Goal: Task Accomplishment & Management: Use online tool/utility

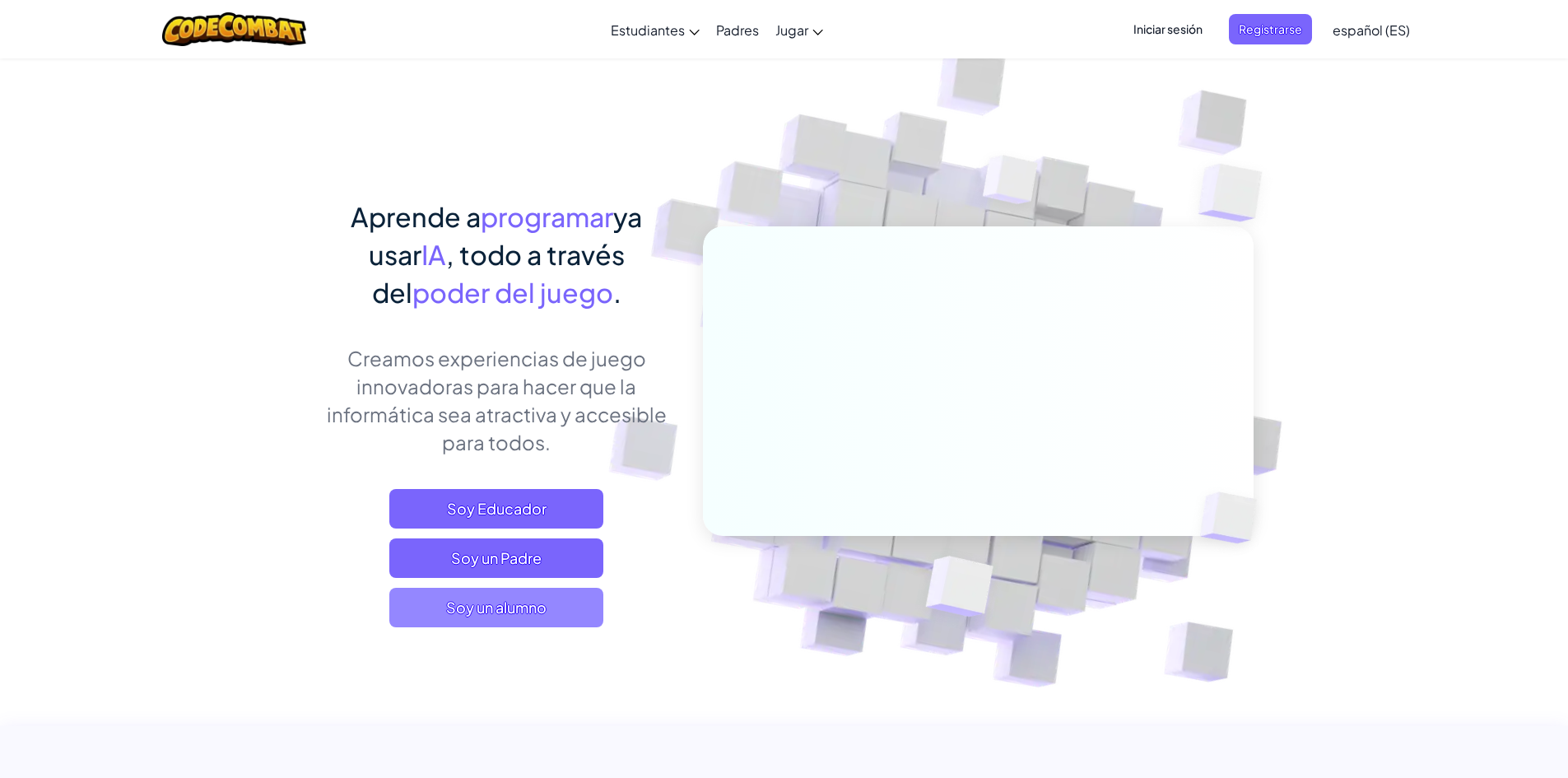
click at [550, 607] on span "Soy un alumno" at bounding box center [496, 607] width 214 height 39
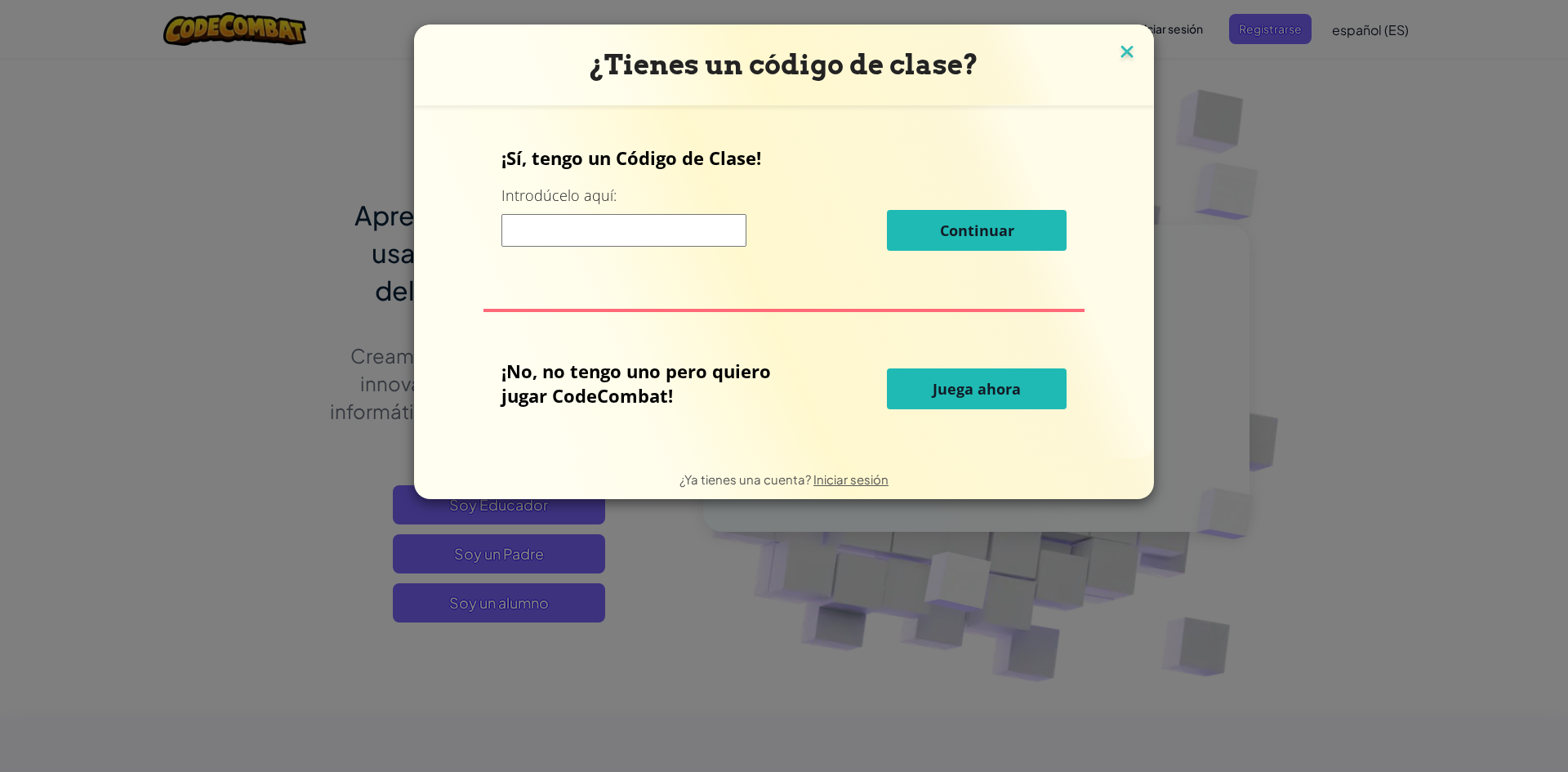
click at [1127, 53] on img at bounding box center [1127, 53] width 21 height 25
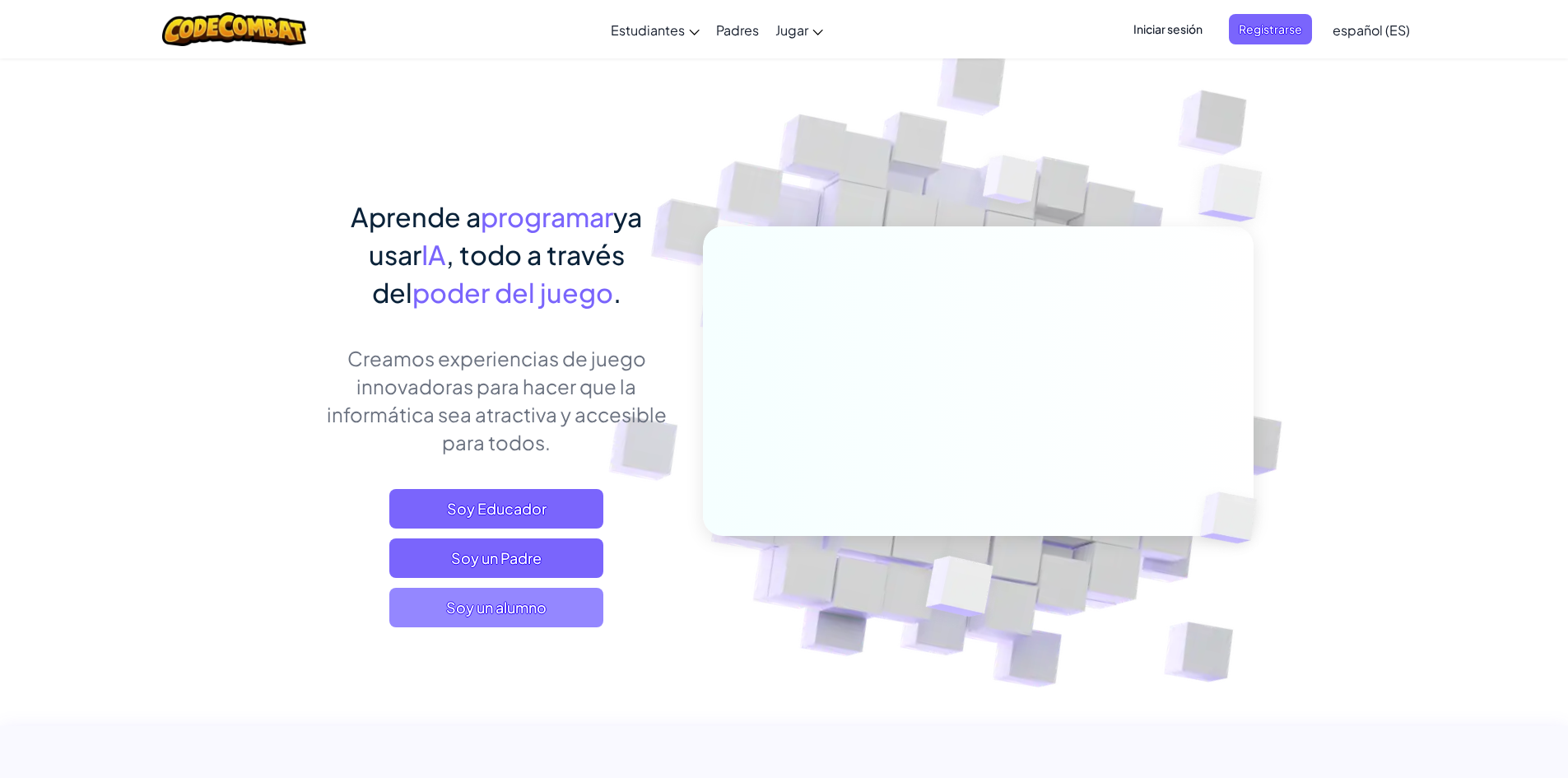
click at [471, 606] on font "Soy un alumno" at bounding box center [496, 607] width 101 height 19
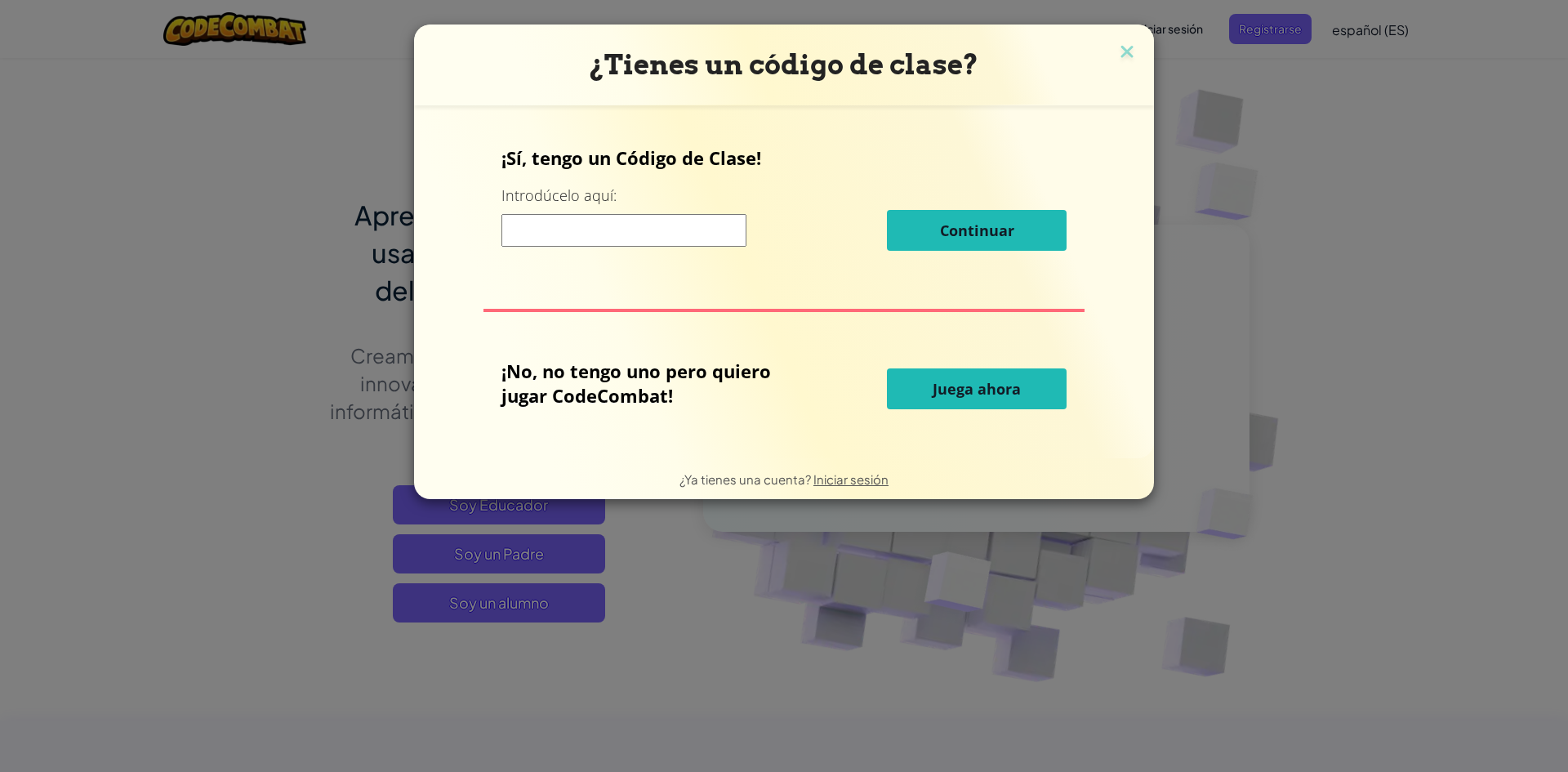
click at [963, 378] on button "Juega ahora" at bounding box center [976, 388] width 180 height 41
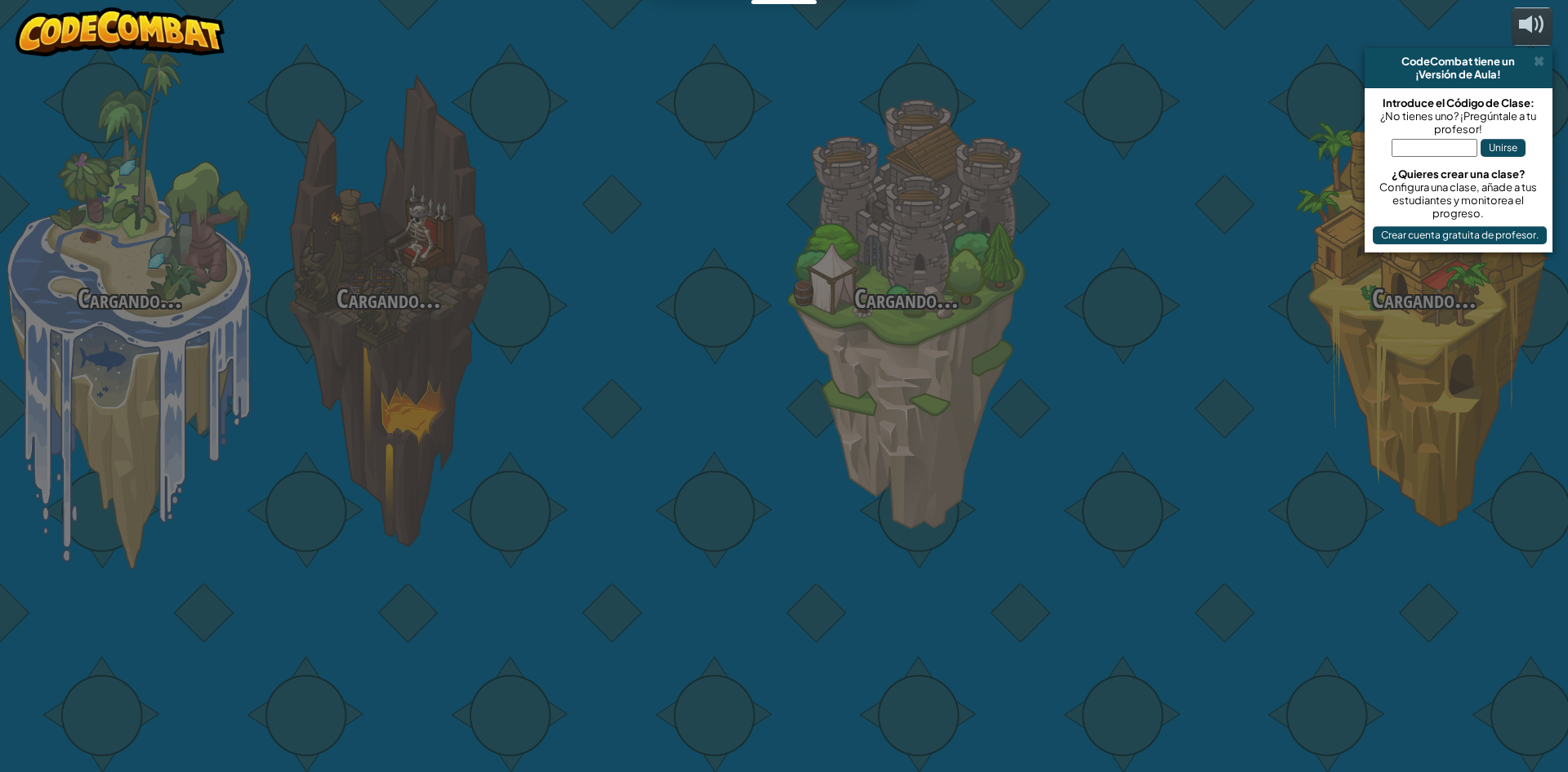
select select "es-ES"
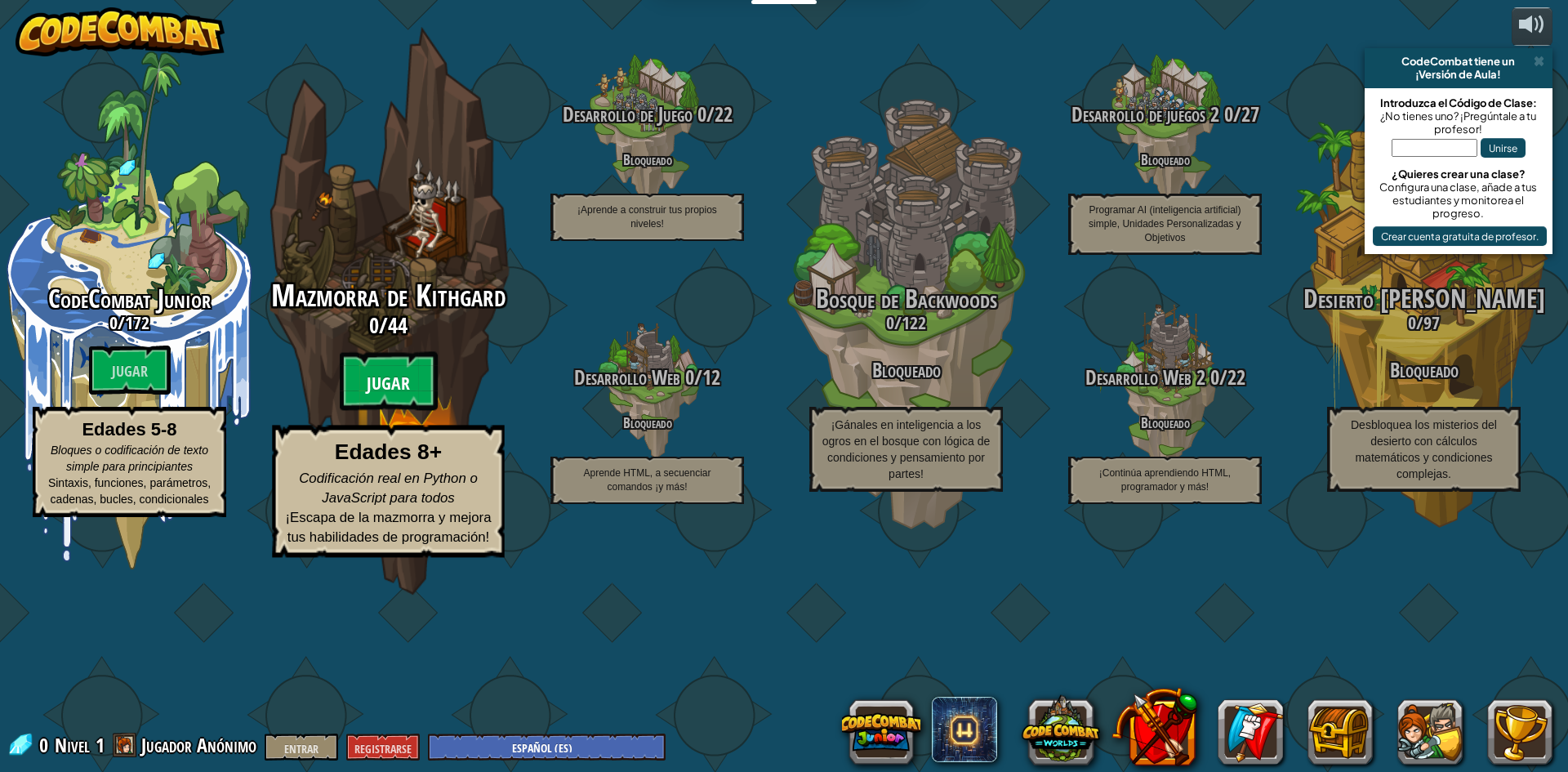
click at [398, 396] on font "Jugar" at bounding box center [388, 385] width 44 height 25
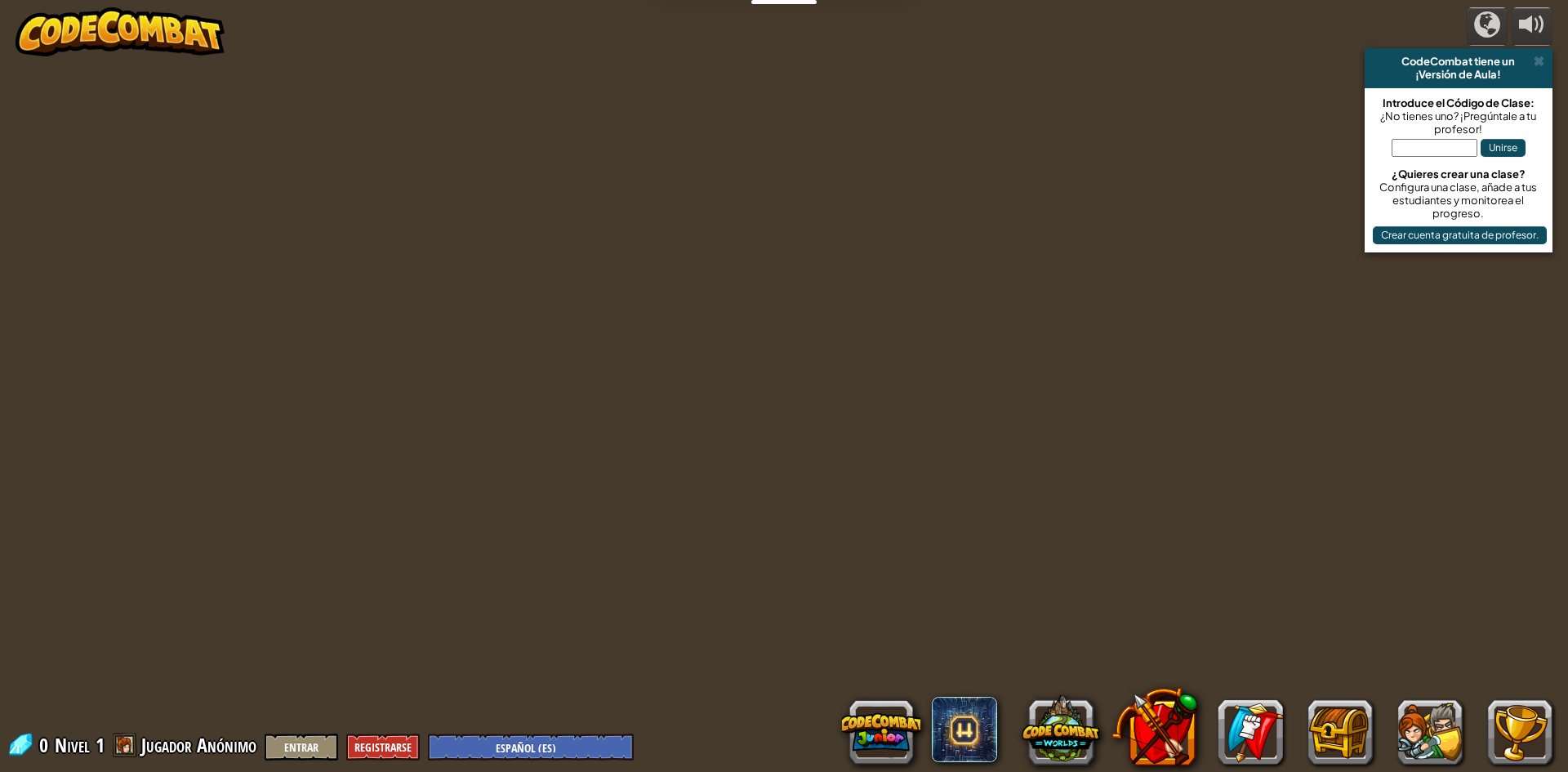
select select "es-ES"
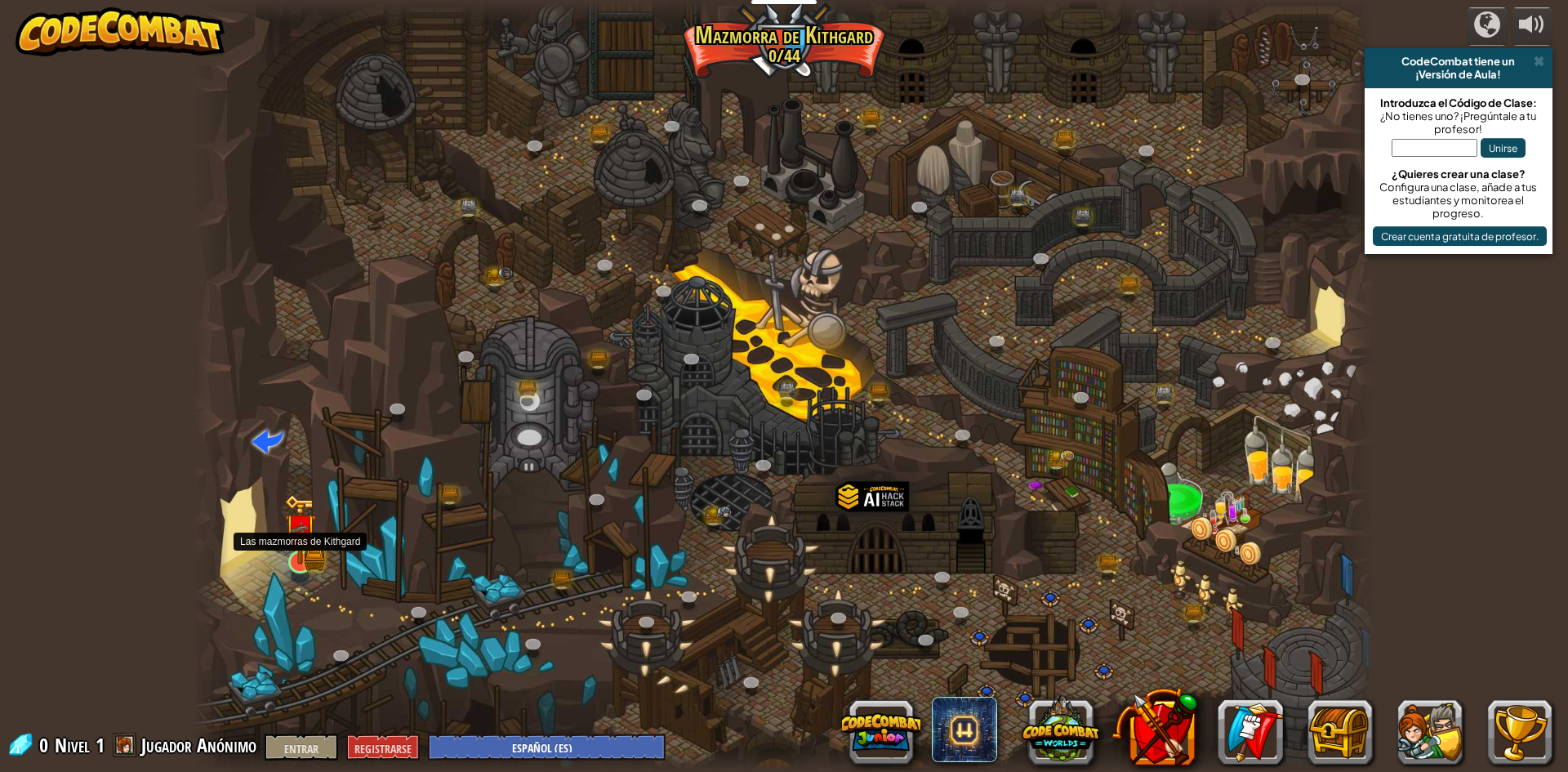
click at [299, 536] on img at bounding box center [301, 531] width 19 height 19
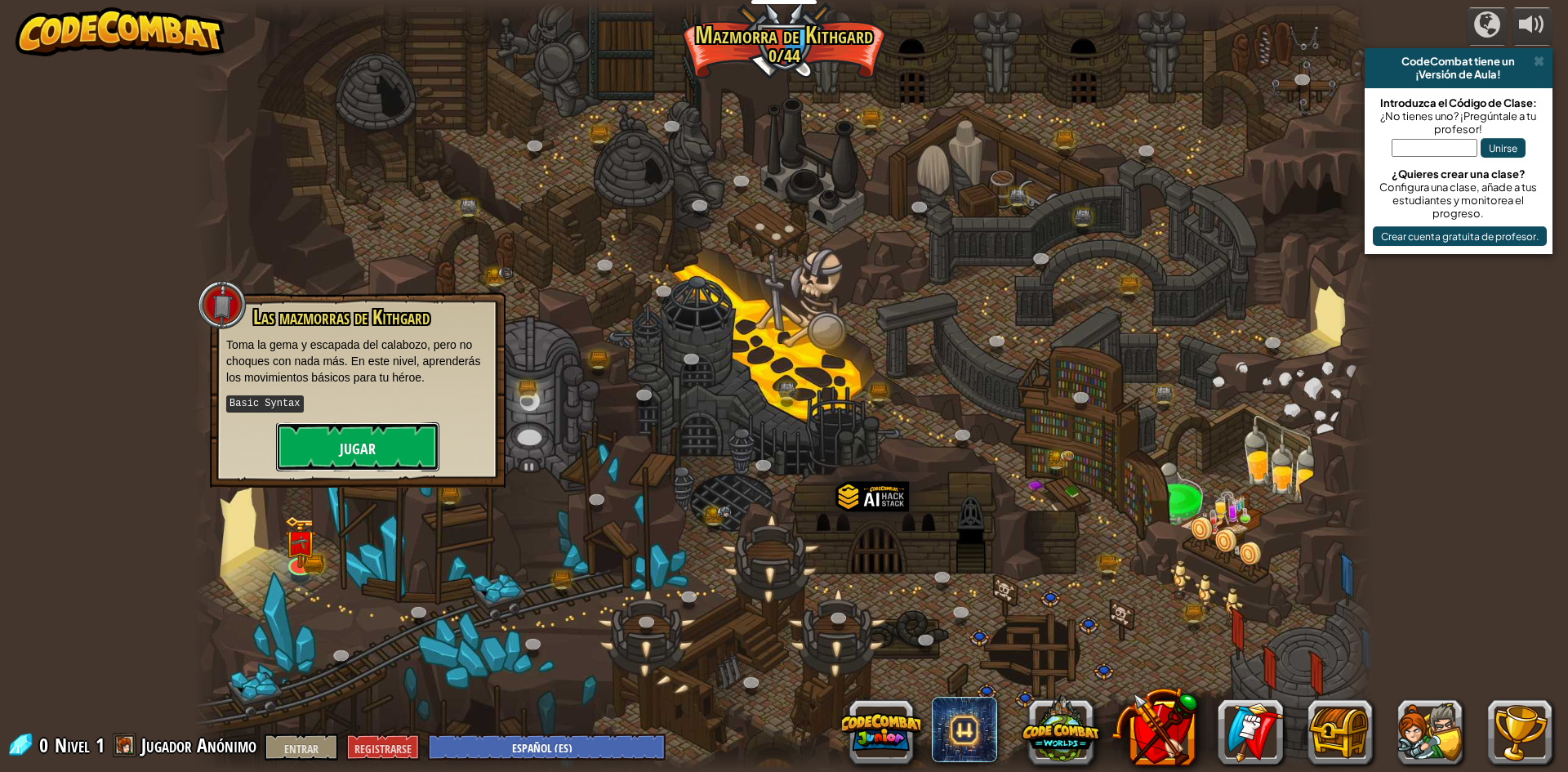
click at [378, 446] on button "Jugar" at bounding box center [358, 447] width 164 height 49
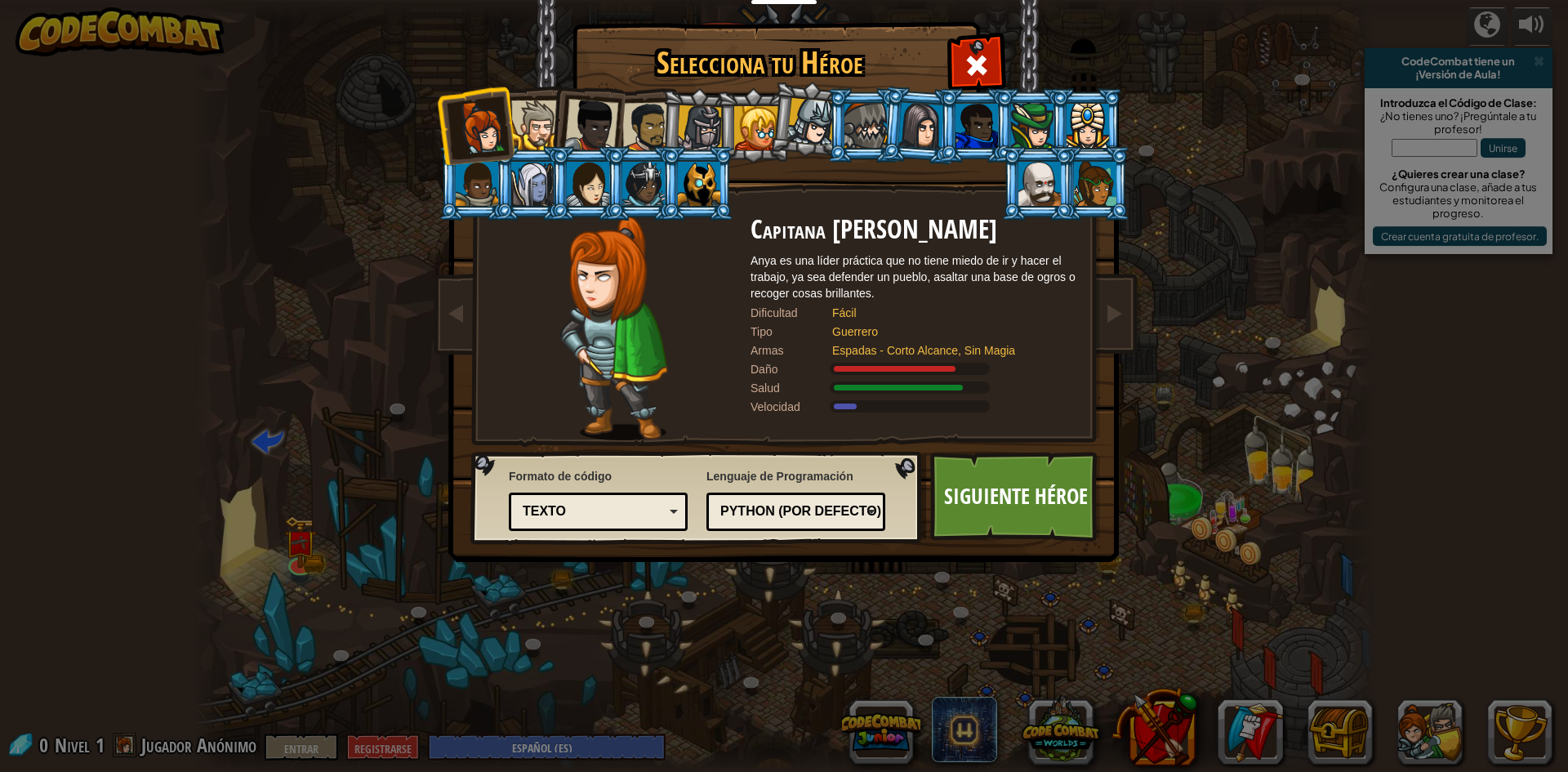
click at [650, 198] on div at bounding box center [643, 184] width 43 height 44
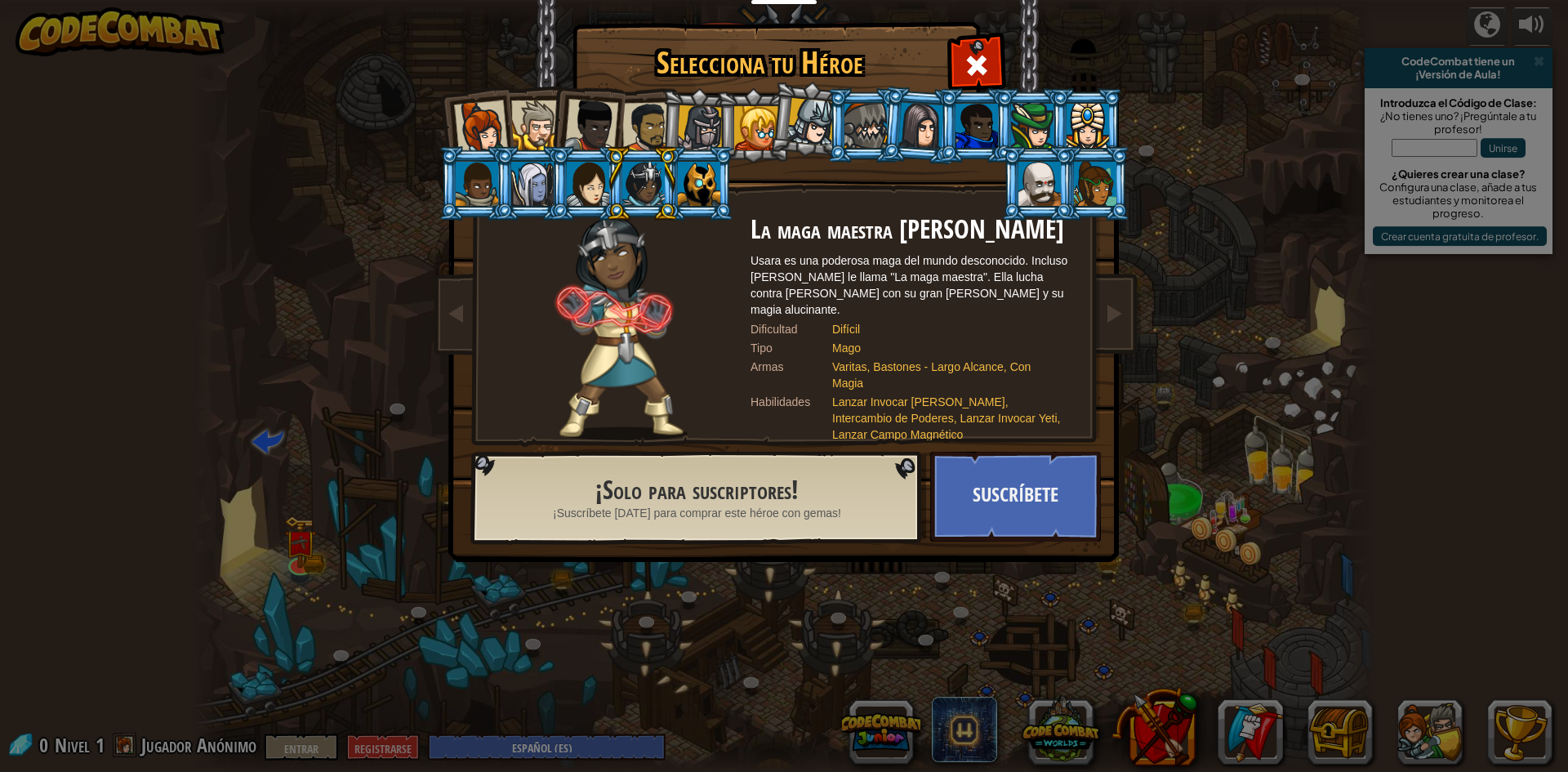
click at [552, 110] on li at bounding box center [586, 123] width 80 height 80
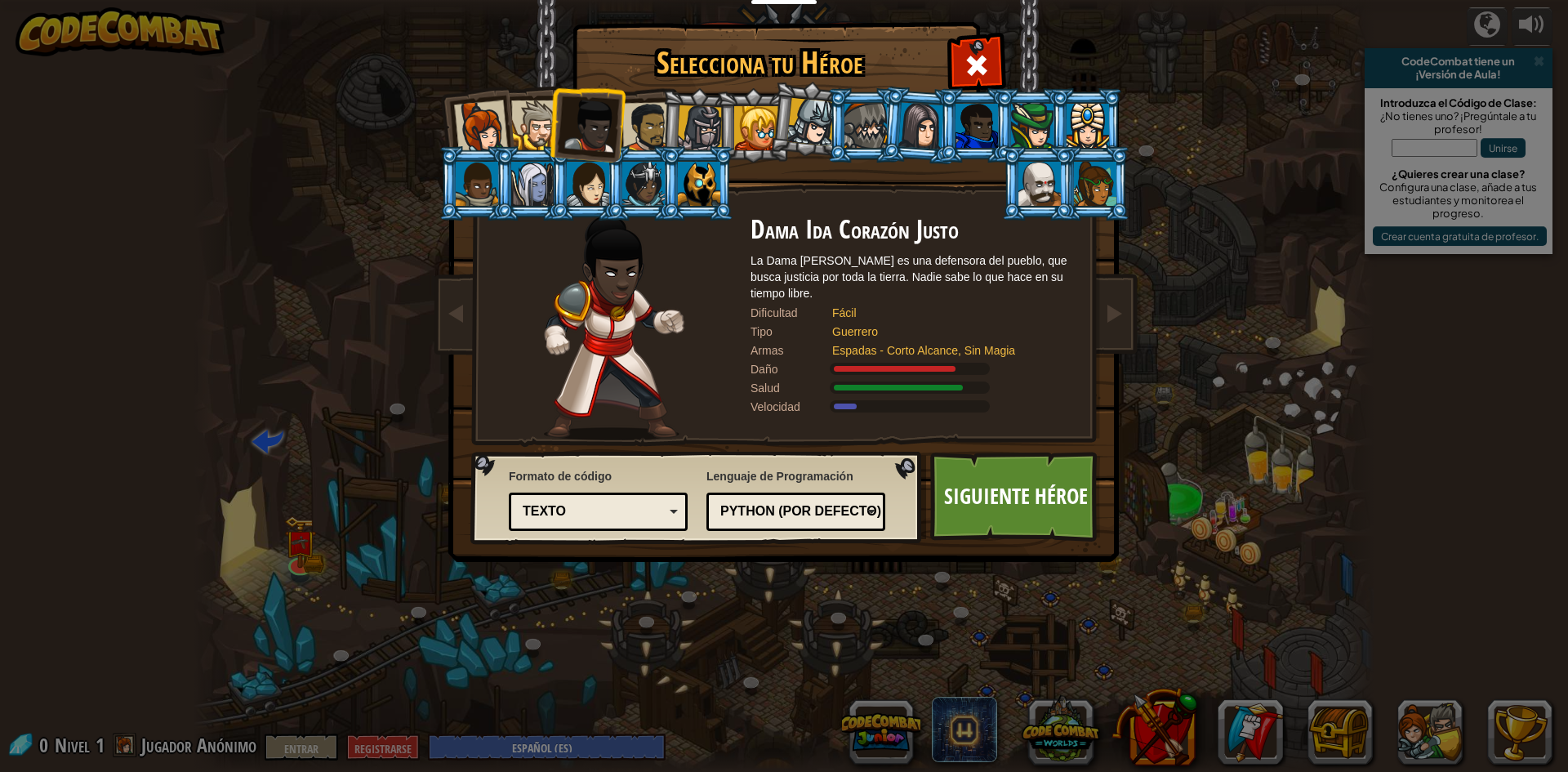
click at [520, 130] on div at bounding box center [536, 126] width 49 height 49
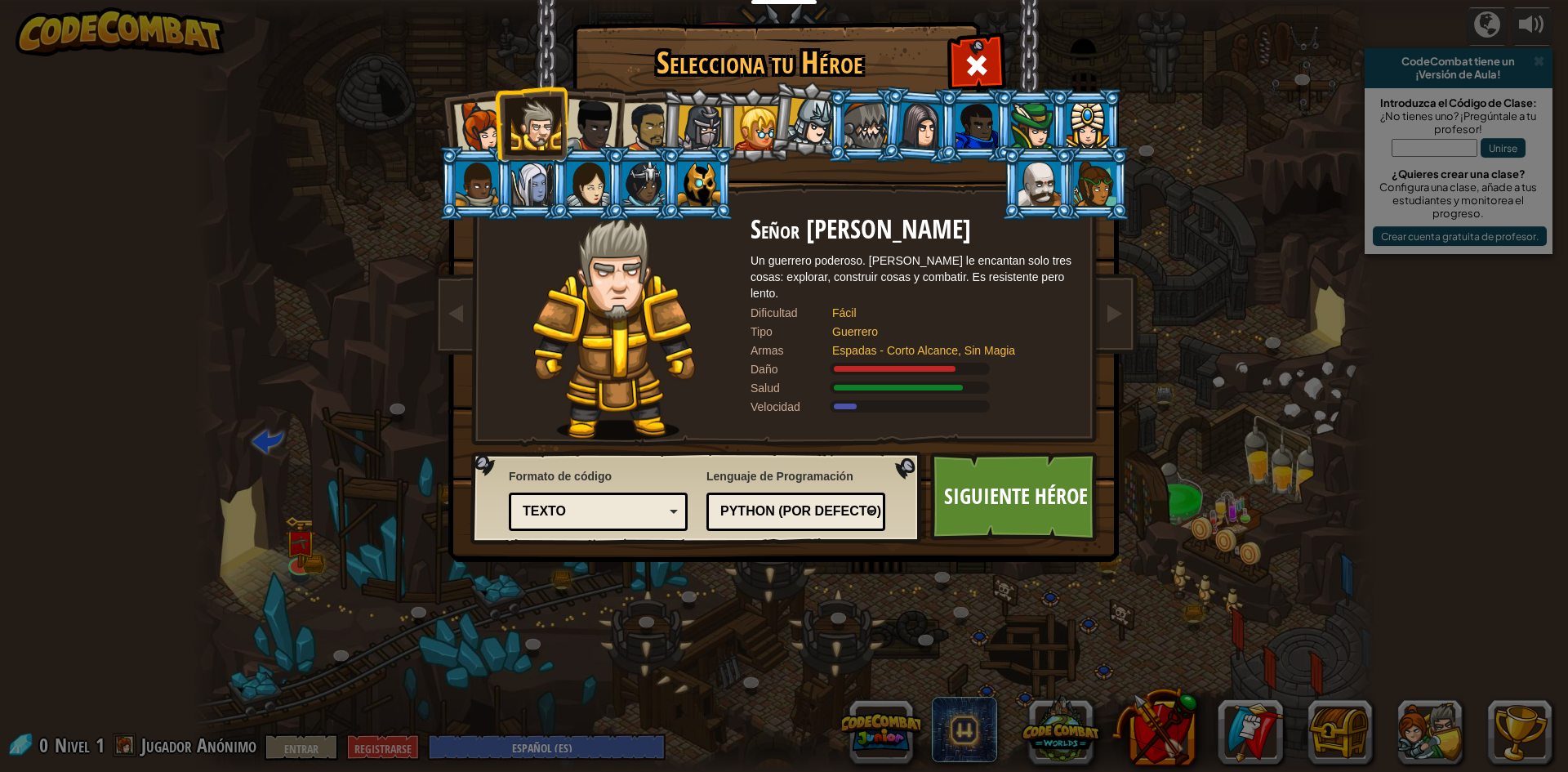
click at [839, 143] on li at bounding box center [864, 126] width 73 height 74
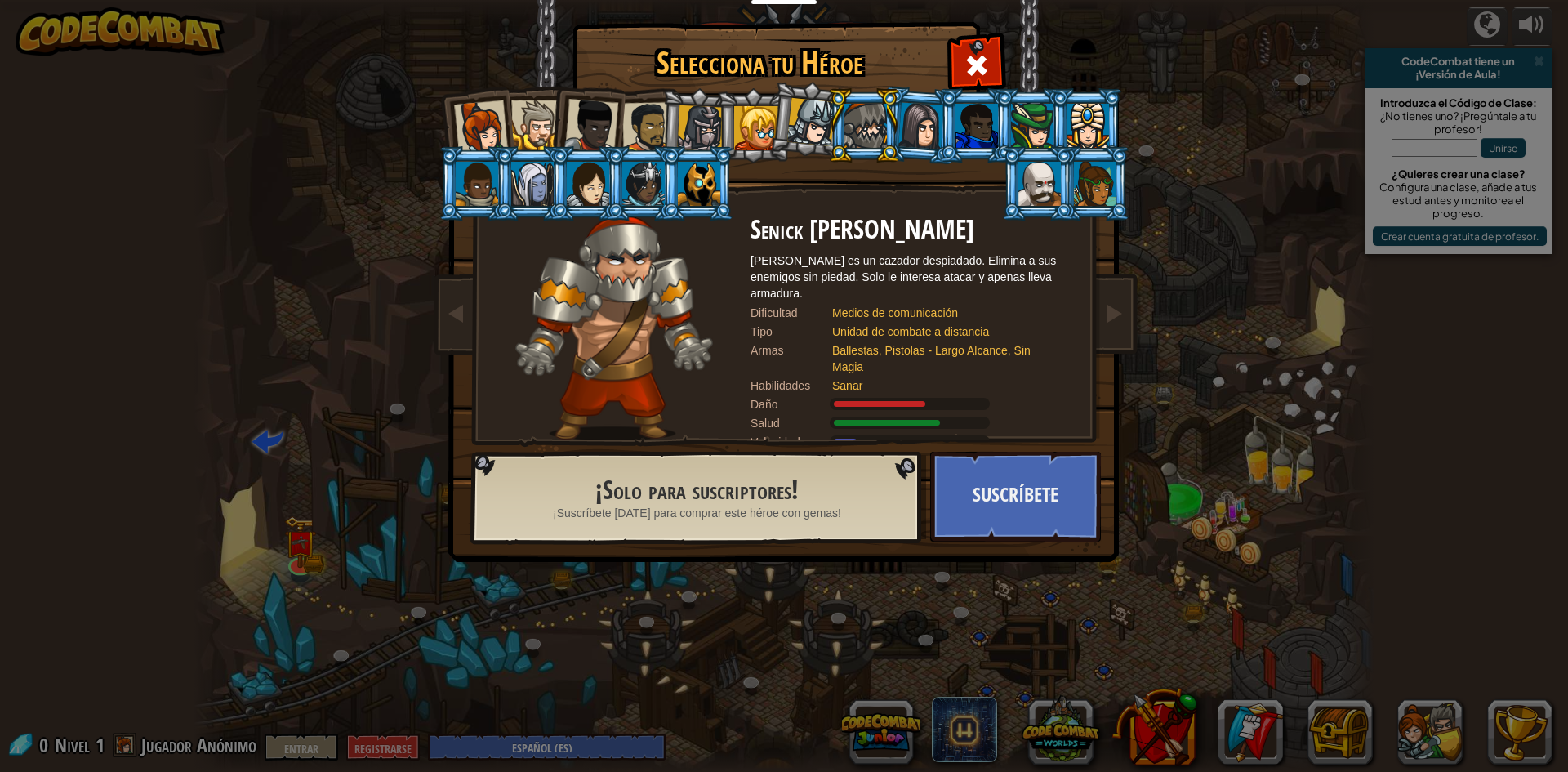
click at [758, 122] on div at bounding box center [756, 129] width 44 height 44
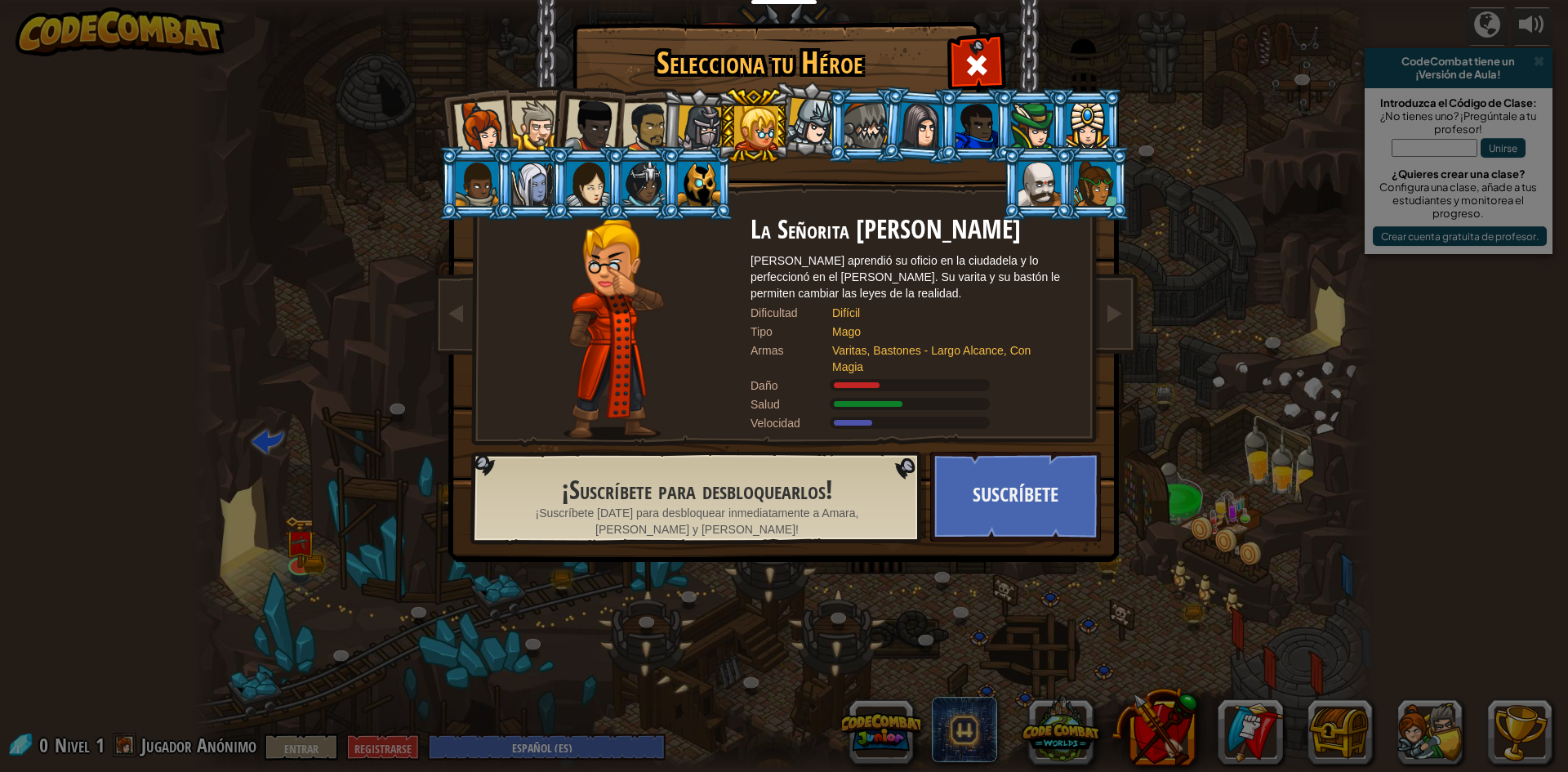
click at [1075, 106] on div at bounding box center [1088, 126] width 43 height 44
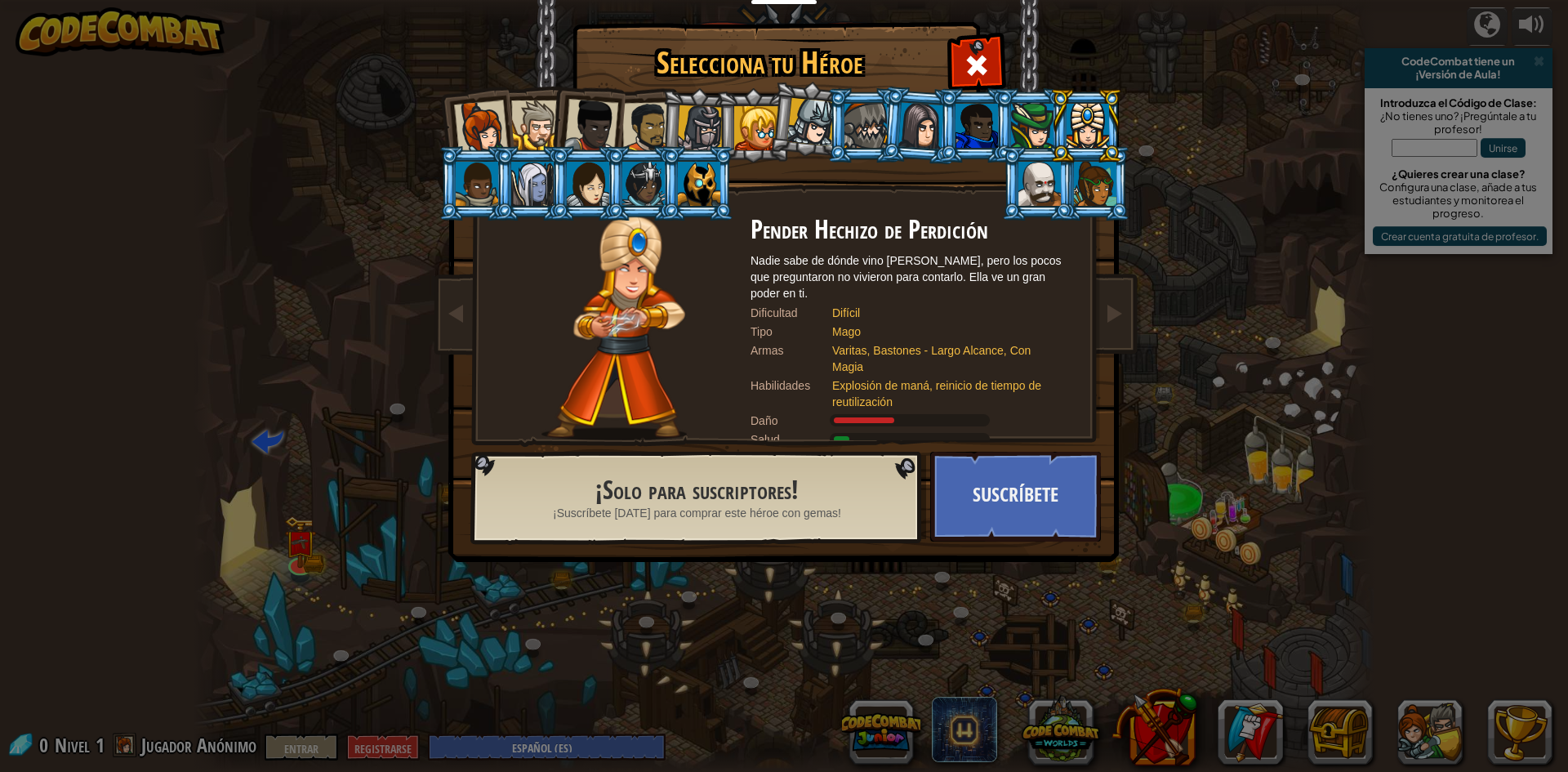
click at [954, 135] on li at bounding box center [974, 126] width 73 height 74
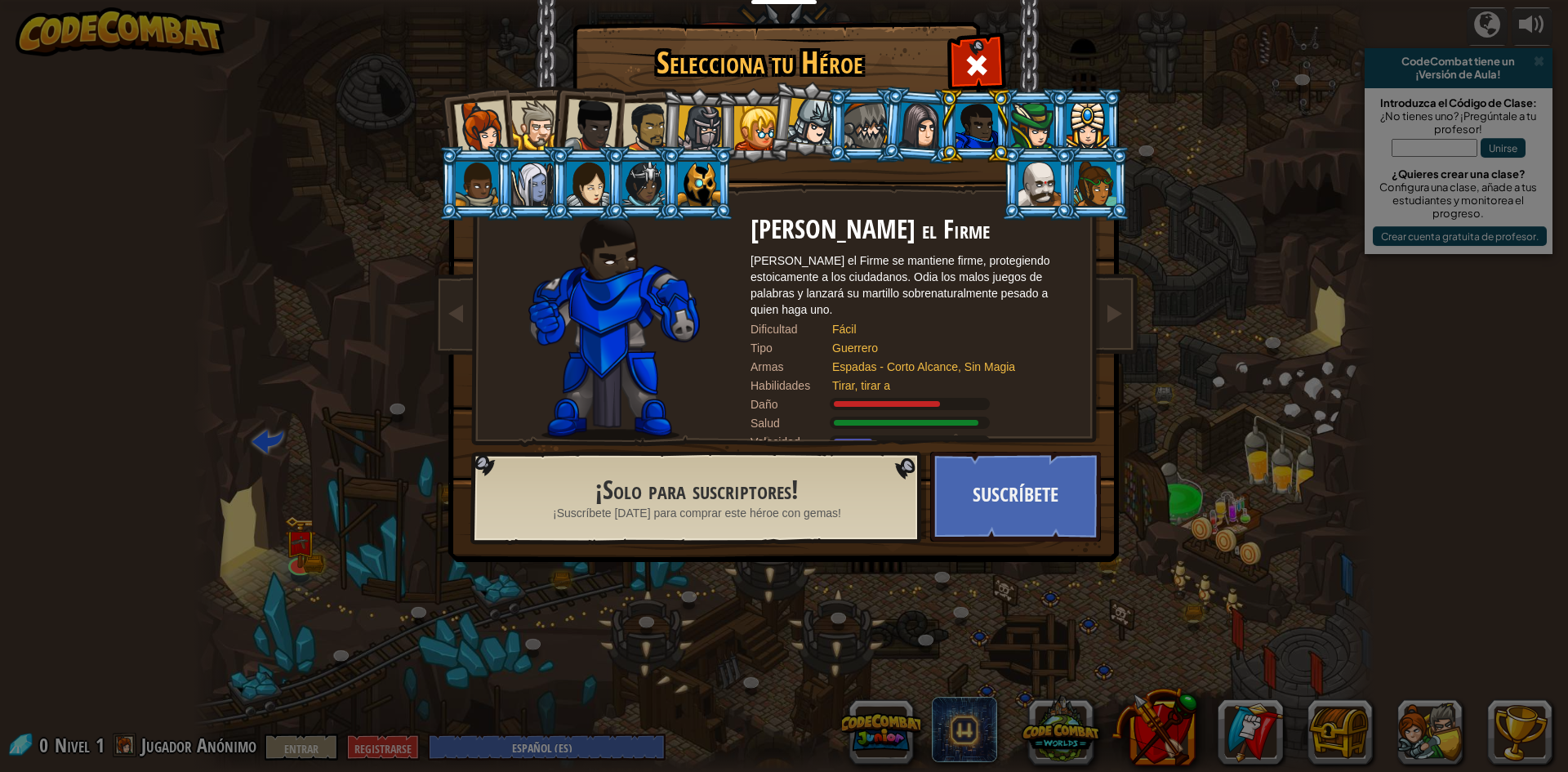
click at [927, 146] on div at bounding box center [921, 125] width 46 height 47
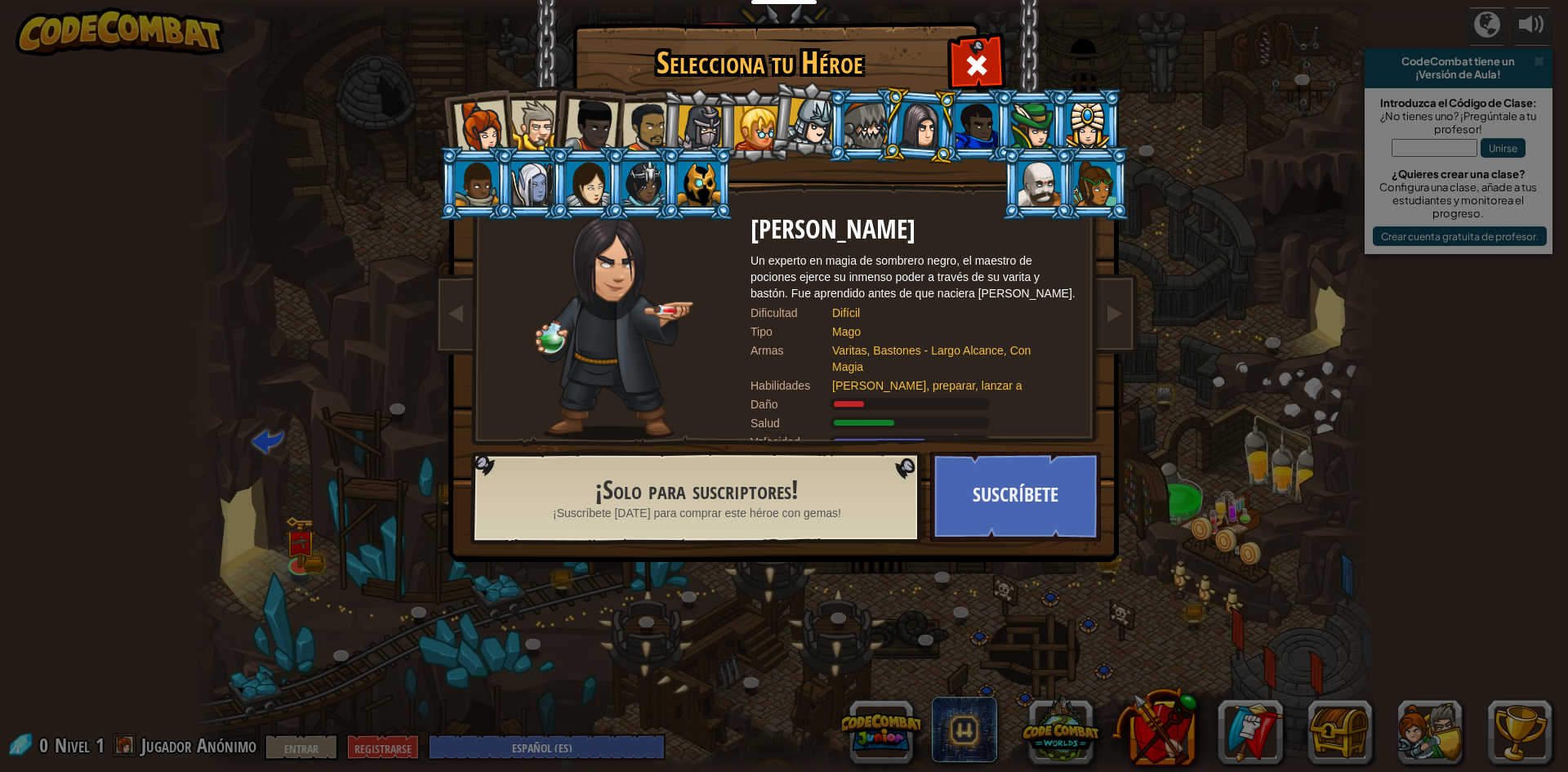
click at [594, 193] on div at bounding box center [588, 184] width 43 height 44
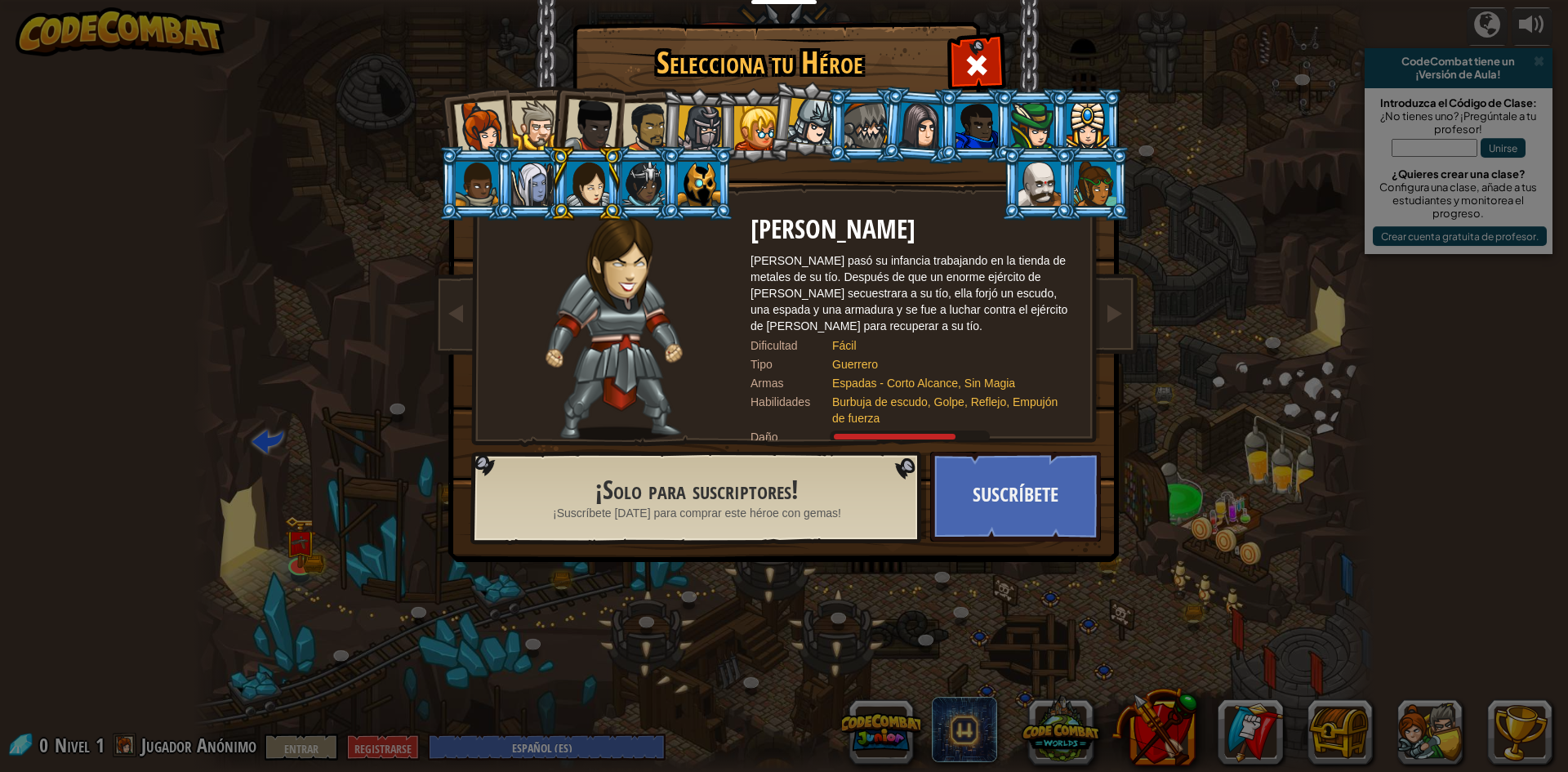
click at [473, 139] on div at bounding box center [480, 128] width 54 height 54
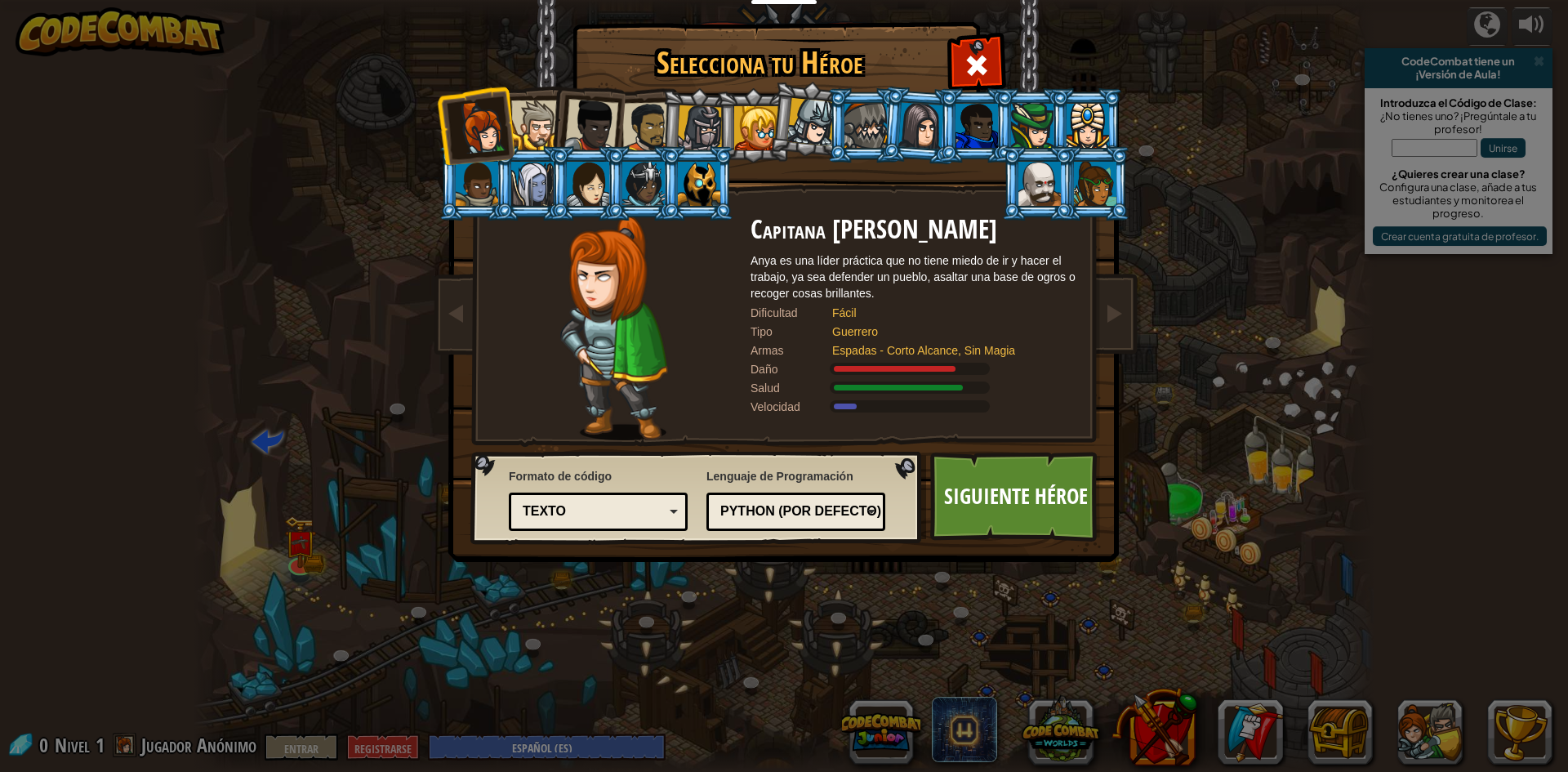
click at [483, 120] on div at bounding box center [480, 128] width 54 height 54
click at [986, 505] on font "Siguiente héroe" at bounding box center [1015, 496] width 144 height 30
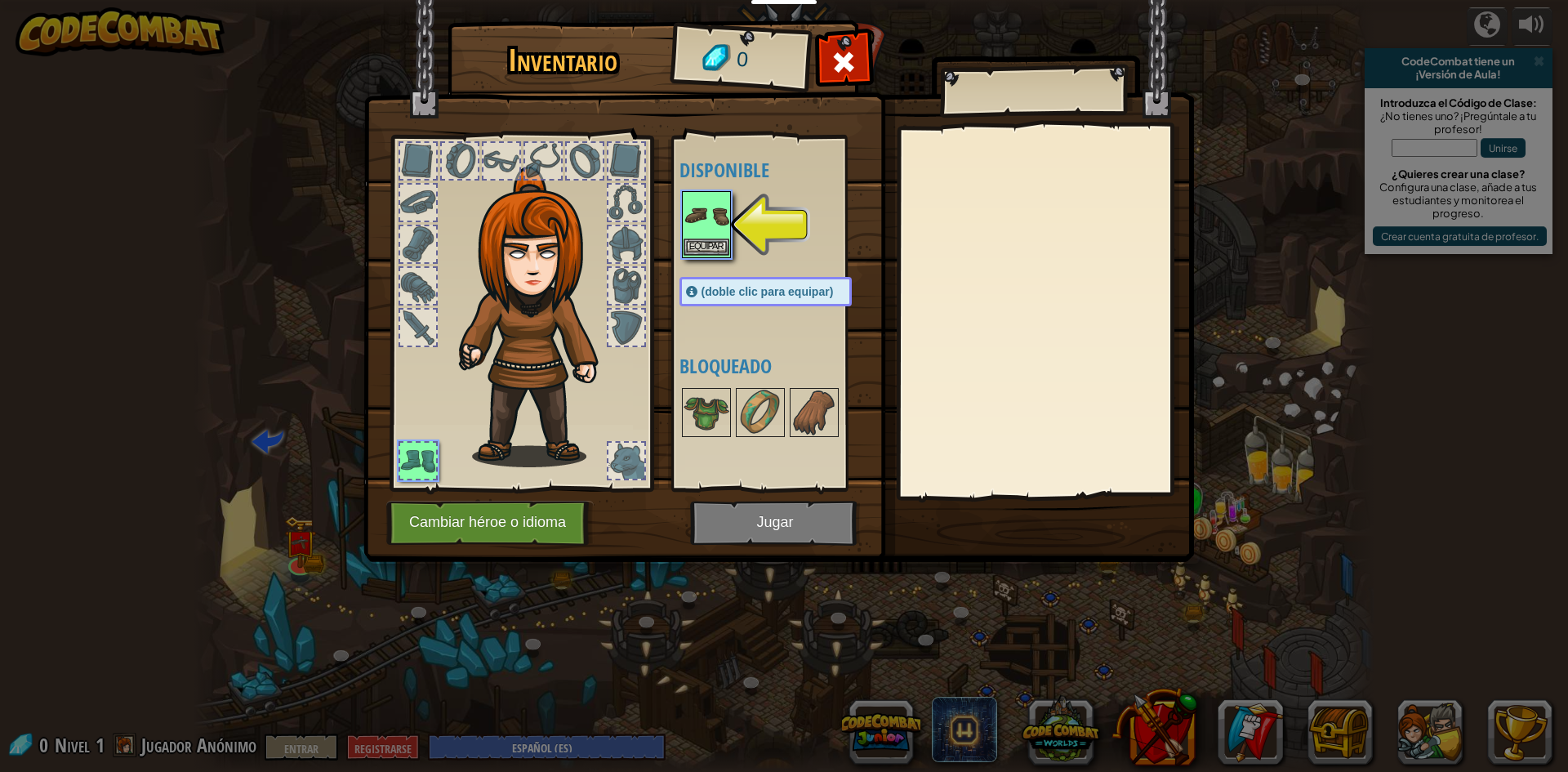
click at [704, 226] on img at bounding box center [707, 216] width 46 height 46
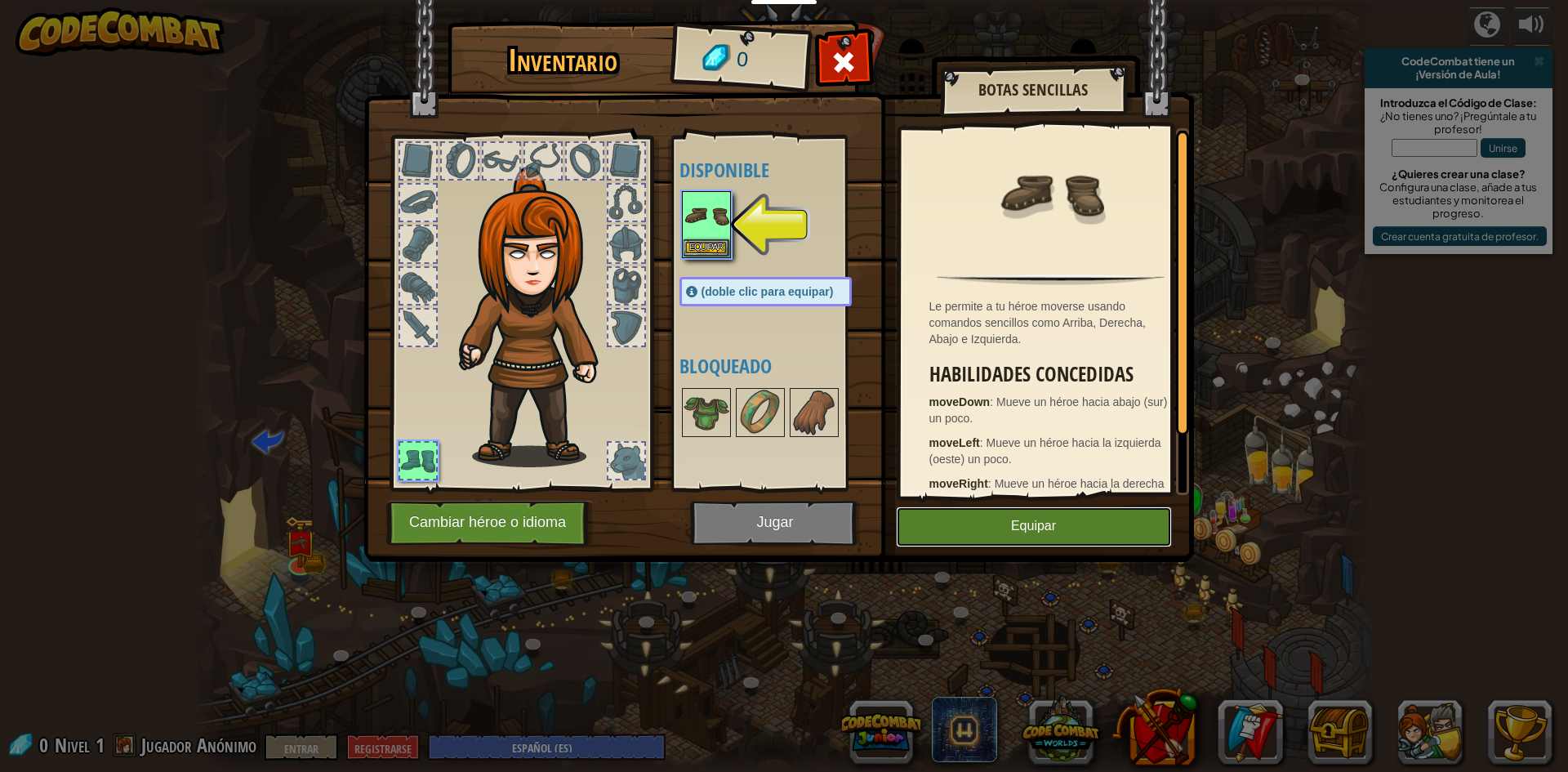
click at [1042, 528] on font "Equipar" at bounding box center [1033, 526] width 45 height 14
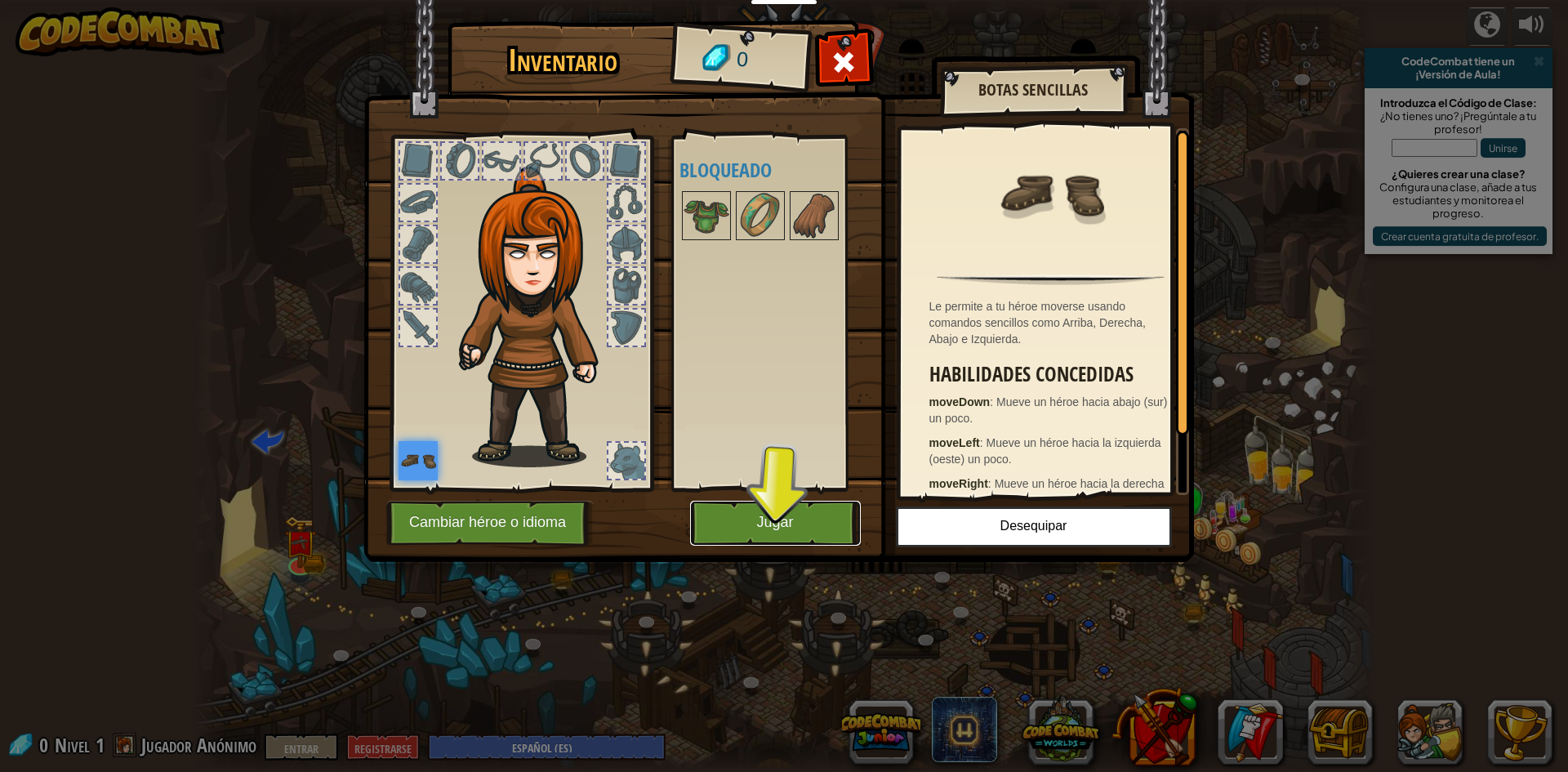
click at [786, 522] on font "Jugar" at bounding box center [774, 523] width 37 height 16
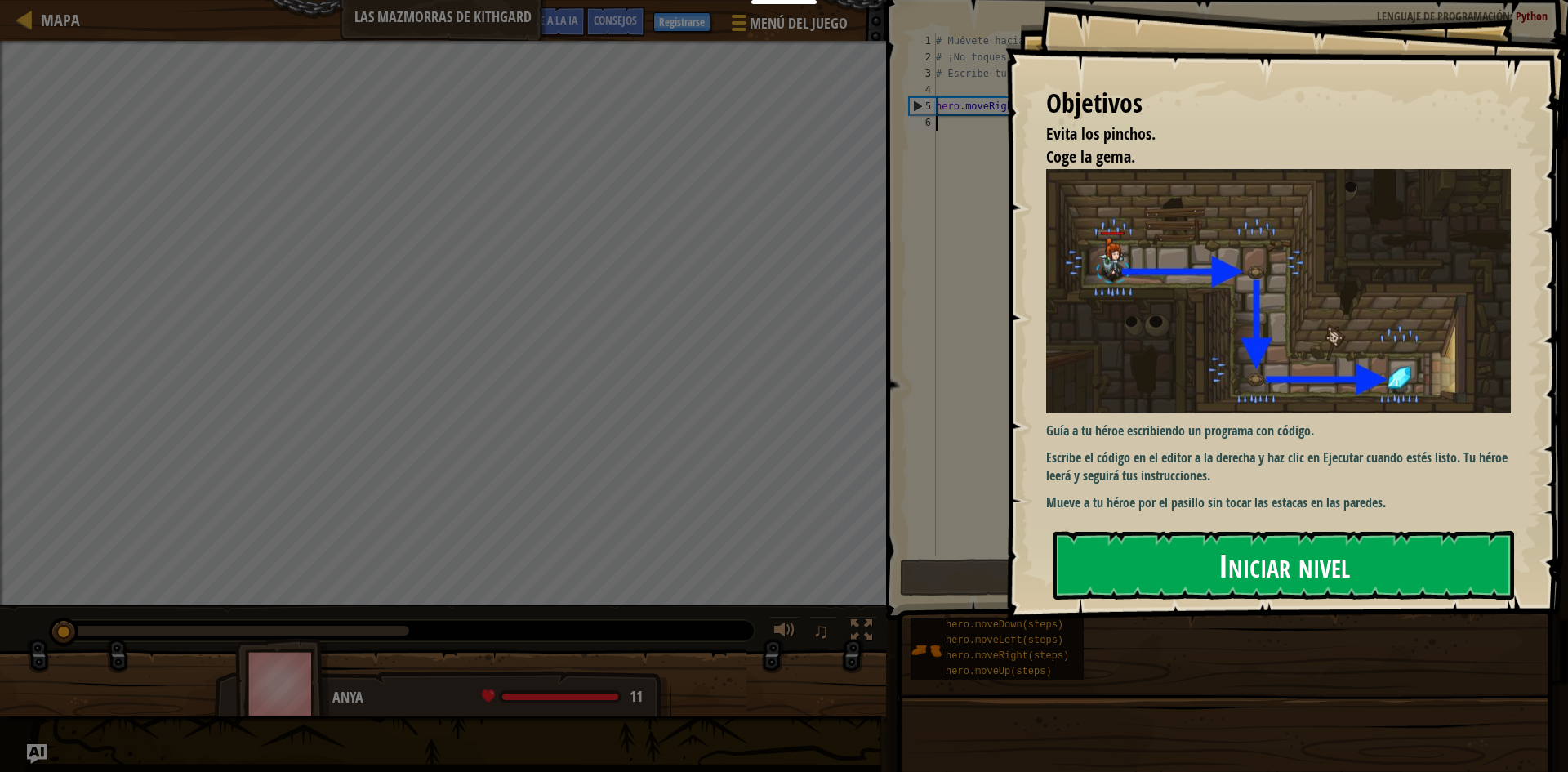
click at [1198, 556] on button "Iniciar nivel" at bounding box center [1284, 565] width 461 height 69
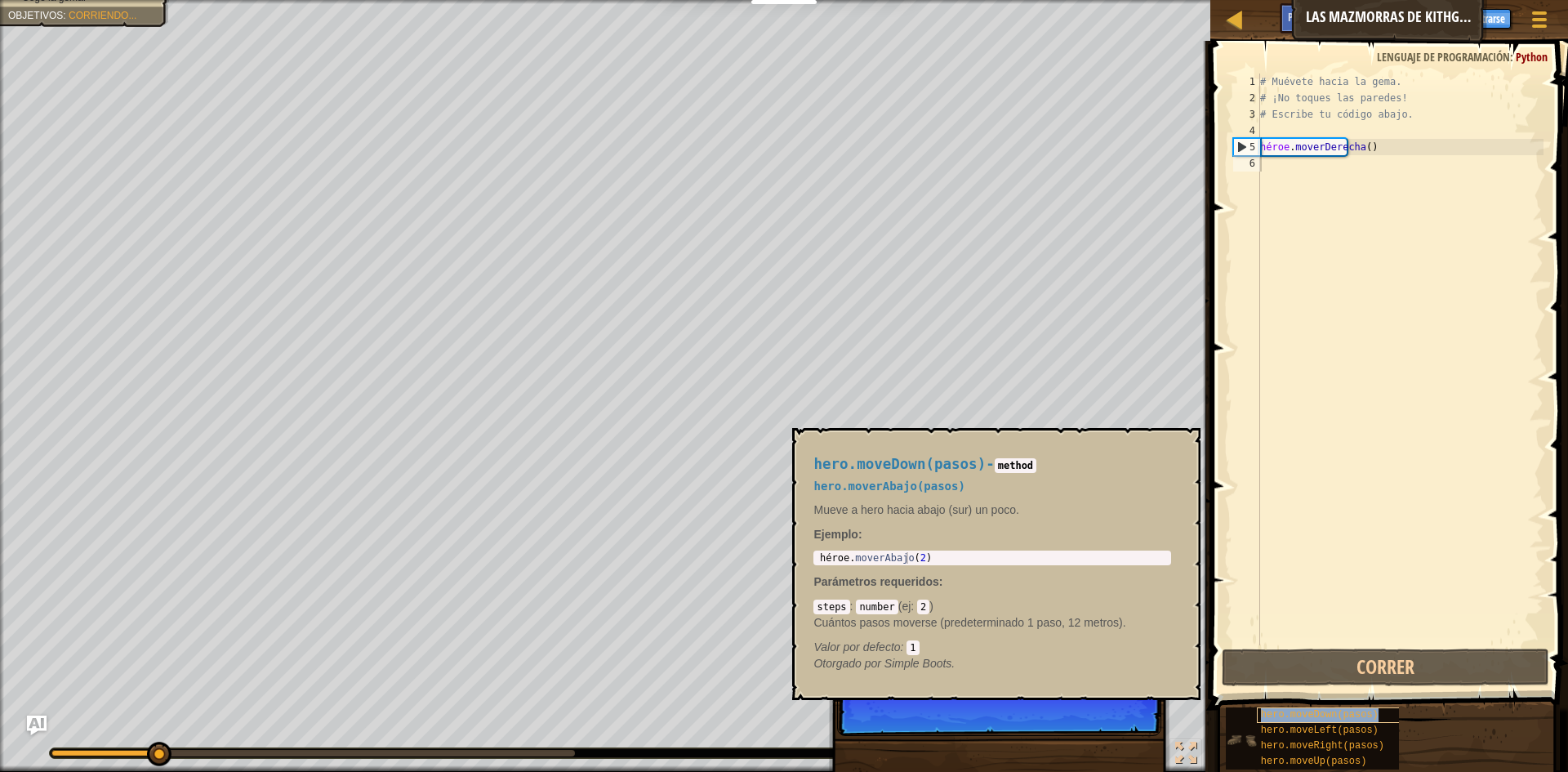
click at [1284, 721] on div "hero.moveDown(pasos)" at bounding box center [1335, 715] width 157 height 15
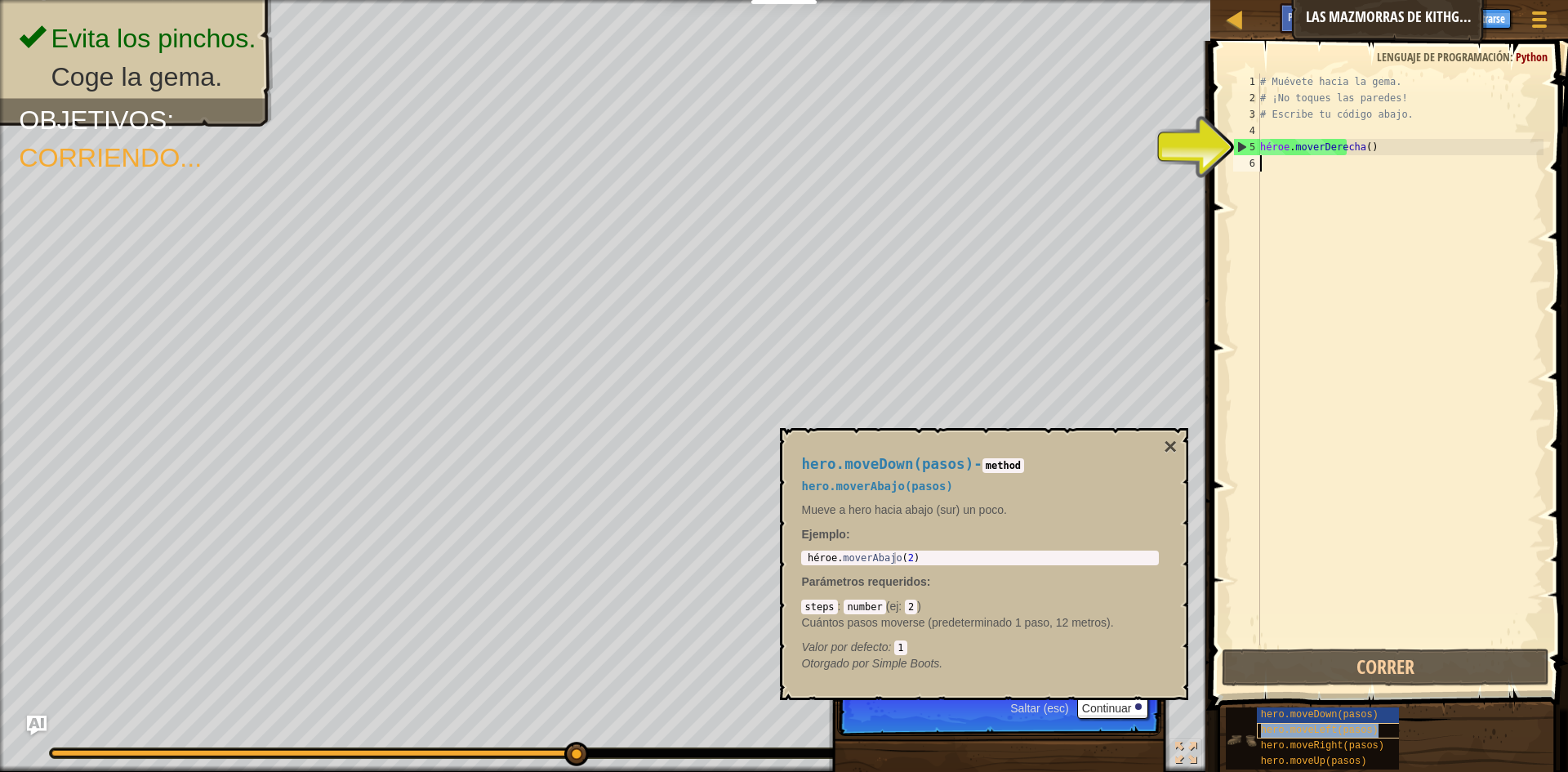
click at [1354, 730] on font "hero.moveLeft(pasos)" at bounding box center [1321, 731] width 118 height 11
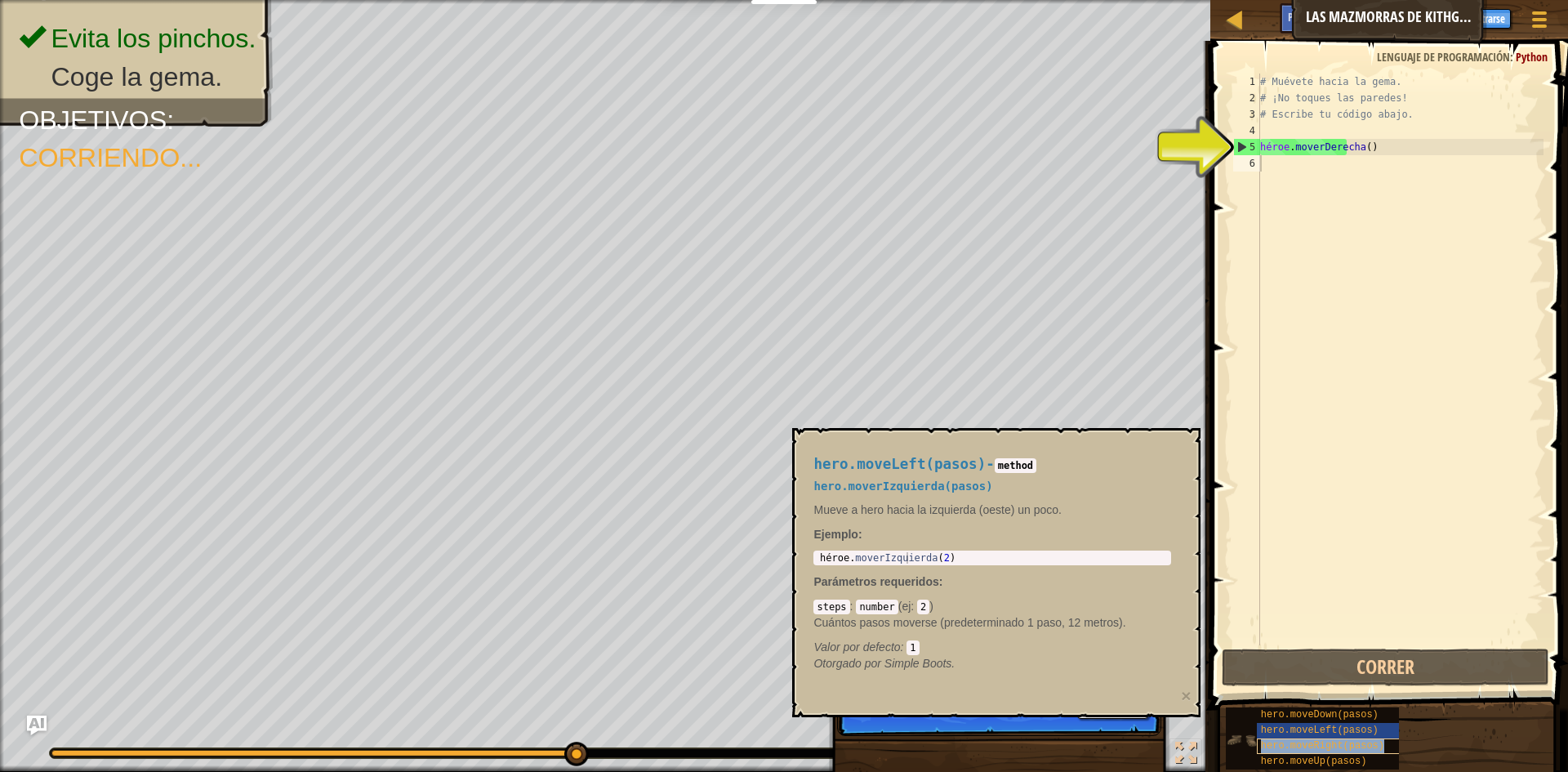
click at [1354, 742] on font "hero.moveRight(pasos)" at bounding box center [1323, 746] width 124 height 11
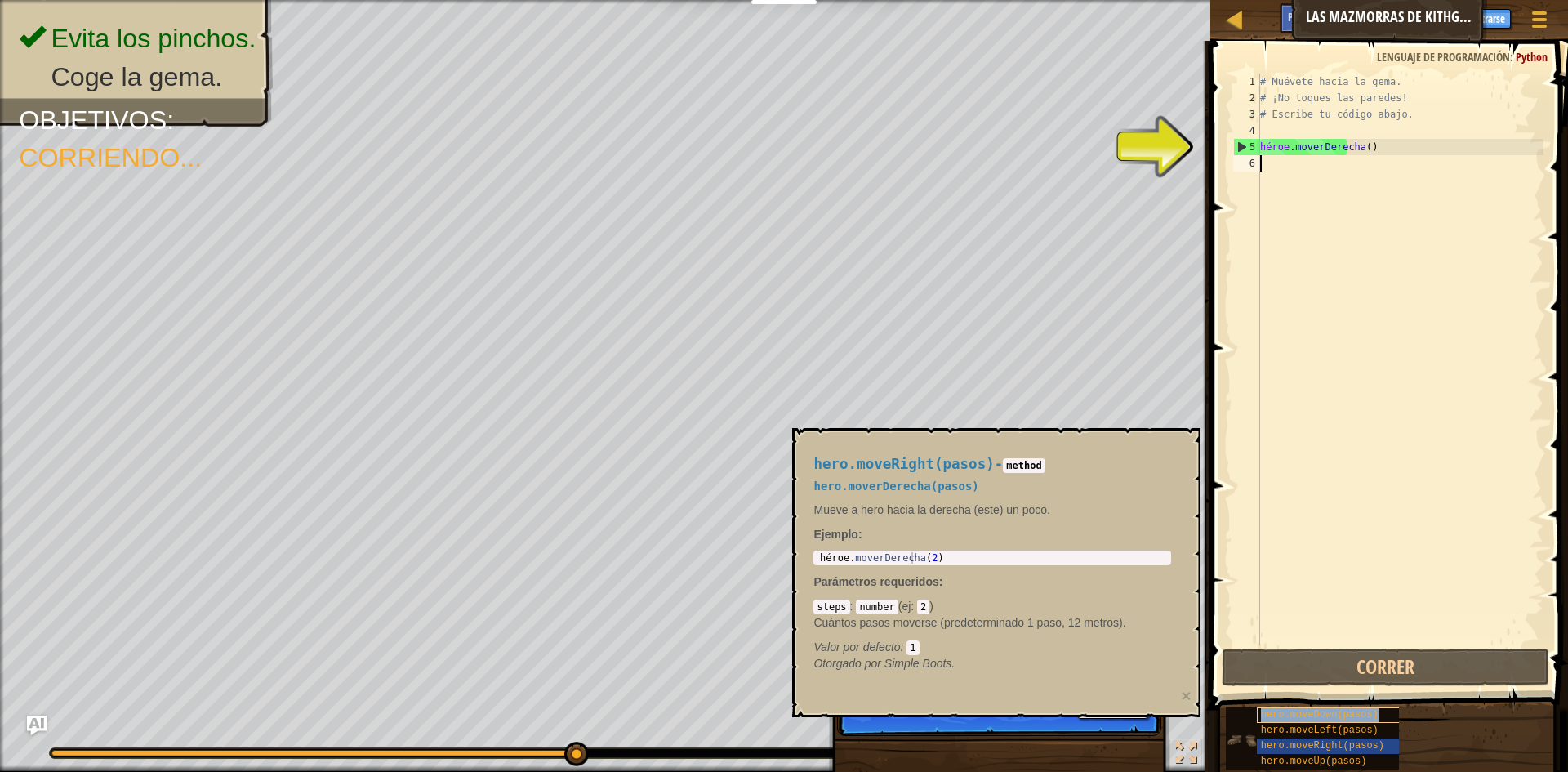
click at [1343, 720] on font "hero.moveDown(pasos)" at bounding box center [1321, 715] width 118 height 11
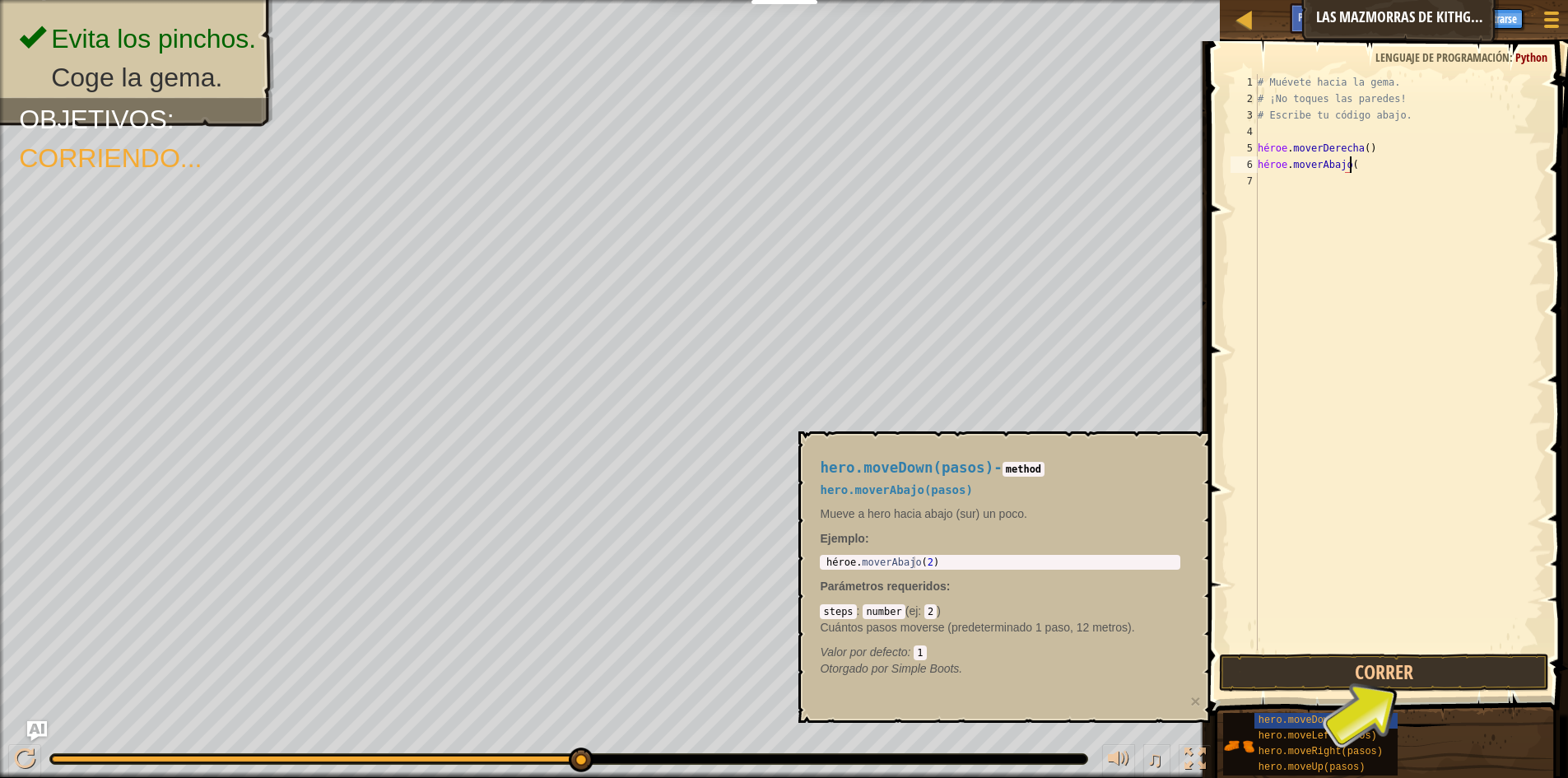
scroll to position [8, 8]
type textarea "heroe.moverAbajo(2)"
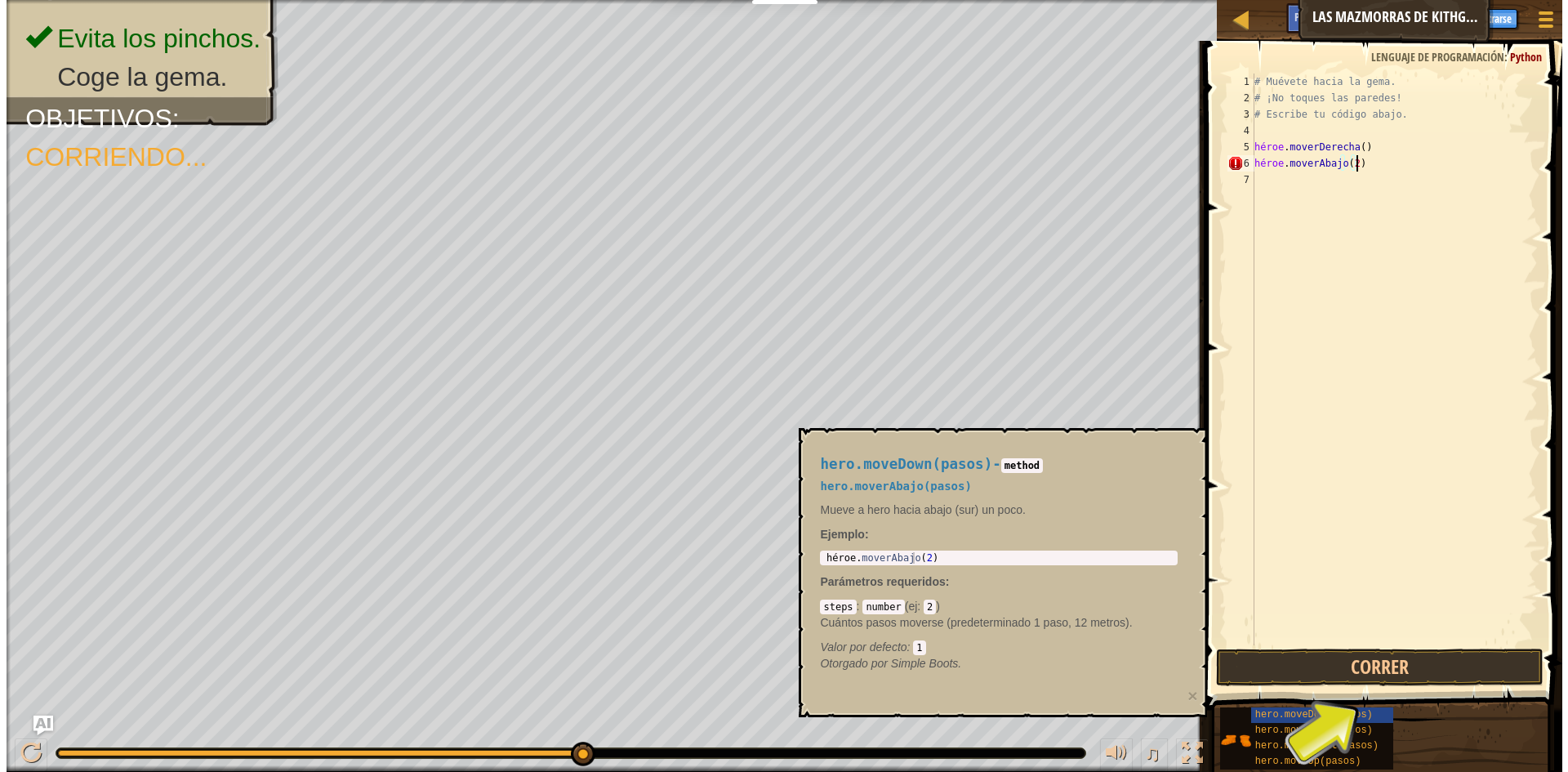
scroll to position [8, 0]
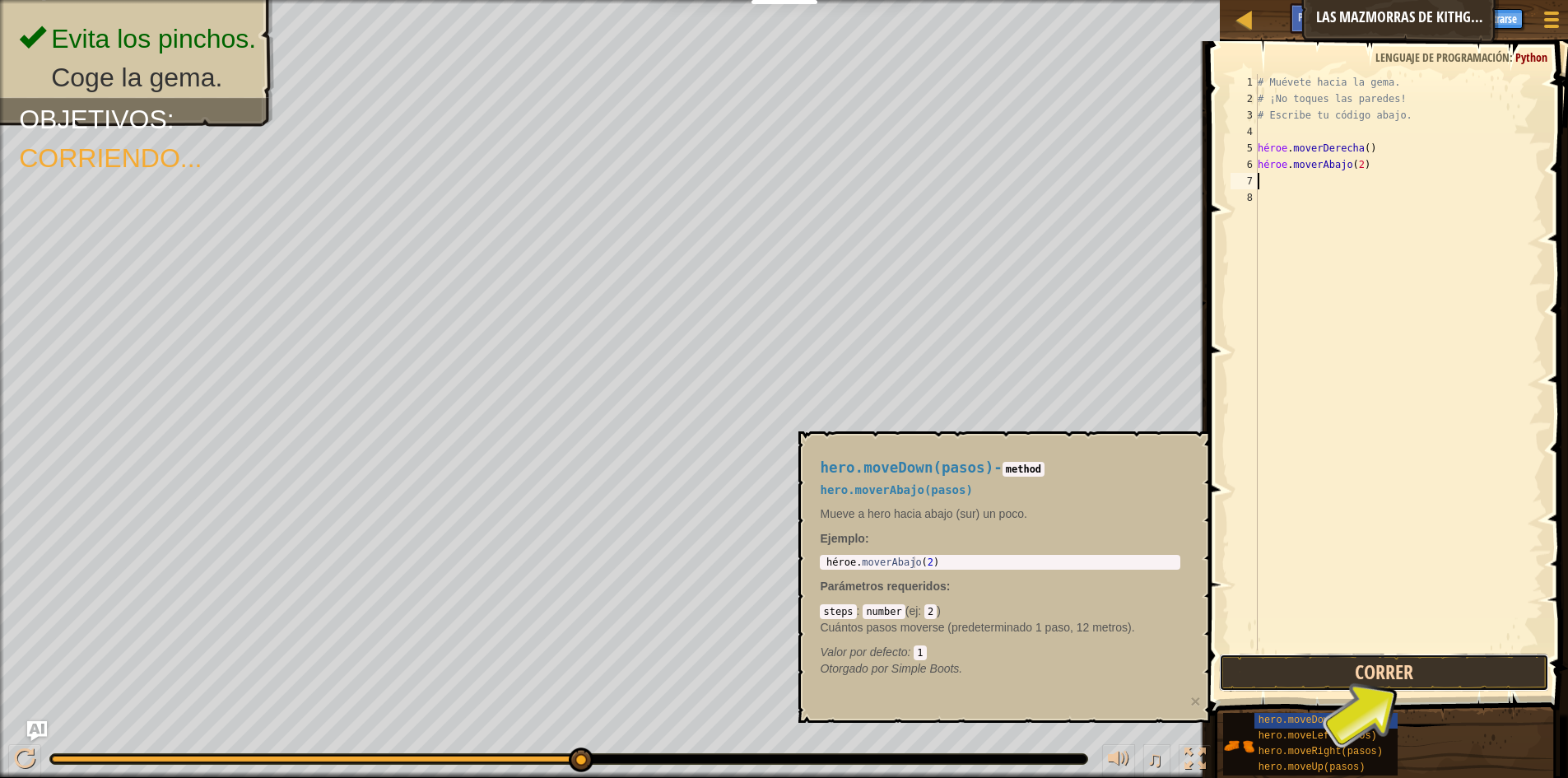
click at [1429, 683] on button "Correr" at bounding box center [1384, 672] width 330 height 37
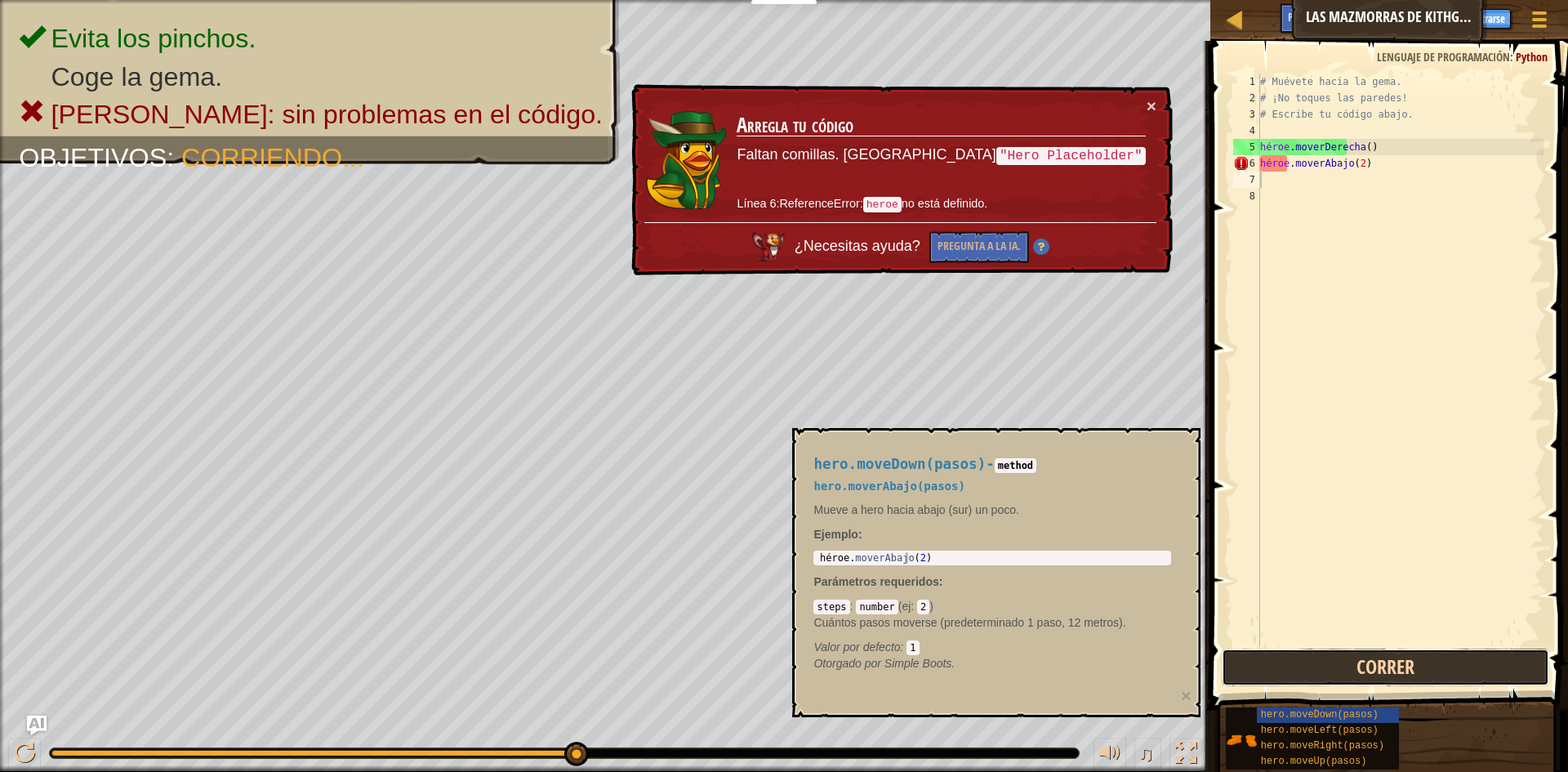
click at [1405, 664] on button "Correr" at bounding box center [1385, 667] width 327 height 37
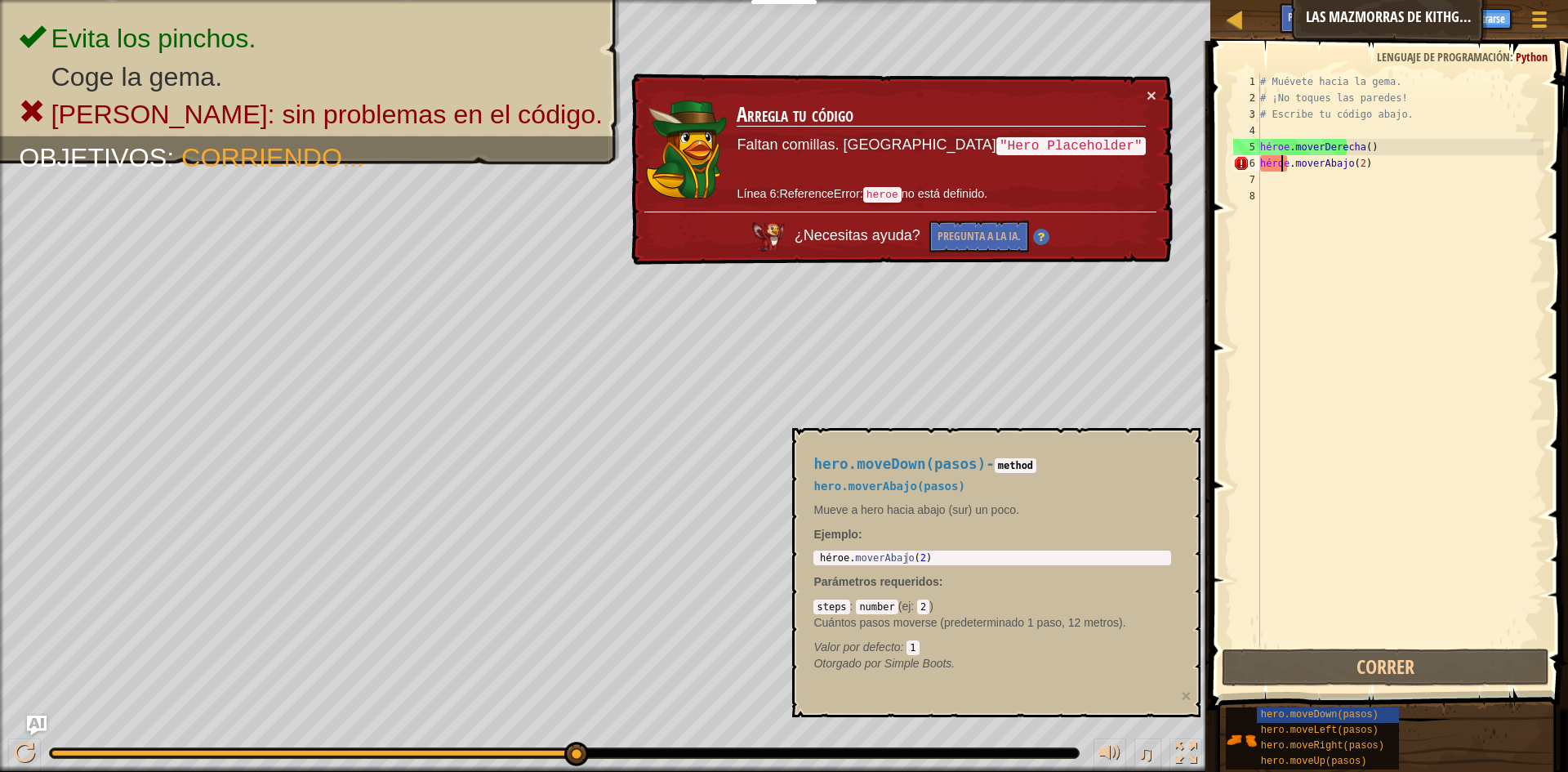
click at [1280, 167] on div "# Muévete hacia la gema. # ¡No toques las paredes! # Escribe tu código abajo. h…" at bounding box center [1400, 375] width 286 height 604
click at [1271, 168] on div "# Muévete hacia la gema. # ¡No toques las paredes! # Escribe tu código abajo. h…" at bounding box center [1400, 375] width 286 height 604
click at [1339, 718] on font "hero.moveDown(pasos)" at bounding box center [1321, 715] width 118 height 11
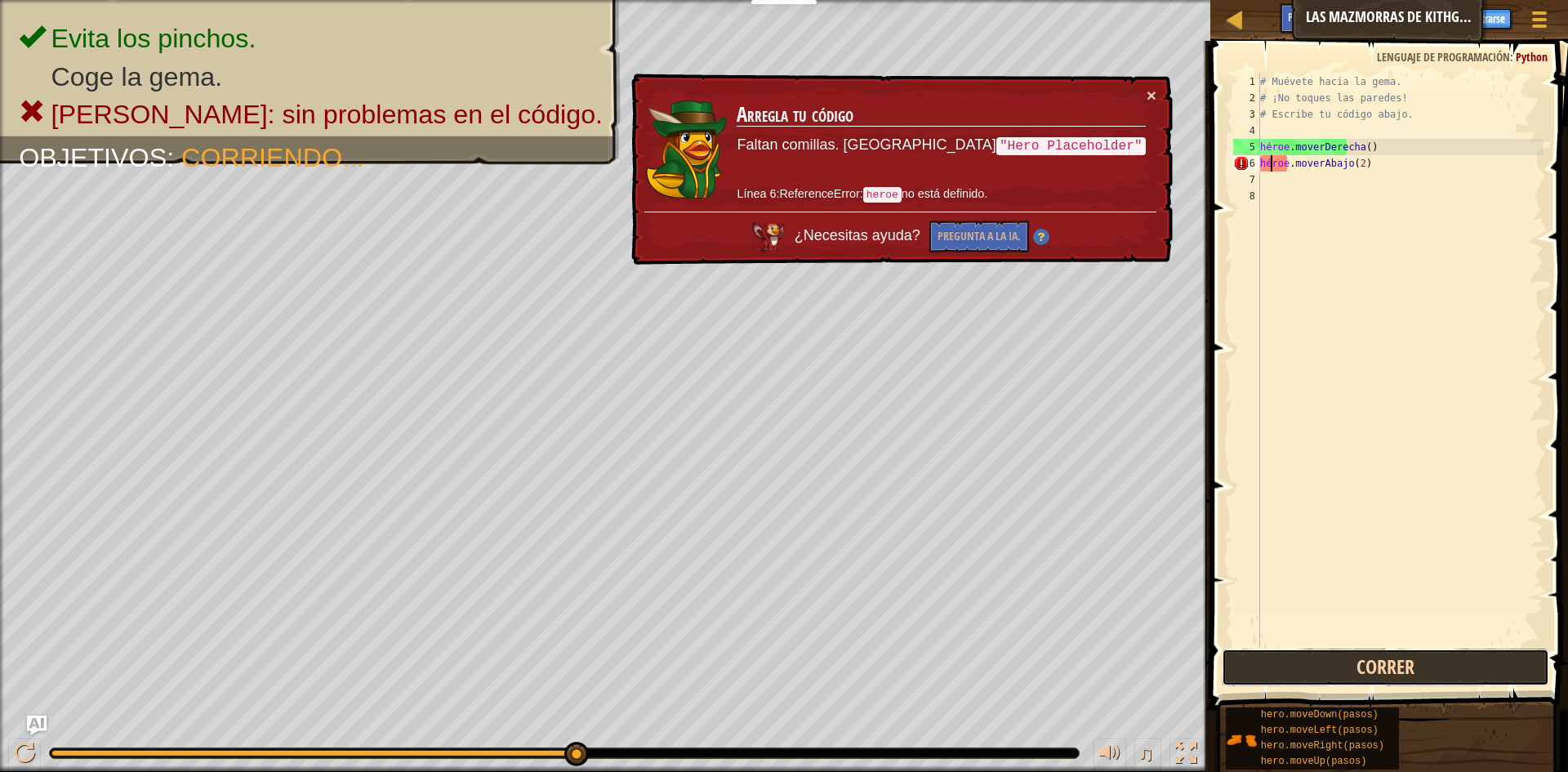
click at [1360, 664] on button "Correr" at bounding box center [1385, 667] width 327 height 37
type textarea ""heroe.moverAbajo(2)"
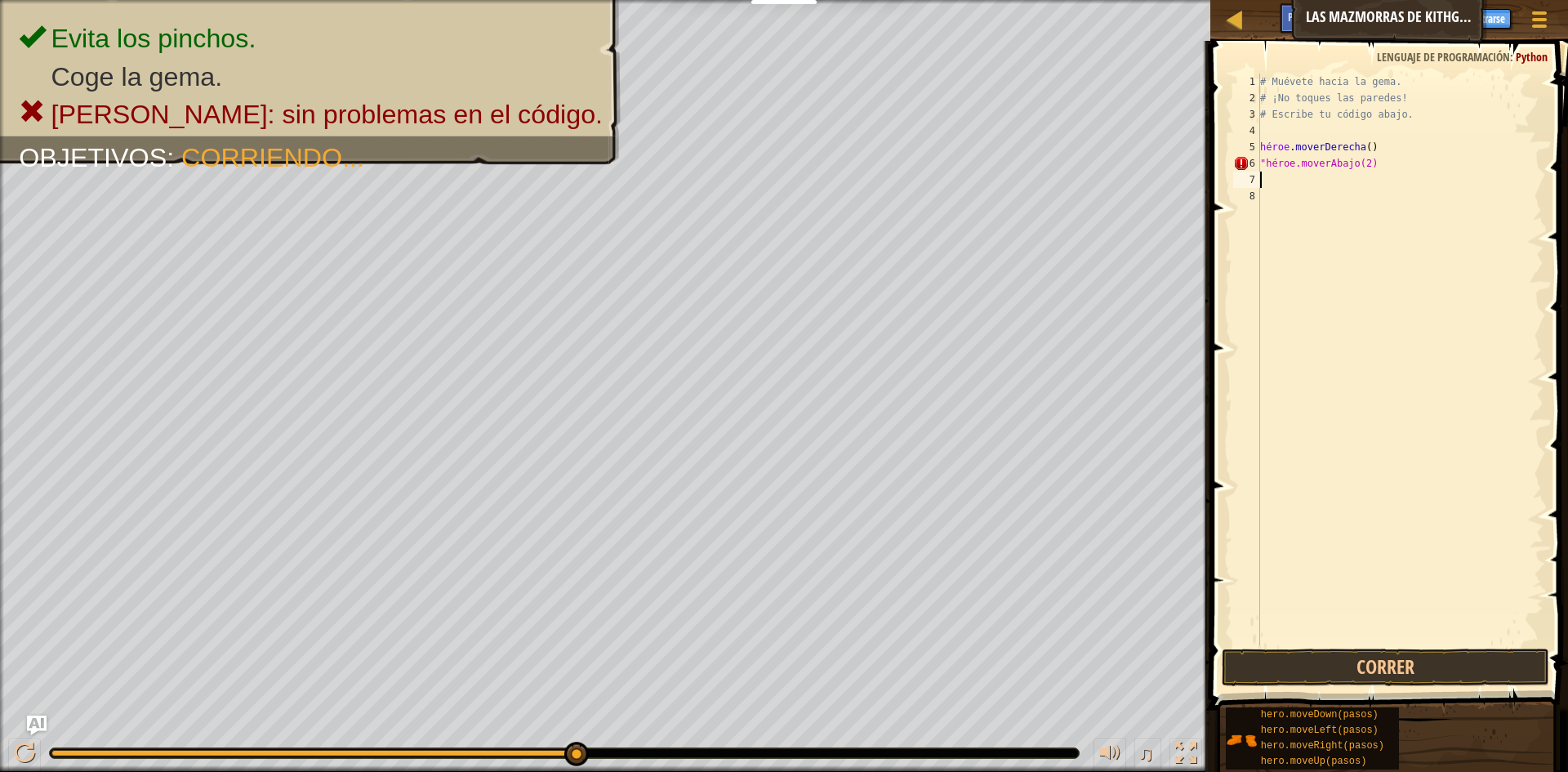
type textarea ""heroe.moverAbajo(2)"
type textarea ""heroe.moverAbajo(2)""
click at [1410, 663] on button "Correr" at bounding box center [1385, 667] width 327 height 37
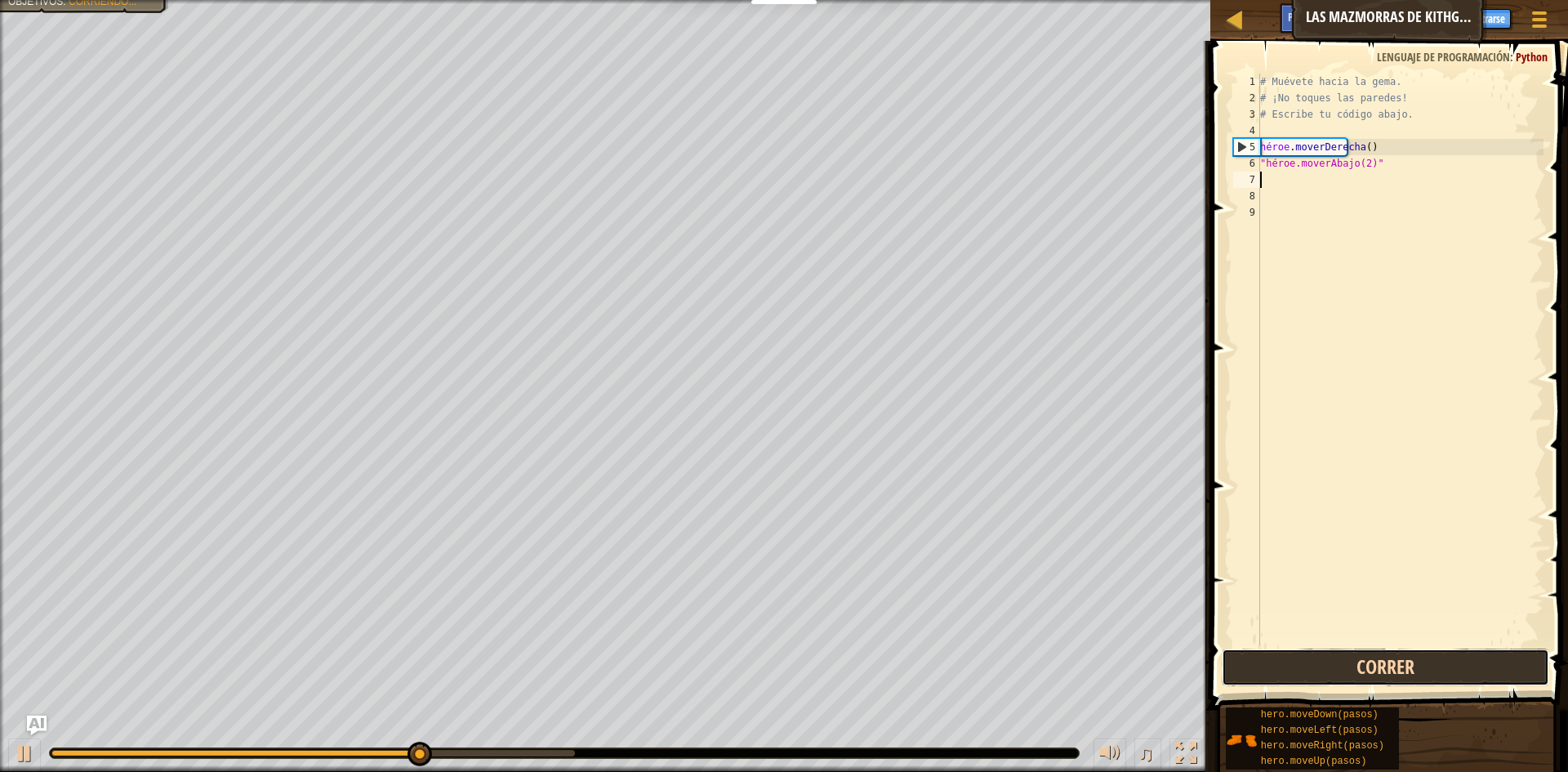
click at [1410, 663] on button "Correr" at bounding box center [1385, 667] width 327 height 37
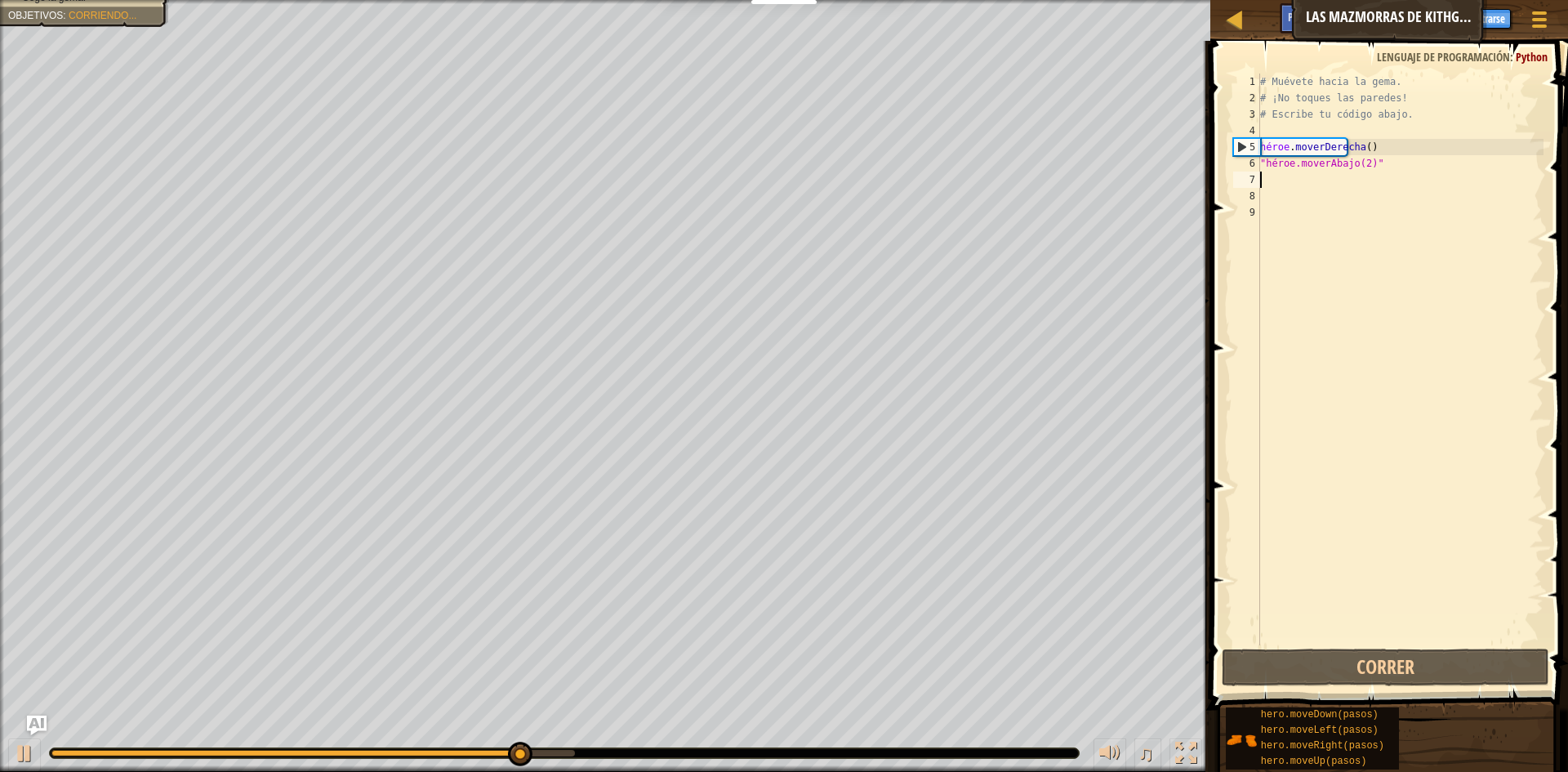
click at [1382, 165] on div "# Muévete hacia la gema. # ¡No toques las paredes! # Escribe tu código abajo. h…" at bounding box center [1400, 375] width 286 height 604
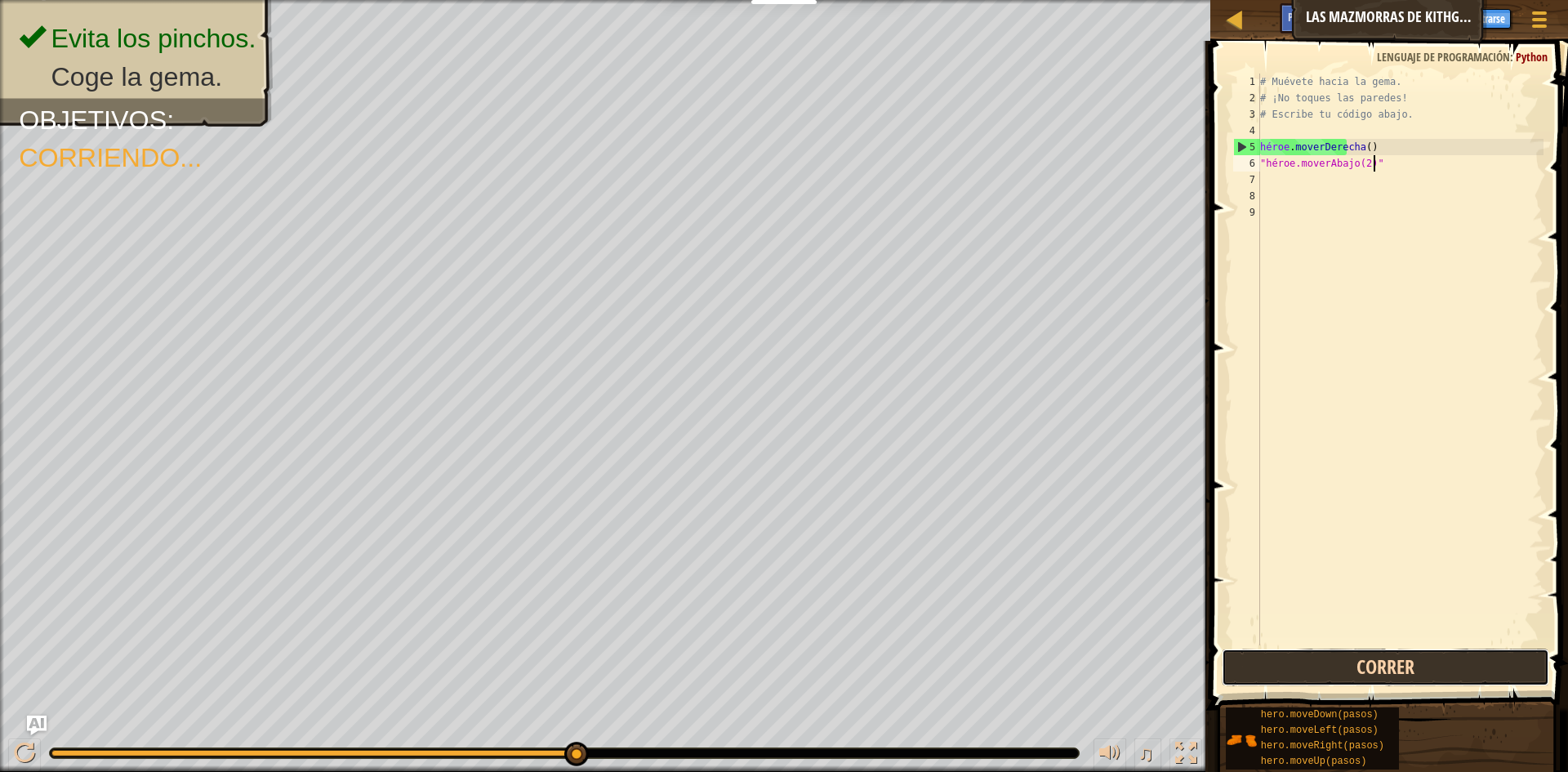
click at [1393, 672] on button "Correr" at bounding box center [1385, 667] width 327 height 37
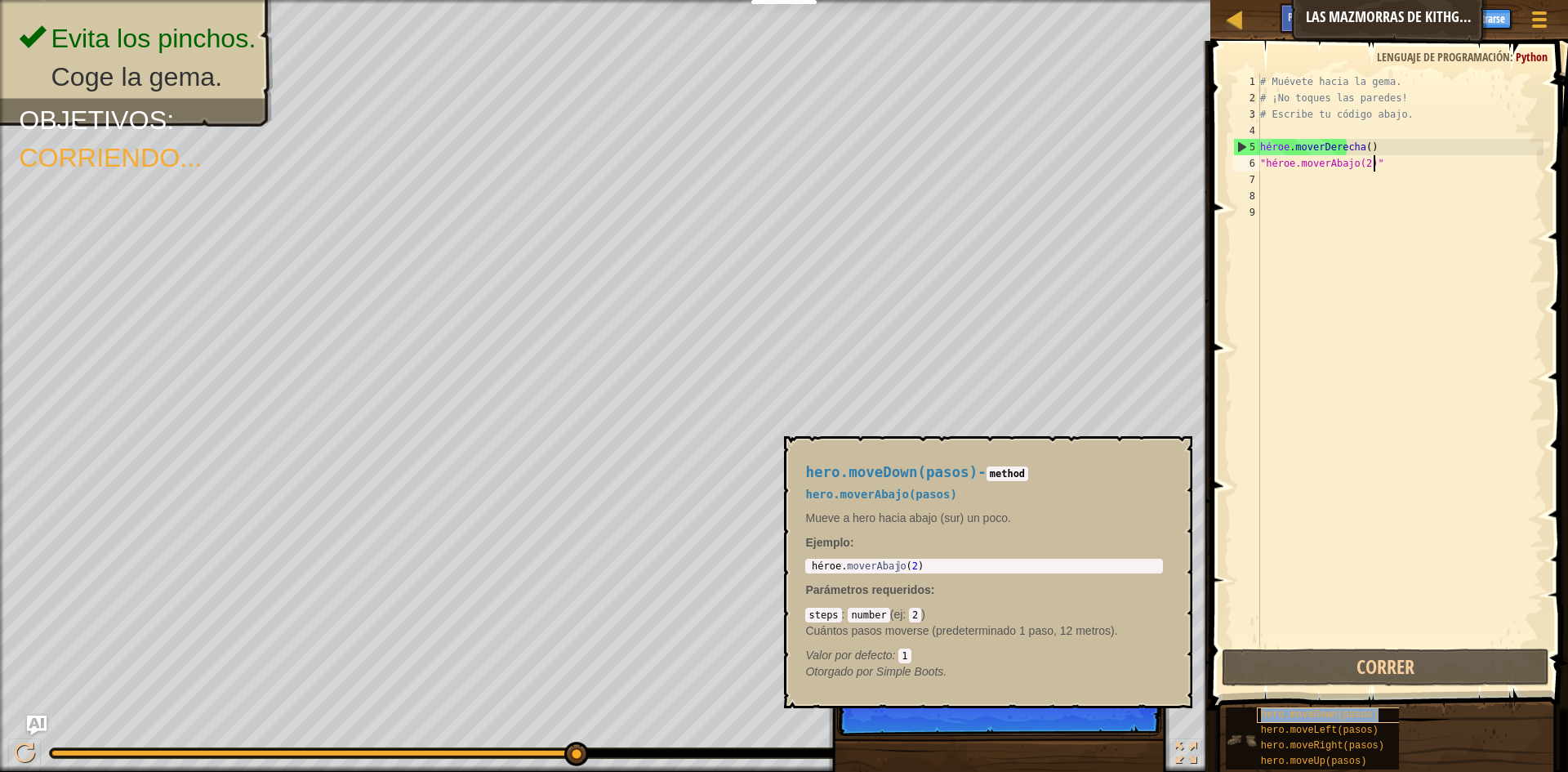
click at [1359, 718] on div "hero.moveDown(pasos)" at bounding box center [1335, 715] width 157 height 15
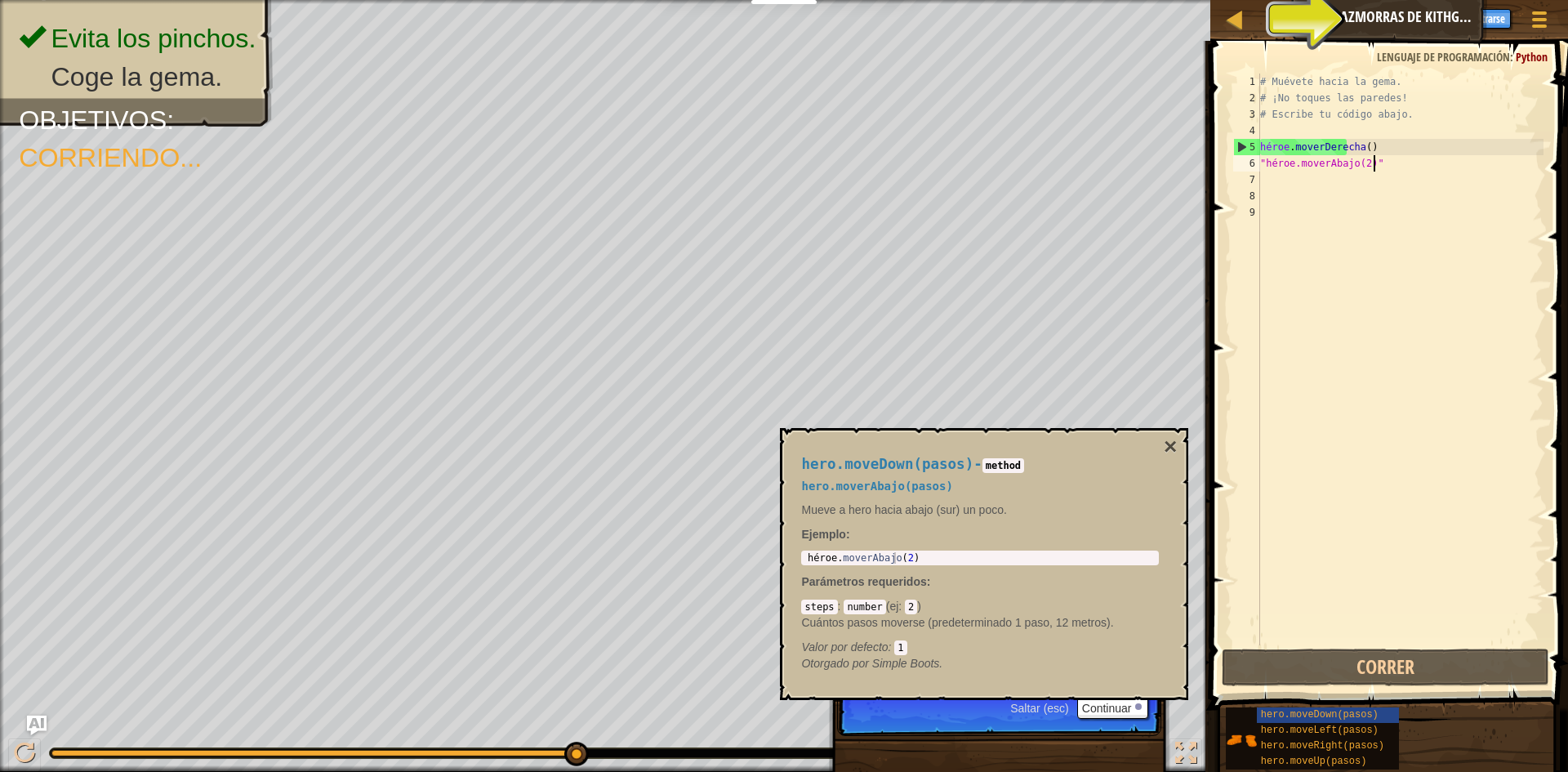
click at [1429, 25] on div "Consejos" at bounding box center [1416, 18] width 60 height 30
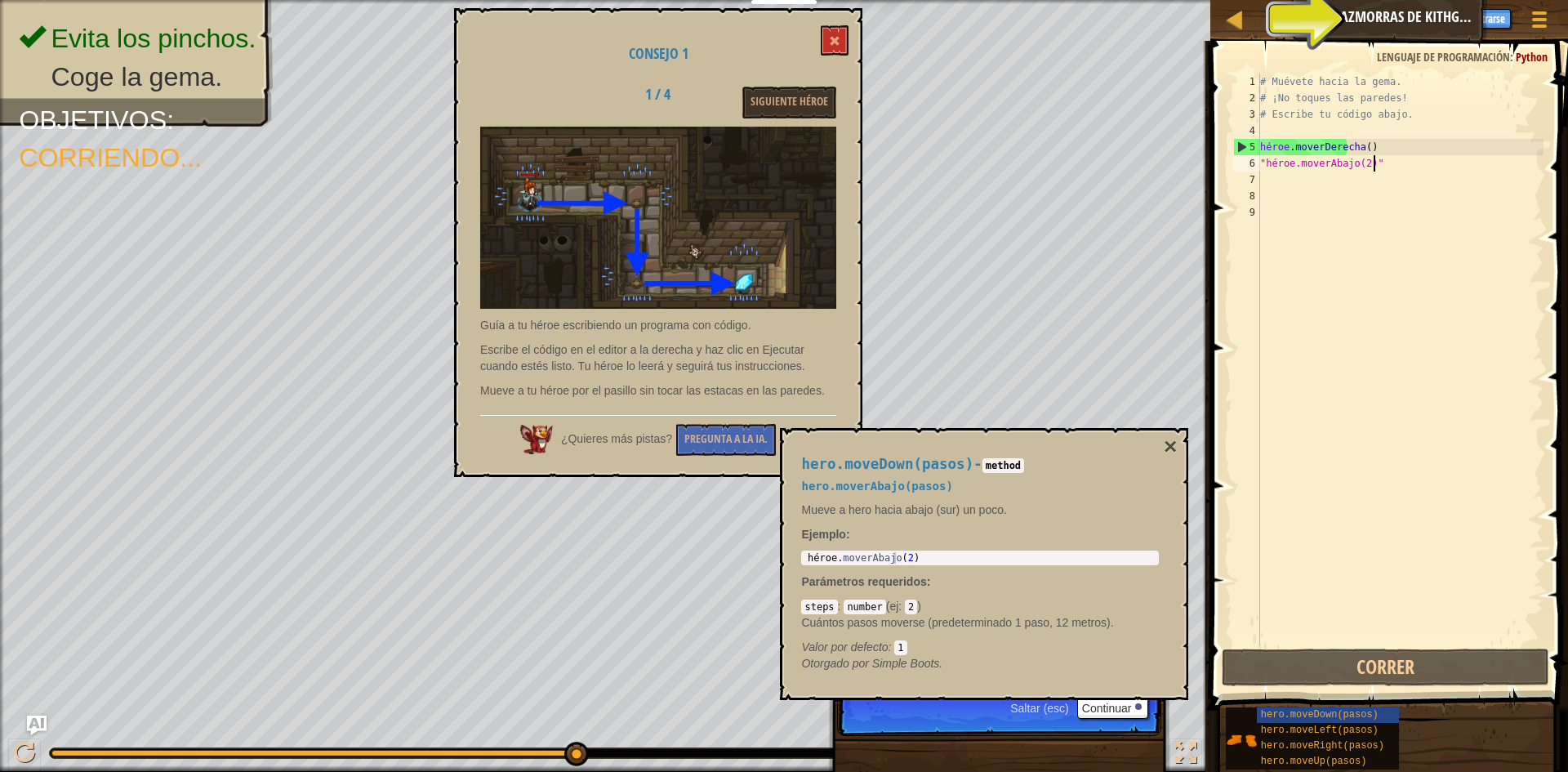
click at [1356, 688] on span at bounding box center [1391, 352] width 371 height 718
click at [1358, 666] on button "Correr" at bounding box center [1385, 667] width 327 height 37
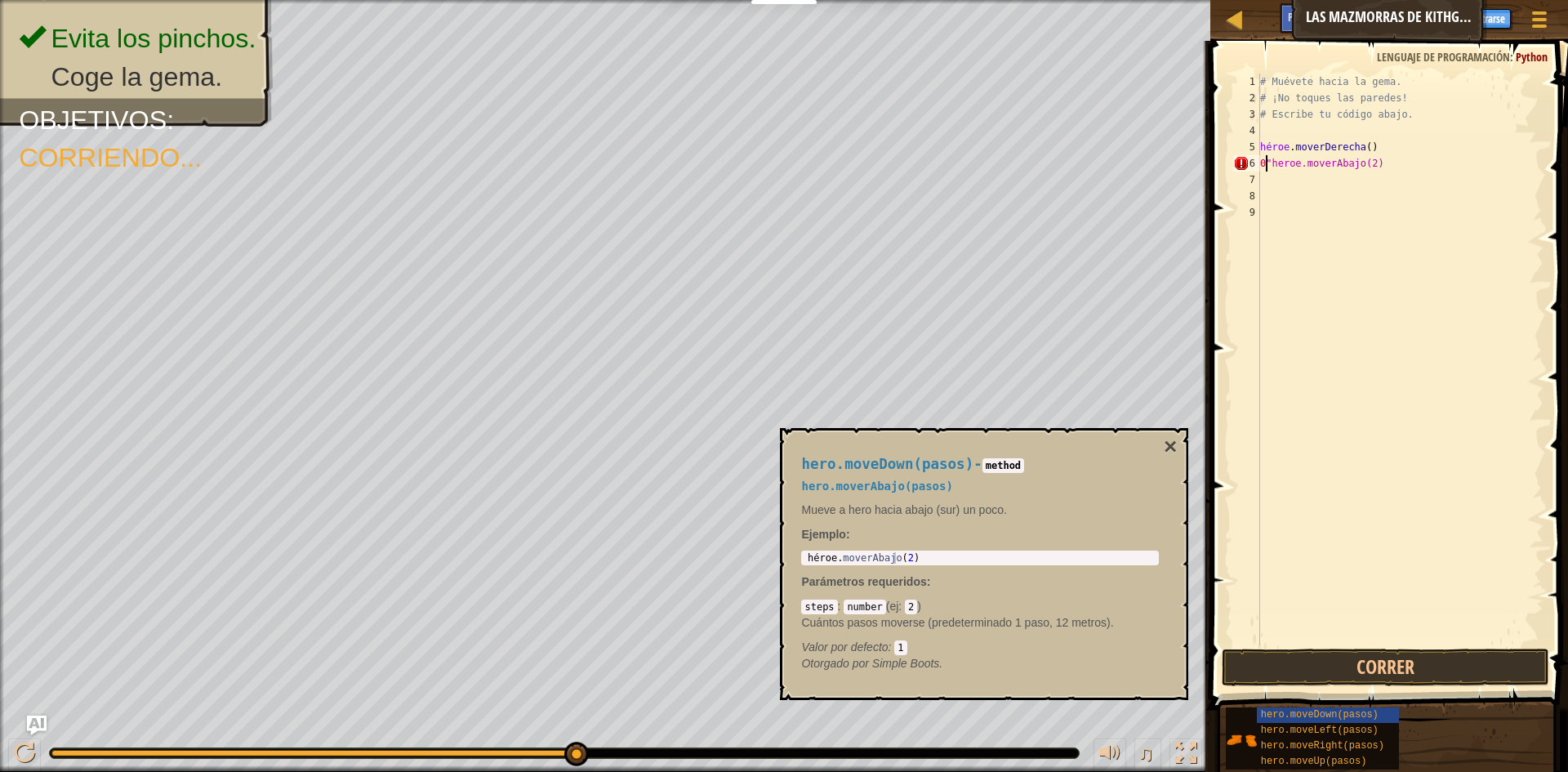
scroll to position [8, 1]
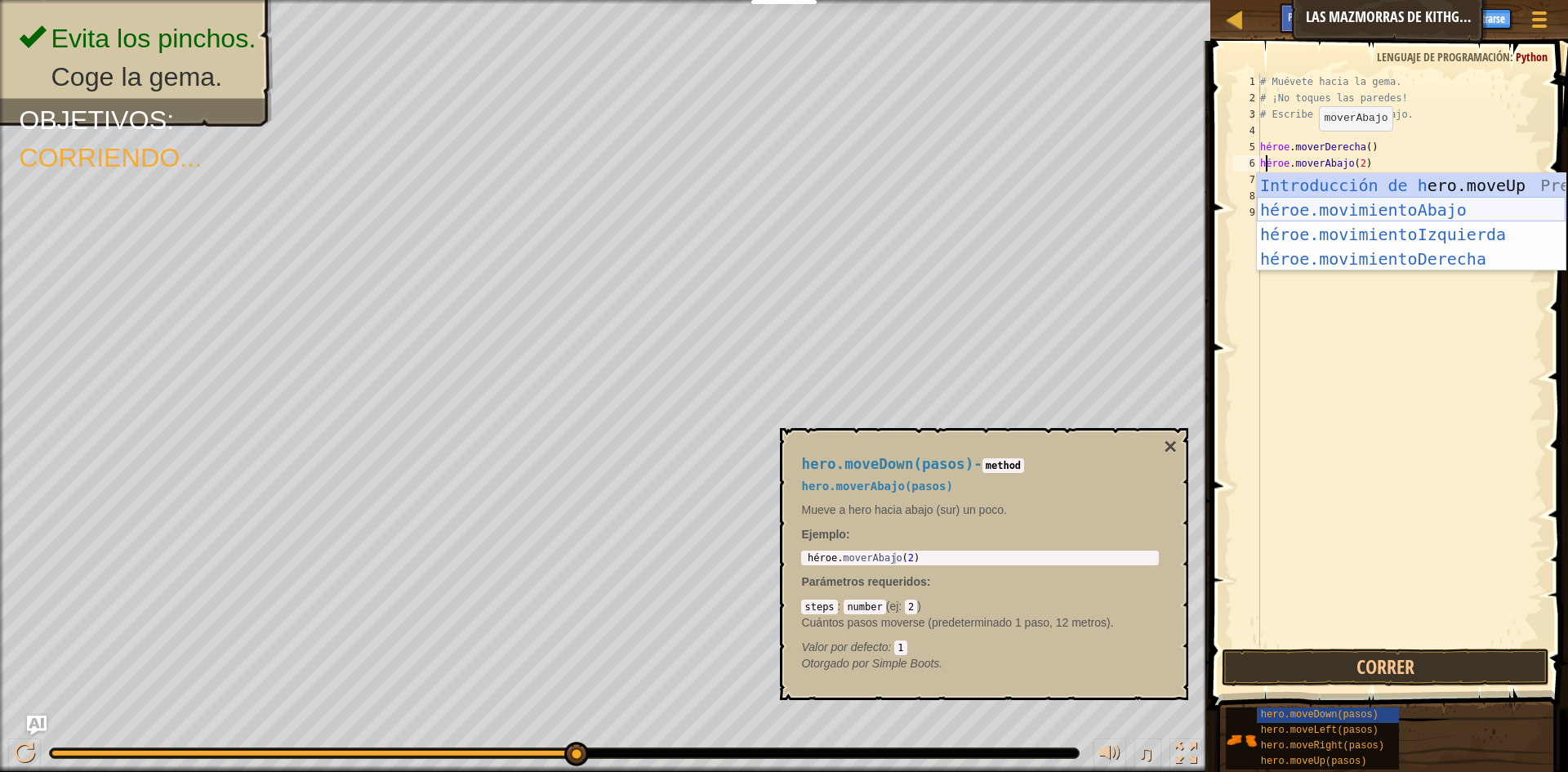
click at [1434, 210] on div "Introducción de [PERSON_NAME].moveUp Presiona héroe.movimientoAbajo ​ Introducc…" at bounding box center [1411, 247] width 309 height 148
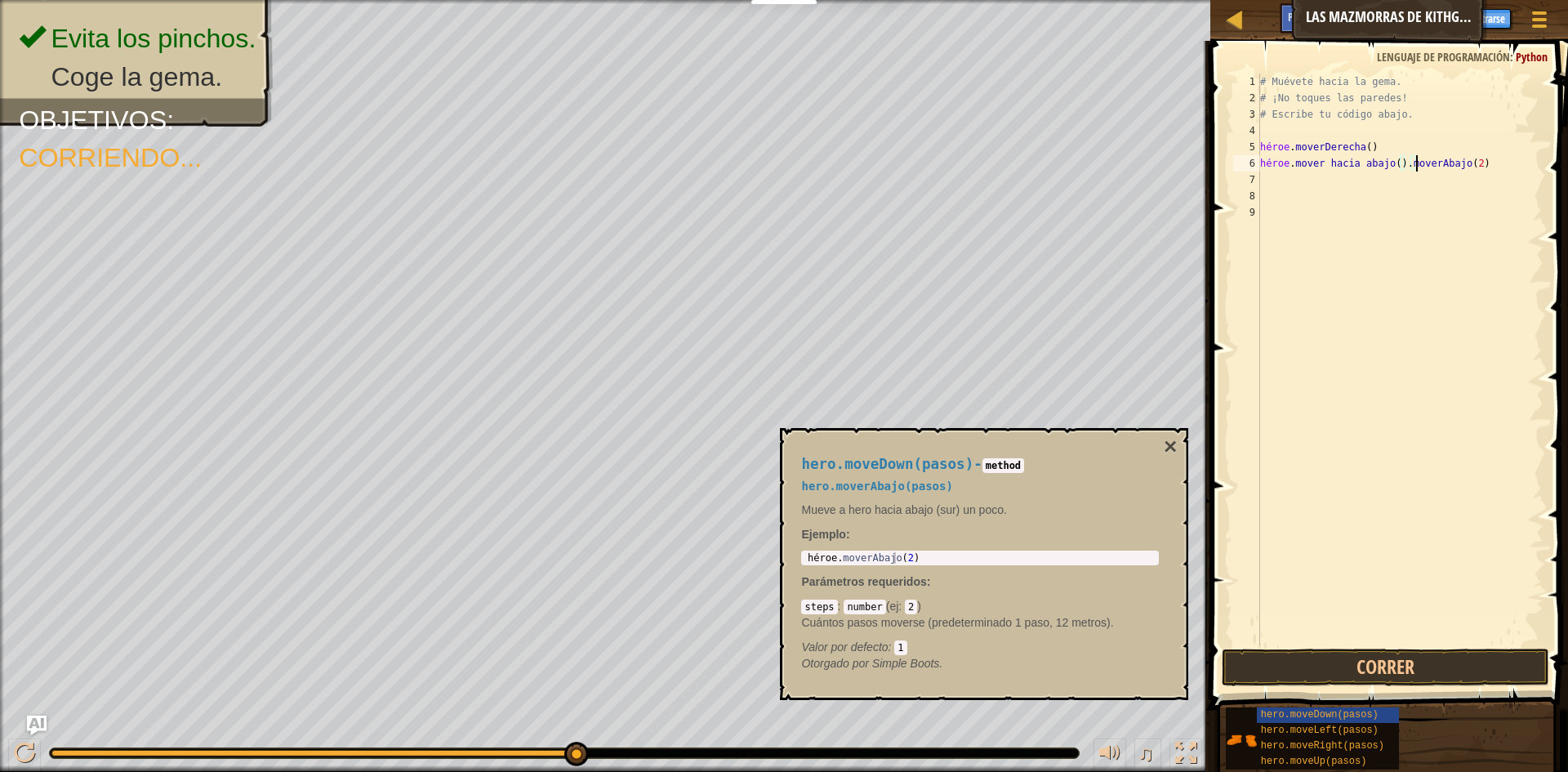
drag, startPoint x: 1521, startPoint y: 165, endPoint x: 1427, endPoint y: 165, distance: 94.0
click at [1427, 165] on div "# Muévete hacia la gema. # ¡No toques las paredes! # Escribe tu código abajo. h…" at bounding box center [1400, 375] width 286 height 604
click at [1526, 160] on div "# Muévete hacia la gema. # ¡No toques las paredes! # Escribe tu código abajo. h…" at bounding box center [1400, 375] width 286 height 604
click at [1343, 667] on button "Correr" at bounding box center [1385, 667] width 327 height 37
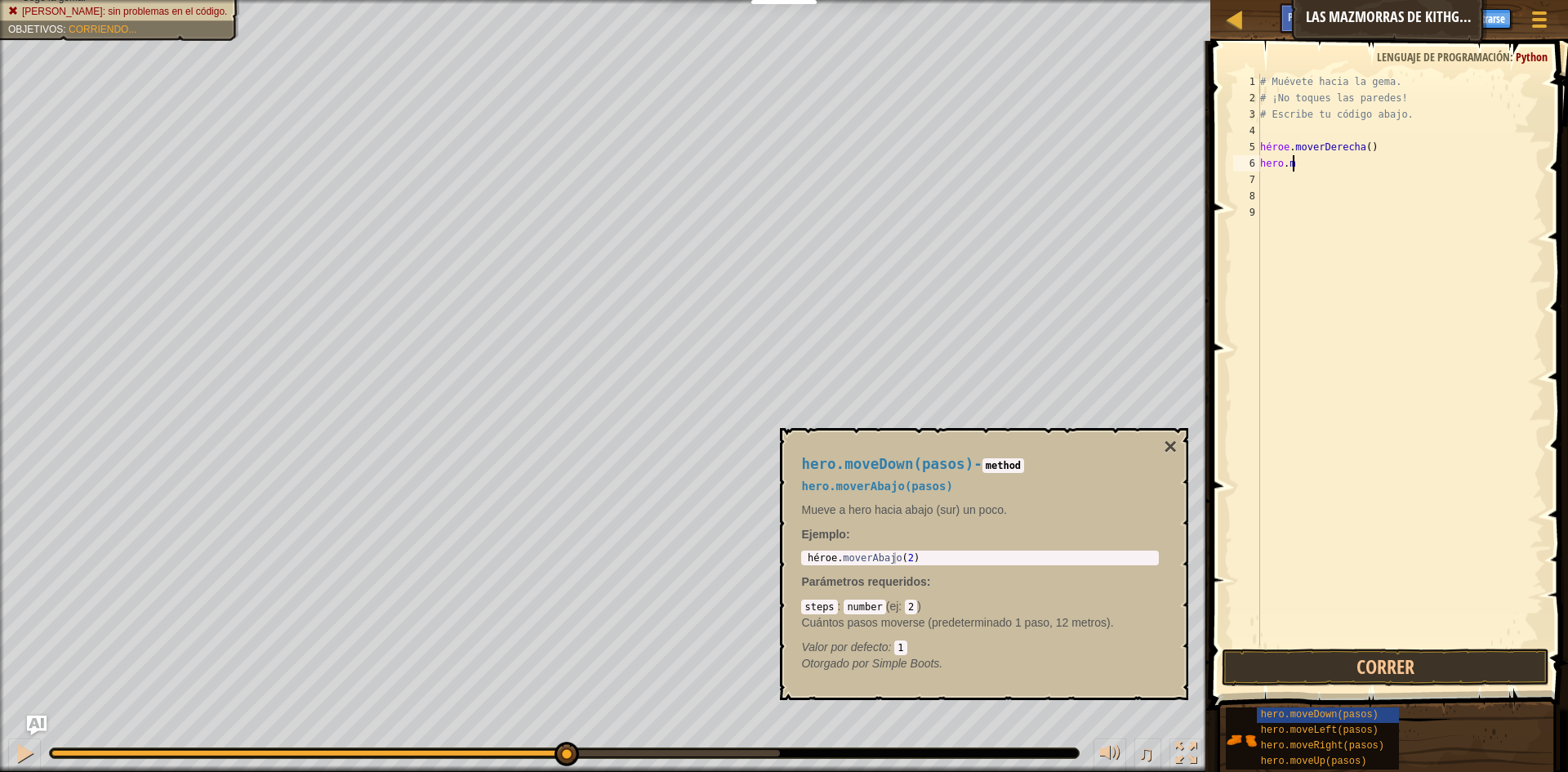
type textarea "h"
click at [1433, 196] on div "# Muévete hacia la gema. # ¡No toques las paredes! # Escribe tu código abajo. h…" at bounding box center [1400, 375] width 286 height 604
click at [1291, 169] on div "# Muévete hacia la gema. # ¡No toques las paredes! # Escribe tu código abajo. h…" at bounding box center [1400, 375] width 286 height 604
click at [1331, 733] on font "hero.moveLeft(pasos)" at bounding box center [1321, 731] width 118 height 11
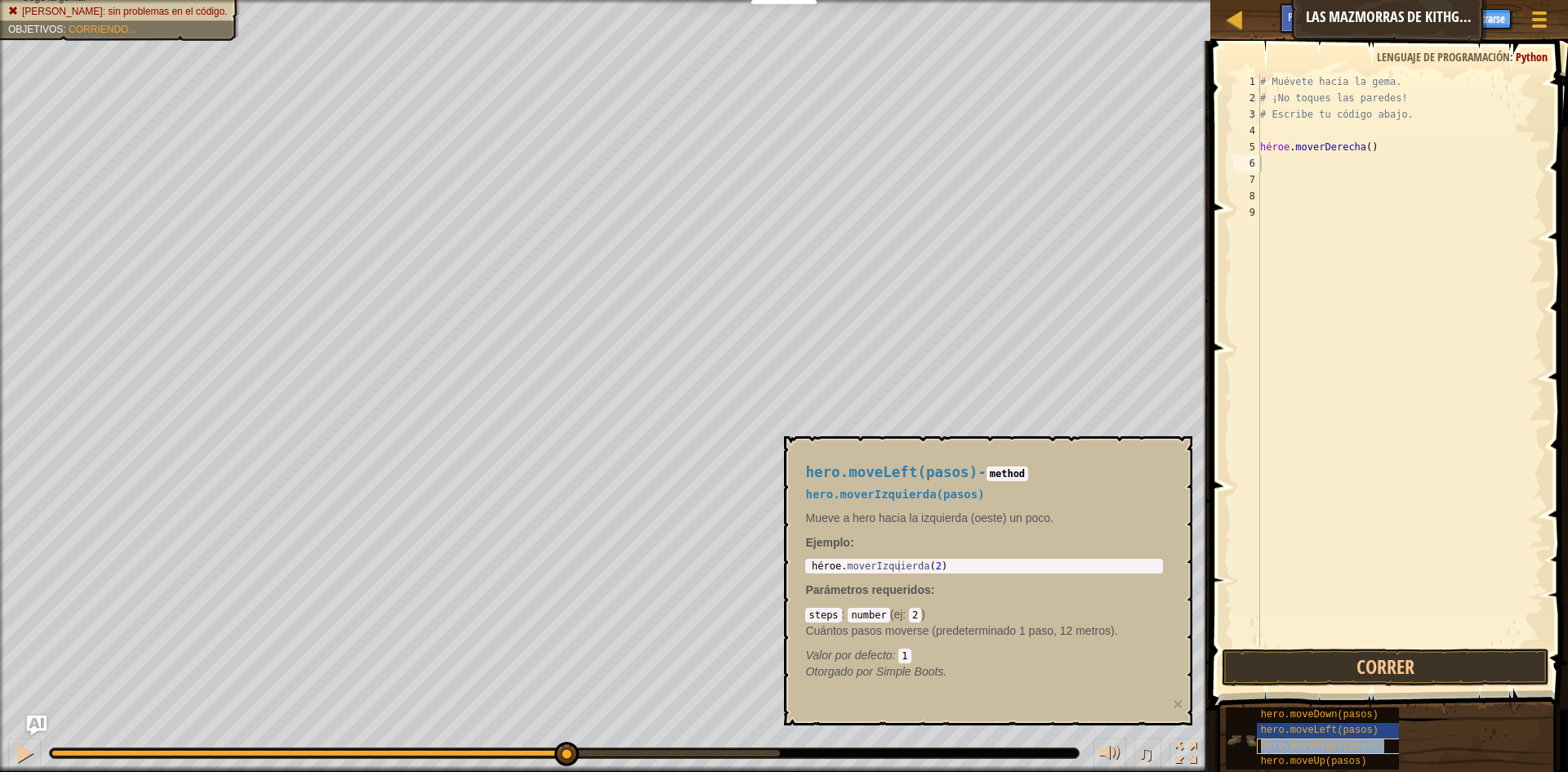
click at [1337, 748] on font "hero.moveRight(pasos)" at bounding box center [1323, 746] width 124 height 11
click at [1357, 673] on button "Correr" at bounding box center [1385, 667] width 327 height 37
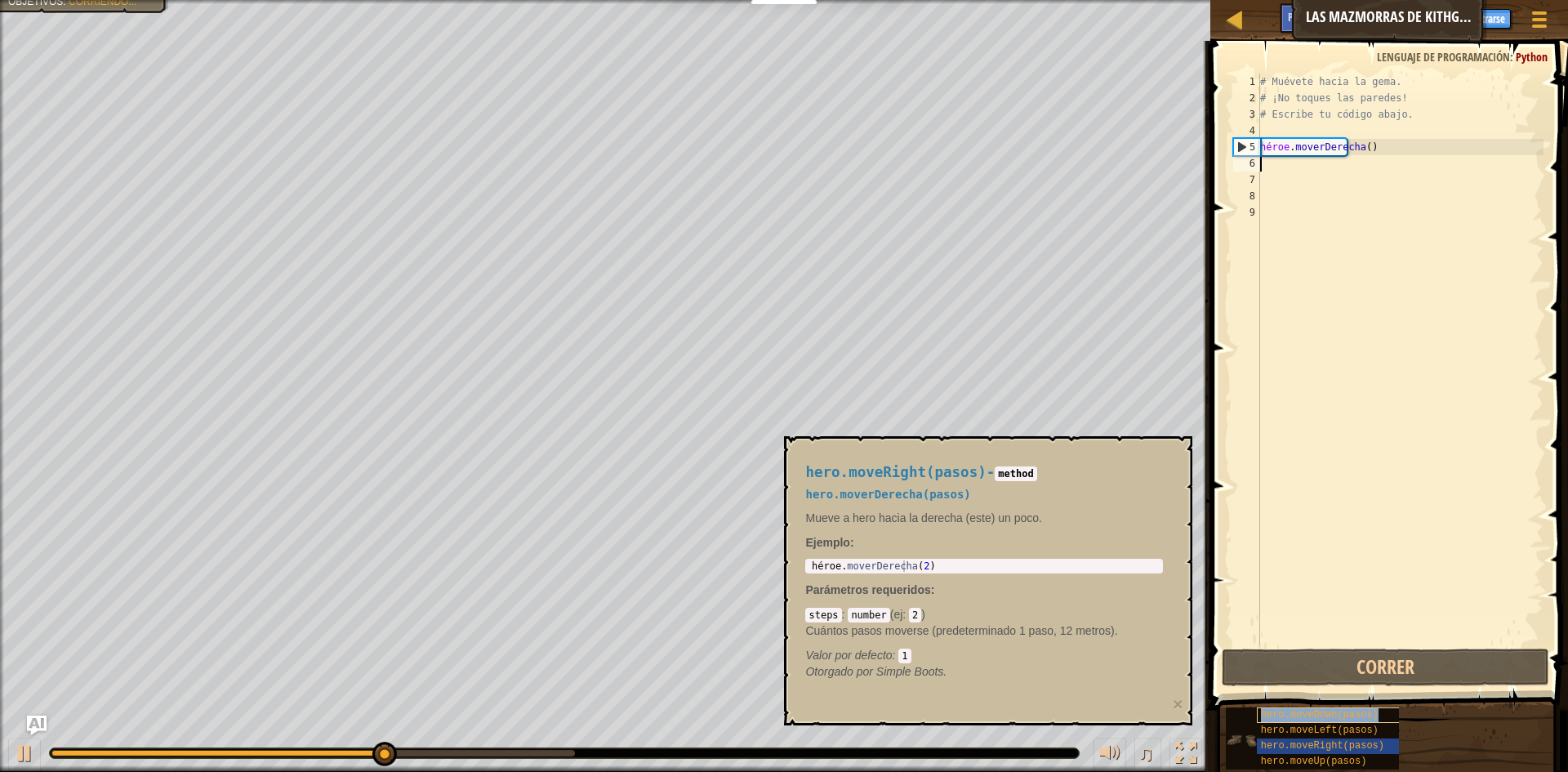
click at [1300, 710] on font "hero.moveDown(pasos)" at bounding box center [1321, 715] width 118 height 11
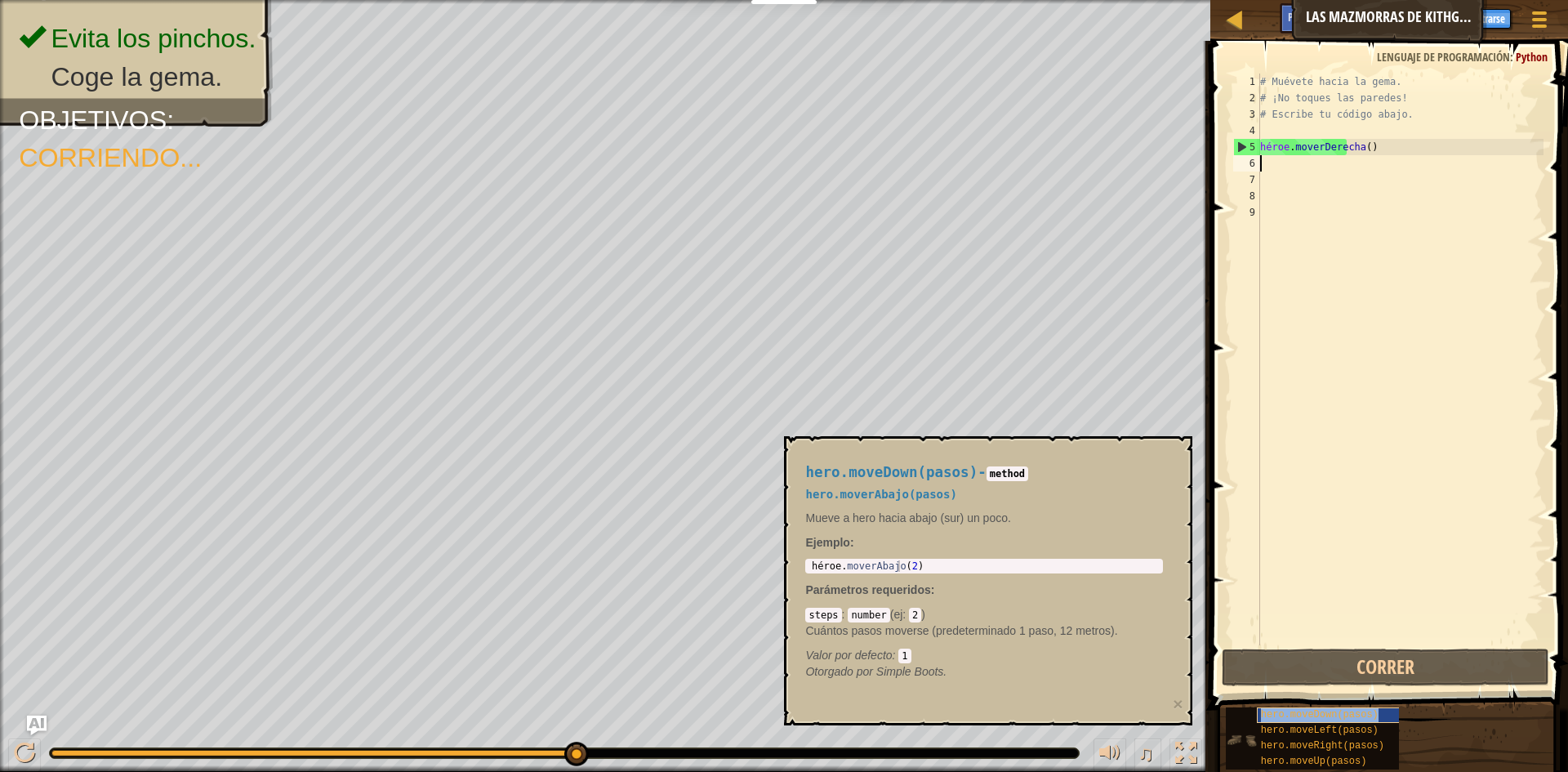
click at [1290, 713] on font "hero.moveDown(pasos)" at bounding box center [1321, 715] width 118 height 11
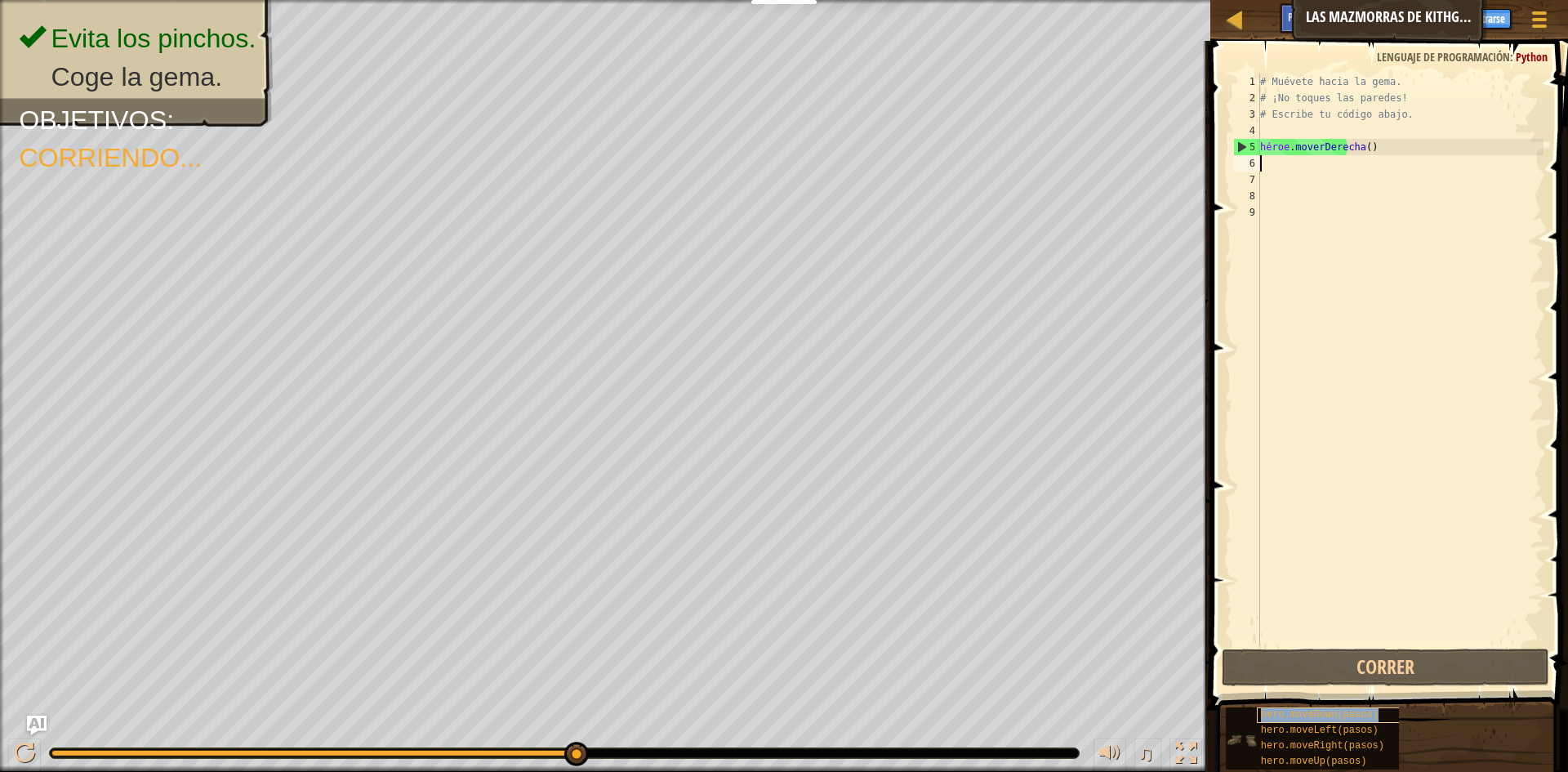
click at [1290, 713] on font "hero.moveDown(pasos)" at bounding box center [1321, 715] width 118 height 11
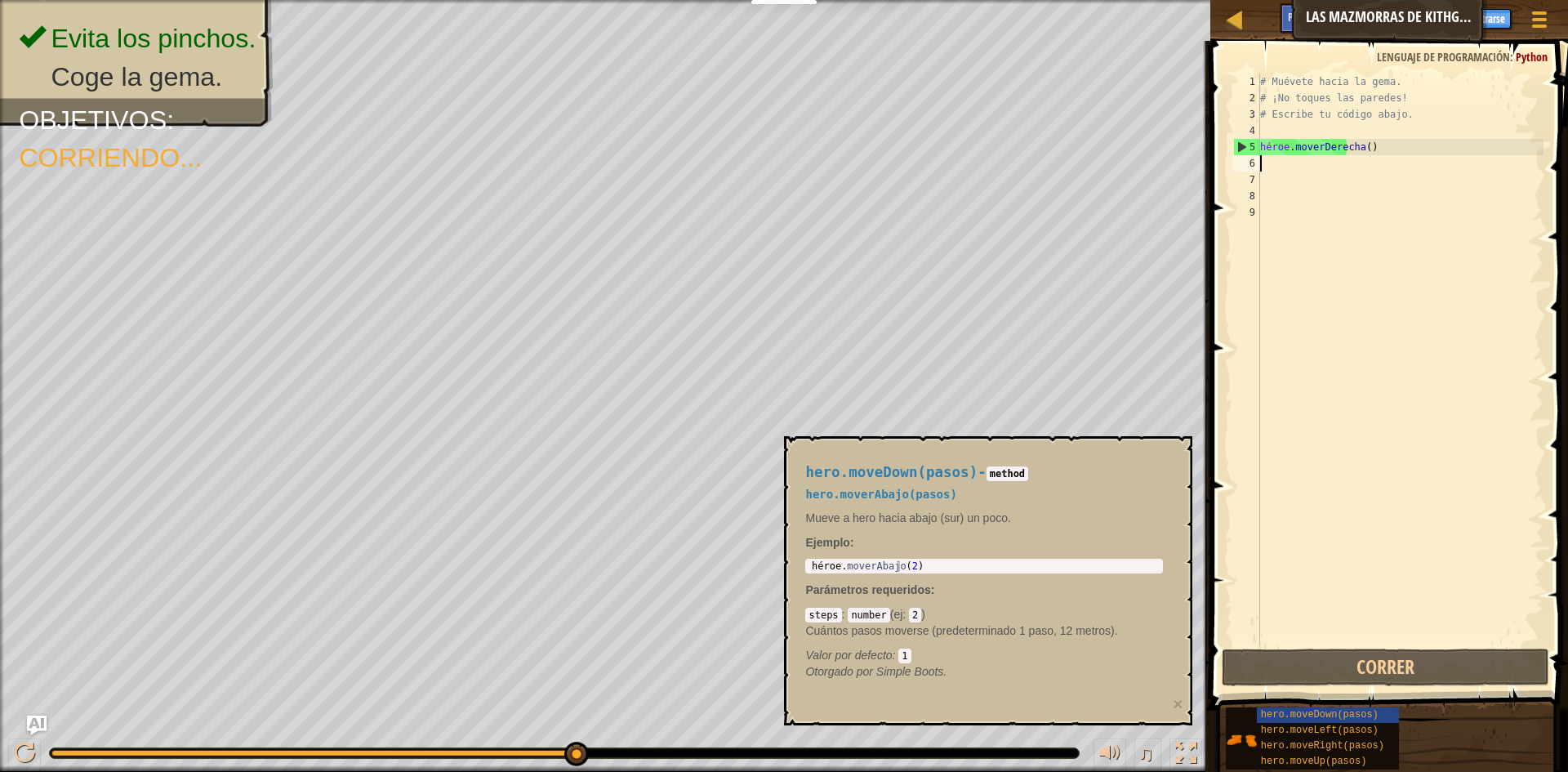
type textarea "hero.moveDown(2)"
click at [887, 565] on div "héroe . moverAbajo ( 2 )" at bounding box center [984, 578] width 351 height 34
click at [942, 559] on div "hero.moveDown(2) 1 héroe . moverAbajo ( 2 ) [DEMOGRAPHIC_DATA] XXXXXXXXXXXXXXXX…" at bounding box center [985, 565] width 358 height 14
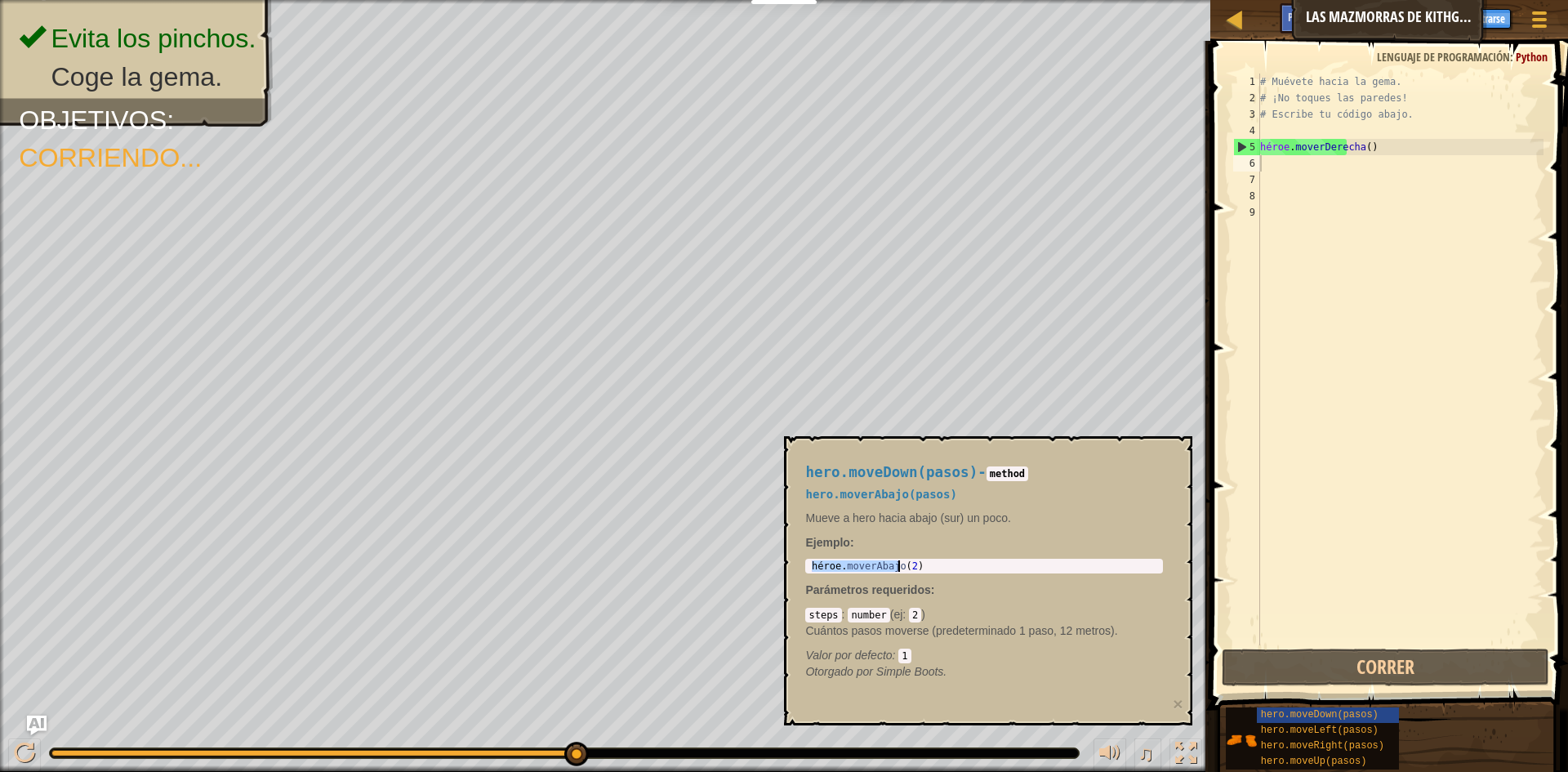
click at [918, 565] on div "héroe . moverAbajo ( 2 )" at bounding box center [984, 566] width 351 height 11
click at [918, 565] on div "héroe . moverAbajo ( 2 )" at bounding box center [984, 578] width 351 height 34
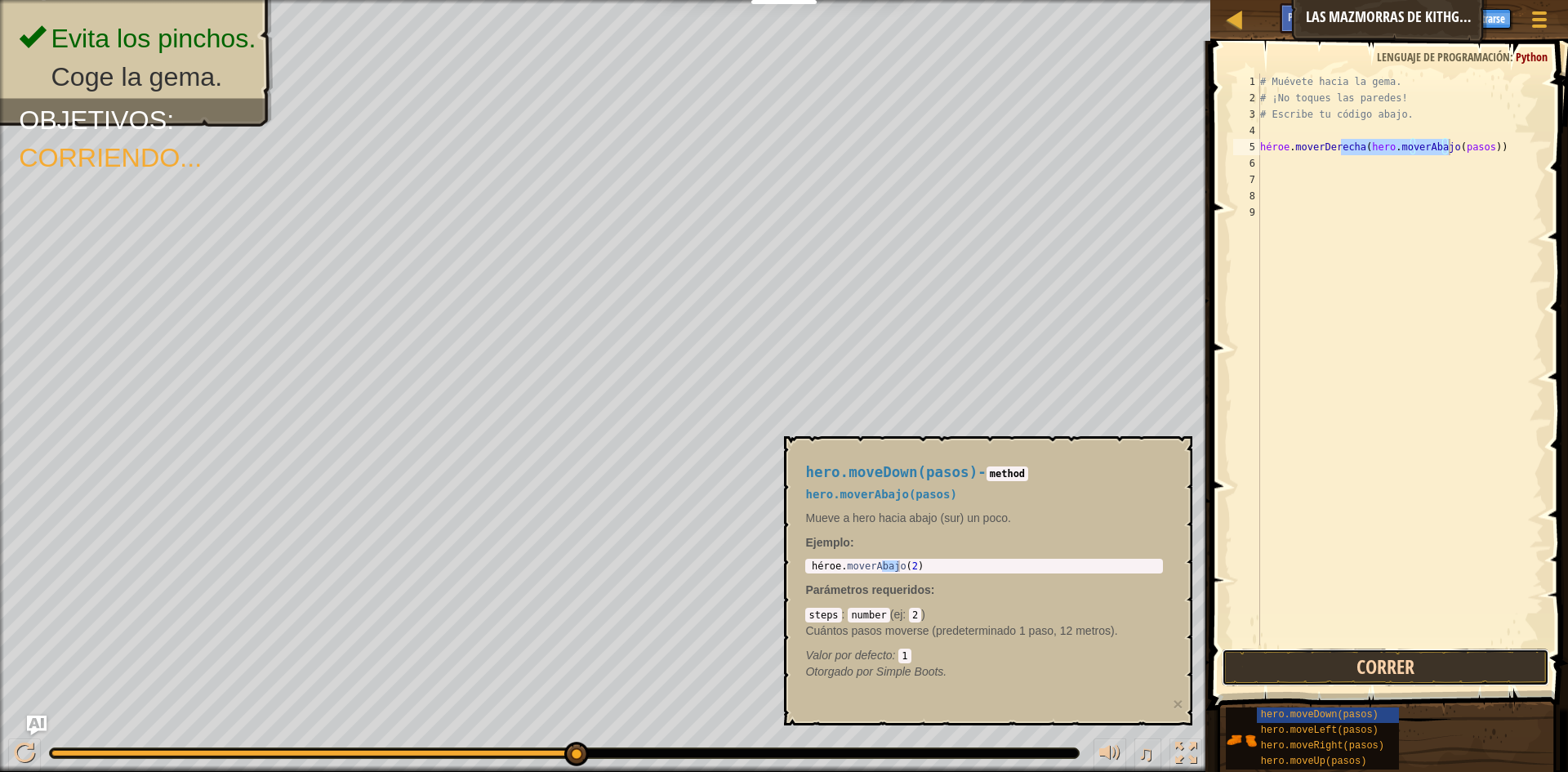
click at [1398, 669] on button "Correr" at bounding box center [1385, 667] width 327 height 37
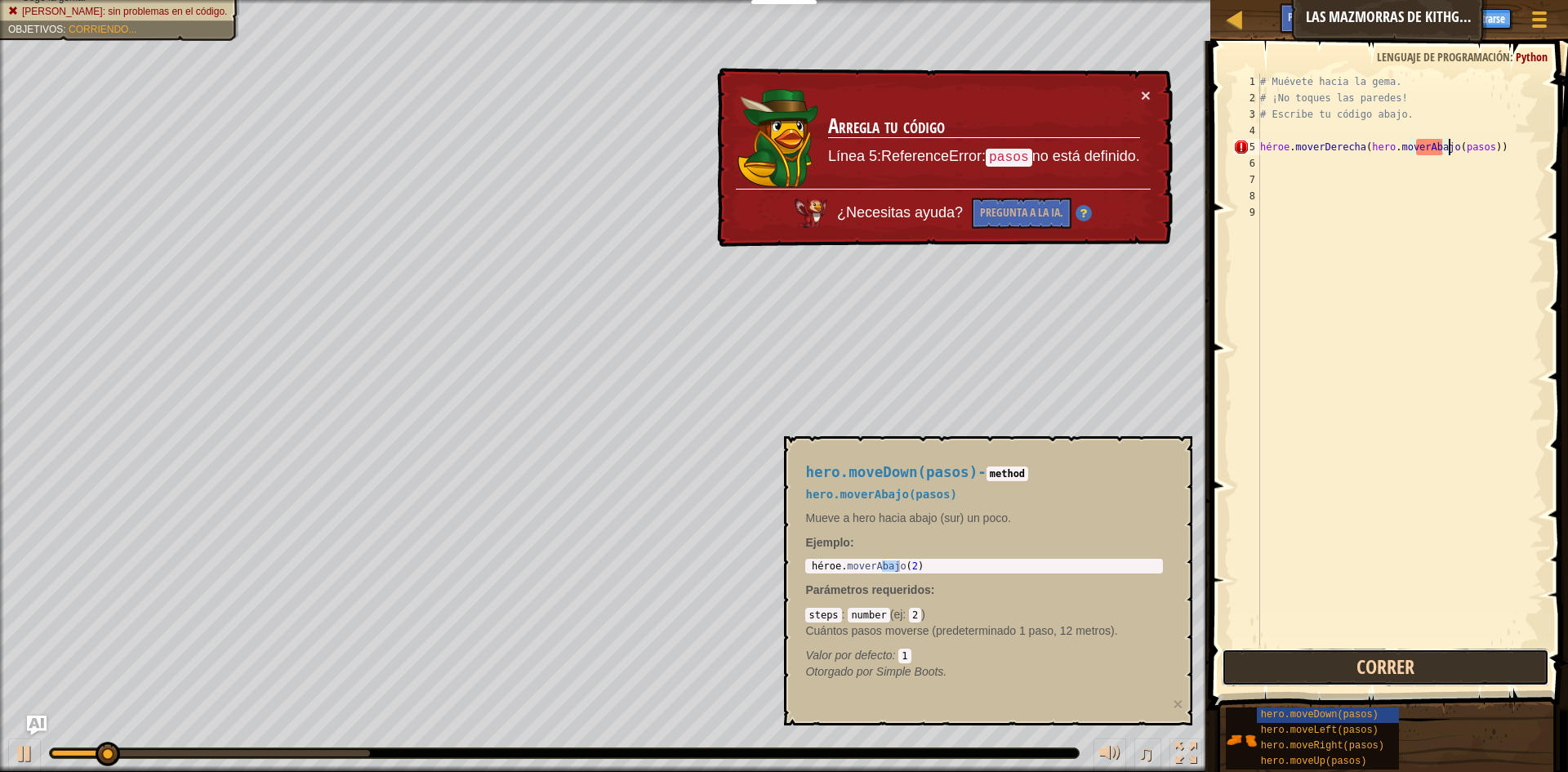
click at [1398, 669] on button "Correr" at bounding box center [1385, 667] width 327 height 37
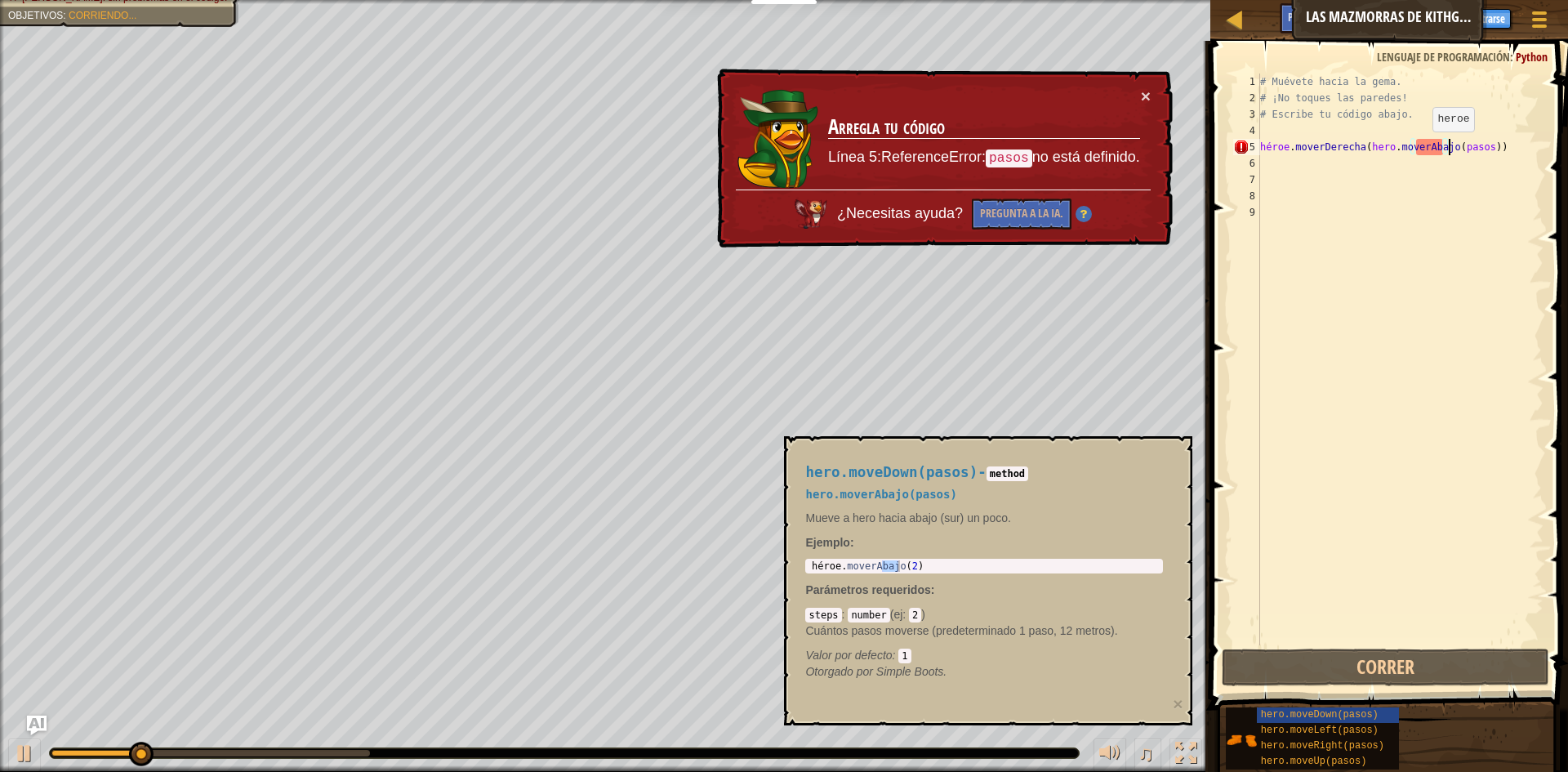
click at [1419, 148] on div "# Muévete hacia la gema. # ¡No toques las paredes! # Escribe tu código abajo. h…" at bounding box center [1400, 375] width 286 height 604
type textarea "hero.moveRight(hero.moveDown(pasos))"
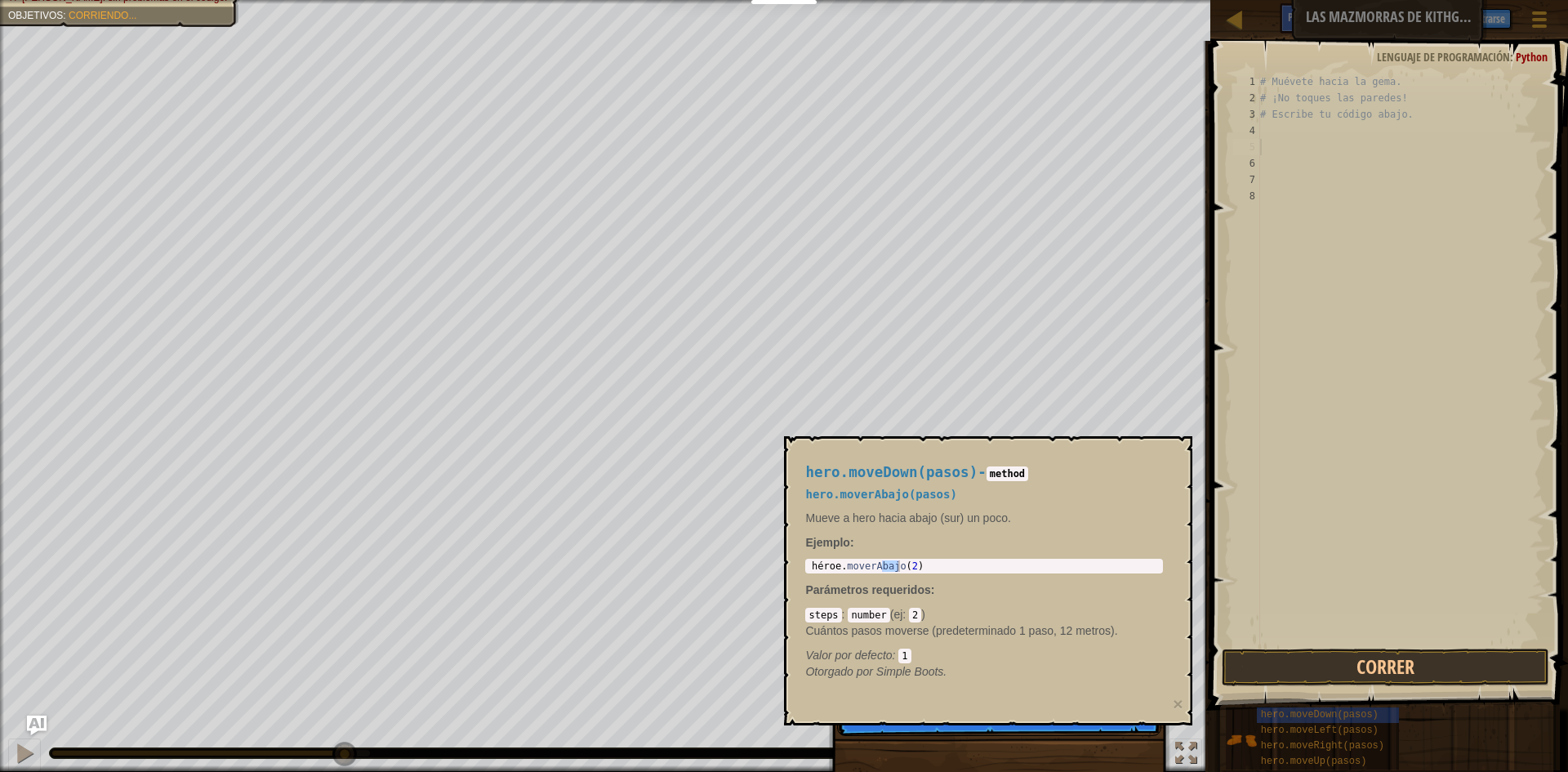
click at [1102, 612] on div "steps : number ( ej : 2 ) Cuántos pasos moverse (predeterminado 1 paso, 12 metr…" at bounding box center [985, 635] width 358 height 57
click at [1148, 696] on div "hero.moveDown(pasos) - method hero.moverAbajo(pasos) Mueve a hero hacia abajo (…" at bounding box center [988, 581] width 408 height 289
click at [1107, 732] on button "↻ Recargar" at bounding box center [1105, 723] width 87 height 25
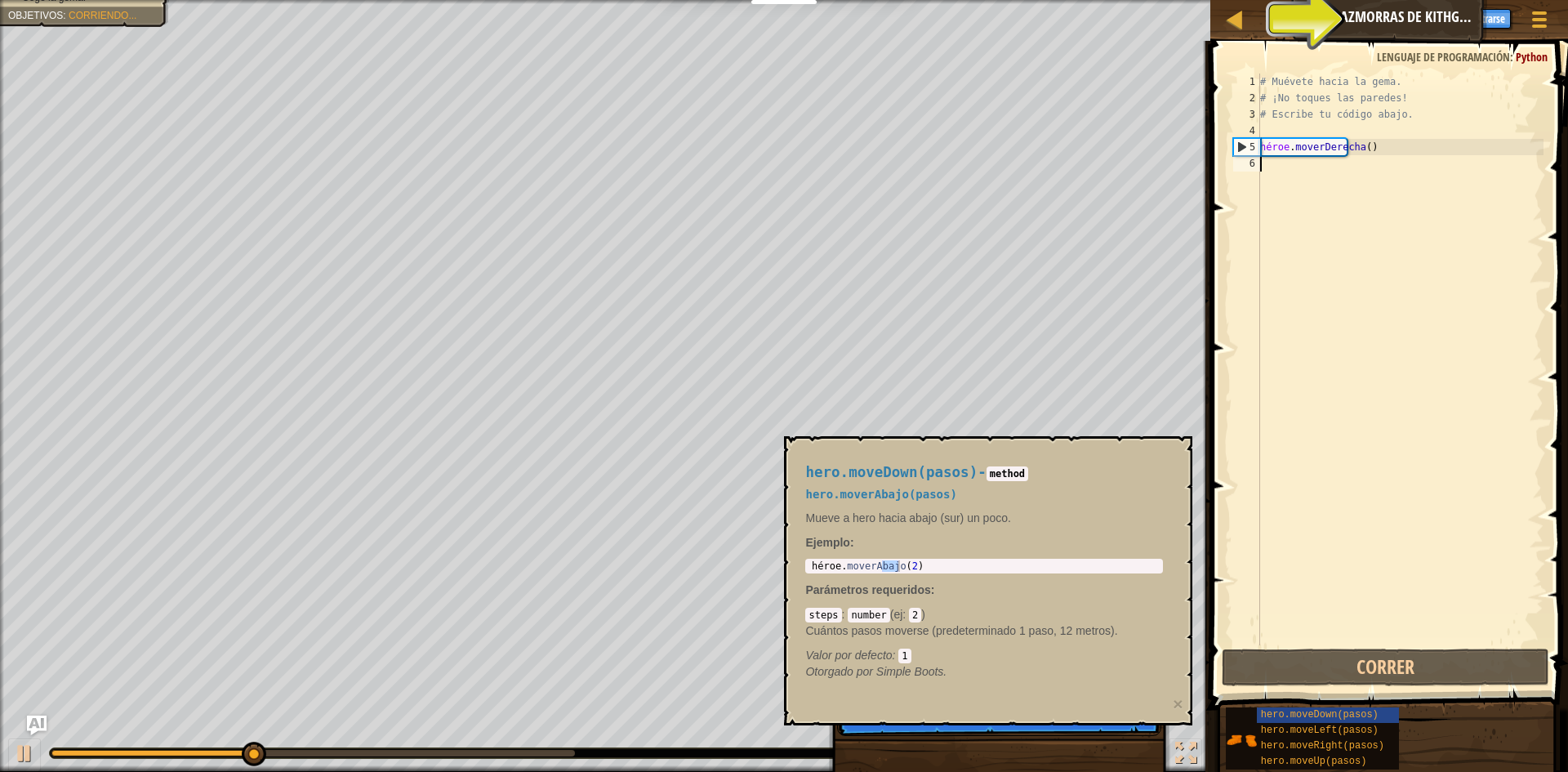
click at [1409, 160] on div "# Muévete hacia la gema. # ¡No toques las paredes! # Escribe tu código abajo. h…" at bounding box center [1400, 375] width 286 height 604
click at [1333, 170] on div "# Muévete hacia la gema. # ¡No toques las paredes! # Escribe tu código abajo. h…" at bounding box center [1400, 375] width 286 height 604
click at [1305, 170] on div "# Muévete hacia la gema. # ¡No toques las paredes! # Escribe tu código abajo. h…" at bounding box center [1400, 375] width 286 height 604
click at [1401, 133] on div "# Muévete hacia la gema. # ¡No toques las paredes! # Escribe tu código abajo. h…" at bounding box center [1400, 375] width 286 height 604
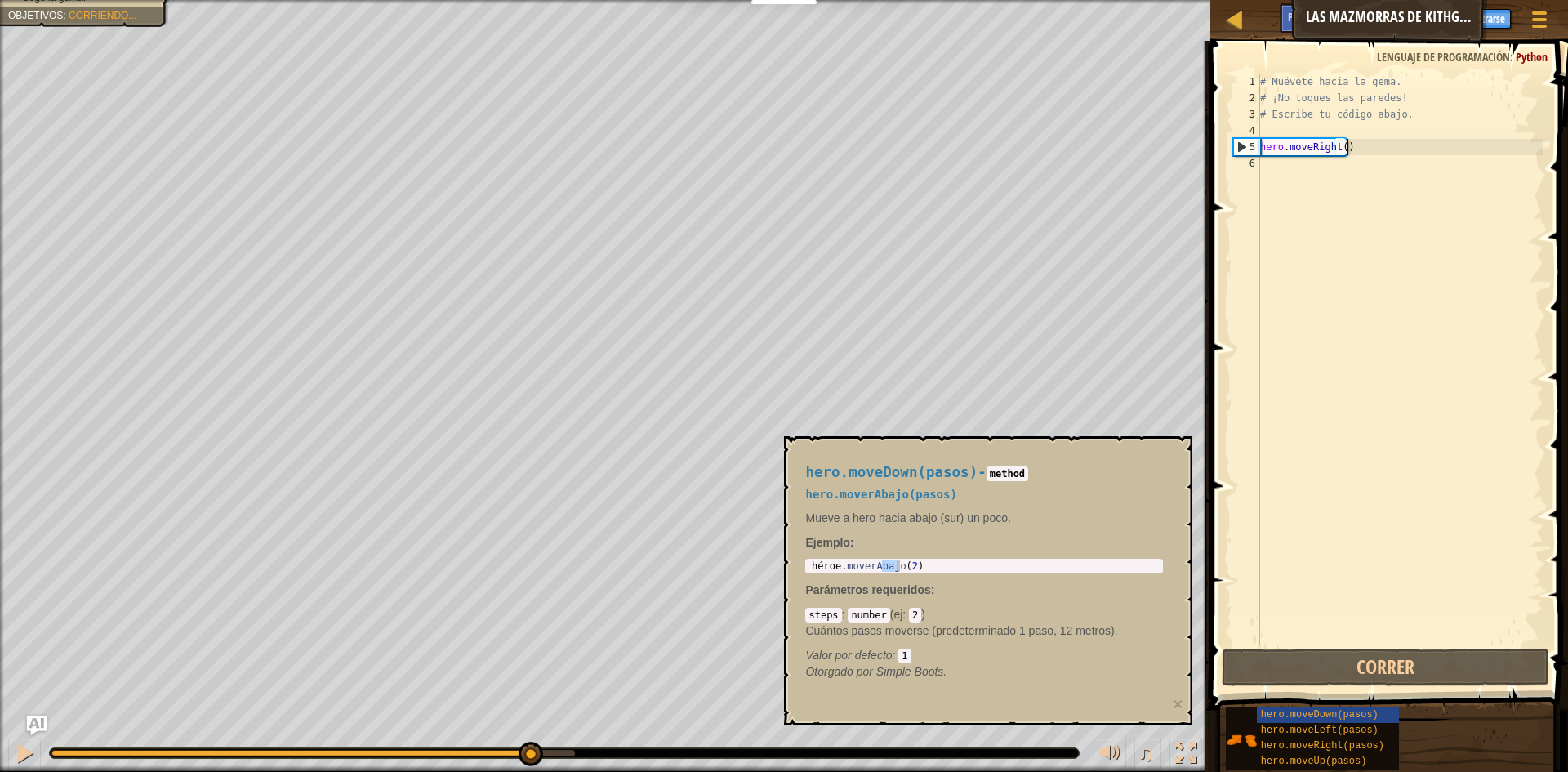
click at [1447, 145] on div "# Muévete hacia la gema. # ¡No toques las paredes! # Escribe tu código abajo. h…" at bounding box center [1400, 375] width 286 height 604
type textarea "hero.moveRight()"
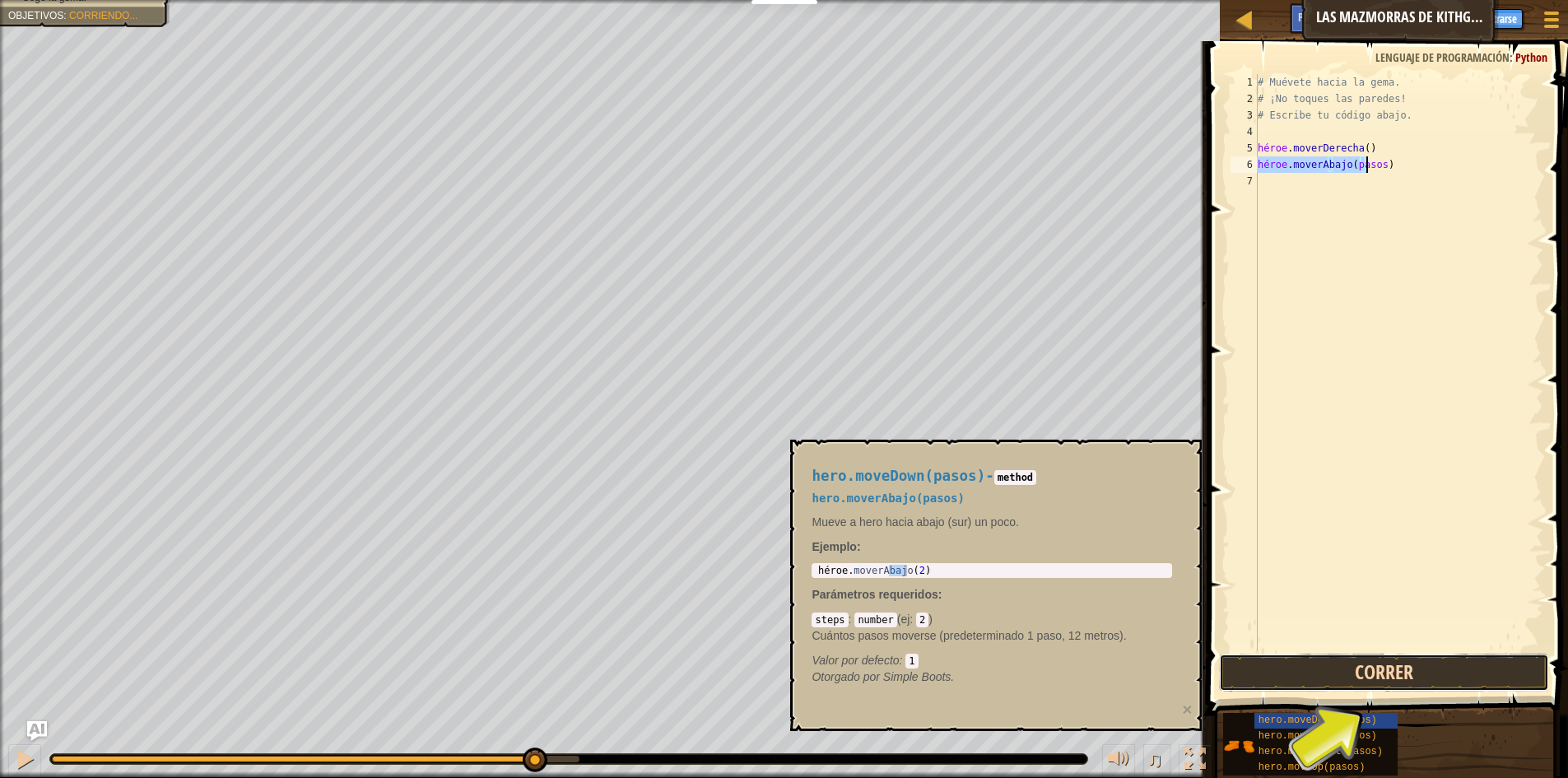
click at [1353, 666] on button "Correr" at bounding box center [1384, 672] width 330 height 37
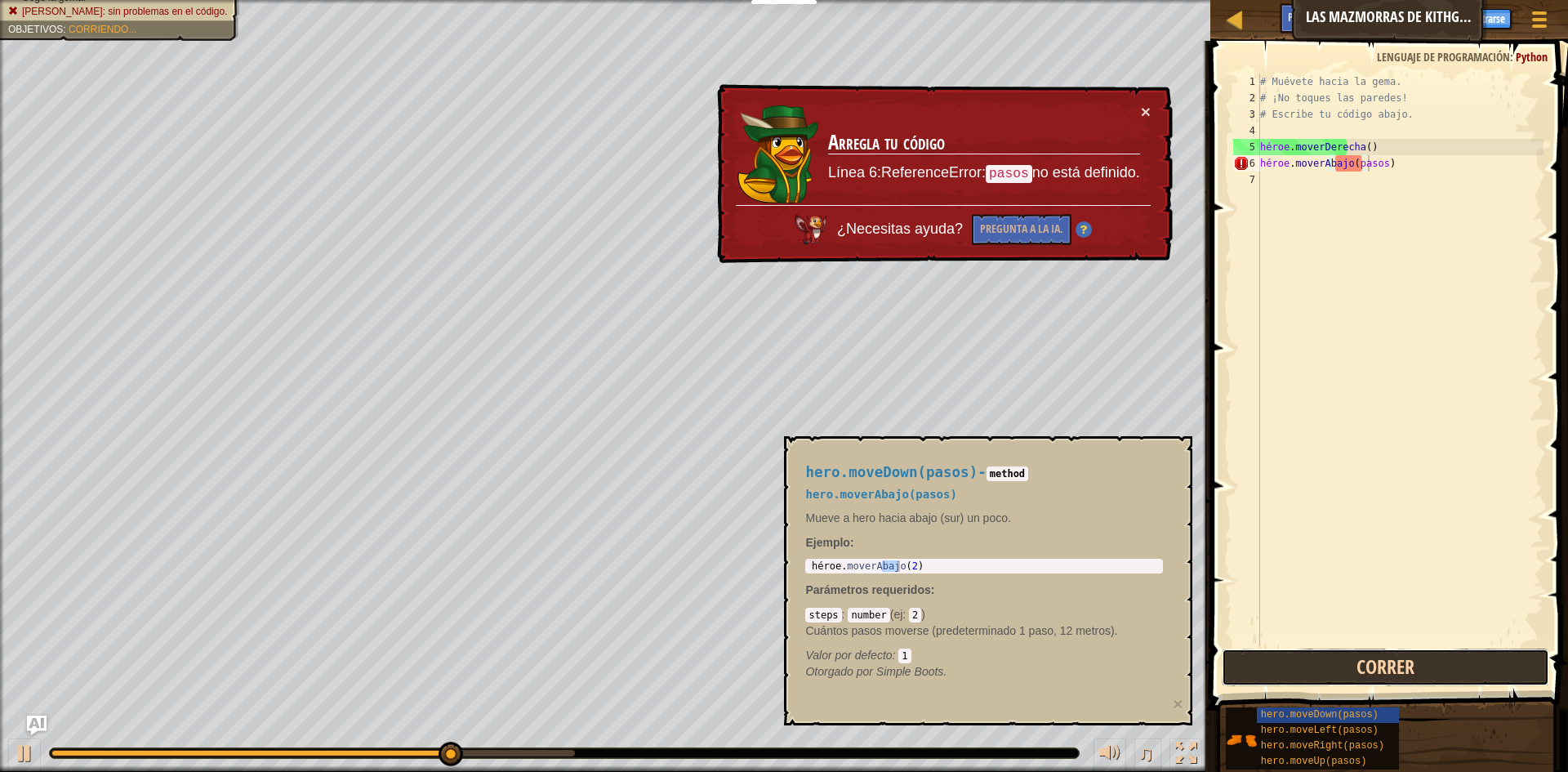
click at [1343, 661] on button "Correr" at bounding box center [1385, 667] width 327 height 37
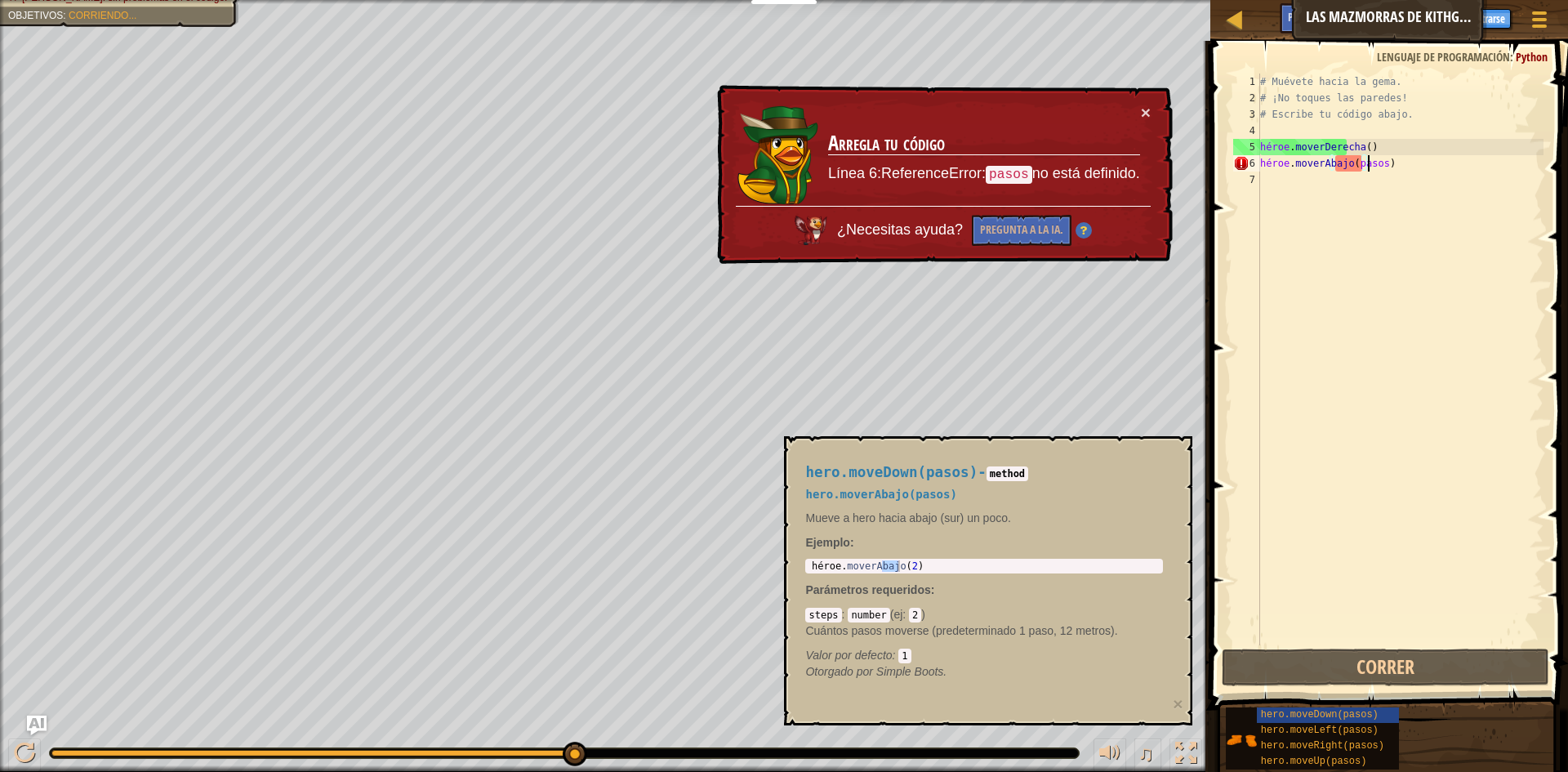
click at [1401, 160] on div "# Muévete hacia la gema. # ¡No toques las paredes! # Escribe tu código abajo. h…" at bounding box center [1400, 375] width 286 height 604
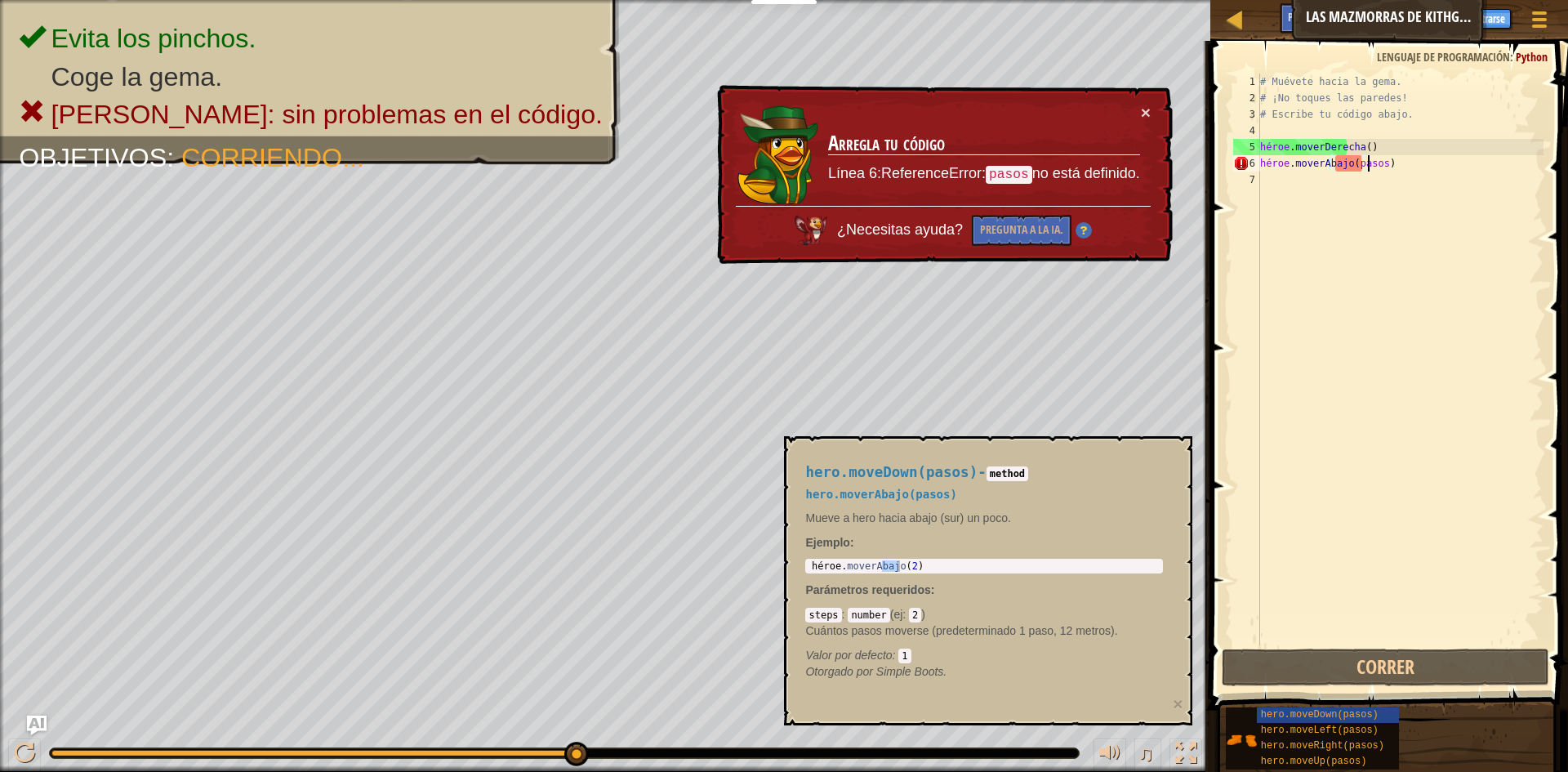
click at [1399, 163] on div "# Muévete hacia la gema. # ¡No toques las paredes! # Escribe tu código abajo. h…" at bounding box center [1400, 375] width 286 height 604
type textarea "hero.moveDown(pasos)2"
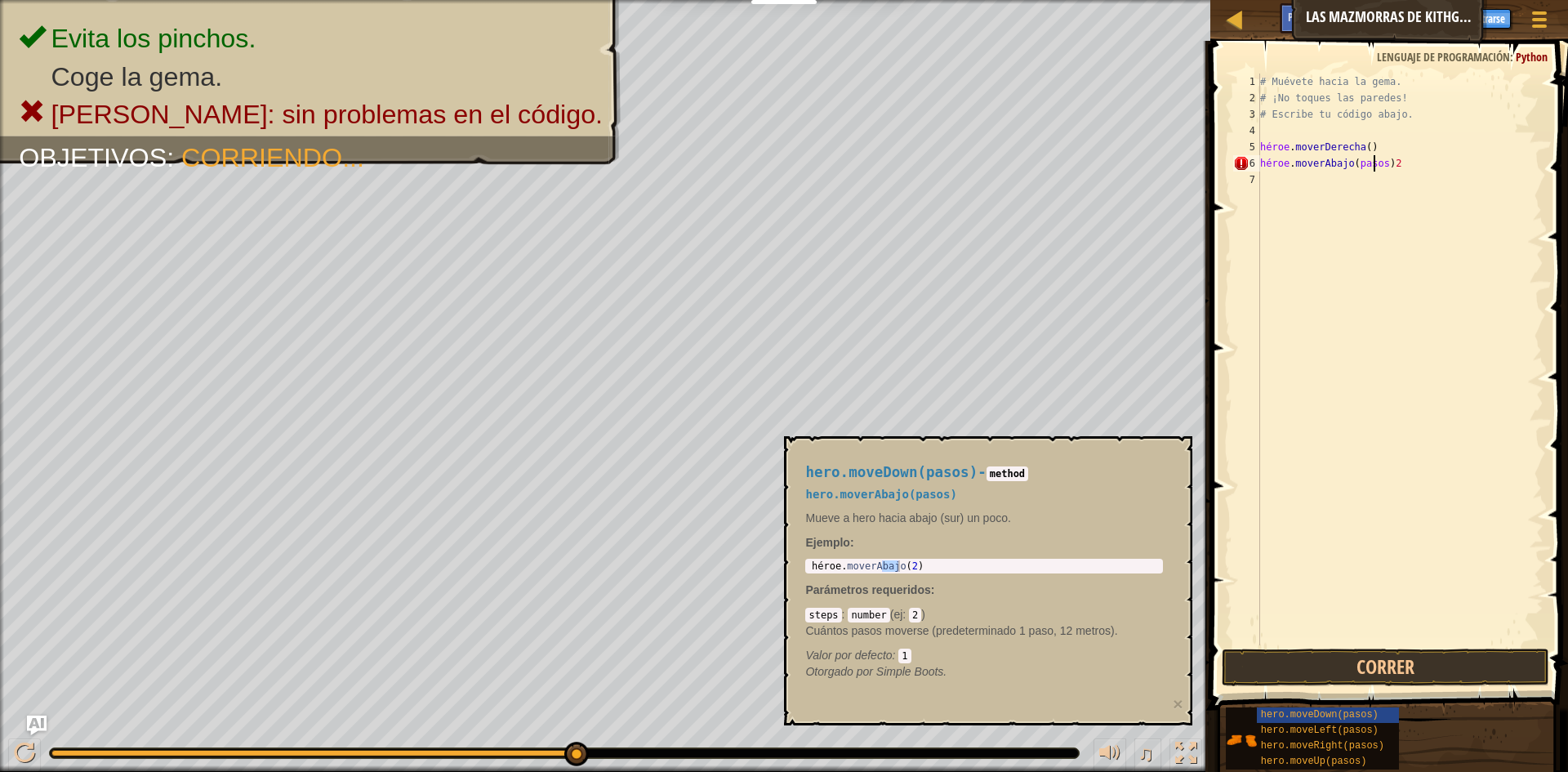
click at [1429, 167] on div "# Muévete hacia la gema. # ¡No toques las paredes! # Escribe tu código abajo. h…" at bounding box center [1400, 375] width 286 height 604
type textarea "hero.moveDown(pasos)"
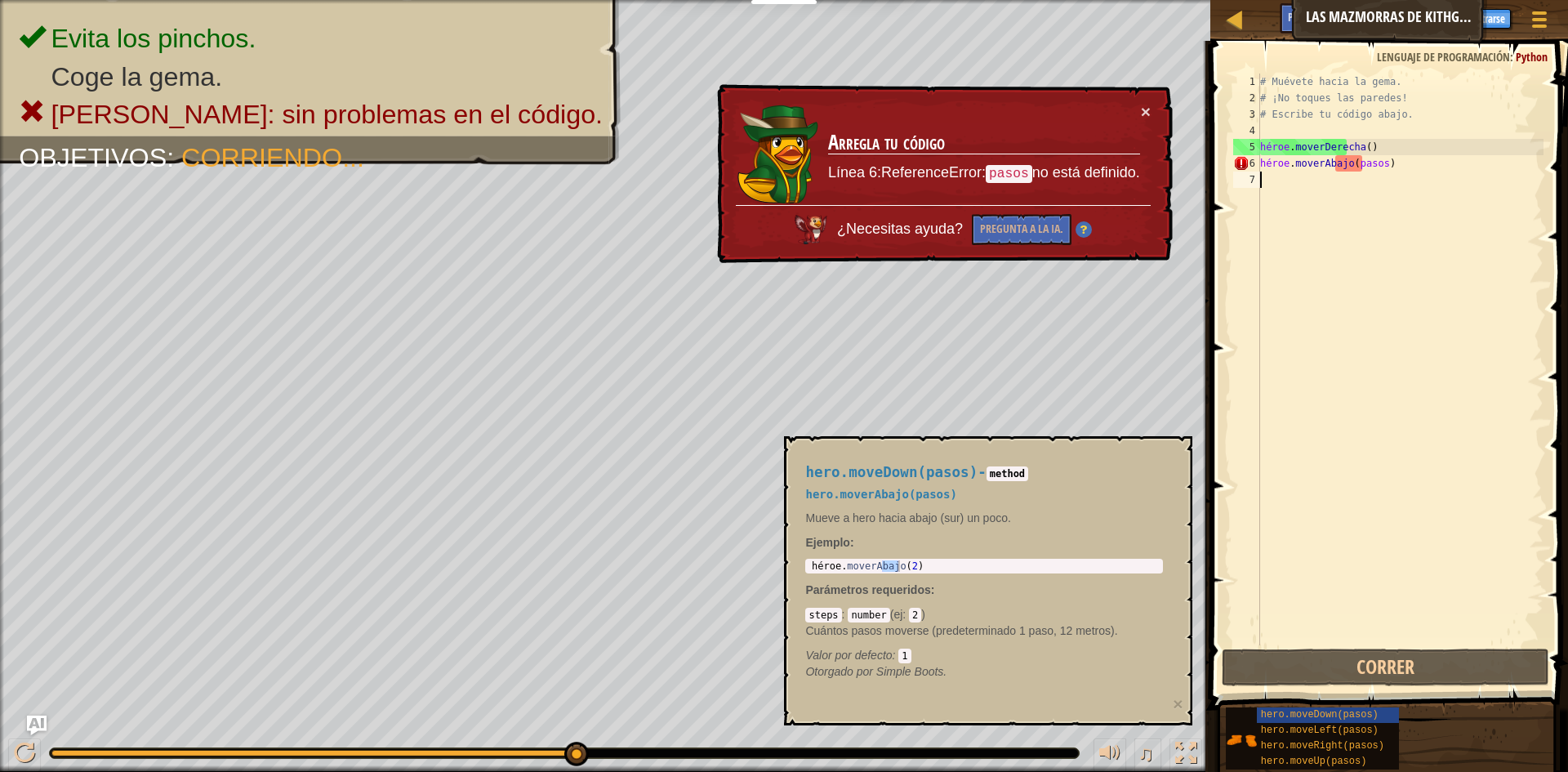
click at [1401, 154] on div "# Muévete hacia la gema. # ¡No toques las paredes! # Escribe tu código abajo. h…" at bounding box center [1400, 375] width 286 height 604
click at [1406, 170] on div "# Muévete hacia la gema. # ¡No toques las paredes! # Escribe tu código abajo. h…" at bounding box center [1400, 375] width 286 height 604
type textarea "hero.moveDown(pasos)"
click at [1406, 170] on div "# Muévete hacia la gema. # ¡No toques las paredes! # Escribe tu código abajo. h…" at bounding box center [1400, 375] width 286 height 604
type textarea "hero.moveDown(pasos)"
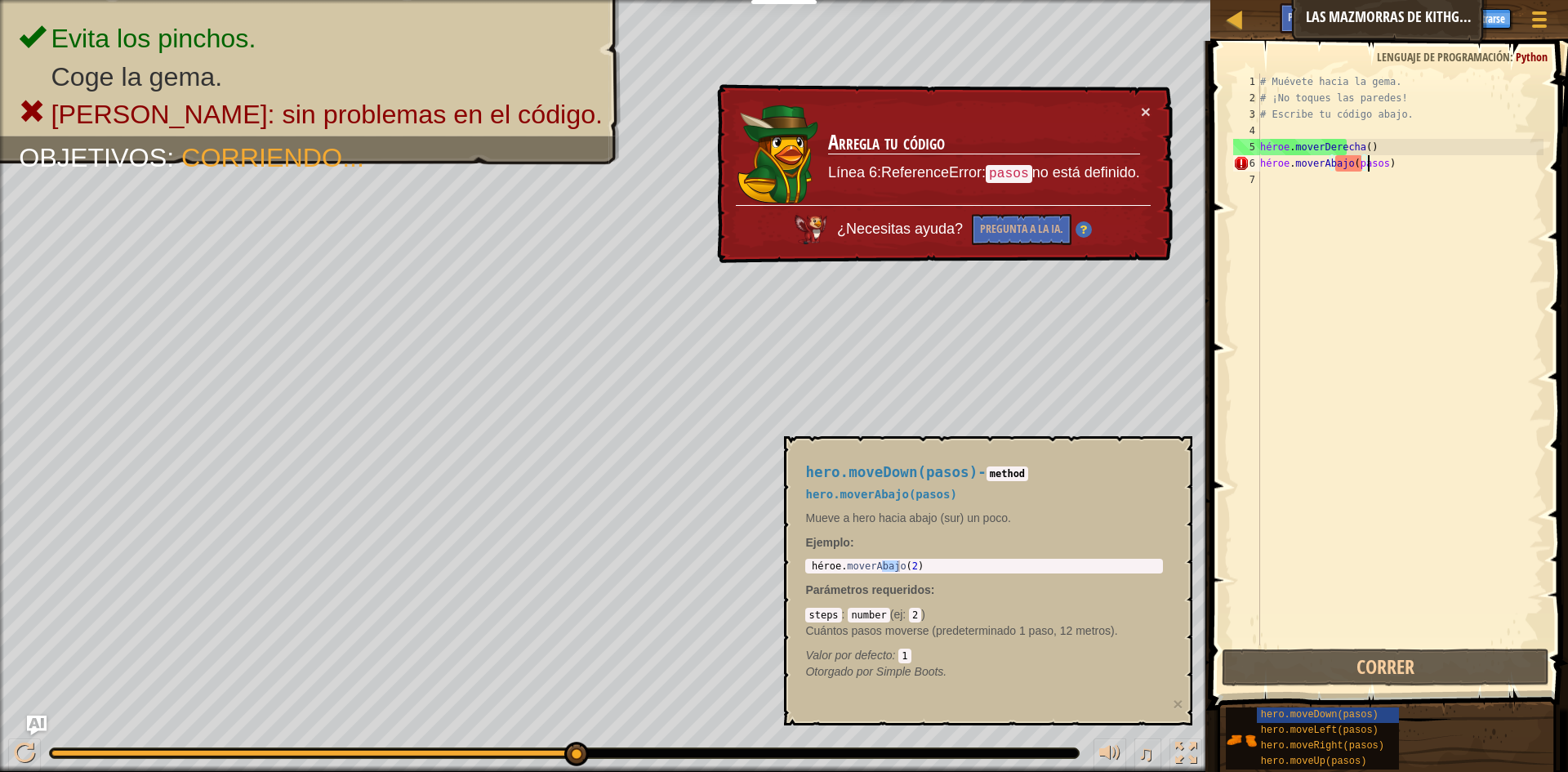
click at [1396, 163] on div "# Muévete hacia la gema. # ¡No toques las paredes! # Escribe tu código abajo. h…" at bounding box center [1400, 375] width 286 height 604
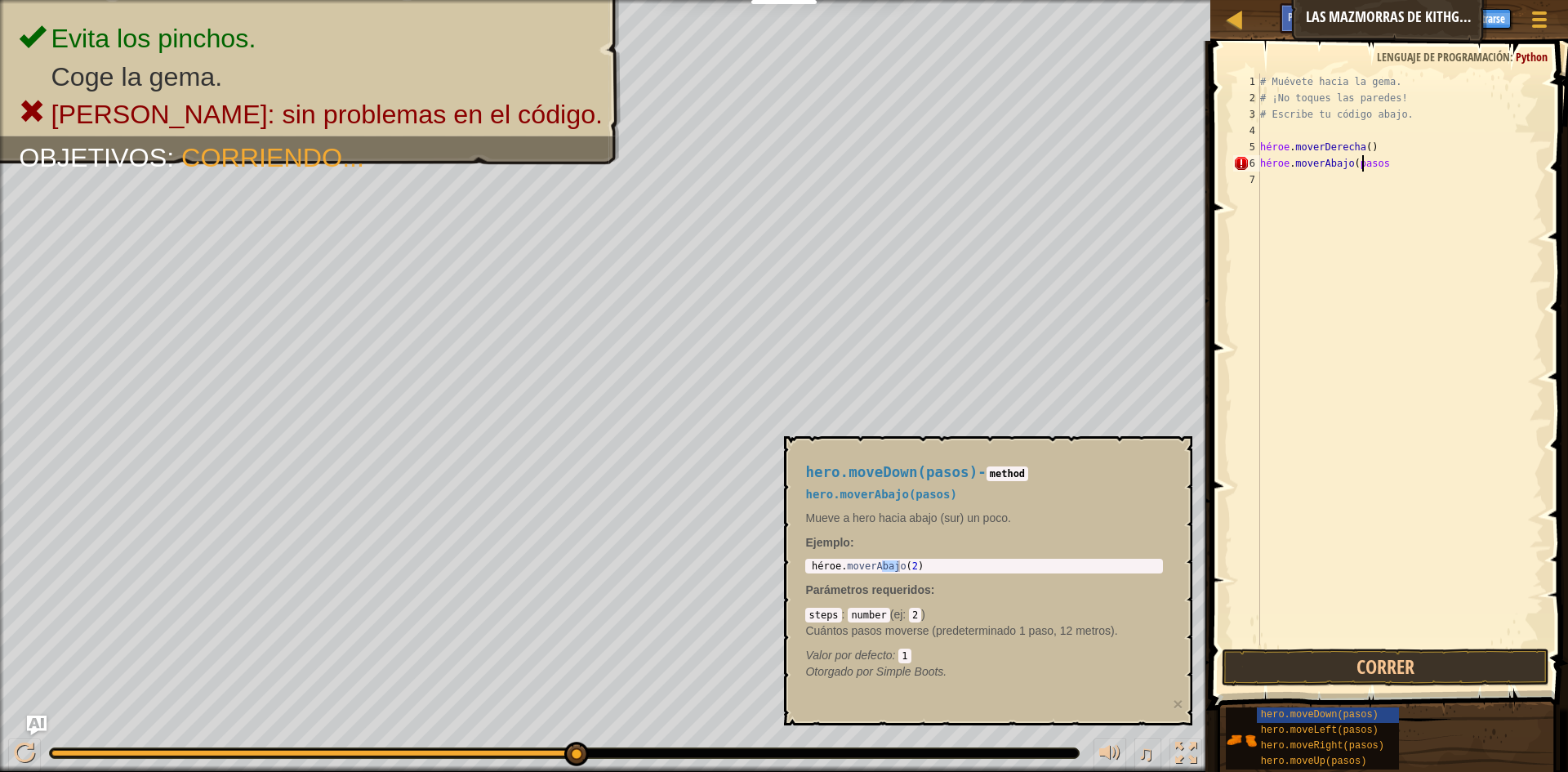
type textarea "hero.moveDown(paso"
click at [1396, 163] on div "# Muévete hacia la gema. # ¡No toques las paredes! # Escribe tu código abajo. h…" at bounding box center [1400, 375] width 286 height 604
click at [1403, 165] on div "# Muévete hacia la gema. # ¡No toques las paredes! # Escribe tu código abajo. h…" at bounding box center [1400, 375] width 286 height 604
type textarea "hero.moveDown([GEOGRAPHIC_DATA]"
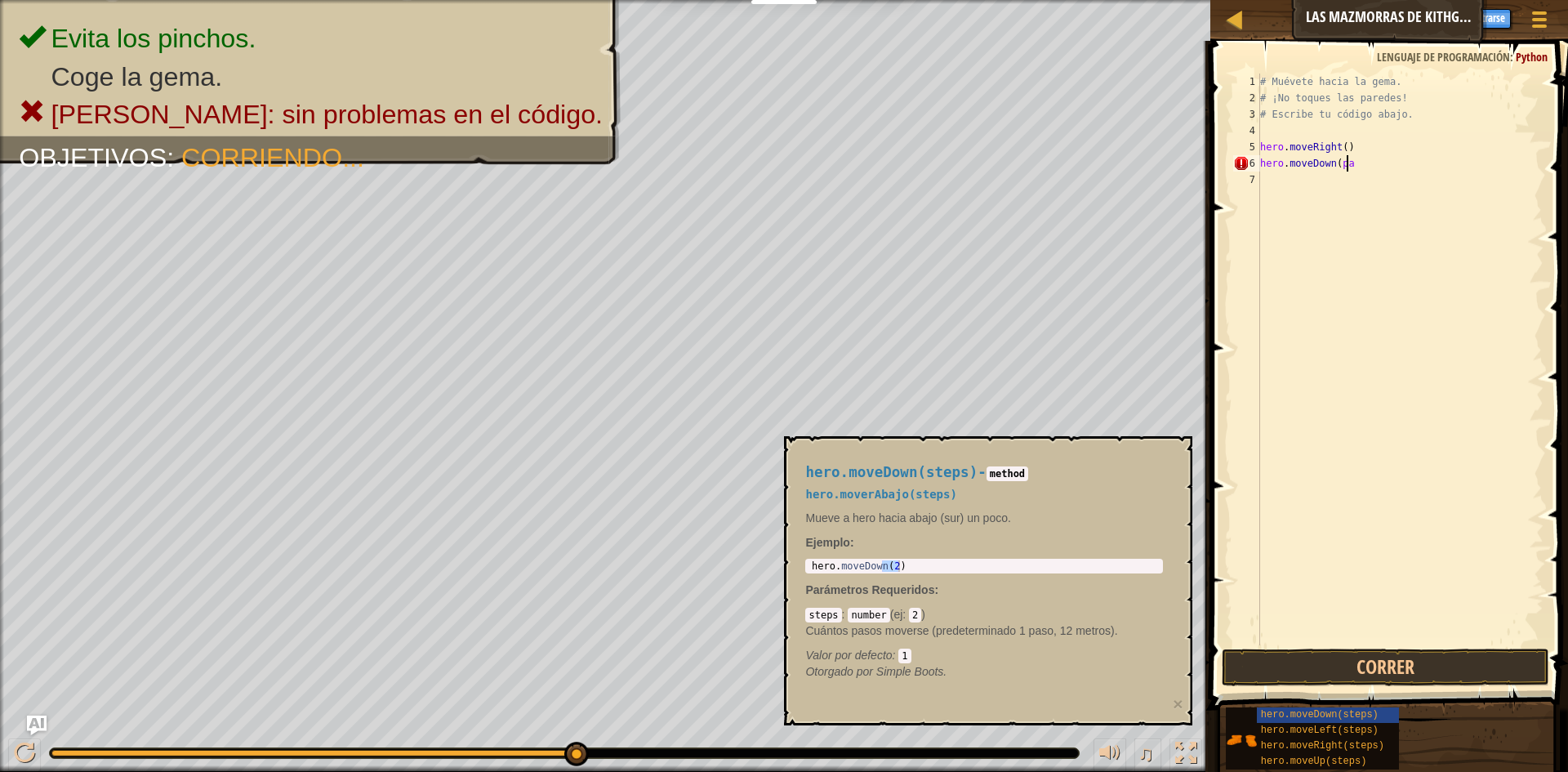
click at [1350, 164] on div "# Muévete hacia la gema. # ¡No toques las paredes! # Escribe tu código abajo. h…" at bounding box center [1400, 375] width 286 height 604
type textarea "hero.moveDown()"
click at [1350, 164] on div "# Muévete hacia la gema. # ¡No toques las paredes! # Escribe tu código abajo. h…" at bounding box center [1400, 375] width 286 height 604
click at [1280, 184] on div "# Muévete hacia la gema. # ¡No toques las paredes! # Escribe tu código abajo. h…" at bounding box center [1400, 375] width 286 height 604
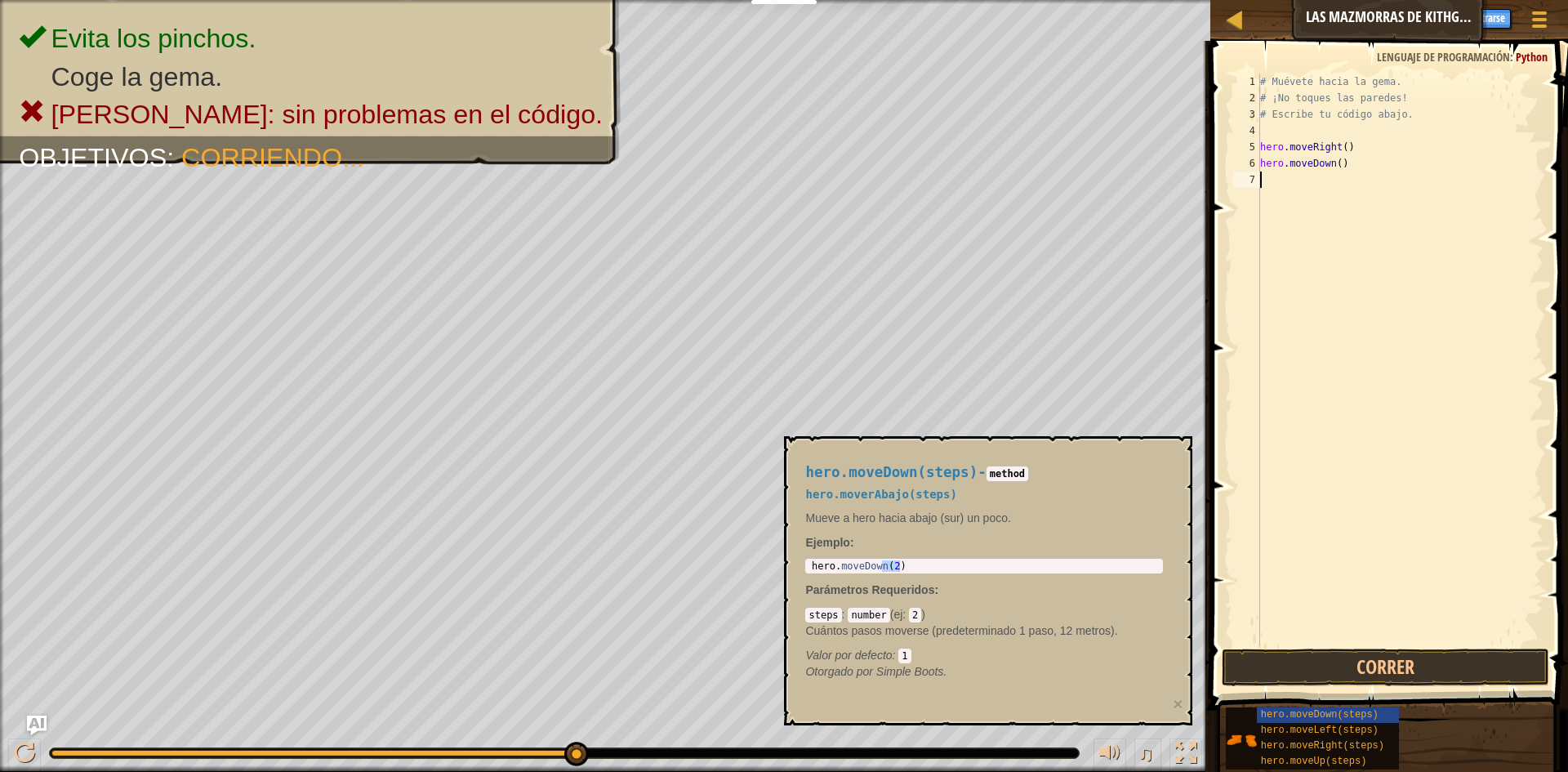
scroll to position [8, 0]
click at [1384, 668] on button "Correr" at bounding box center [1385, 667] width 327 height 37
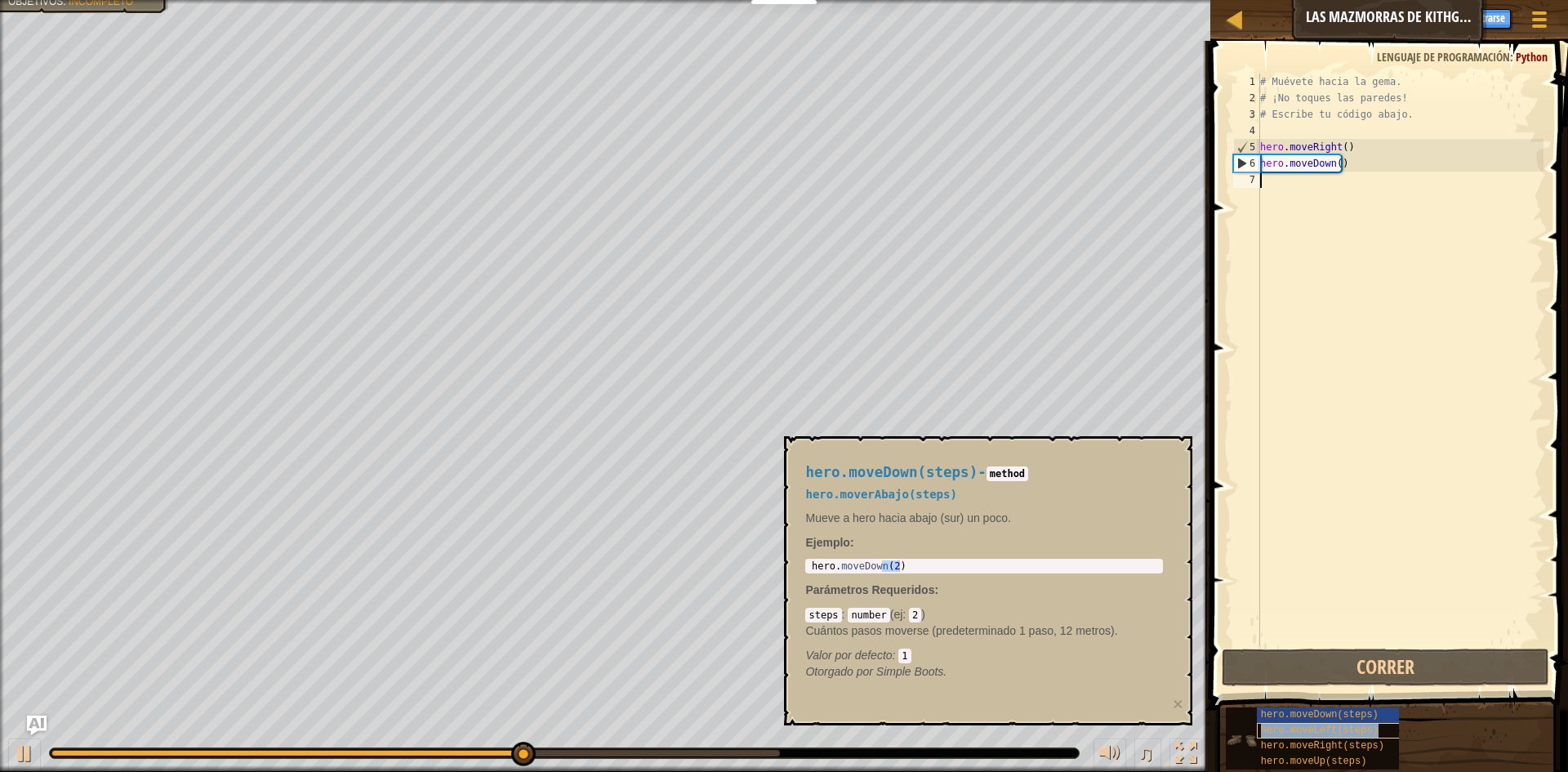
click at [1369, 731] on div "hero.moveLeft(steps)" at bounding box center [1335, 731] width 157 height 15
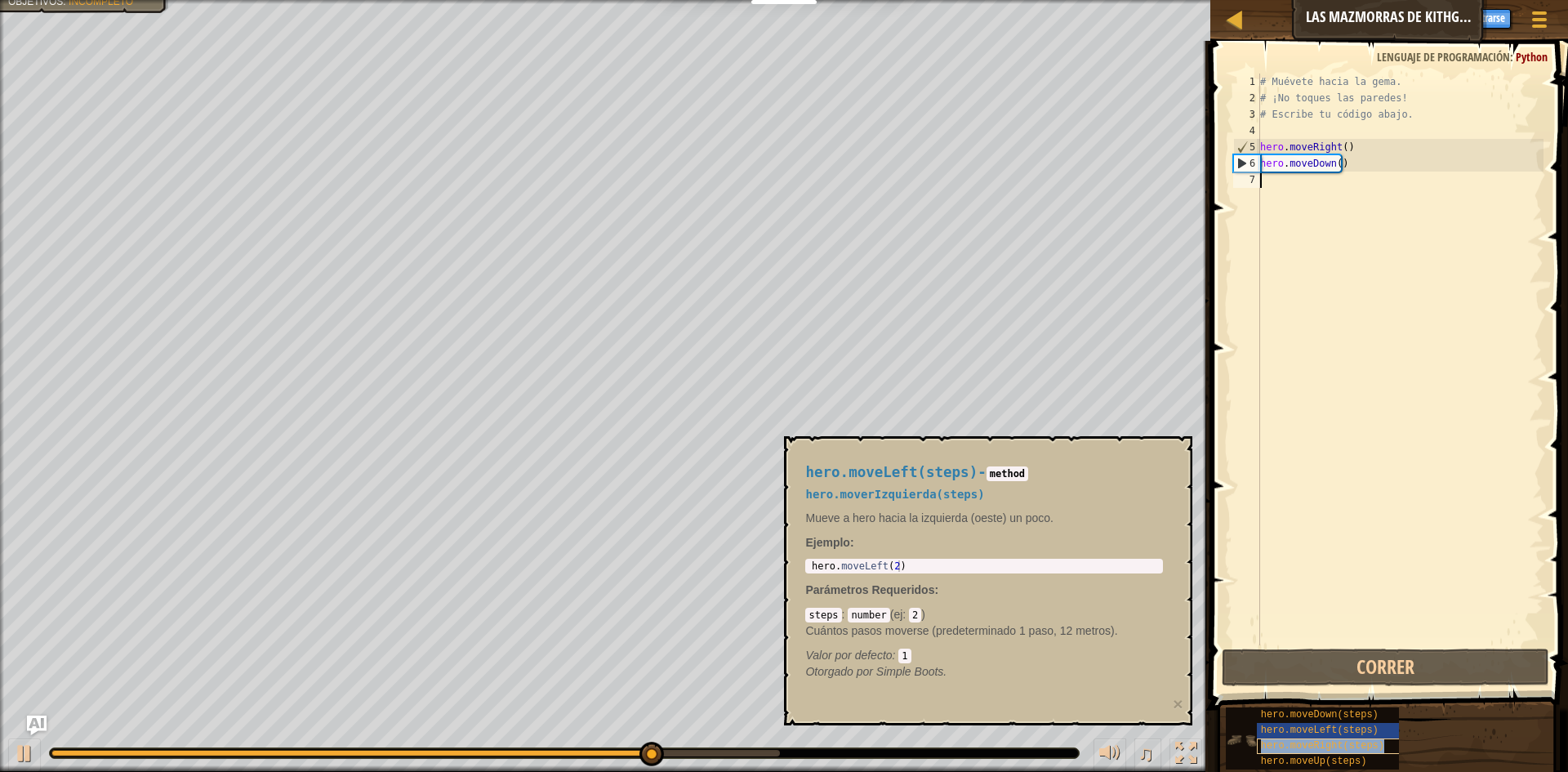
click at [1358, 752] on div "hero.moveRight(steps)" at bounding box center [1335, 746] width 157 height 15
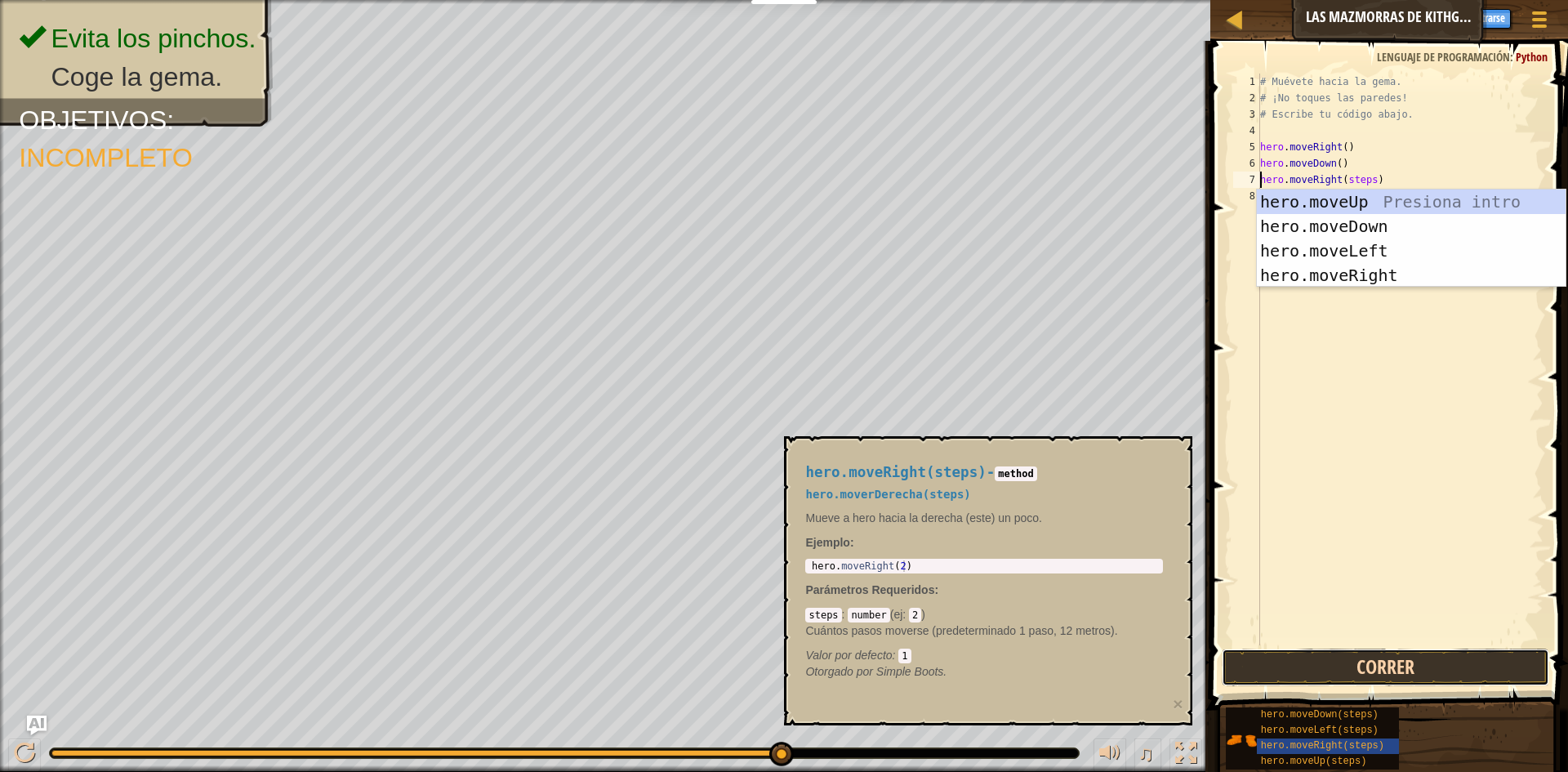
click at [1369, 653] on button "Correr" at bounding box center [1385, 667] width 327 height 37
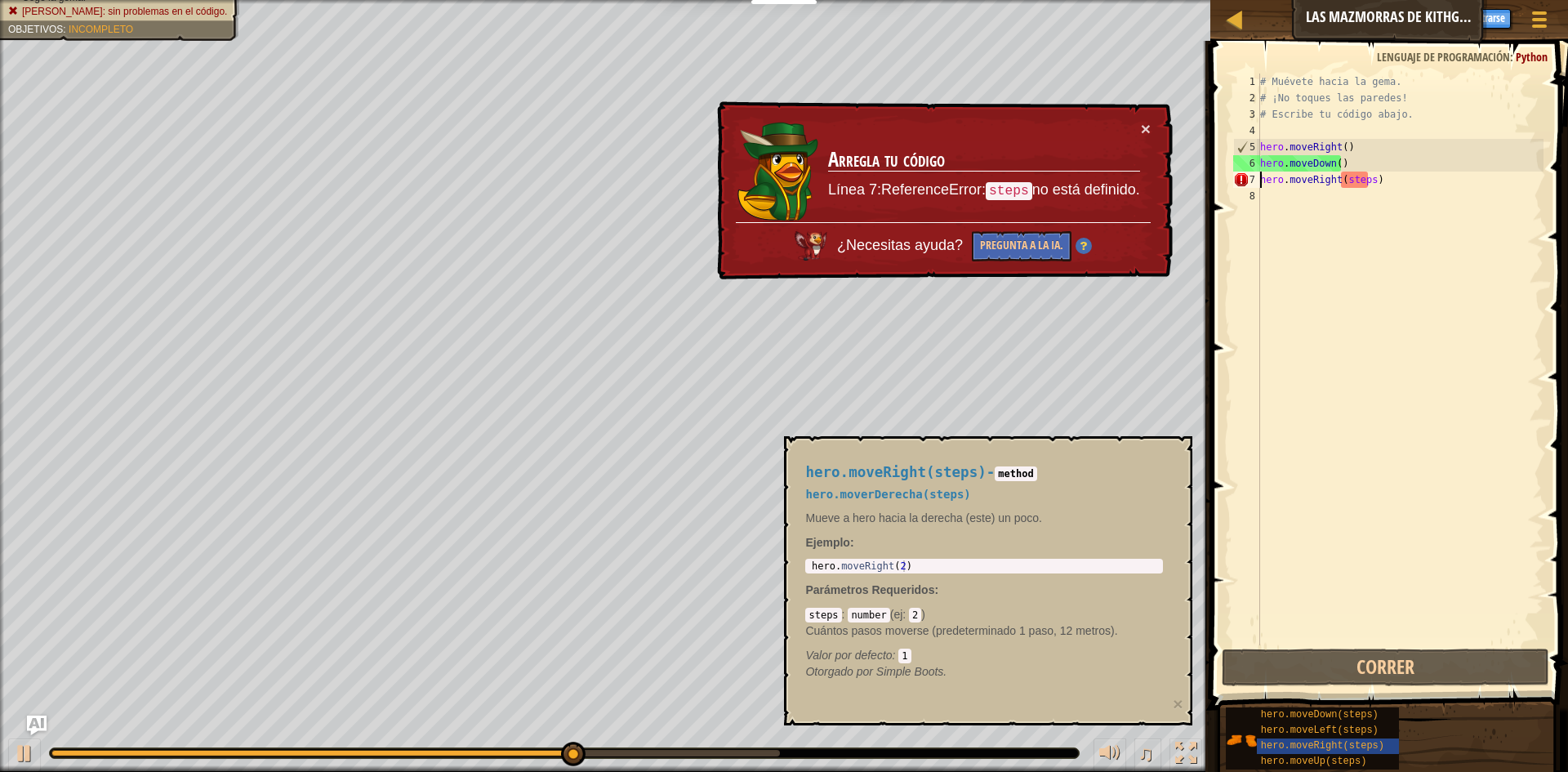
click at [1365, 177] on div "# Muévete hacia la gema. # ¡No toques las paredes! # Escribe tu código abajo. h…" at bounding box center [1400, 375] width 286 height 604
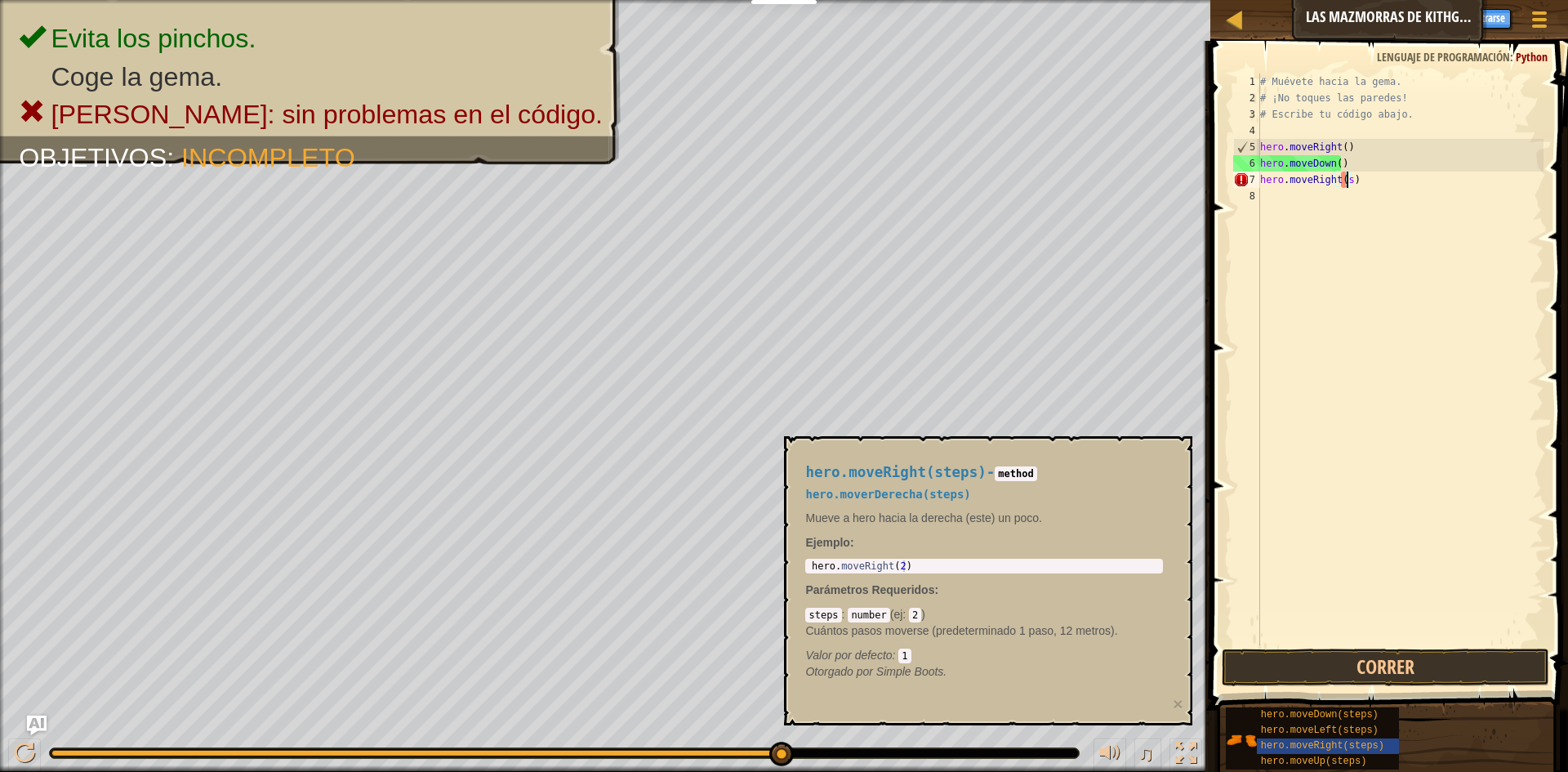
type textarea "hero.moveRight()"
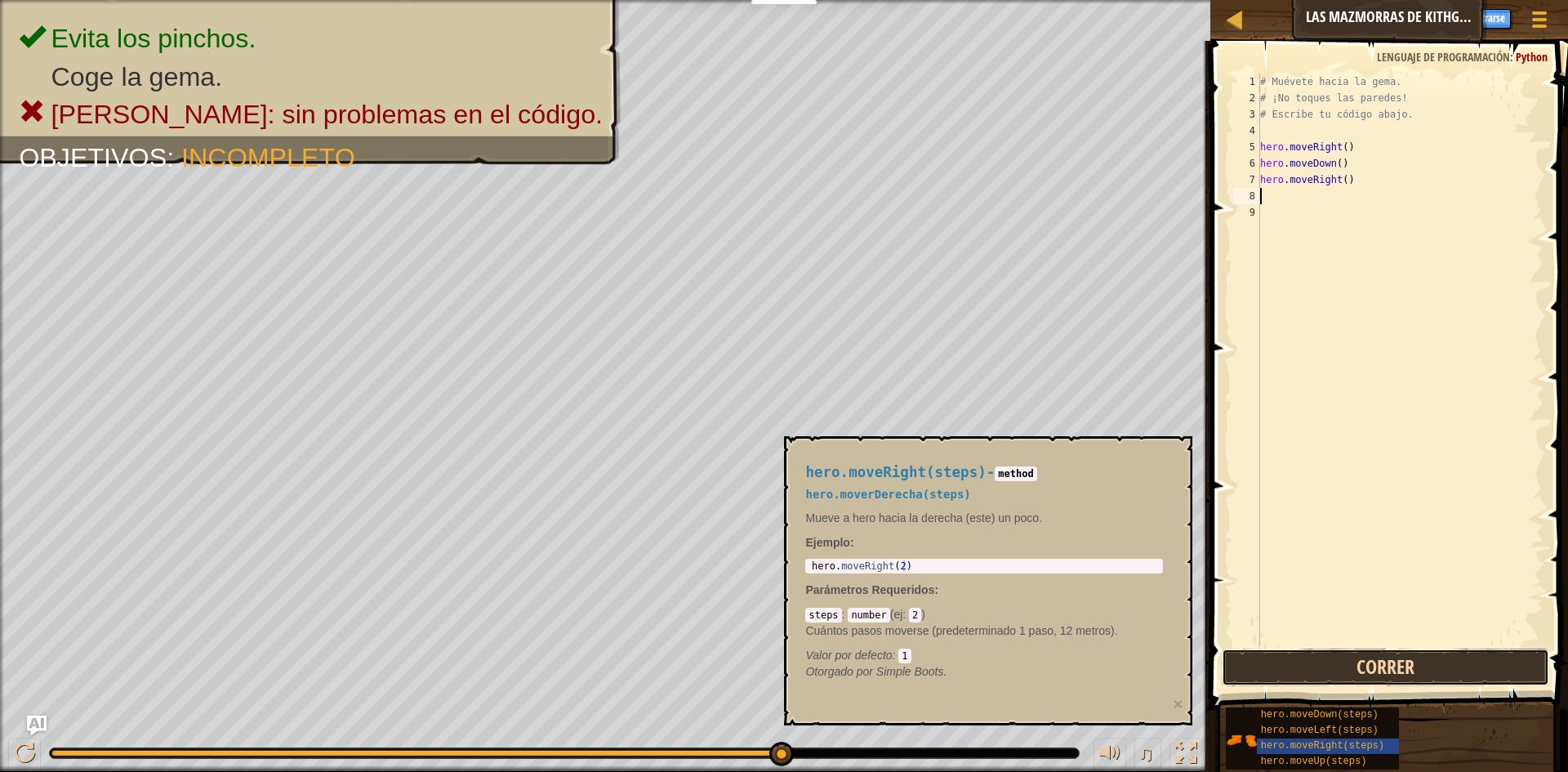
click at [1409, 664] on button "Correr" at bounding box center [1385, 667] width 327 height 37
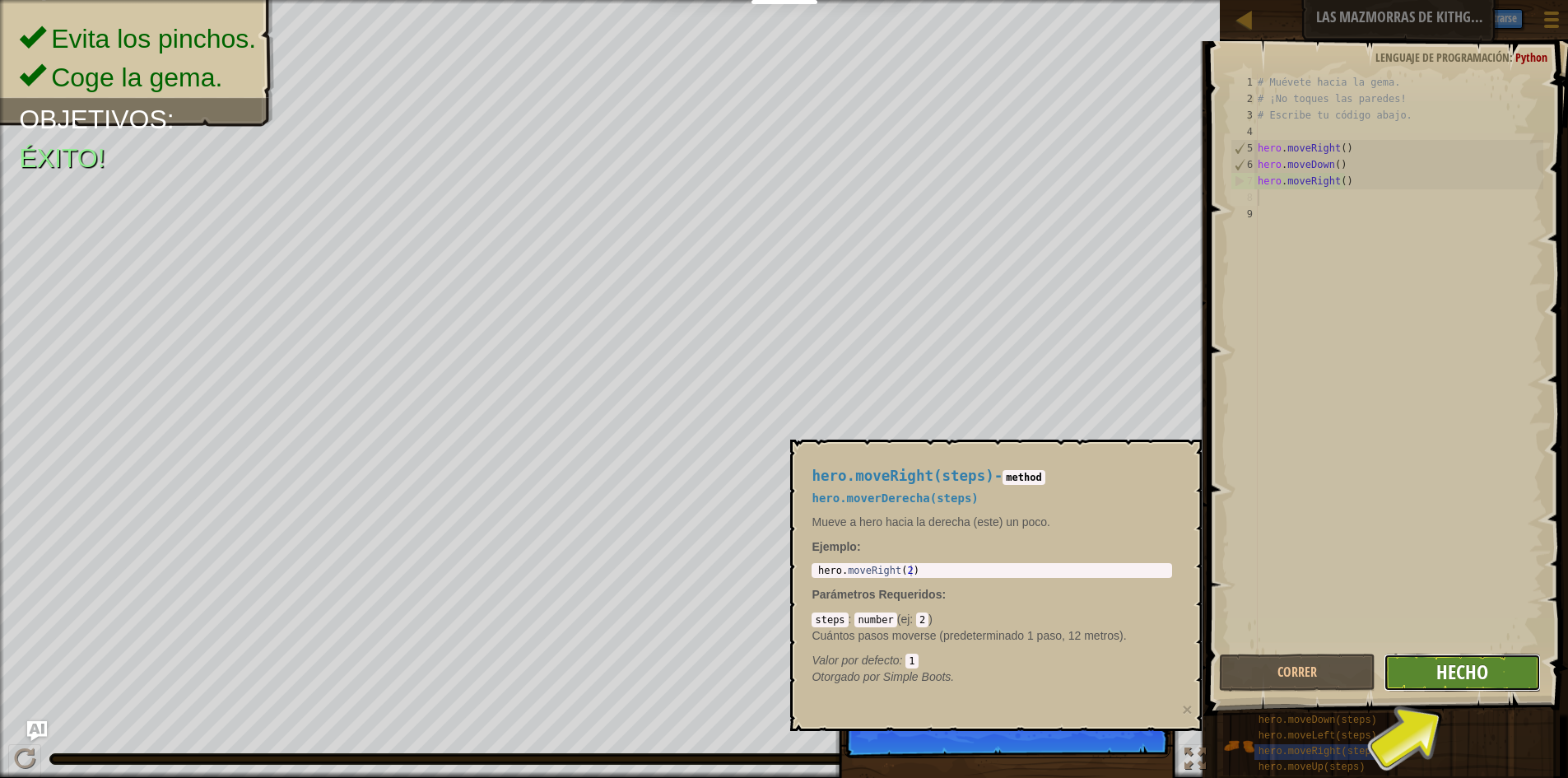
click at [1486, 672] on span "Hecho" at bounding box center [1463, 672] width 52 height 26
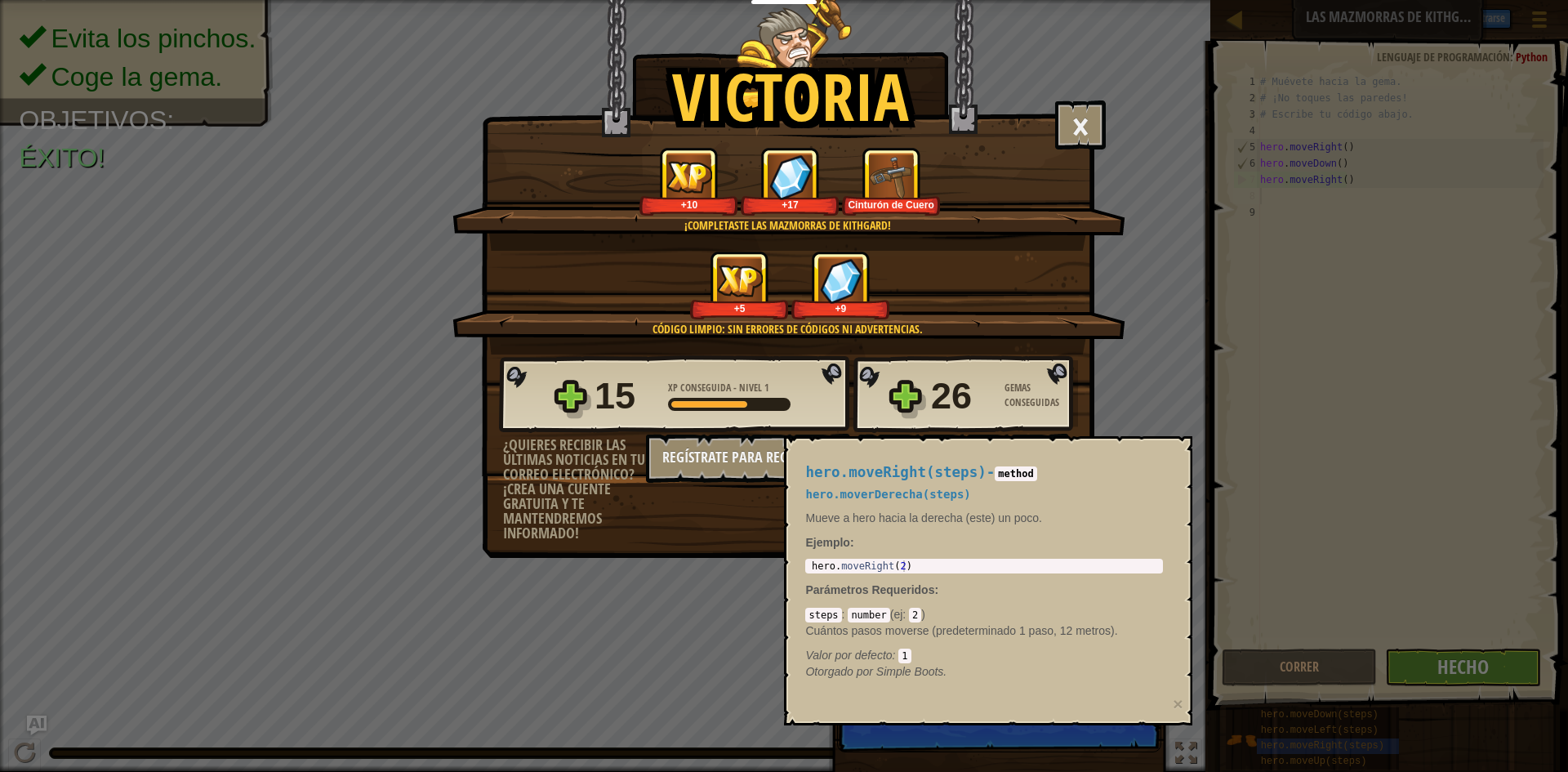
click at [1120, 490] on h5 "hero.moverDerecha(steps)" at bounding box center [985, 494] width 358 height 12
click at [1132, 390] on div "Victoria × Bien hecho, tienes la fuerza para escapar de [GEOGRAPHIC_DATA]. Punt…" at bounding box center [784, 386] width 1568 height 772
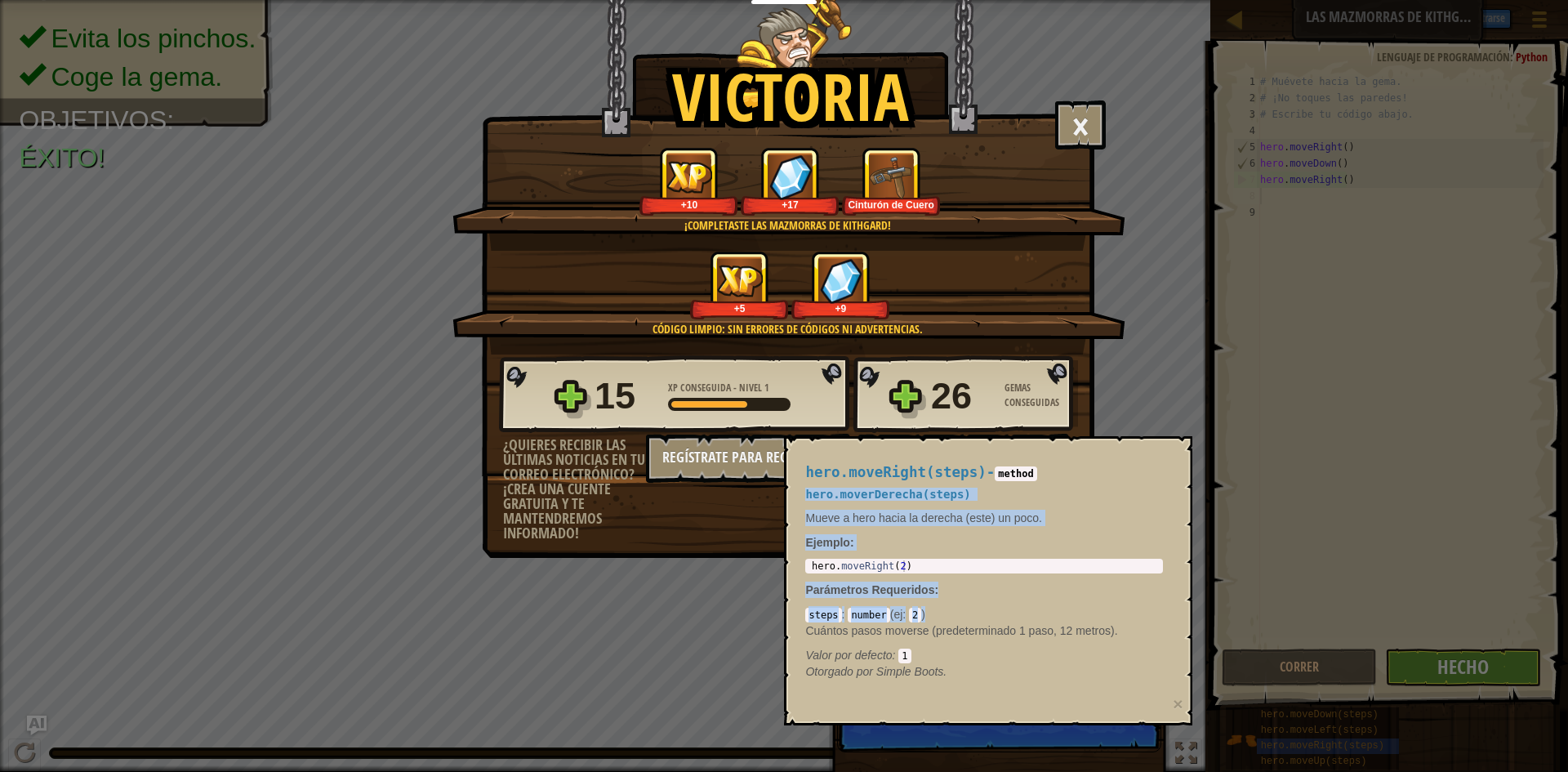
drag, startPoint x: 1124, startPoint y: 477, endPoint x: 1169, endPoint y: 609, distance: 139.5
click at [1169, 609] on div "hero.moveRight(steps) - method hero.moverDerecha(steps) Mueve a hero hacia la d…" at bounding box center [984, 572] width 381 height 246
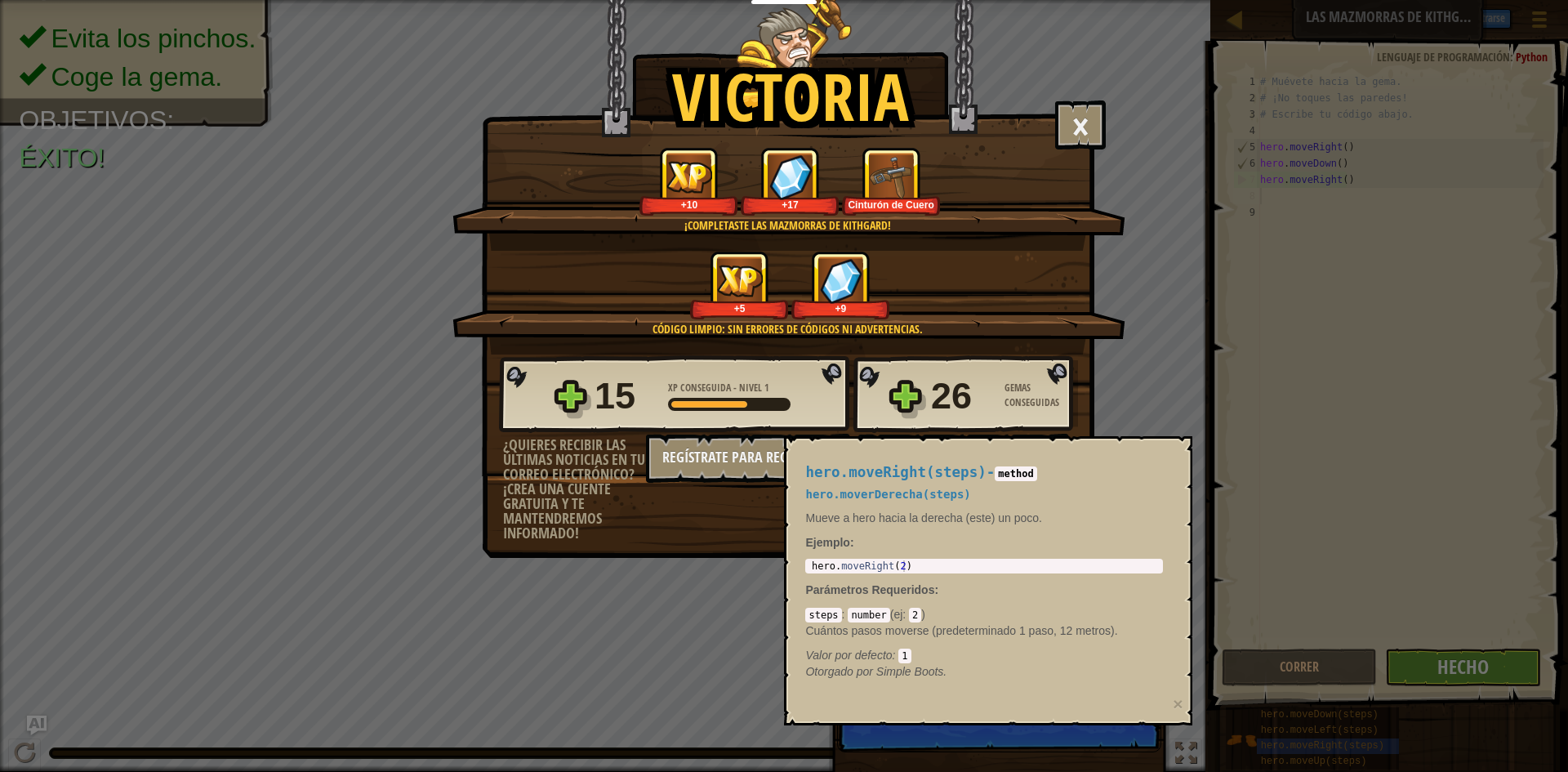
click at [992, 280] on div "+5 +9" at bounding box center [790, 286] width 634 height 69
click at [1073, 129] on button "×" at bounding box center [1080, 126] width 50 height 49
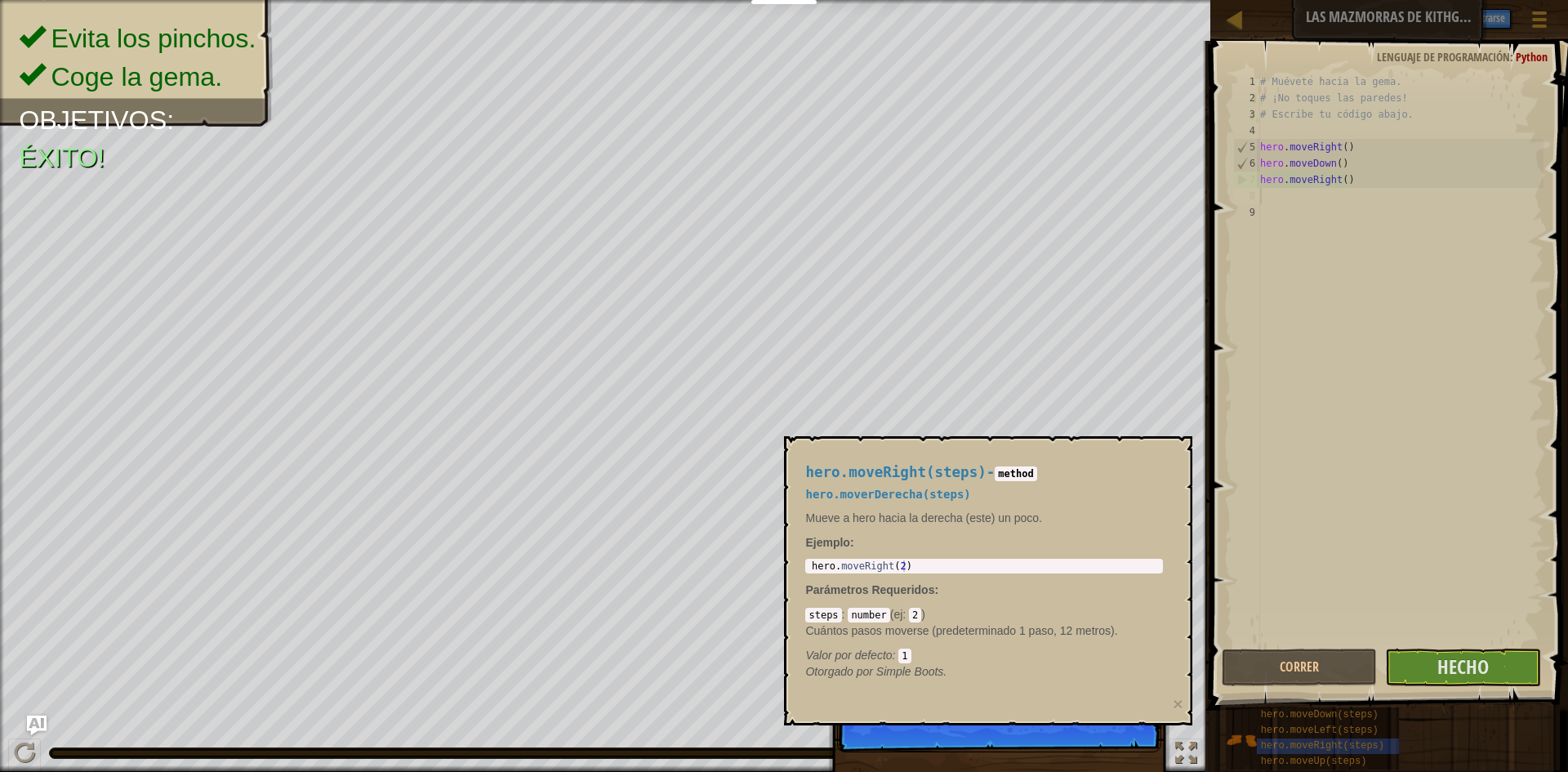
click at [1152, 606] on div "steps : number ( ej : 2 ) Cuántos pasos moverse (predeterminado 1 paso, 12 metr…" at bounding box center [985, 635] width 358 height 57
click at [1460, 663] on span "Hecho" at bounding box center [1463, 666] width 51 height 26
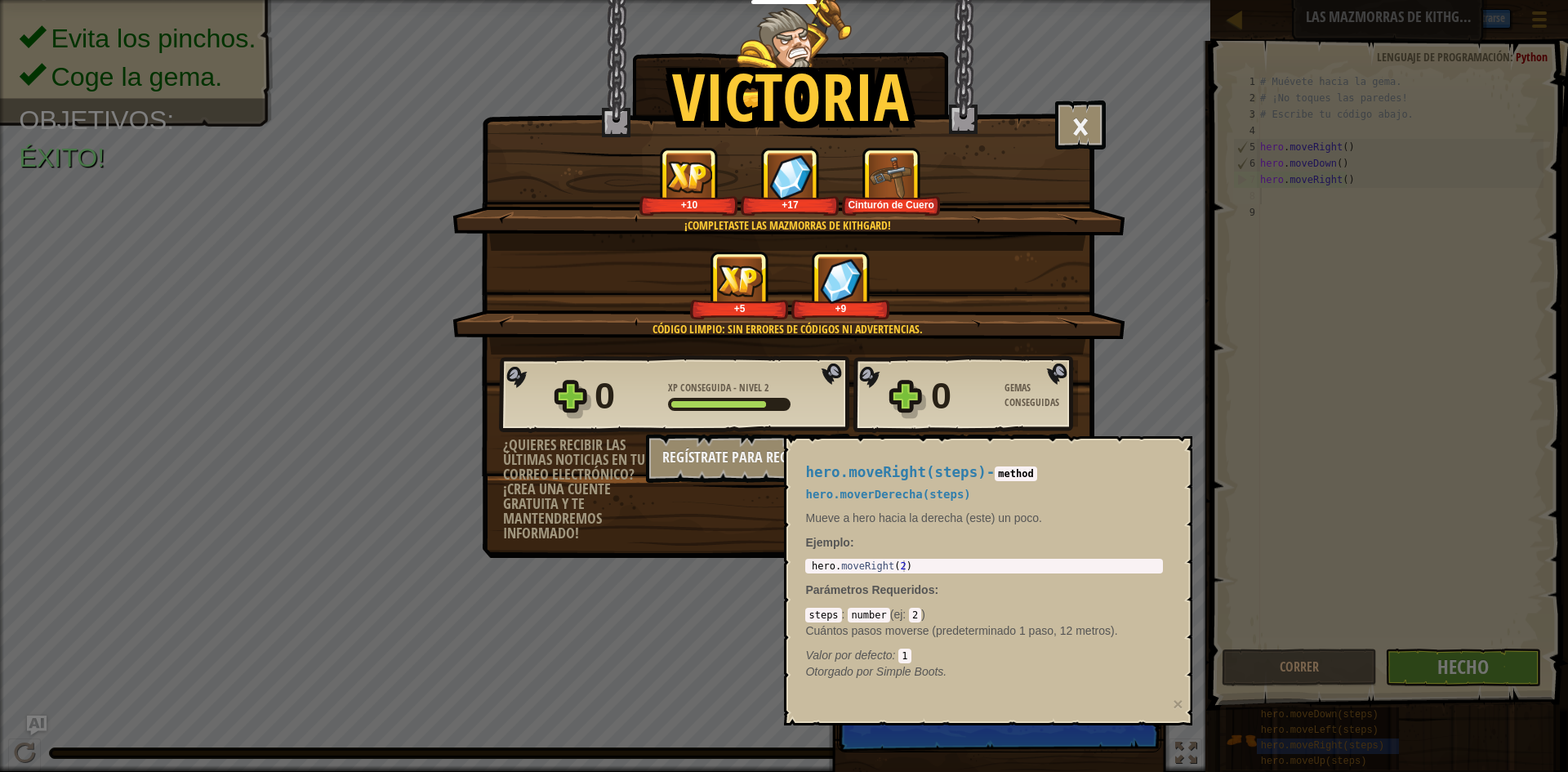
click at [981, 447] on div "hero.moveRight(steps) - method hero.moverDerecha(steps) Mueve a hero hacia la d…" at bounding box center [988, 581] width 408 height 289
click at [982, 439] on div "hero.moveRight(steps) - method hero.moverDerecha(steps) Mueve a hero hacia la d…" at bounding box center [988, 581] width 408 height 289
click at [982, 436] on button "Continuar" at bounding box center [963, 459] width 210 height 49
select select "es-ES"
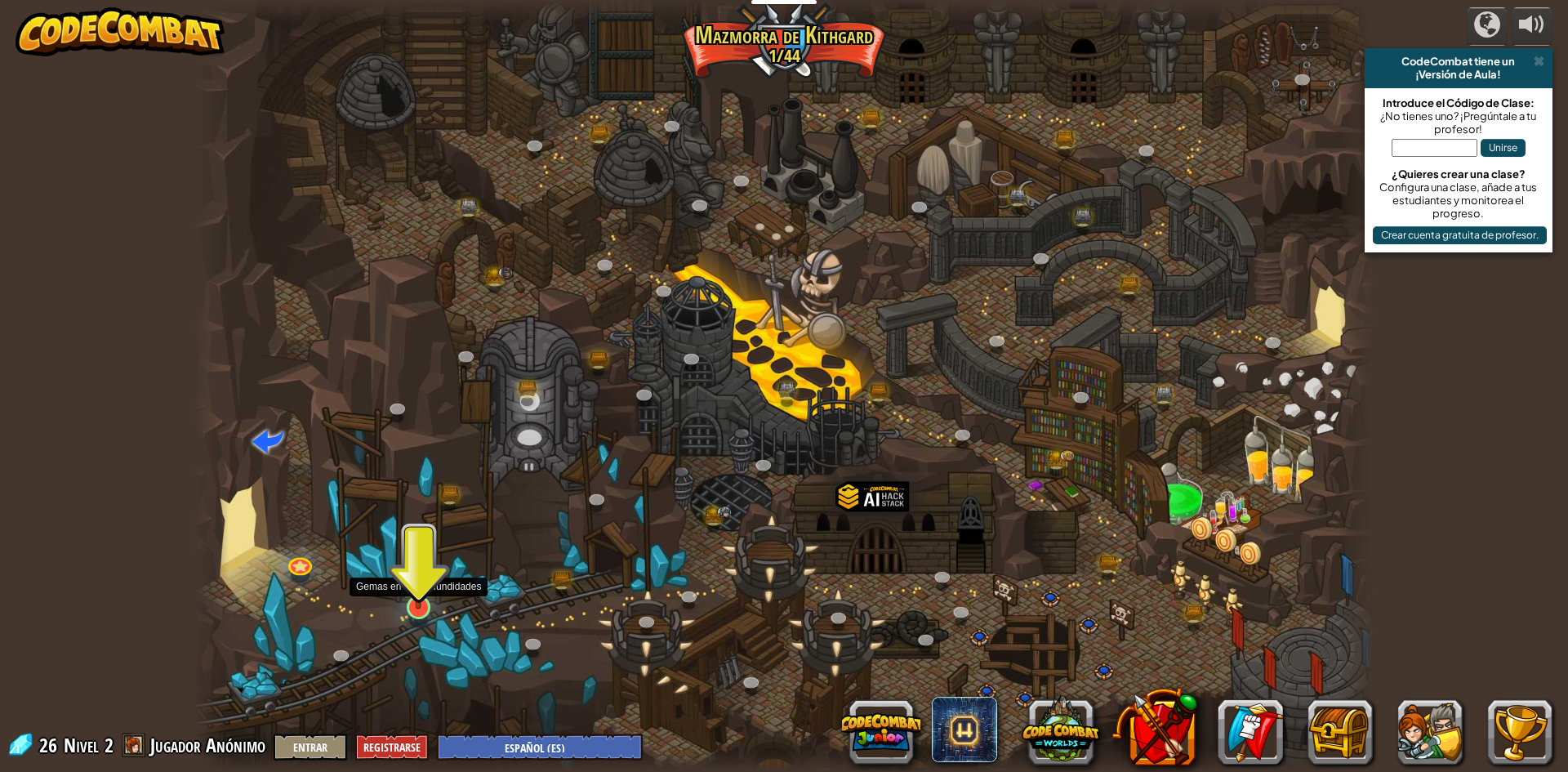
click at [419, 609] on img at bounding box center [418, 573] width 31 height 72
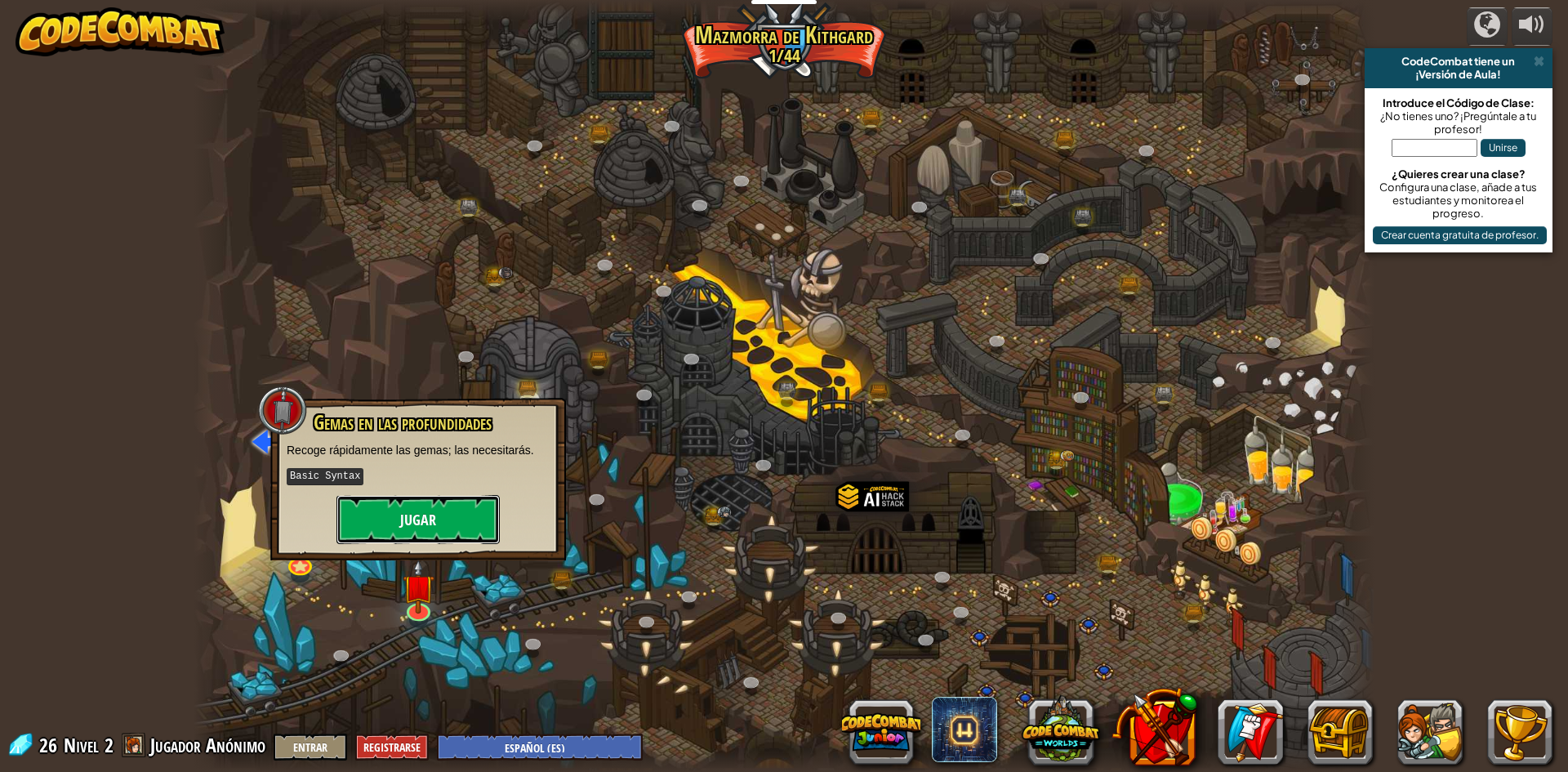
click at [441, 523] on button "Jugar" at bounding box center [419, 520] width 164 height 49
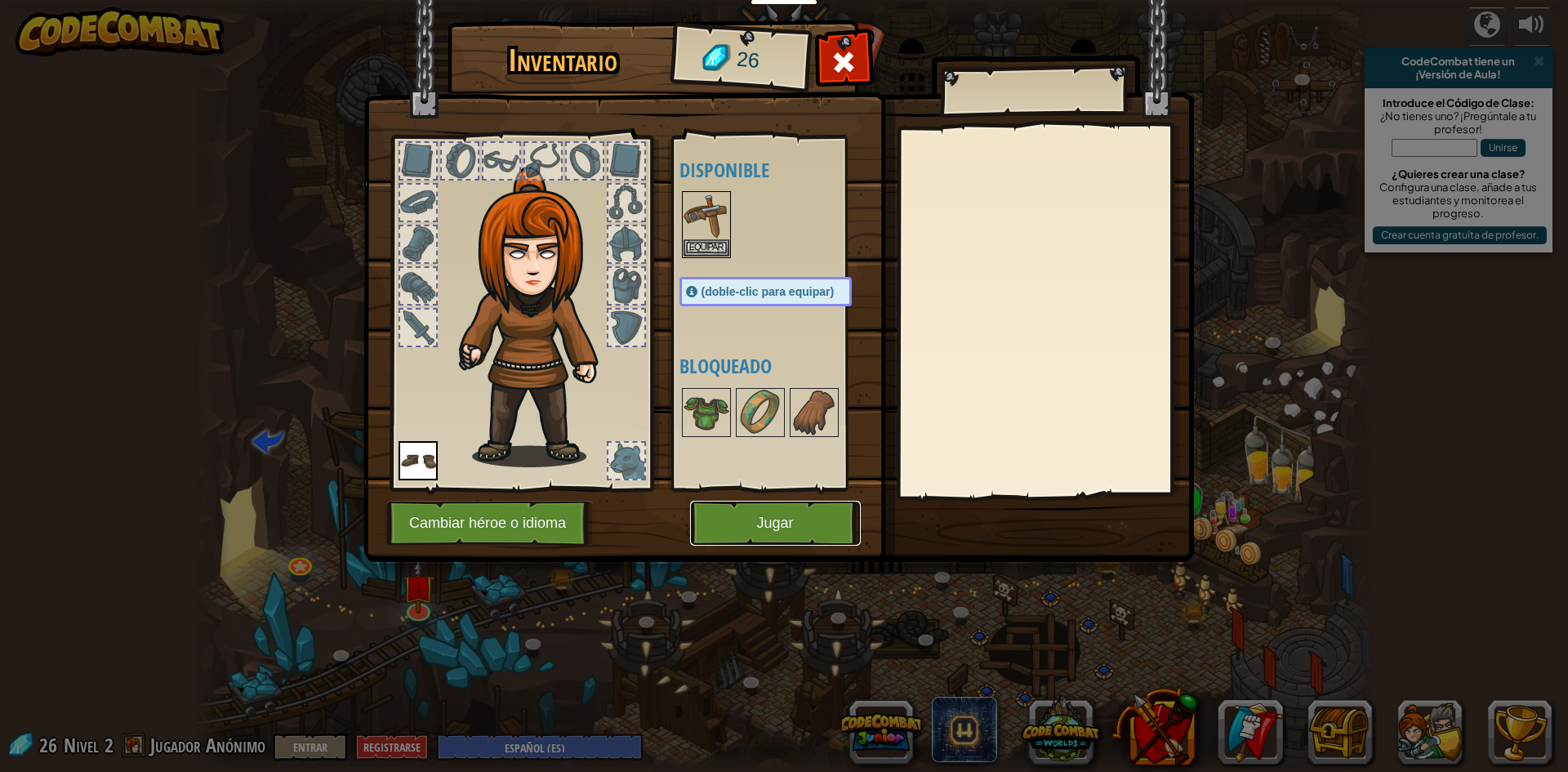
click at [766, 511] on button "Jugar" at bounding box center [774, 523] width 170 height 45
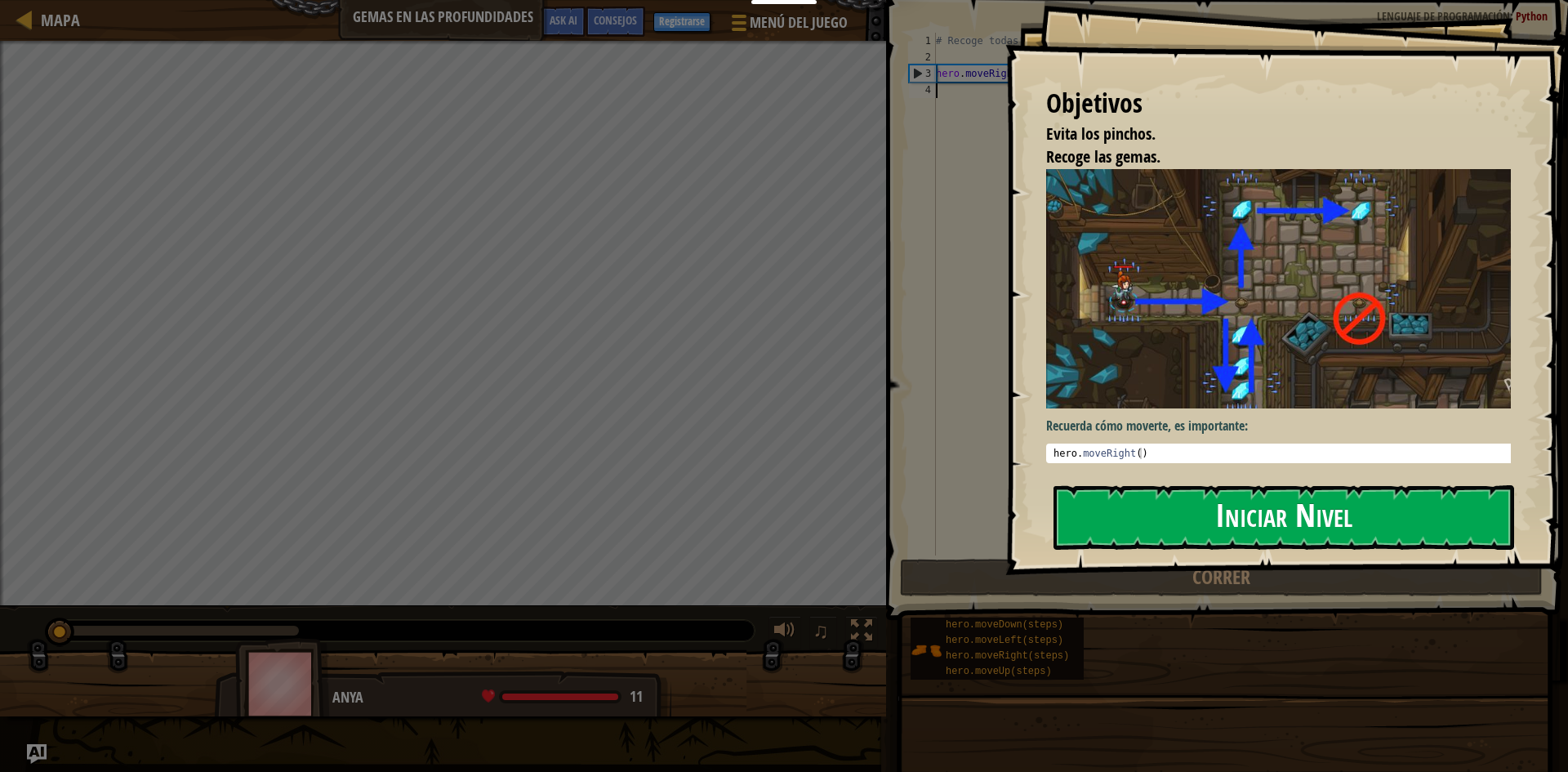
click at [1208, 503] on button "Iniciar Nivel" at bounding box center [1284, 518] width 461 height 65
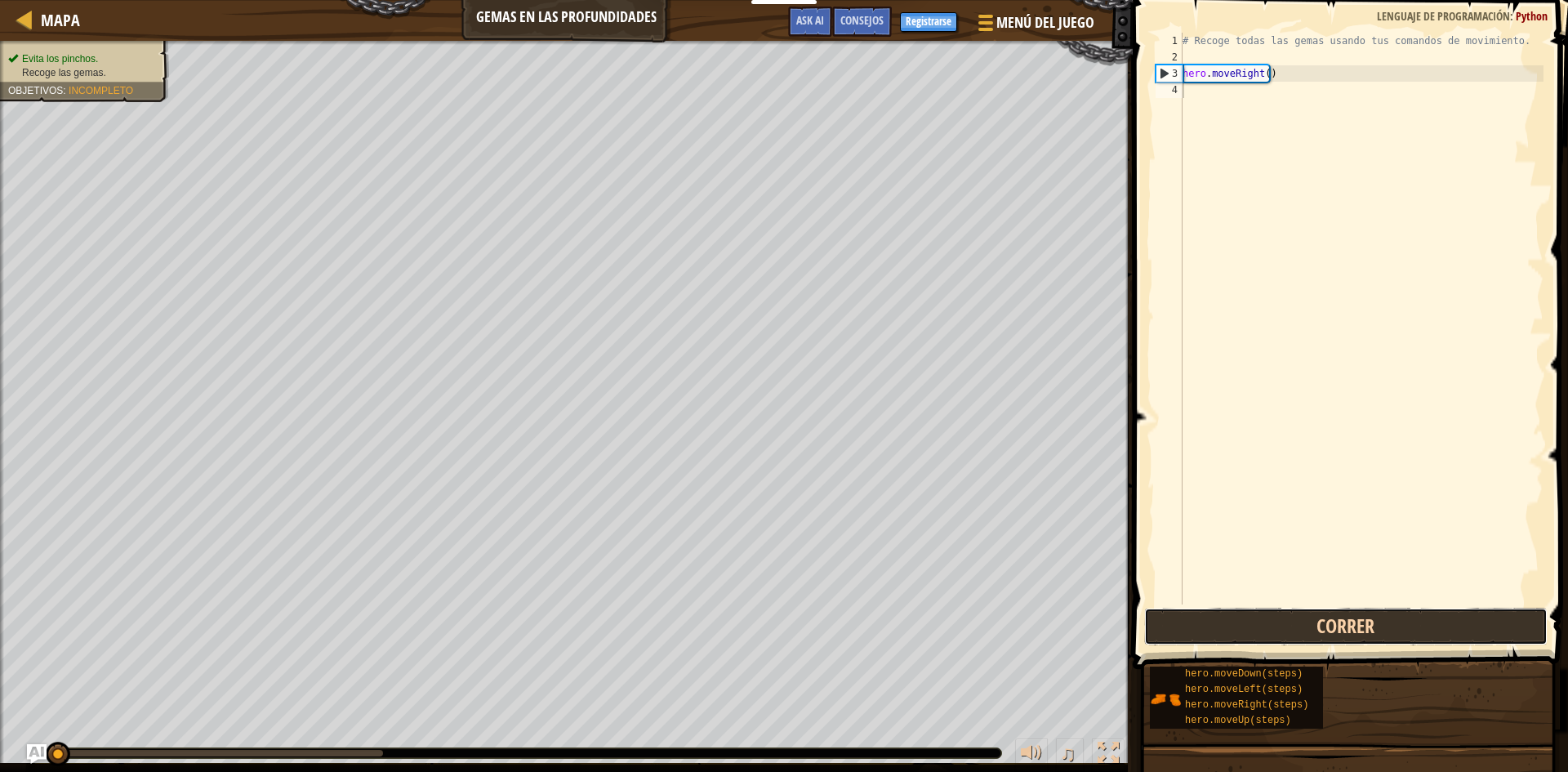
click at [1227, 626] on button "Correr" at bounding box center [1346, 626] width 403 height 37
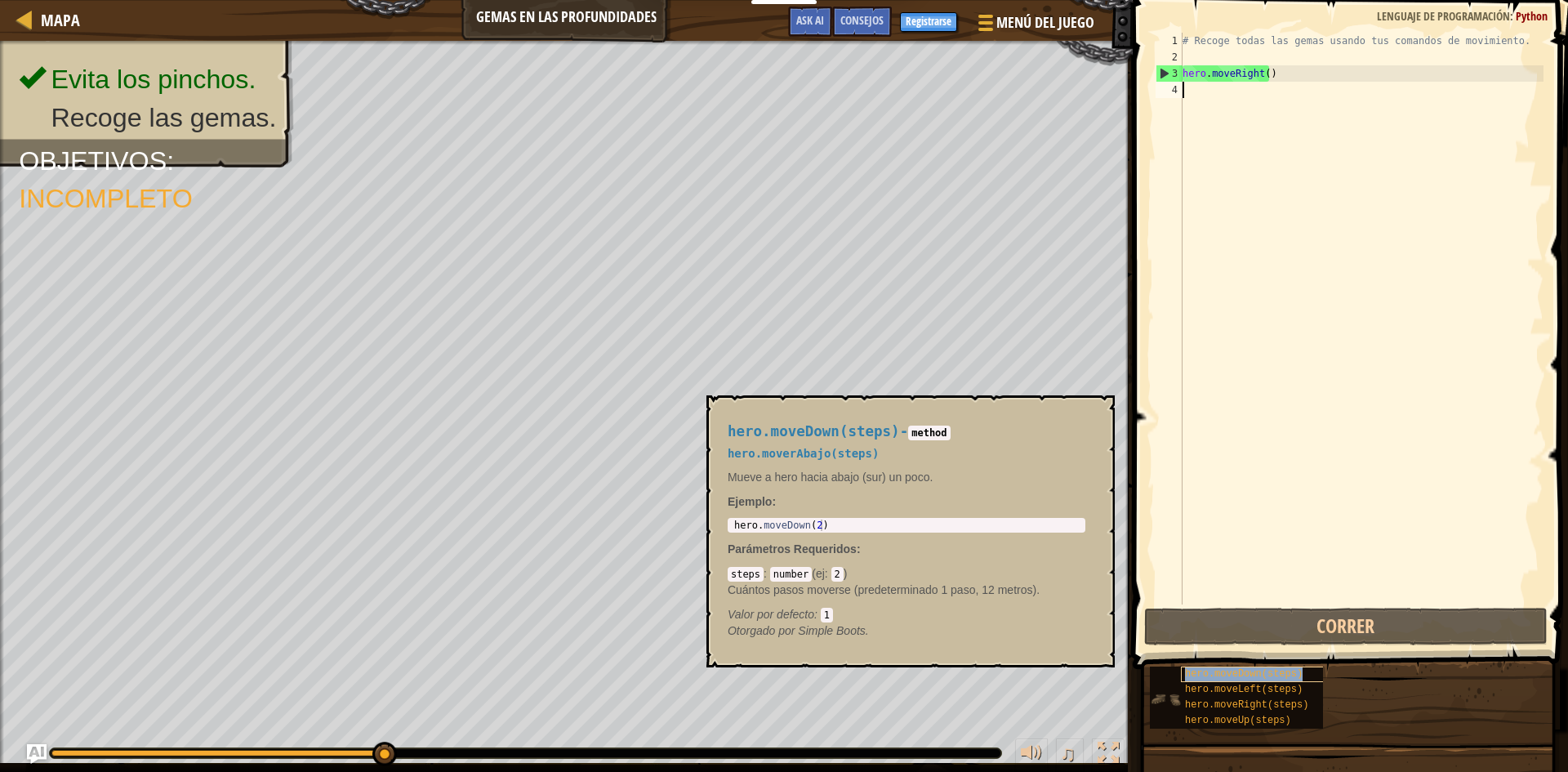
click at [1263, 671] on span "hero.moveDown(steps)" at bounding box center [1245, 674] width 118 height 11
drag, startPoint x: 1263, startPoint y: 671, endPoint x: 1239, endPoint y: 261, distance: 410.7
click at [1239, 261] on div "Consejos 1 2 3 4 # Recoge todas las gemas usando tus comandos de movimiento. he…" at bounding box center [1348, 382] width 441 height 764
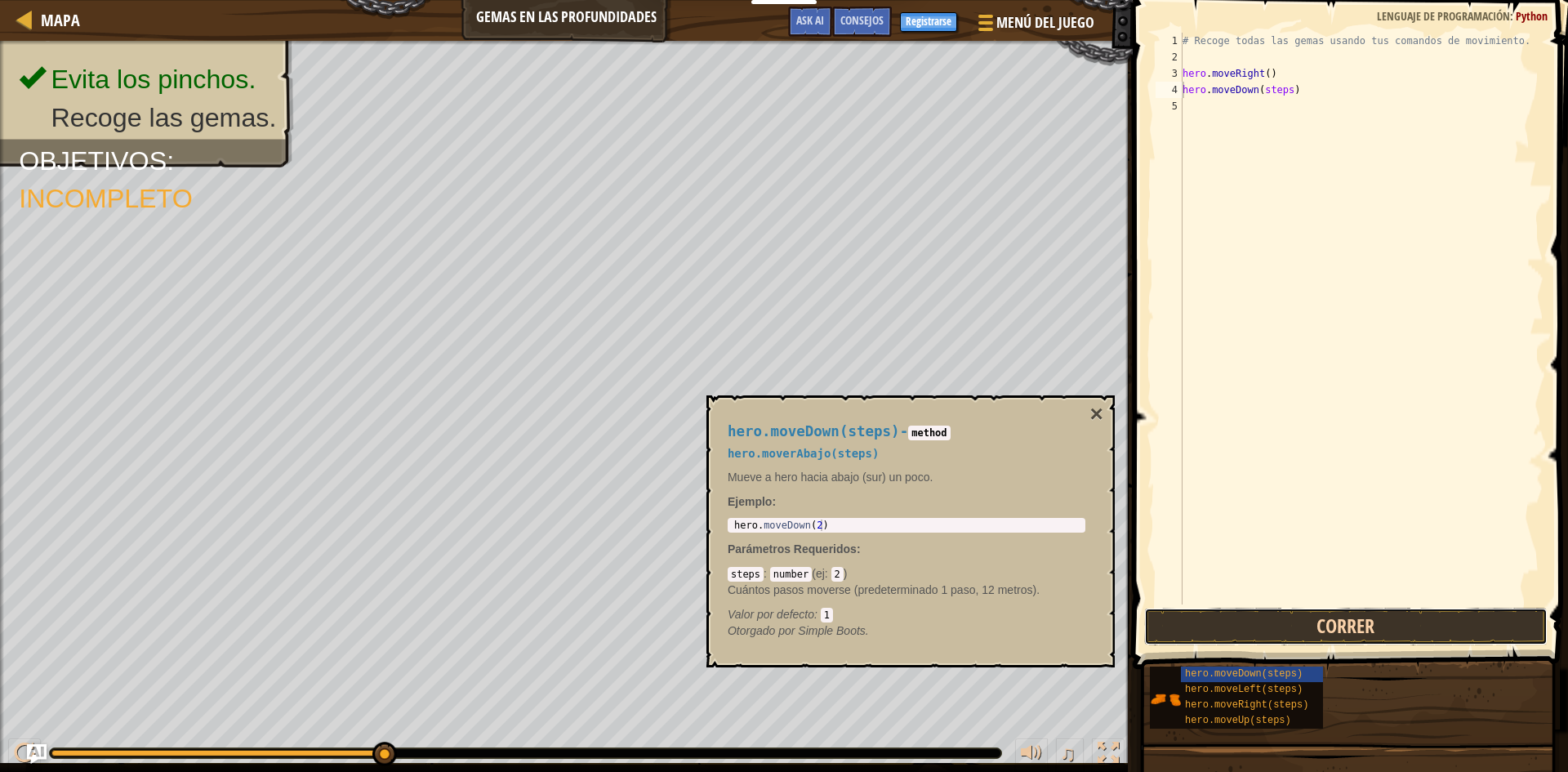
click at [1286, 629] on button "Correr" at bounding box center [1346, 626] width 403 height 37
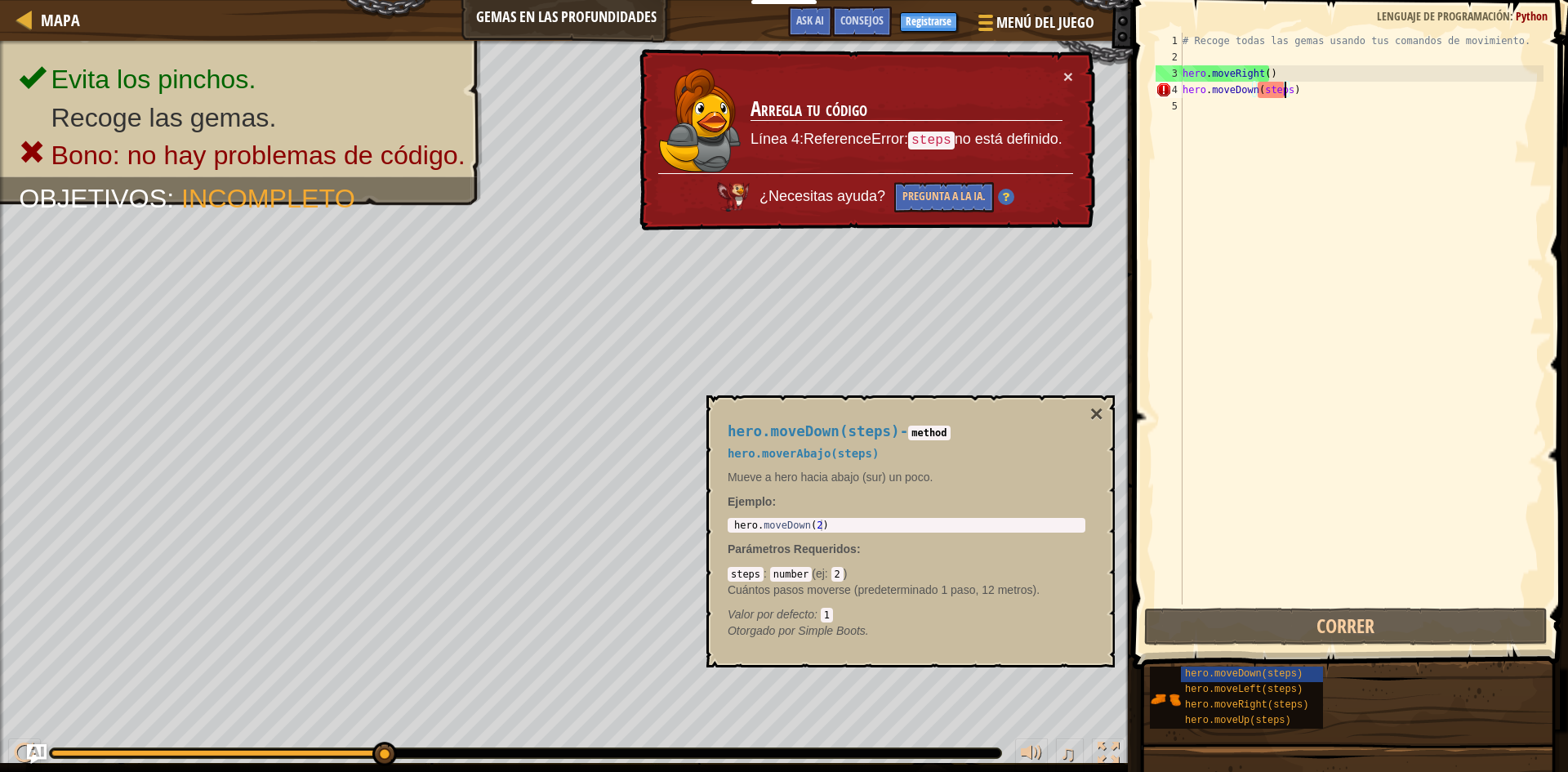
click at [1283, 86] on div "# Recoge todas las gemas usando tus comandos de movimiento. hero . moveRight ( …" at bounding box center [1362, 334] width 364 height 604
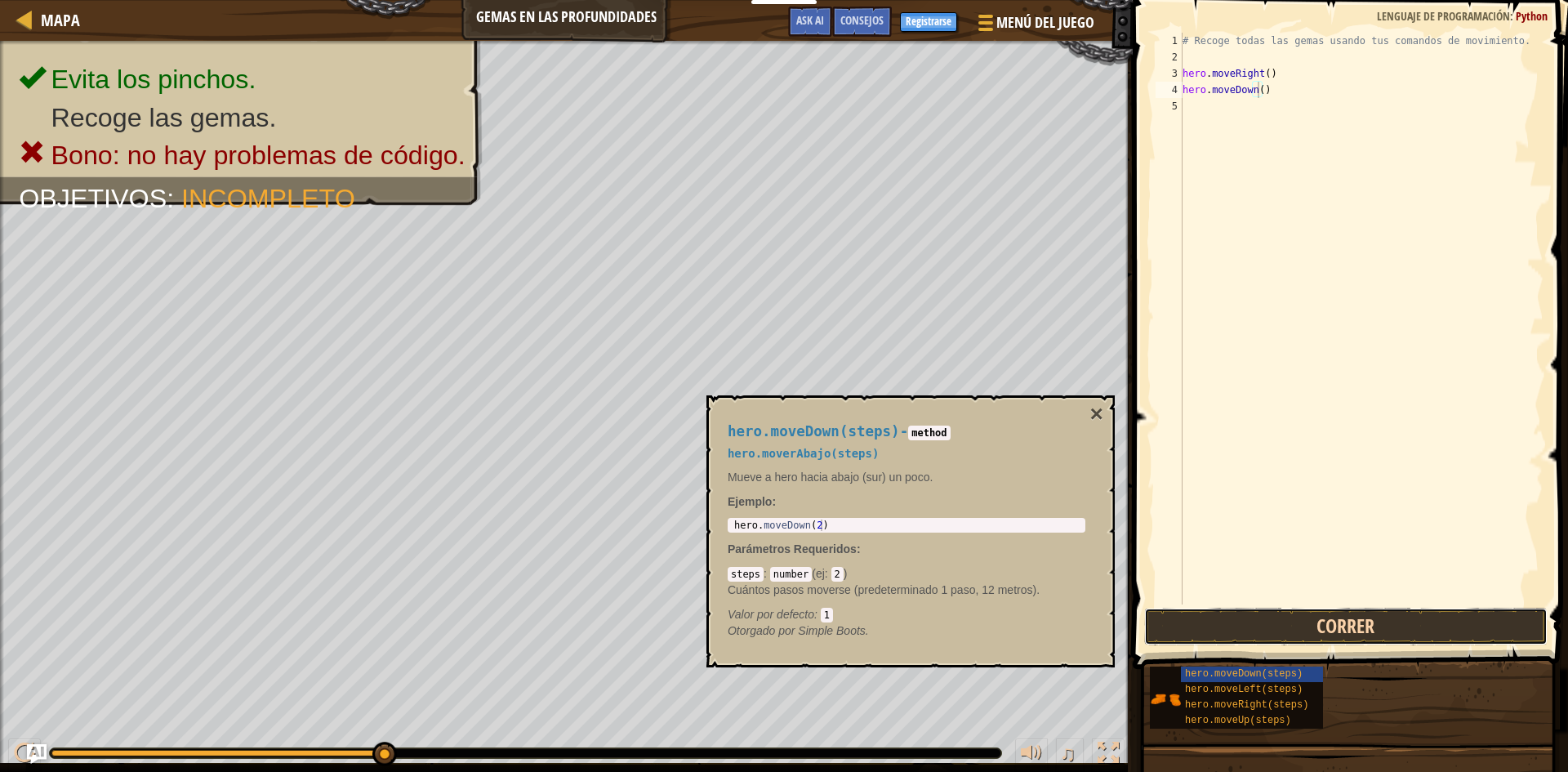
click at [1324, 623] on button "Correr" at bounding box center [1346, 626] width 403 height 37
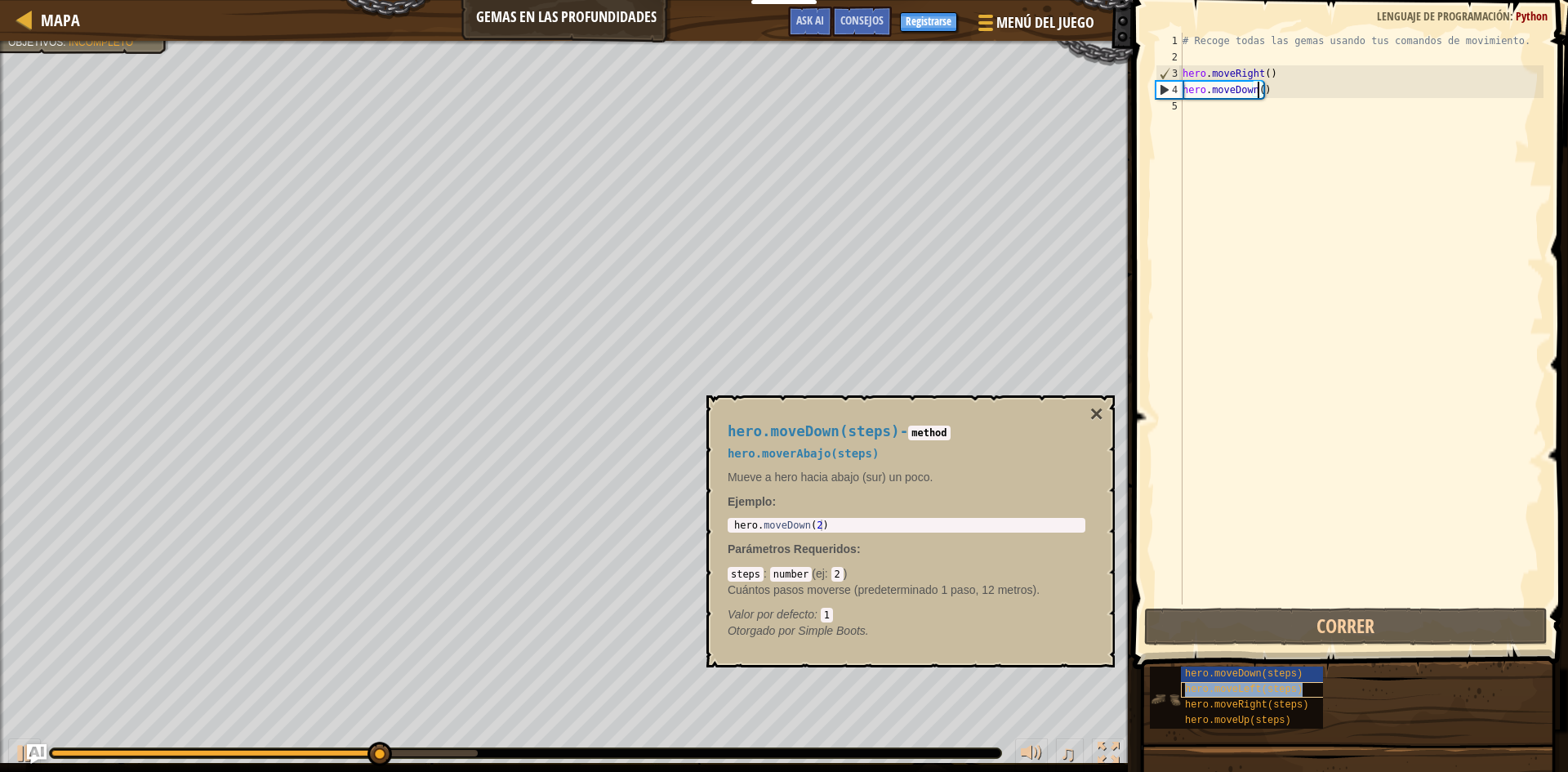
click at [1300, 691] on div "hero.moveLeft(steps)" at bounding box center [1259, 690] width 157 height 15
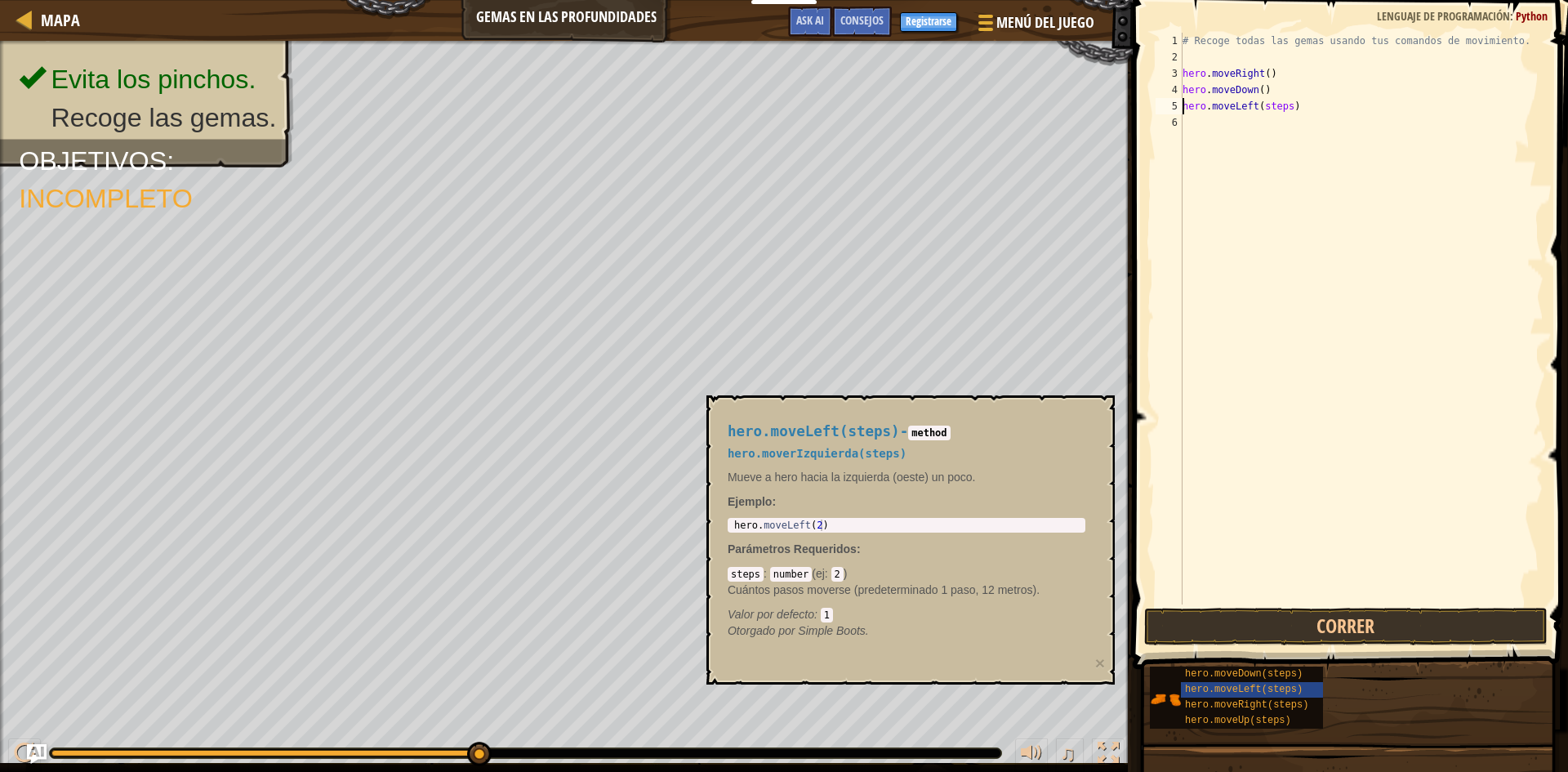
click at [1283, 107] on div "# Recoge todas las gemas usando tus comandos de movimiento. hero . moveRight ( …" at bounding box center [1362, 334] width 364 height 604
click at [1346, 622] on button "Correr" at bounding box center [1346, 626] width 403 height 37
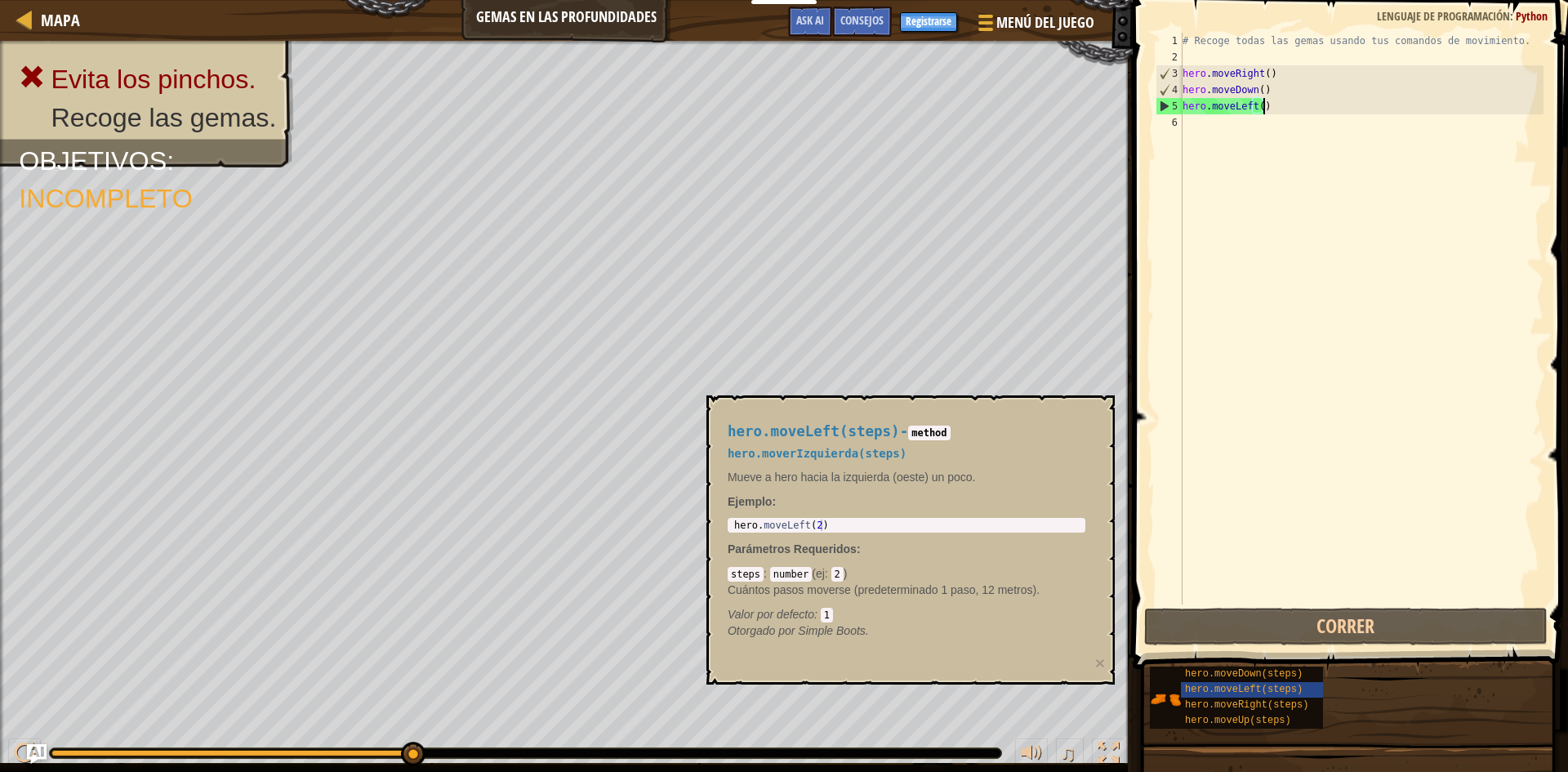
click at [1262, 109] on div "# Recoge todas las gemas usando tus comandos de movimiento. hero . moveRight ( …" at bounding box center [1362, 334] width 364 height 604
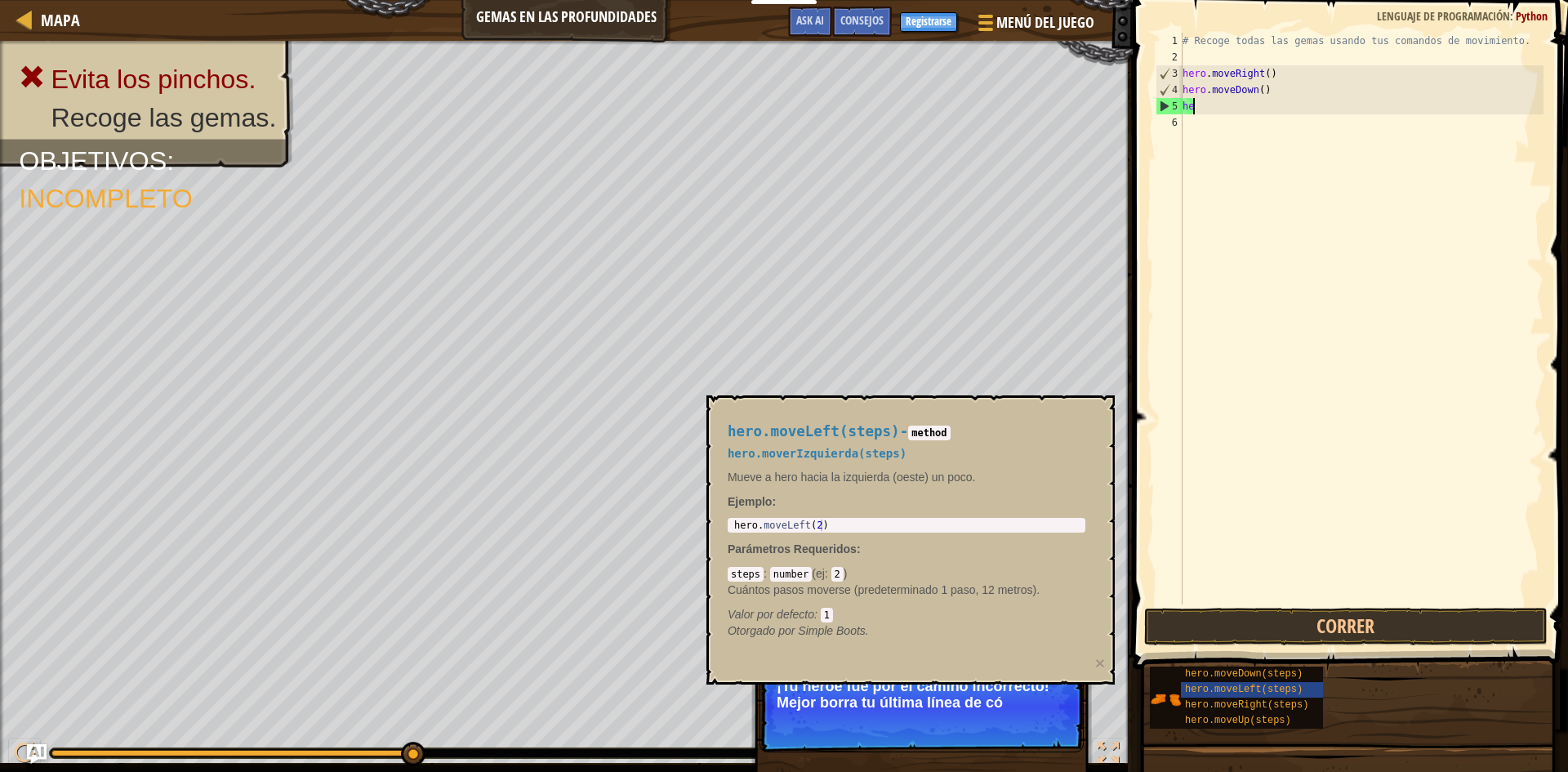
type textarea "h"
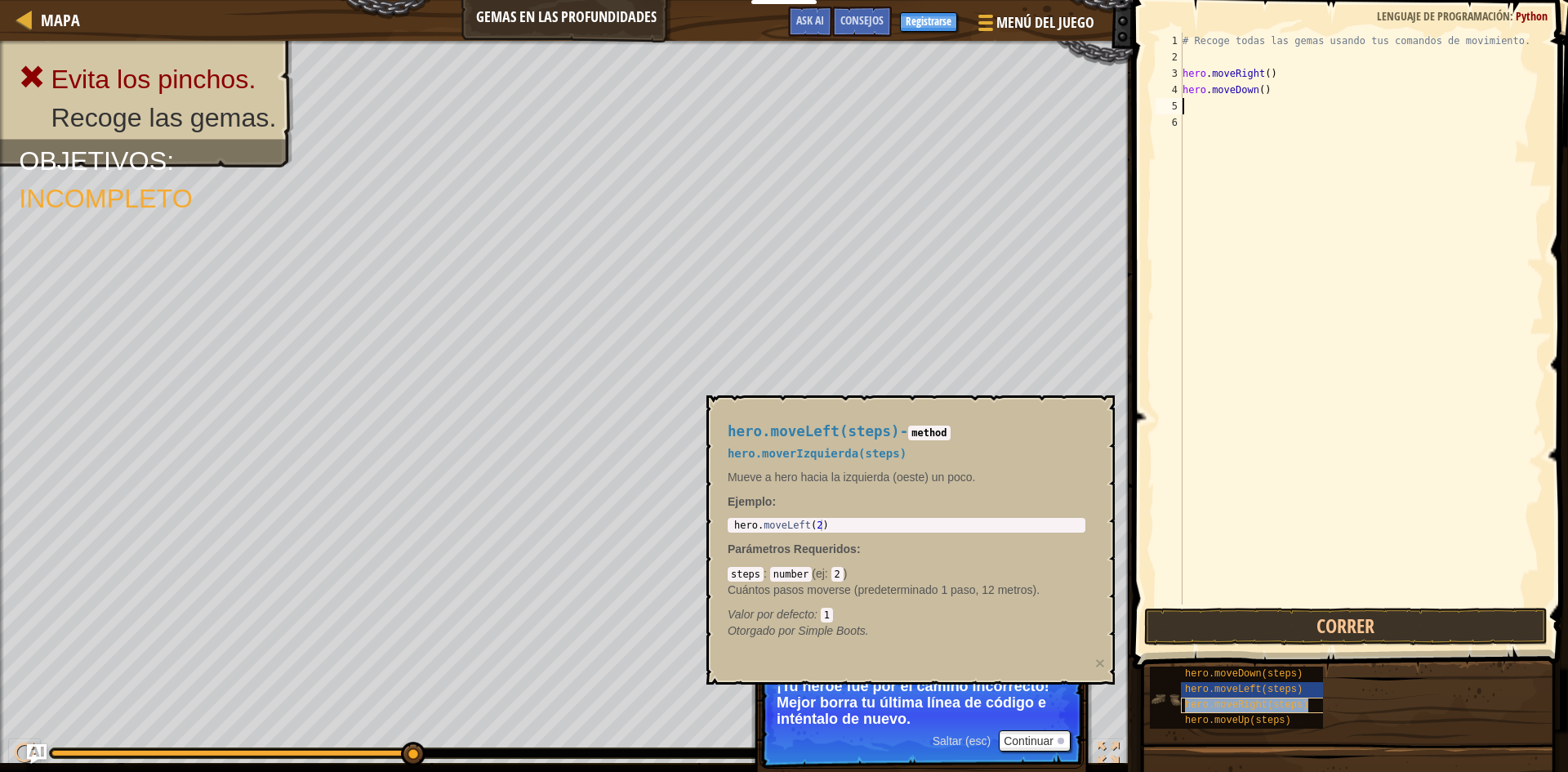
click at [1297, 703] on span "hero.moveRight(steps)" at bounding box center [1247, 705] width 124 height 11
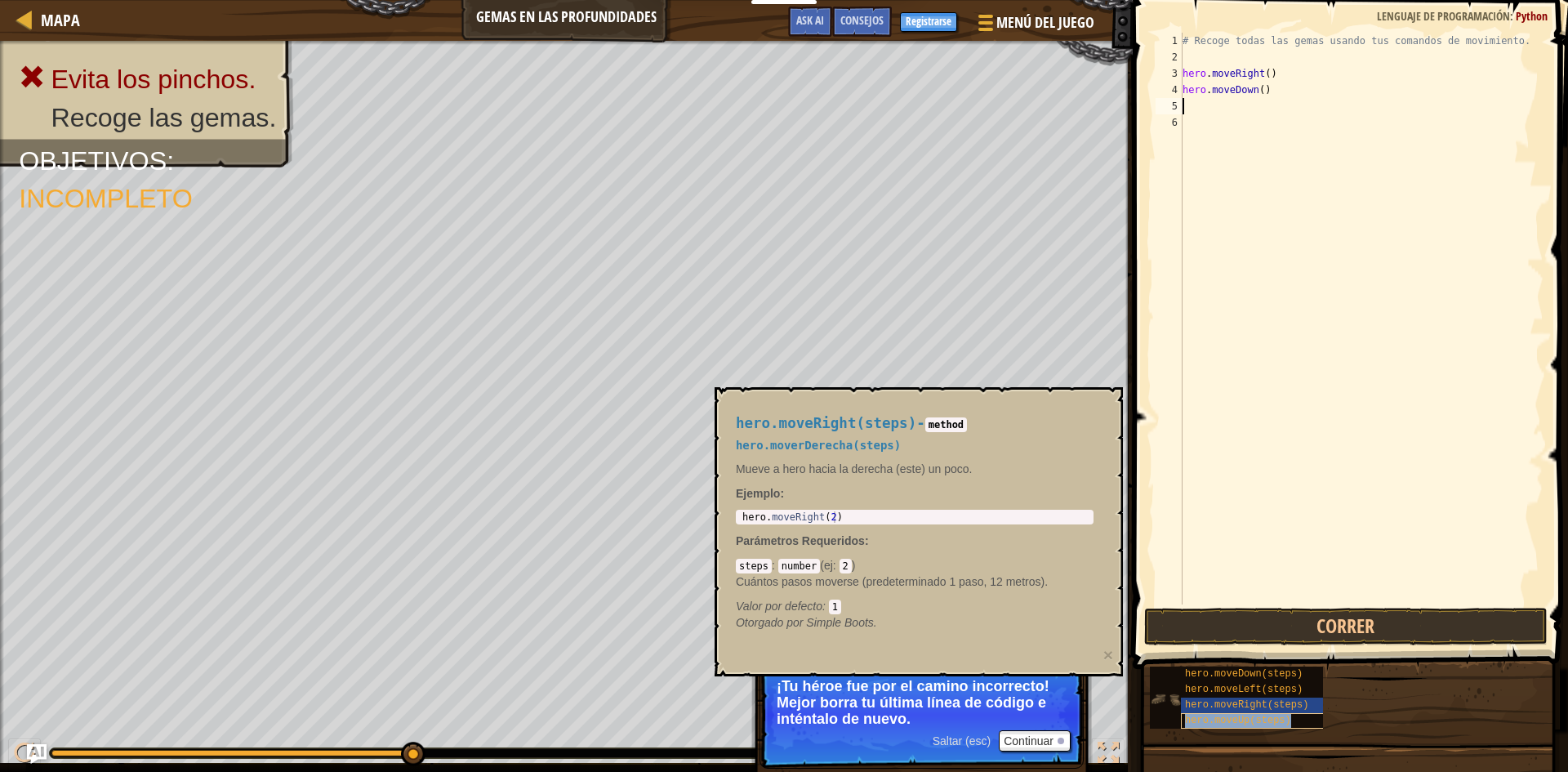
click at [1266, 724] on span "hero.moveUp(steps)" at bounding box center [1239, 721] width 107 height 11
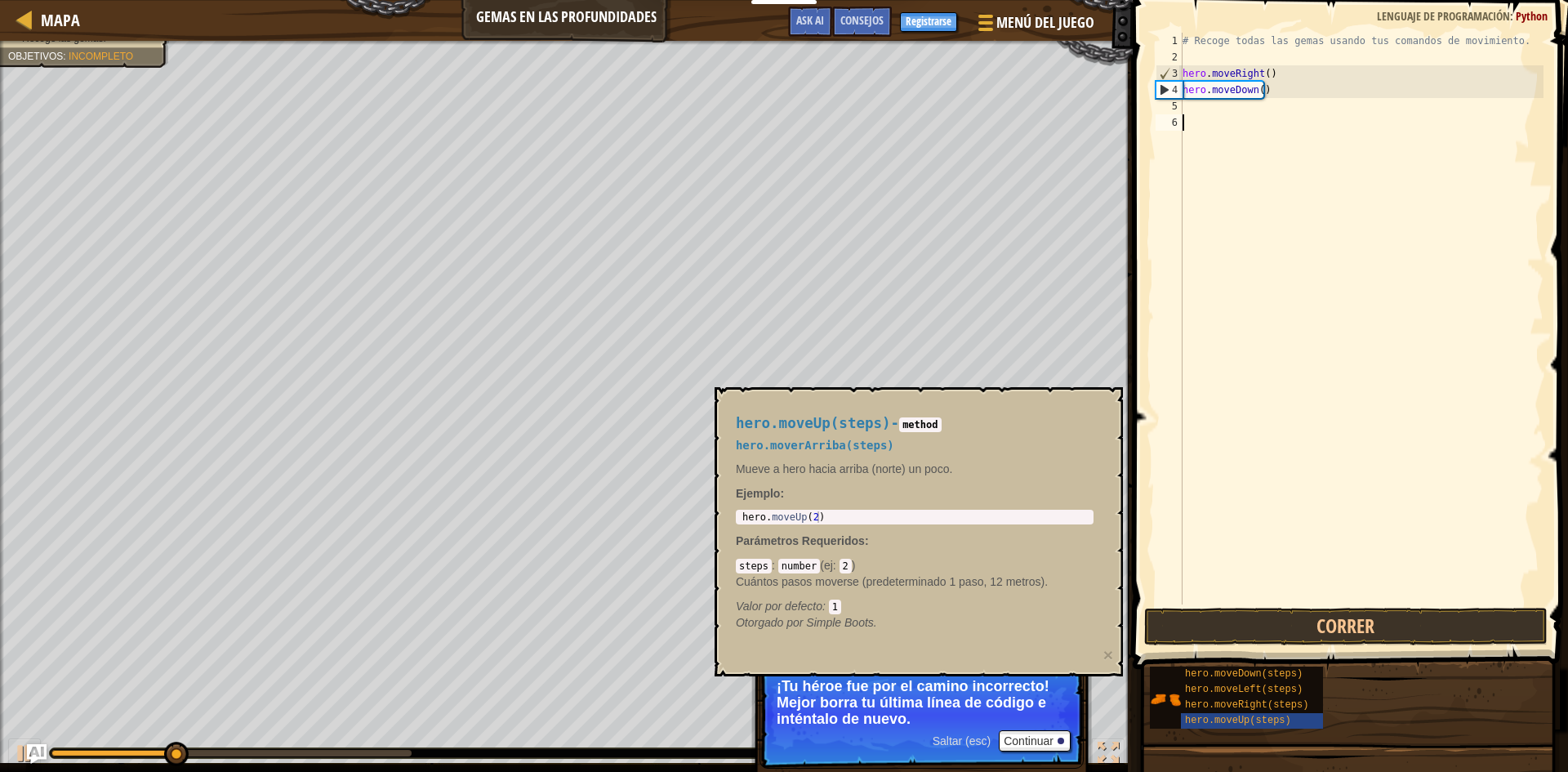
click at [1227, 117] on div "# Recoge todas las gemas usando tus comandos de movimiento. hero . moveRight ( …" at bounding box center [1362, 334] width 364 height 604
click at [1215, 105] on div "# Recoge todas las gemas usando tus comandos de movimiento. hero . moveRight ( …" at bounding box center [1362, 334] width 364 height 604
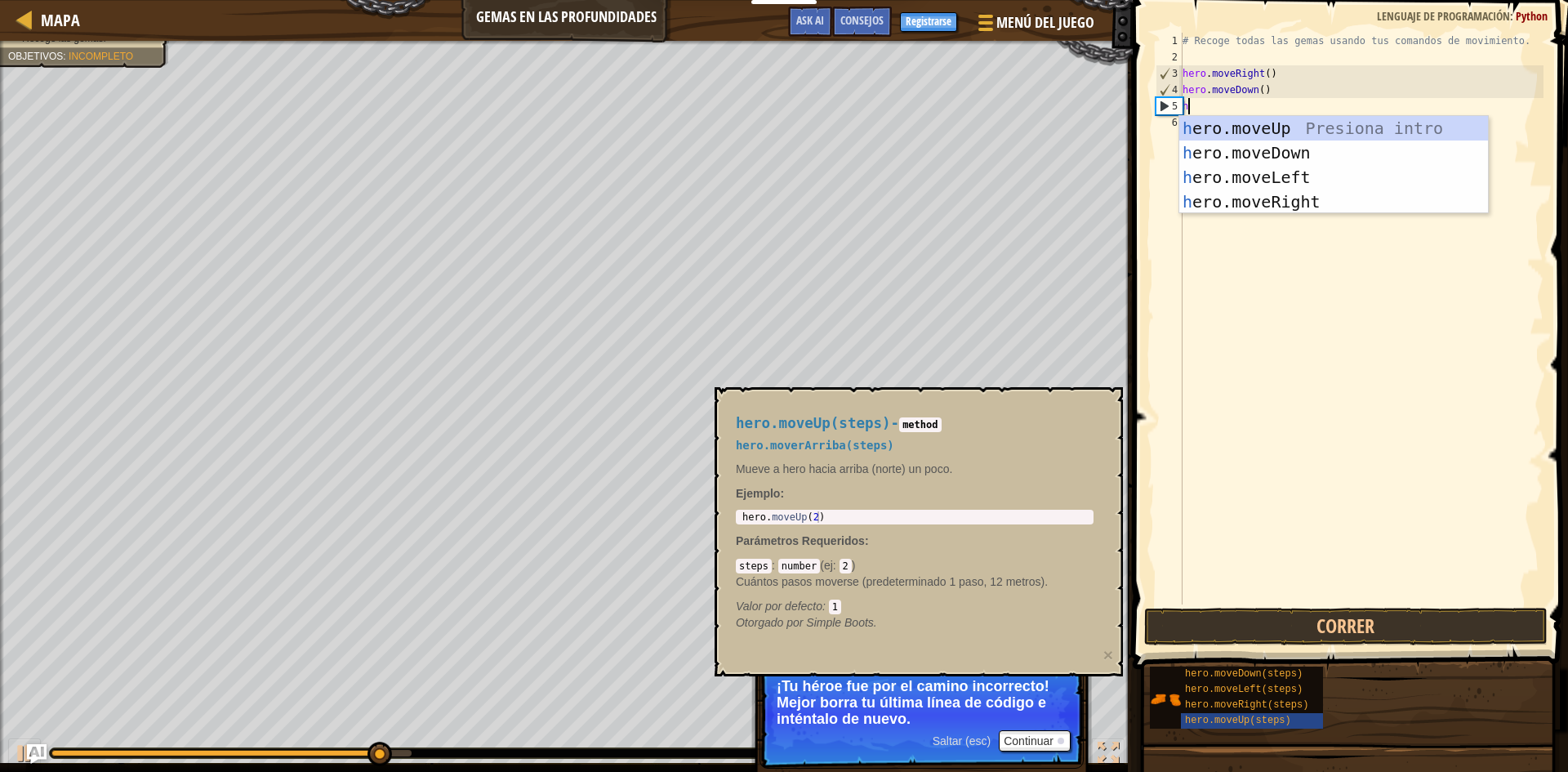
scroll to position [8, 0]
type textarea "hero"
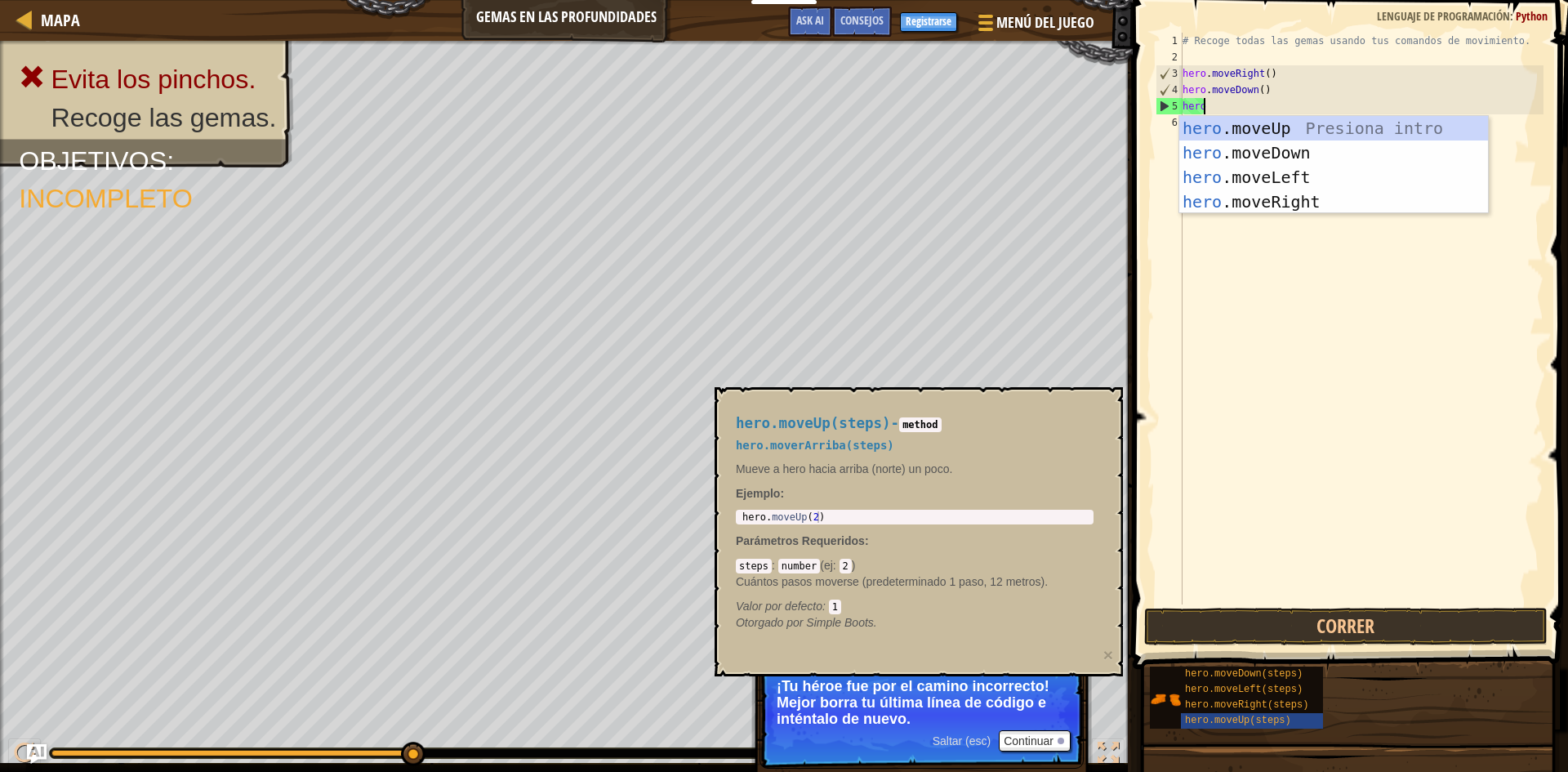
scroll to position [8, 1]
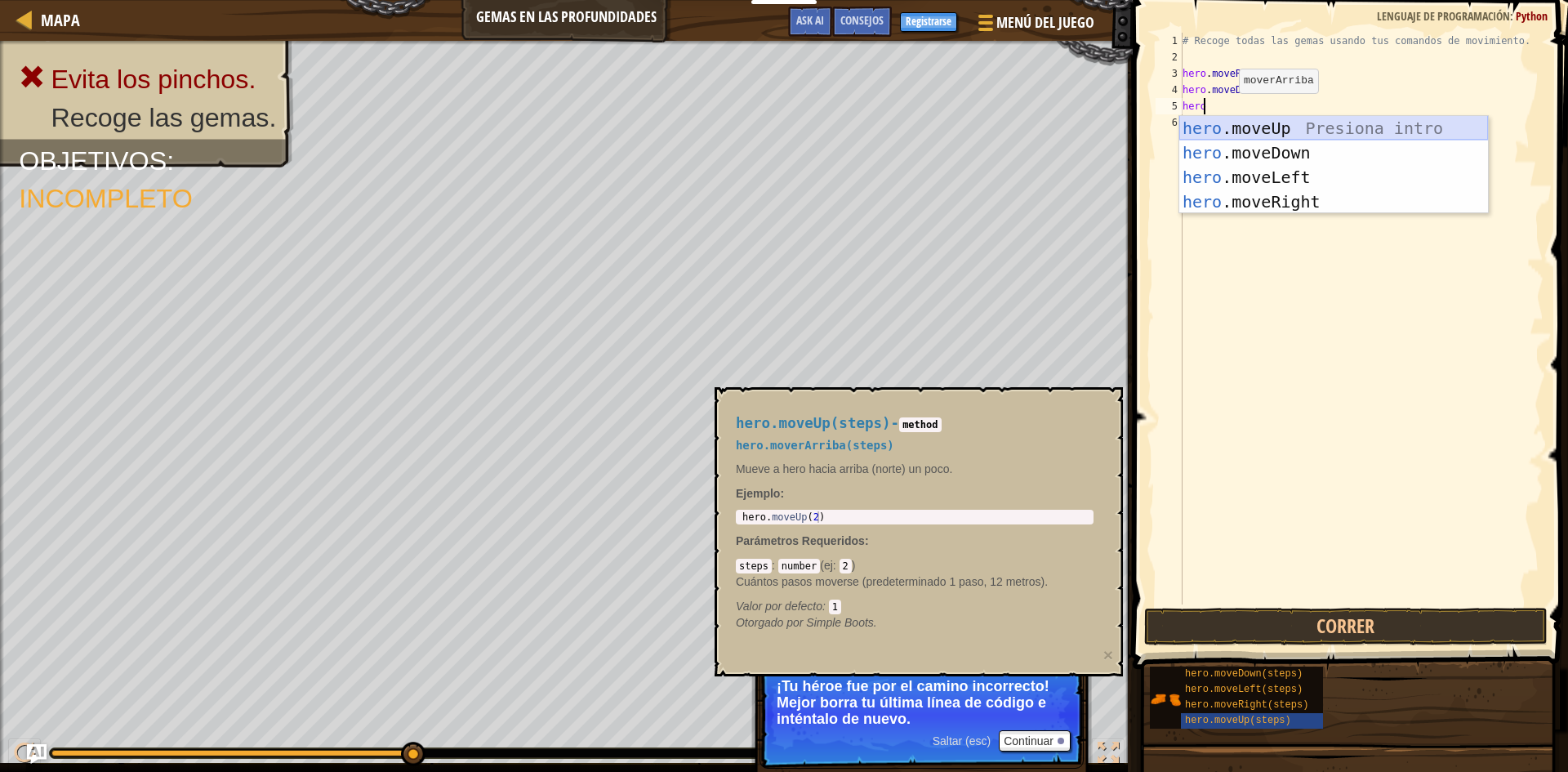
click at [1274, 128] on div "hero .moveUp Presiona intro hero .moveDown Presiona intro hero .moveLeft Presio…" at bounding box center [1334, 189] width 309 height 148
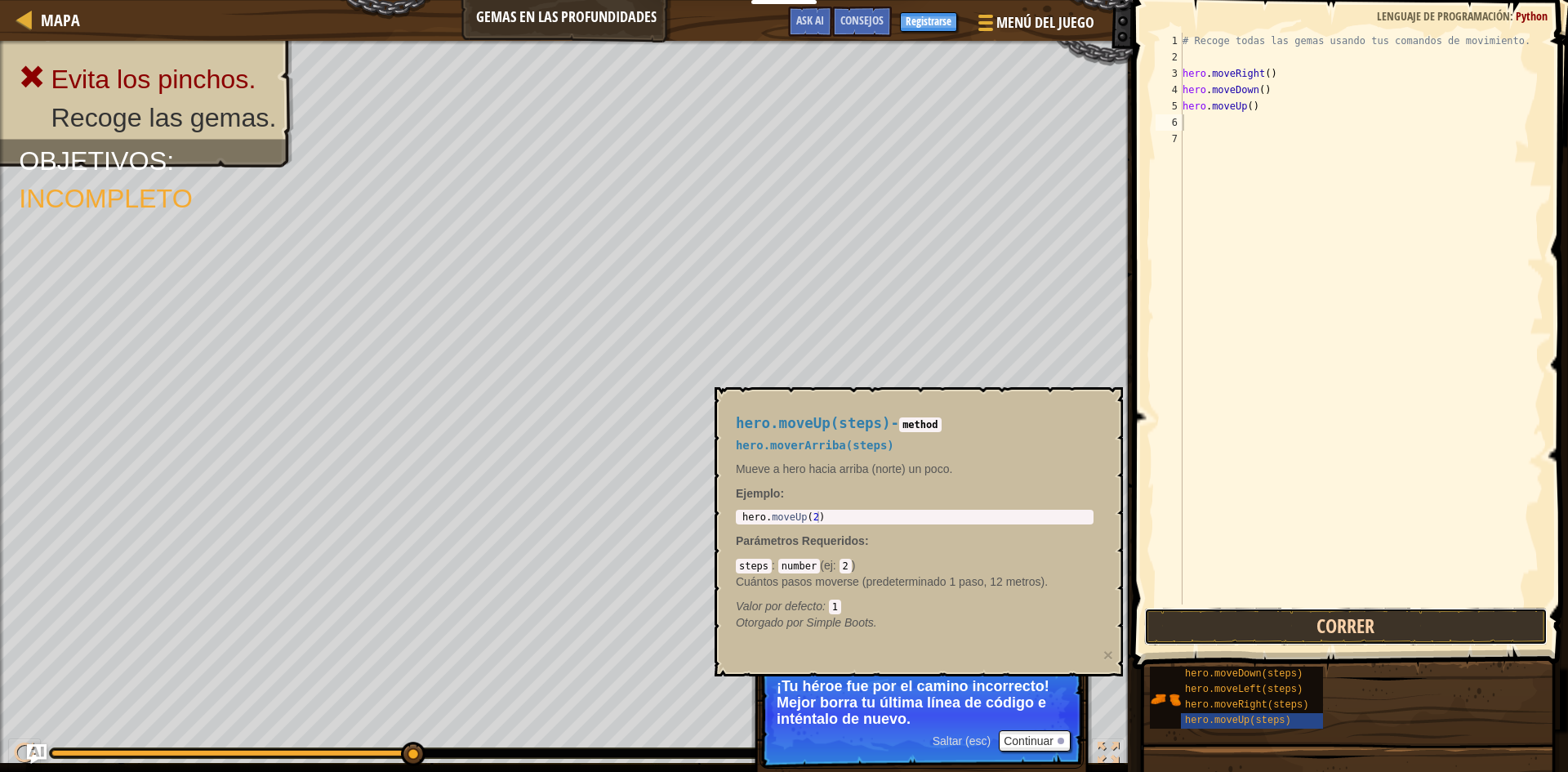
click at [1349, 622] on button "Correr" at bounding box center [1346, 626] width 403 height 37
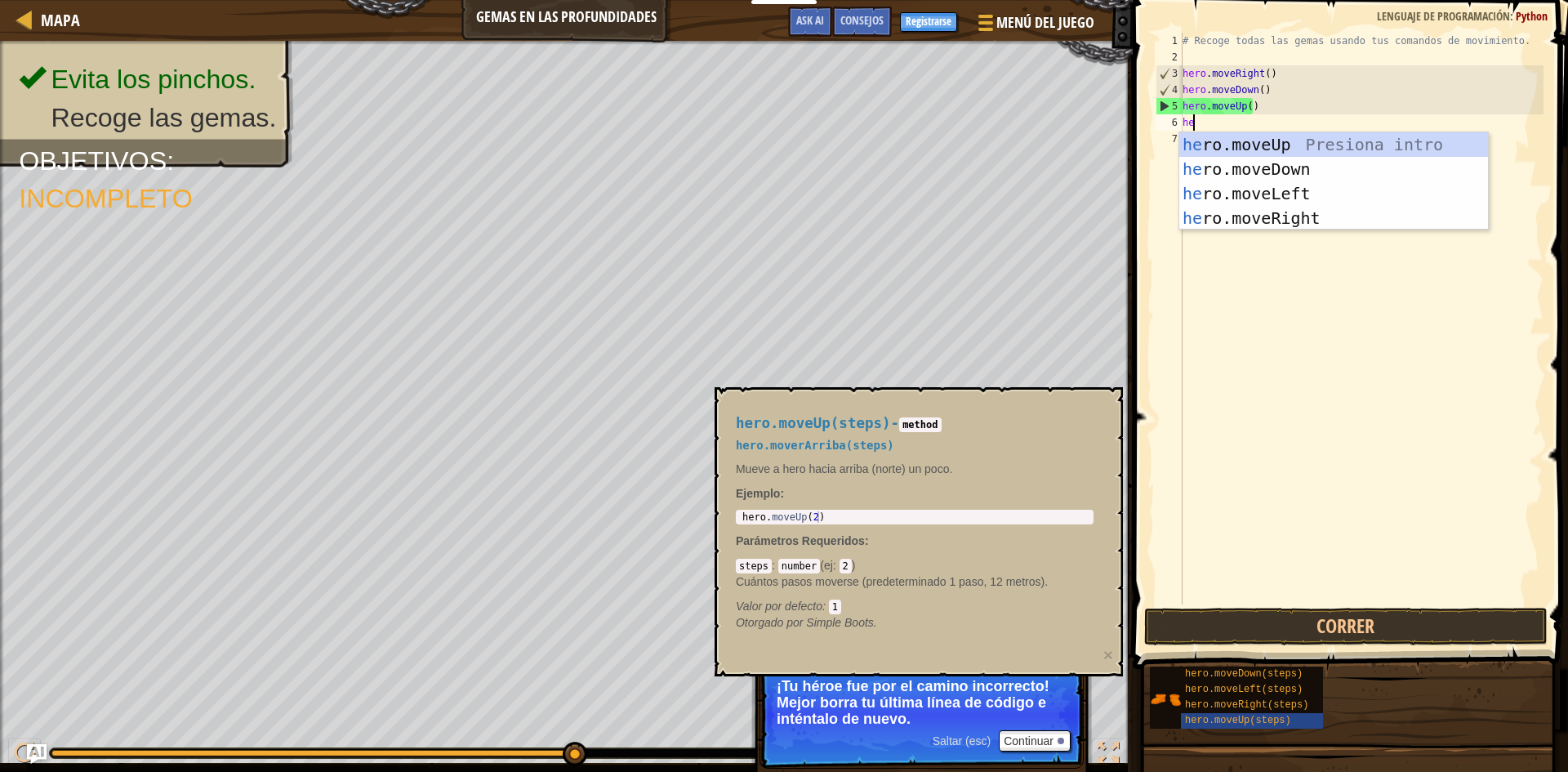
type textarea "her"
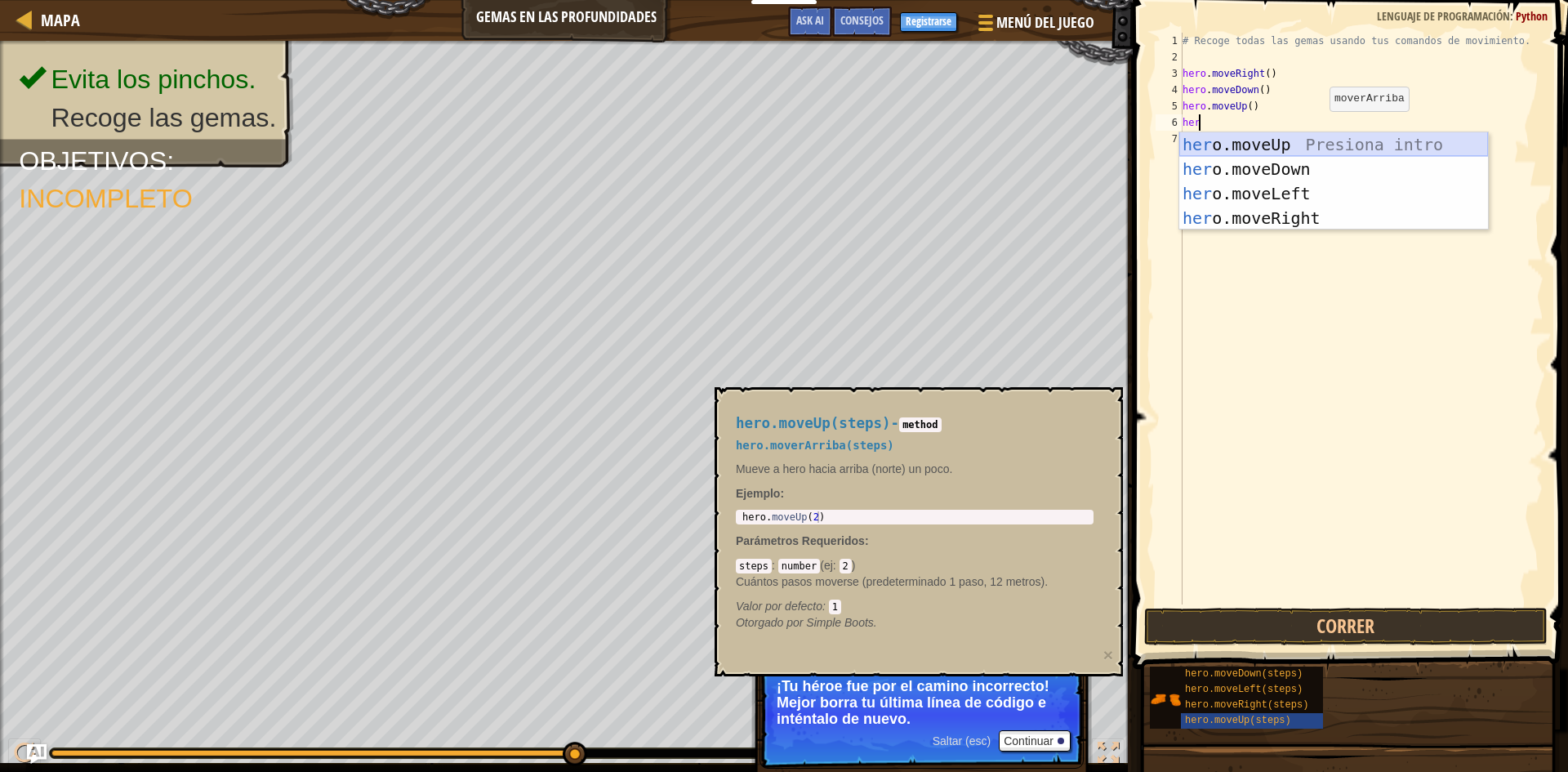
click at [1324, 143] on div "her o.moveUp Presiona intro her o.moveDown Presiona intro her o.moveLeft Presio…" at bounding box center [1334, 206] width 309 height 148
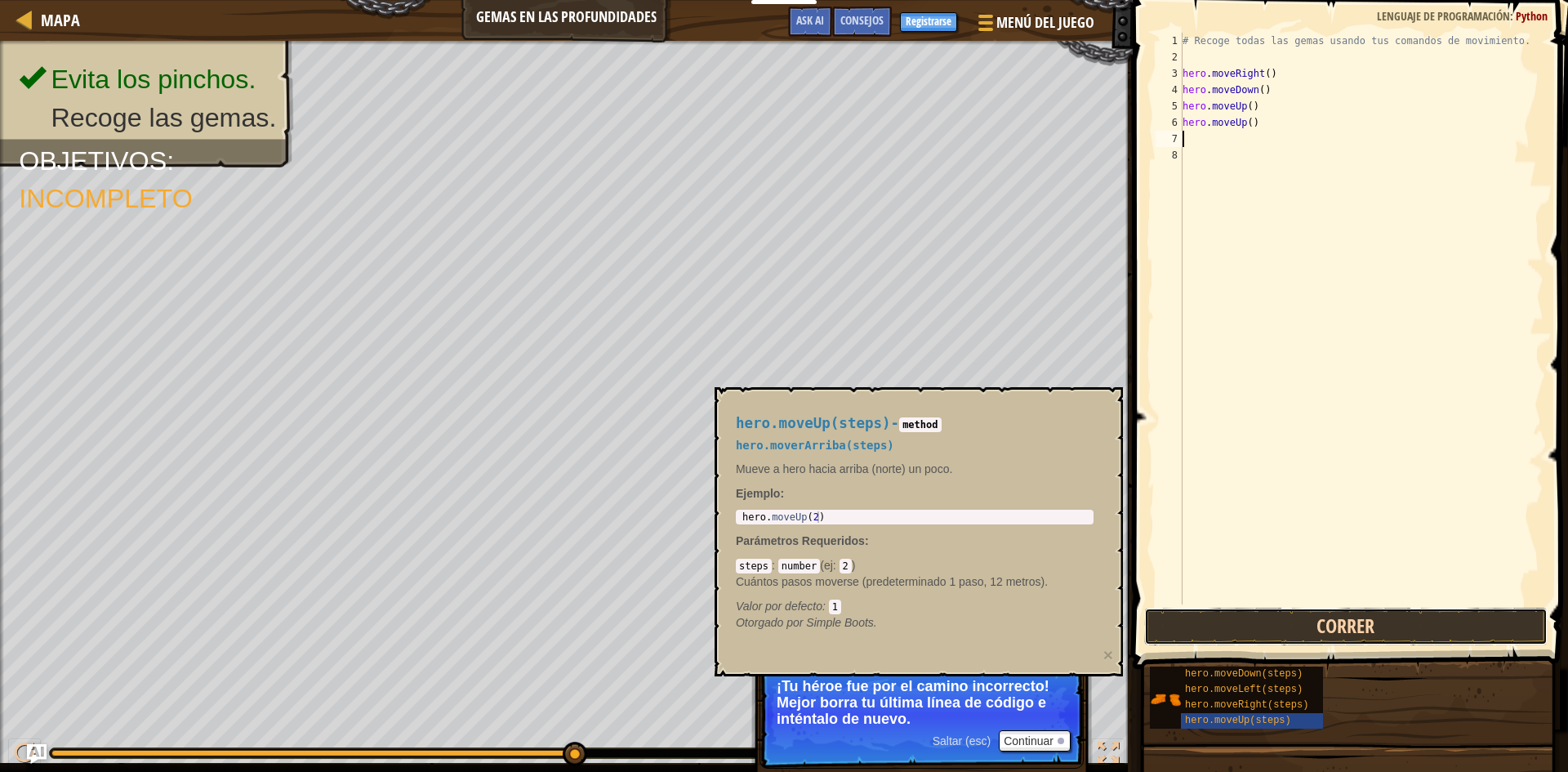
click at [1377, 621] on button "Correr" at bounding box center [1346, 626] width 403 height 37
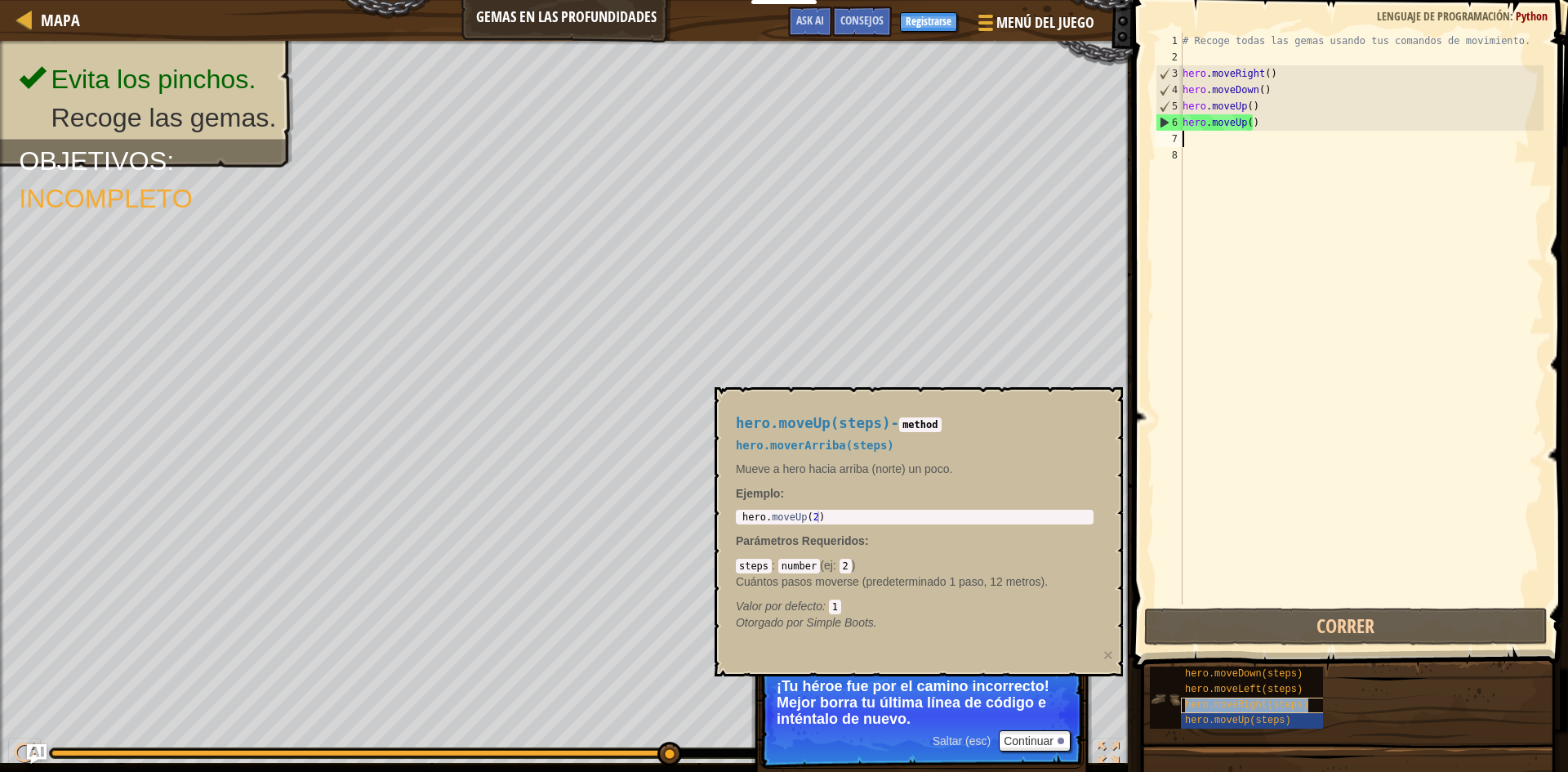
click at [1279, 706] on span "hero.moveRight(steps)" at bounding box center [1247, 705] width 124 height 11
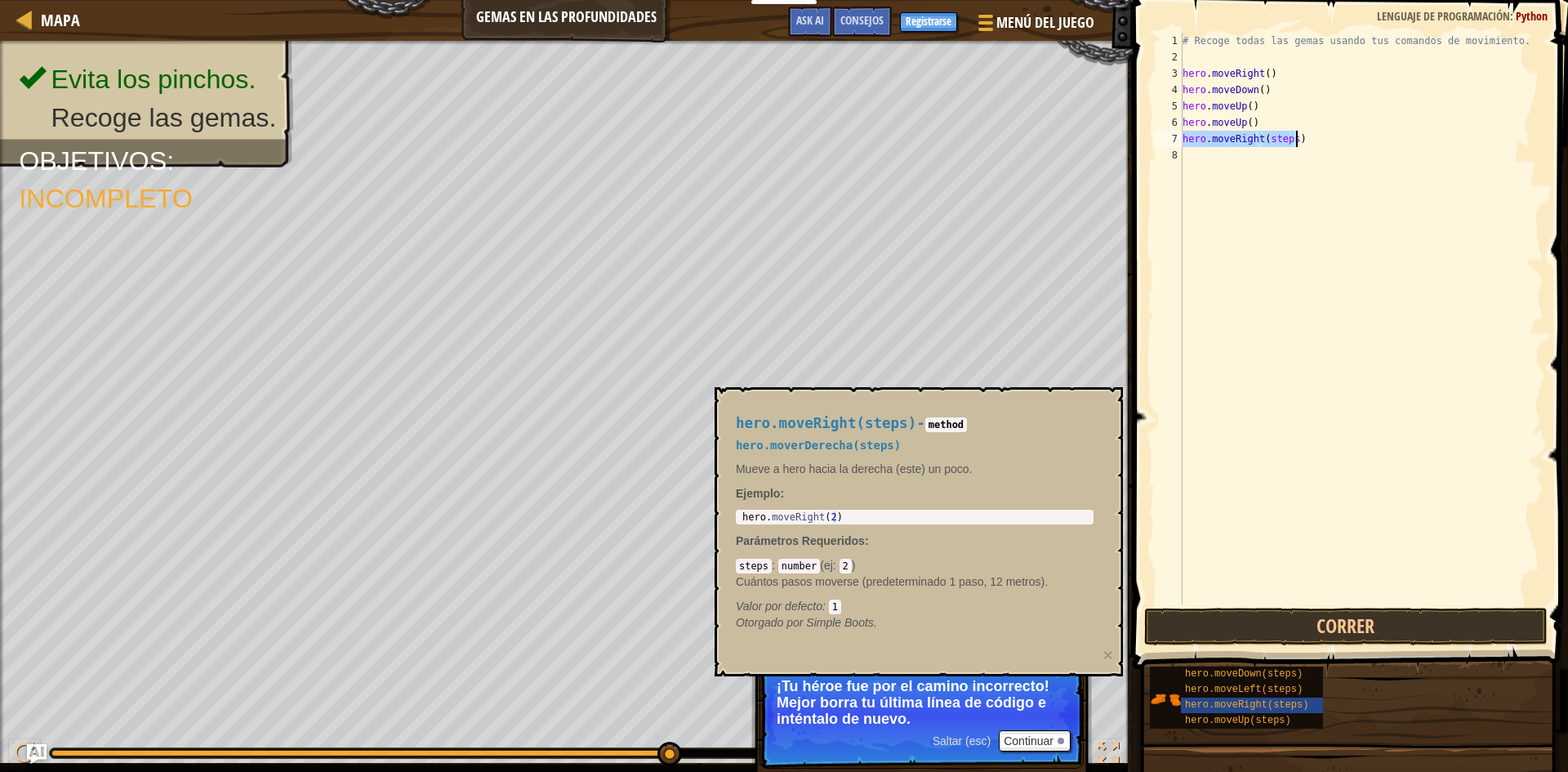
click at [1288, 143] on div "# Recoge todas las gemas usando tus comandos de movimiento. hero . moveRight ( …" at bounding box center [1362, 318] width 364 height 572
type textarea "hero.moveRight()"
click at [1402, 621] on button "Correr" at bounding box center [1346, 626] width 403 height 37
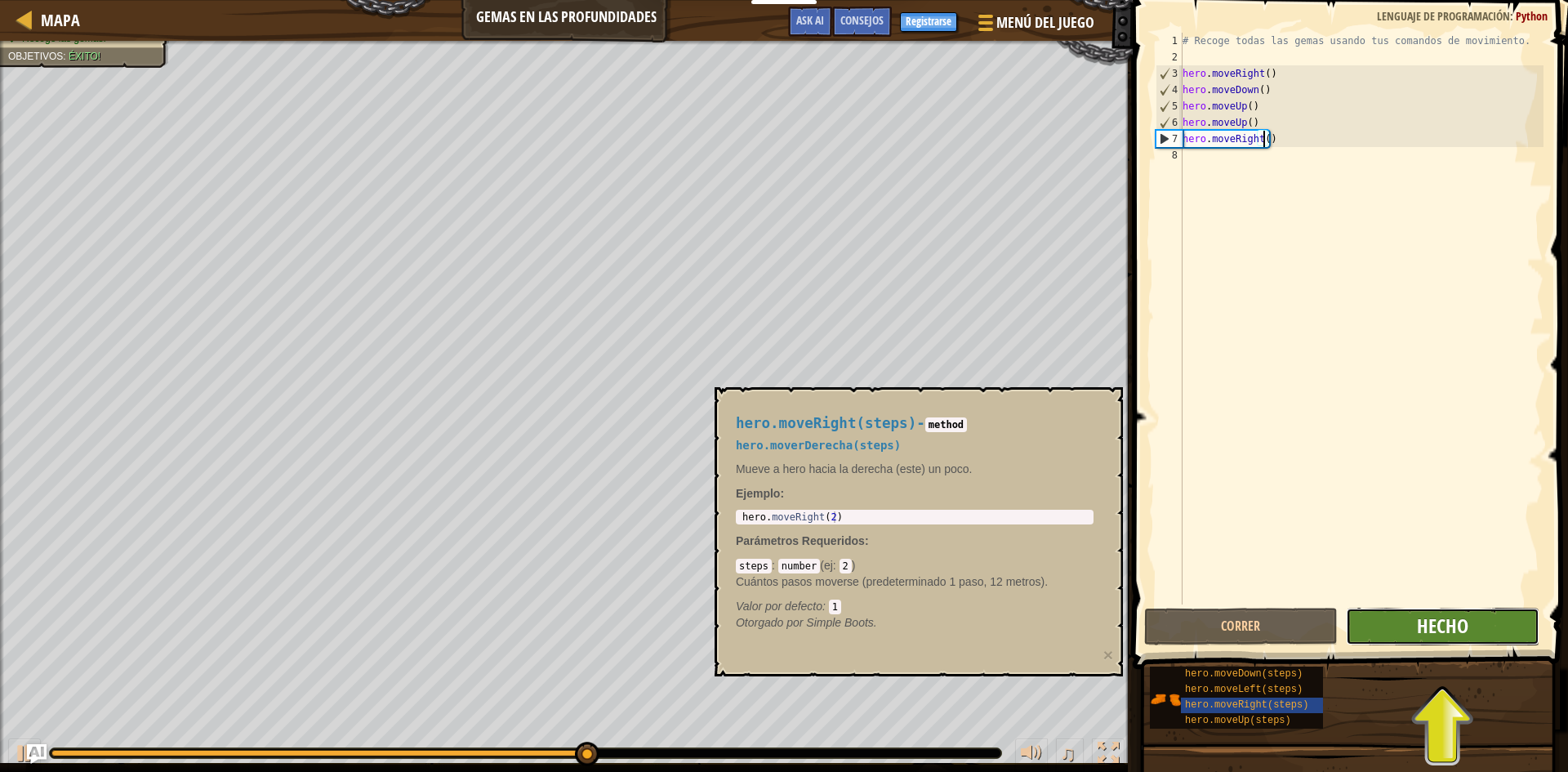
click at [1427, 625] on span "Hecho" at bounding box center [1443, 625] width 51 height 26
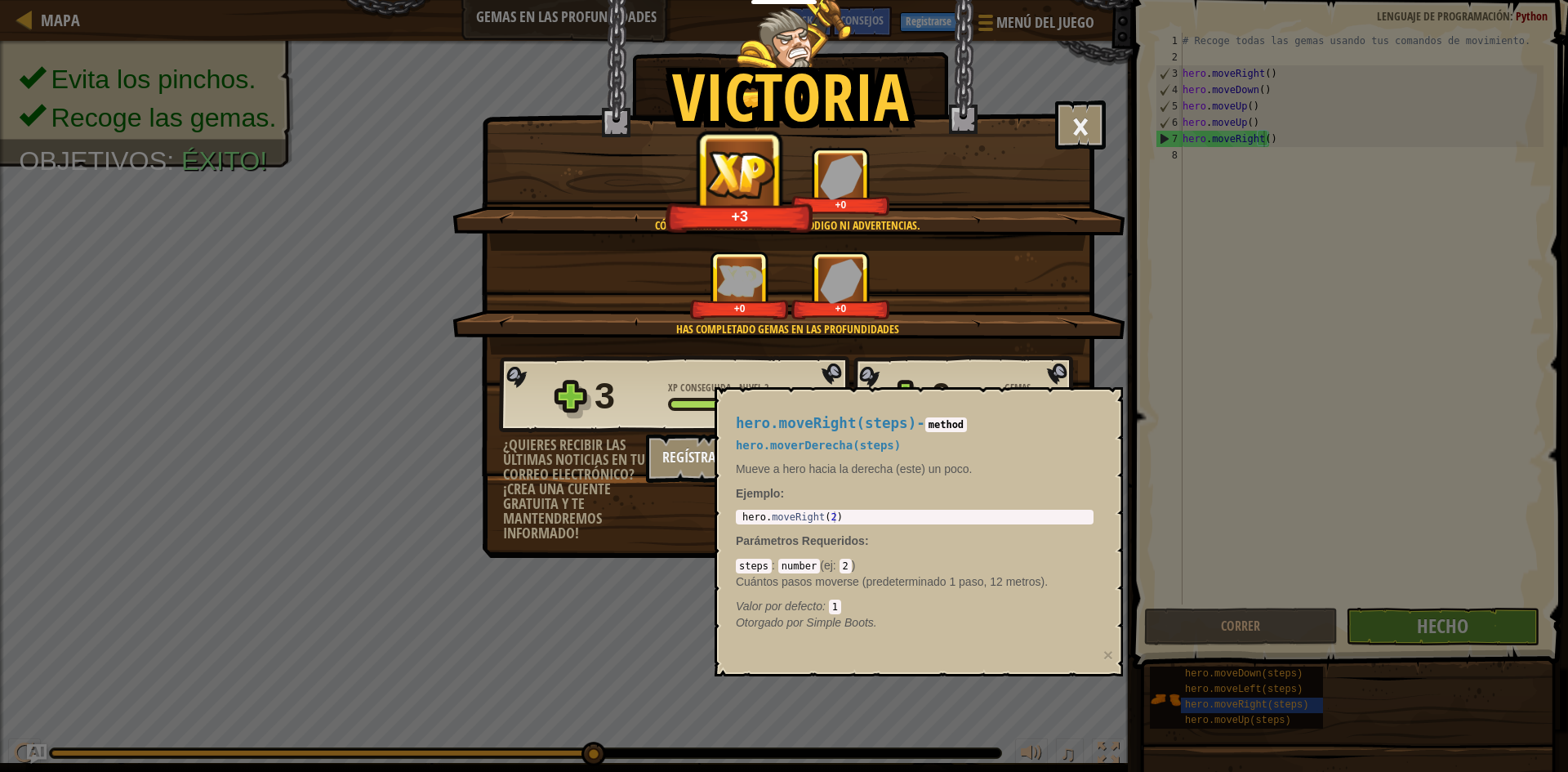
click at [938, 451] on h5 "hero.moverDerecha(steps)" at bounding box center [915, 445] width 358 height 12
click at [895, 454] on div "hero.moveRight(steps) - method hero.moverDerecha(steps) Mueve a hero hacia la d…" at bounding box center [915, 524] width 381 height 246
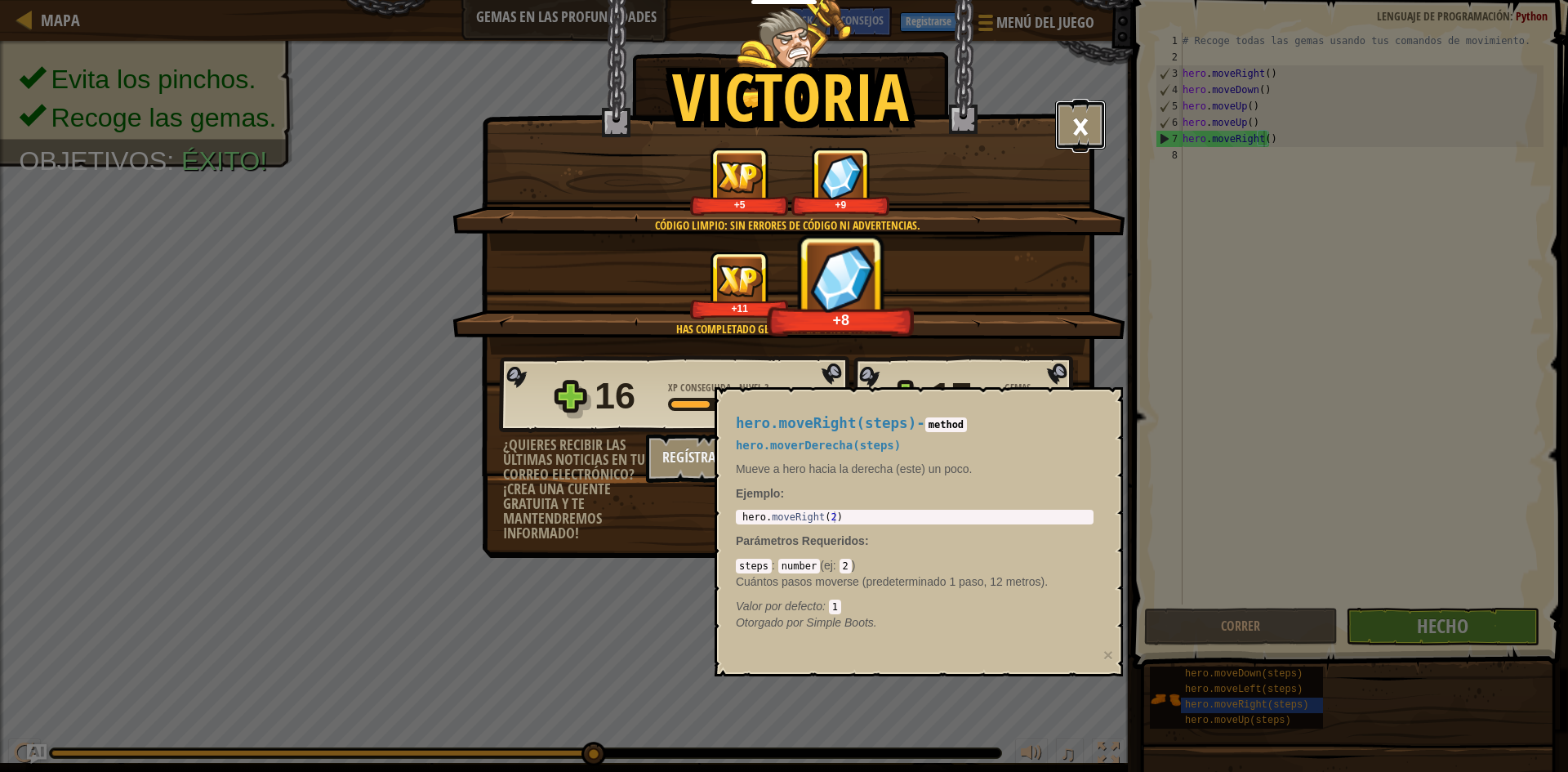
click at [1083, 124] on button "×" at bounding box center [1080, 126] width 50 height 49
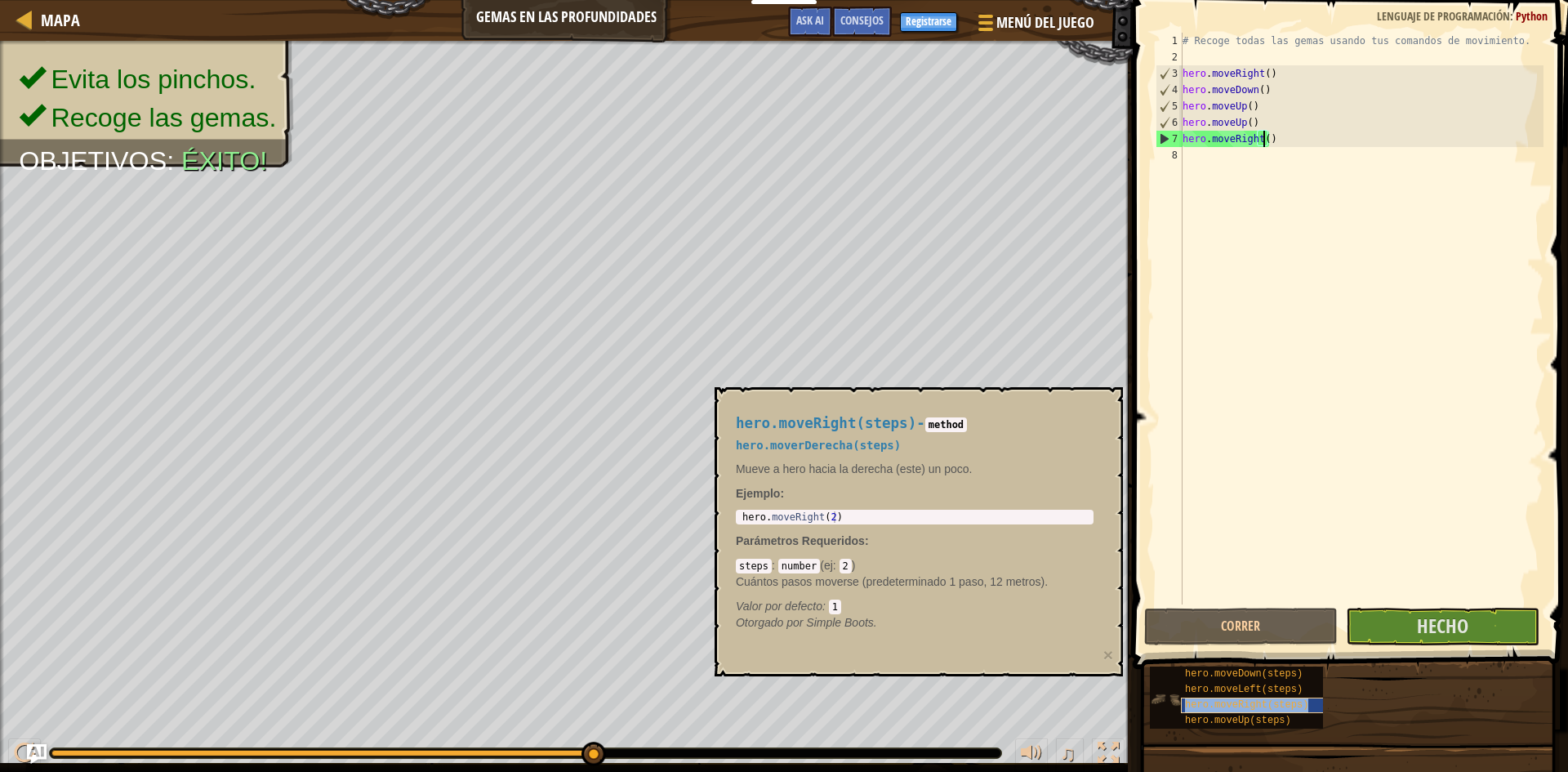
click at [1236, 702] on span "hero.moveRight(steps)" at bounding box center [1247, 705] width 124 height 11
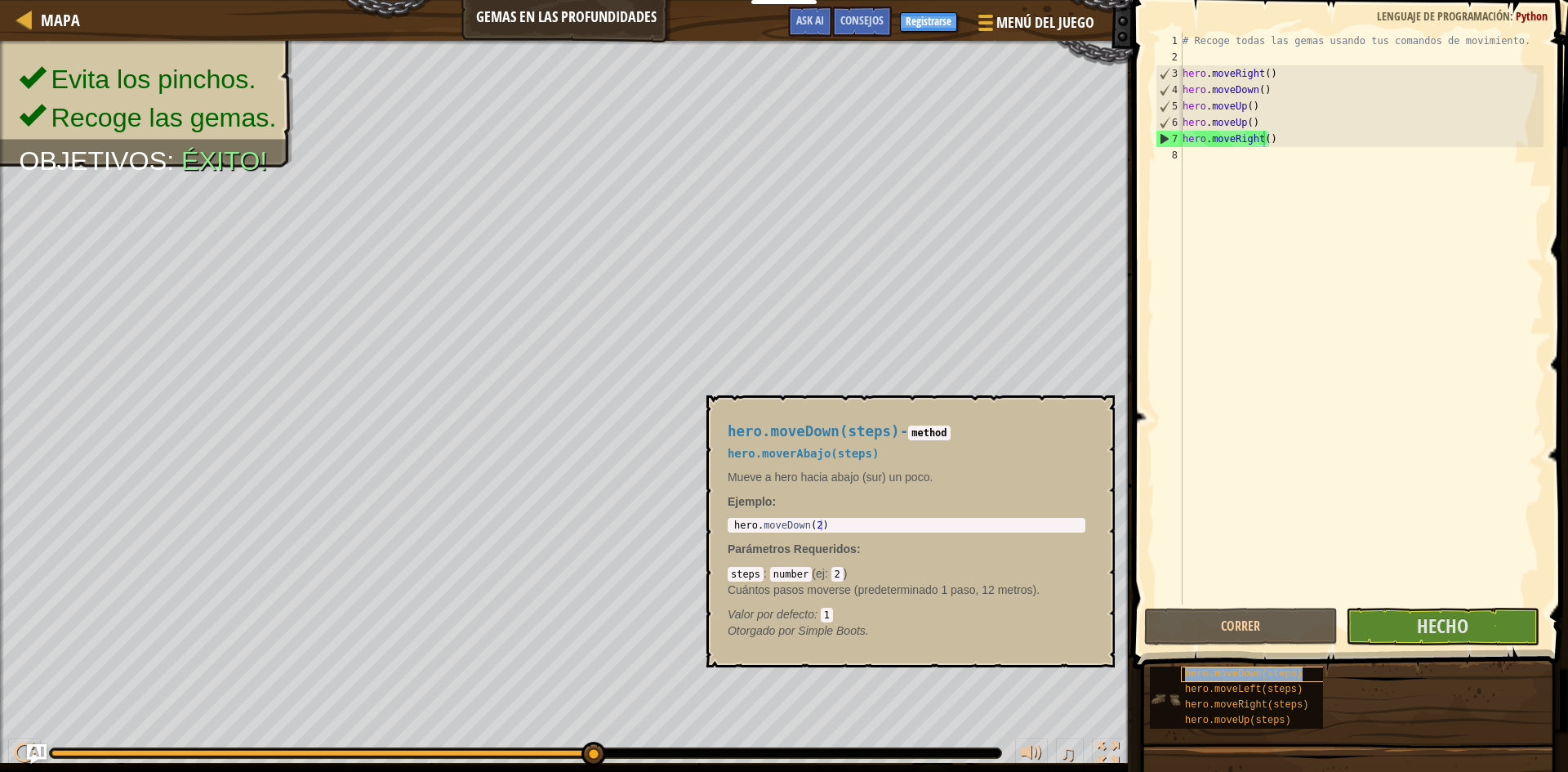
click at [1245, 681] on div "hero.moveDown(steps)" at bounding box center [1259, 675] width 157 height 15
click at [1319, 688] on div "hero.moveLeft(steps)" at bounding box center [1259, 690] width 157 height 15
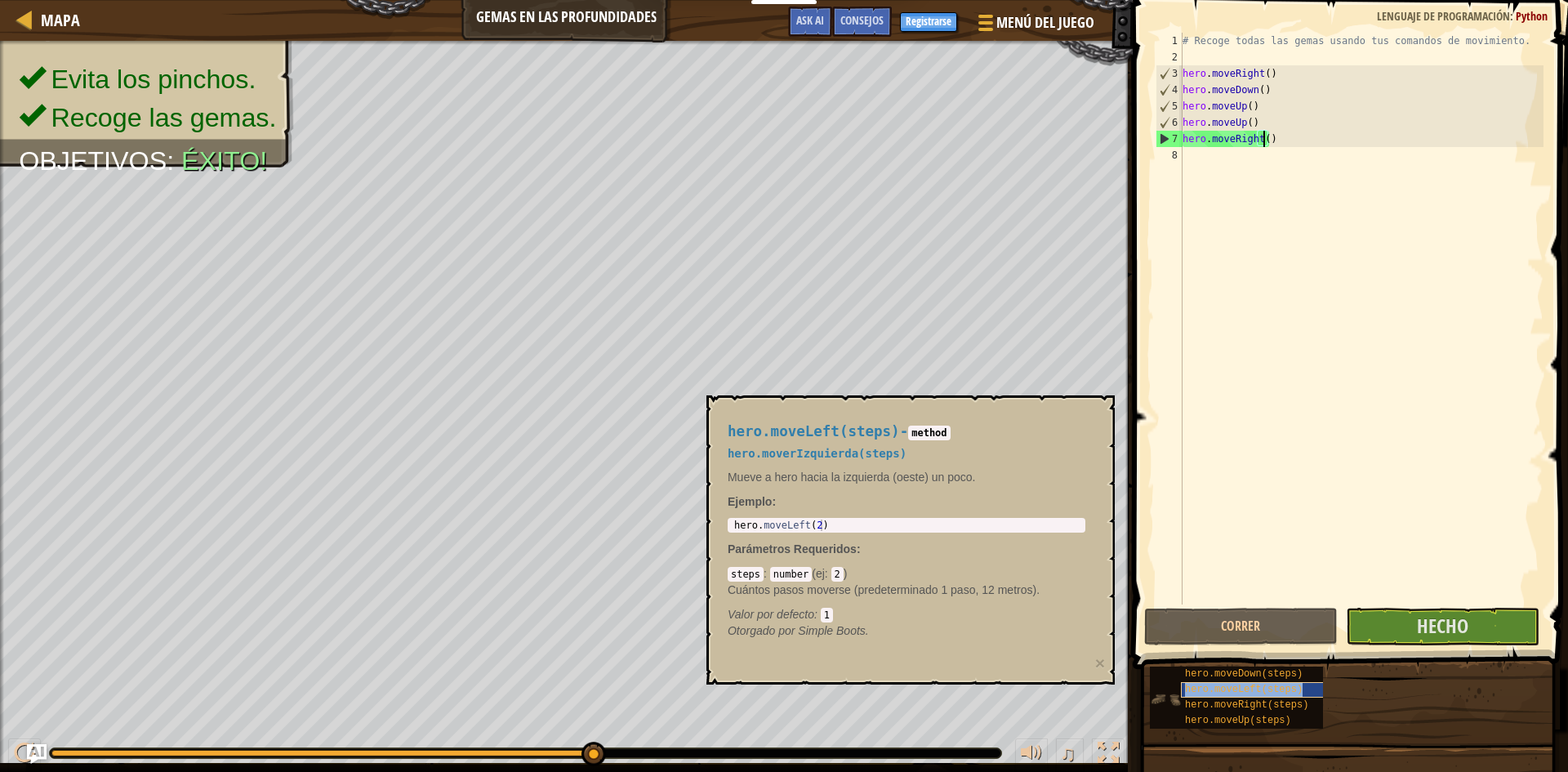
click at [1182, 685] on div "hero.moveLeft(steps)" at bounding box center [1259, 690] width 157 height 15
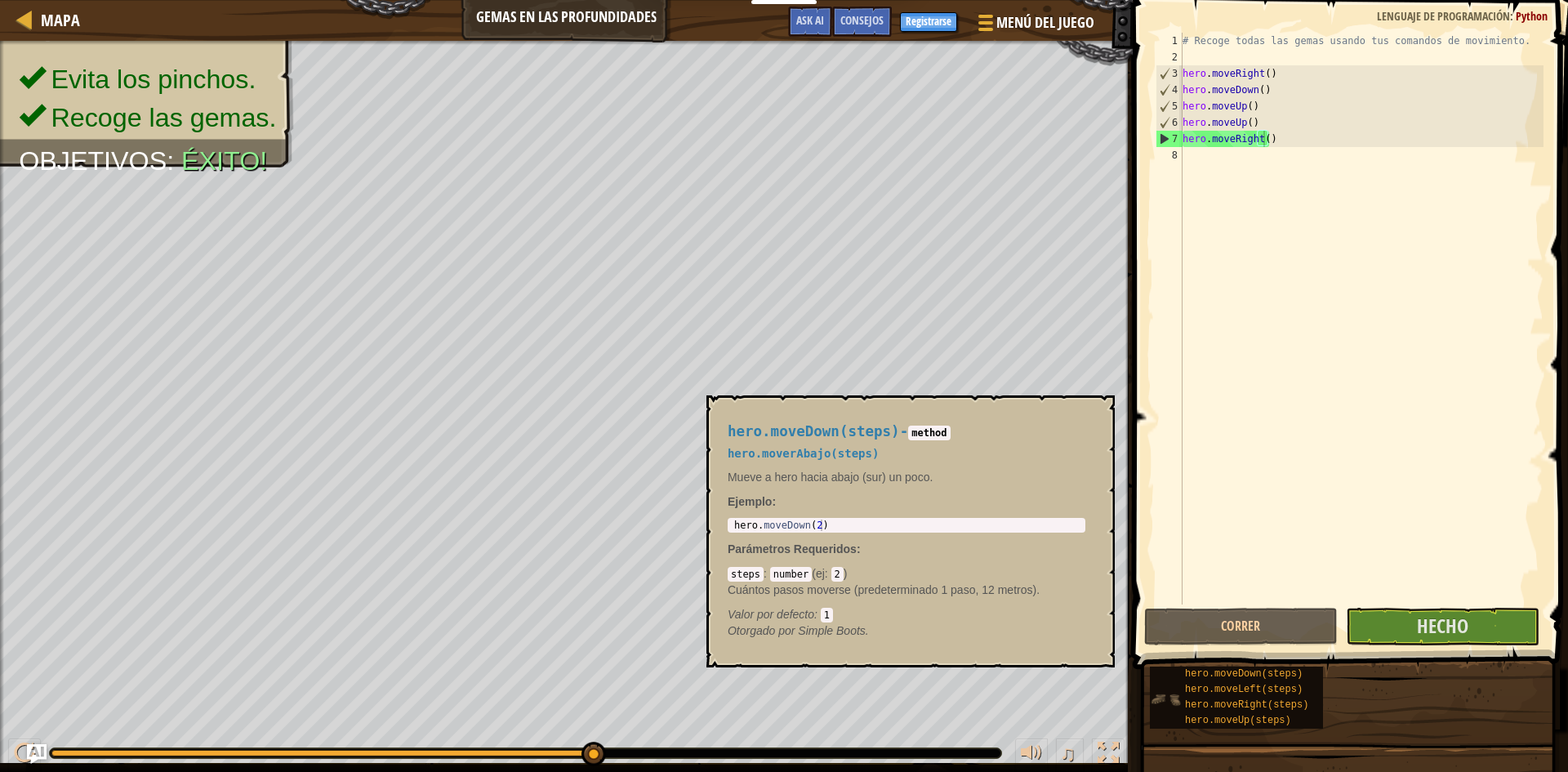
click at [1155, 697] on img at bounding box center [1166, 700] width 31 height 31
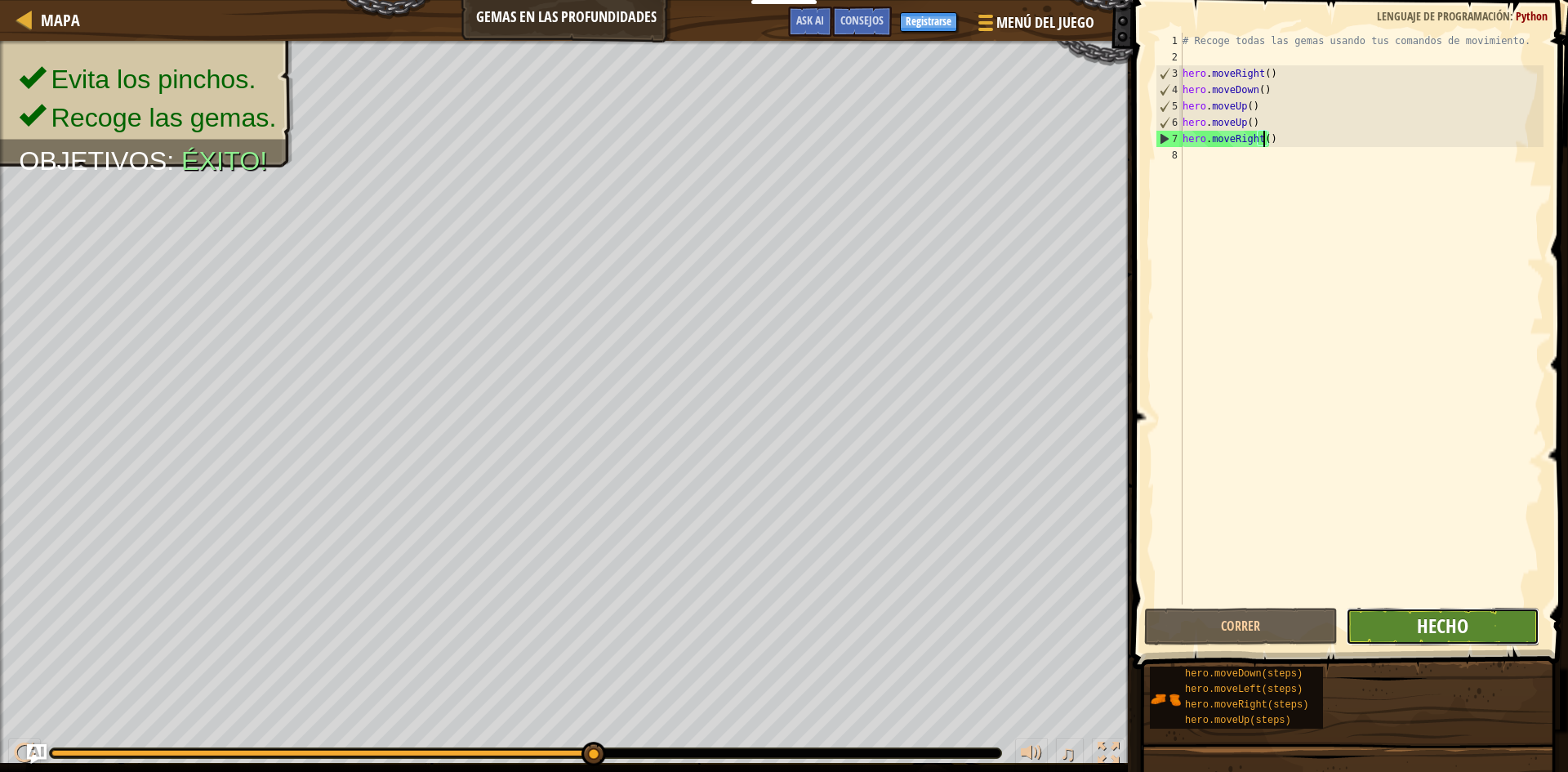
click at [1448, 626] on span "Hecho" at bounding box center [1443, 625] width 51 height 26
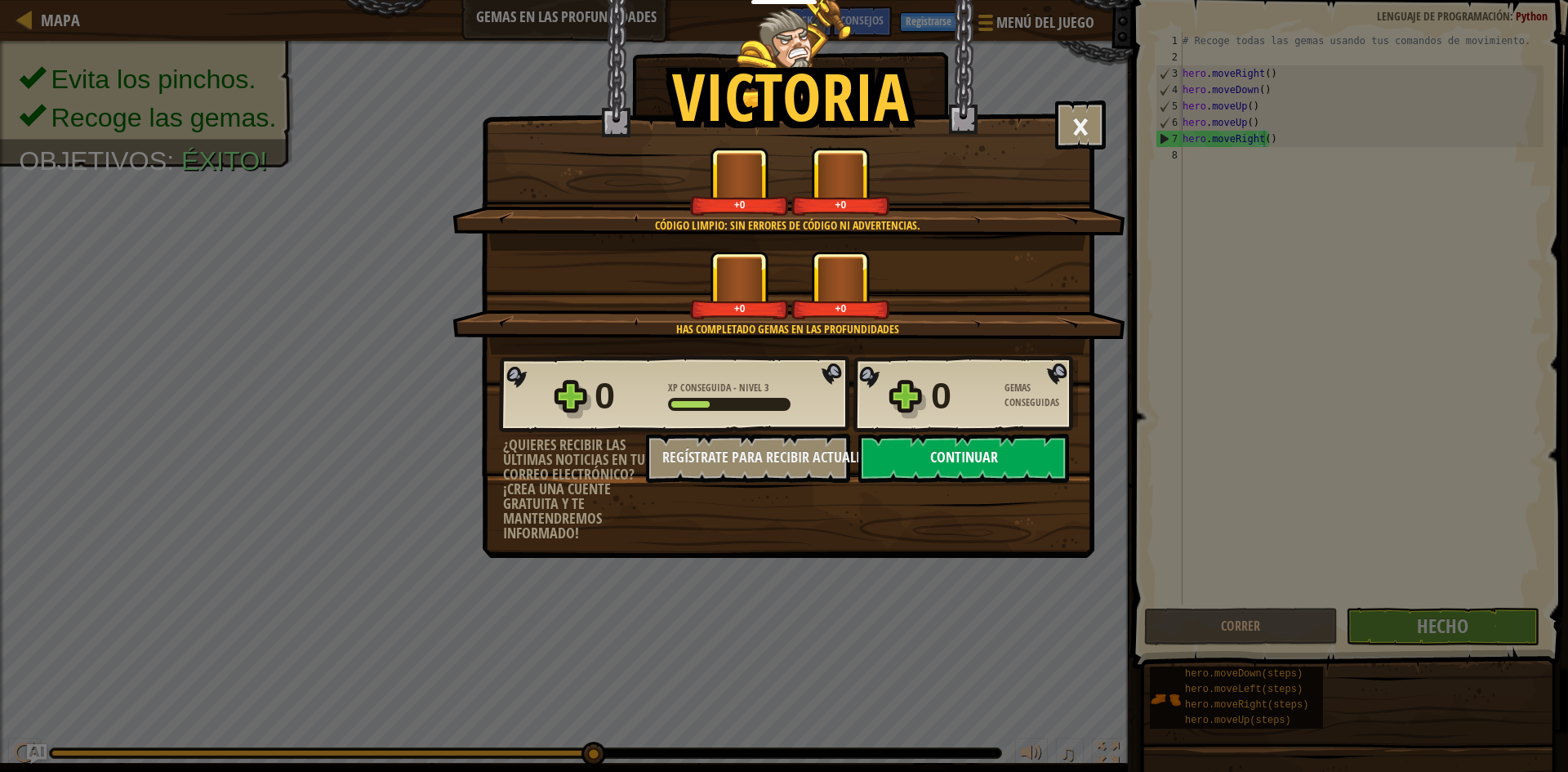
click at [1016, 456] on button "Continuar" at bounding box center [963, 459] width 210 height 49
select select "es-ES"
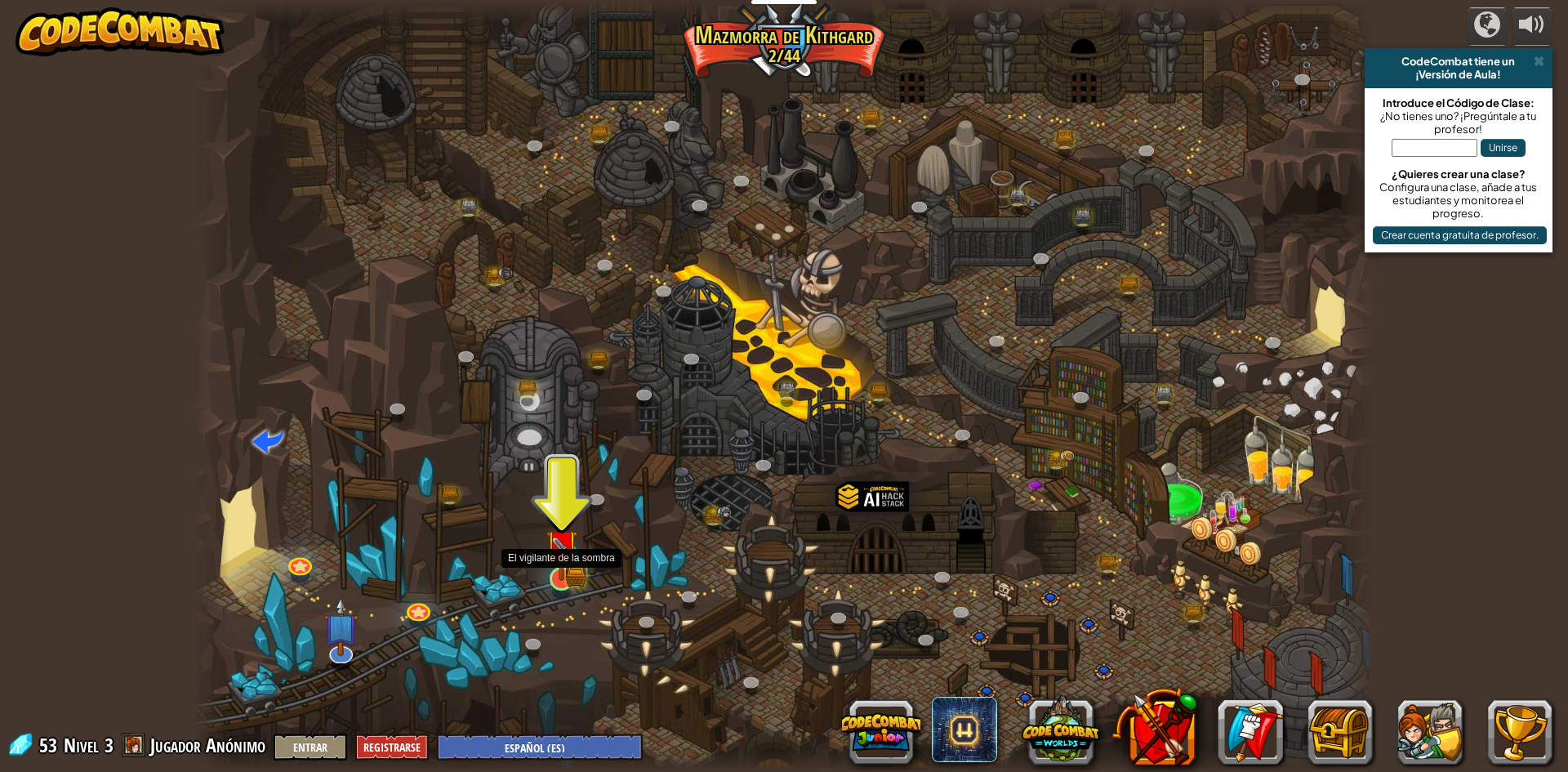
click at [561, 580] on img at bounding box center [560, 546] width 31 height 70
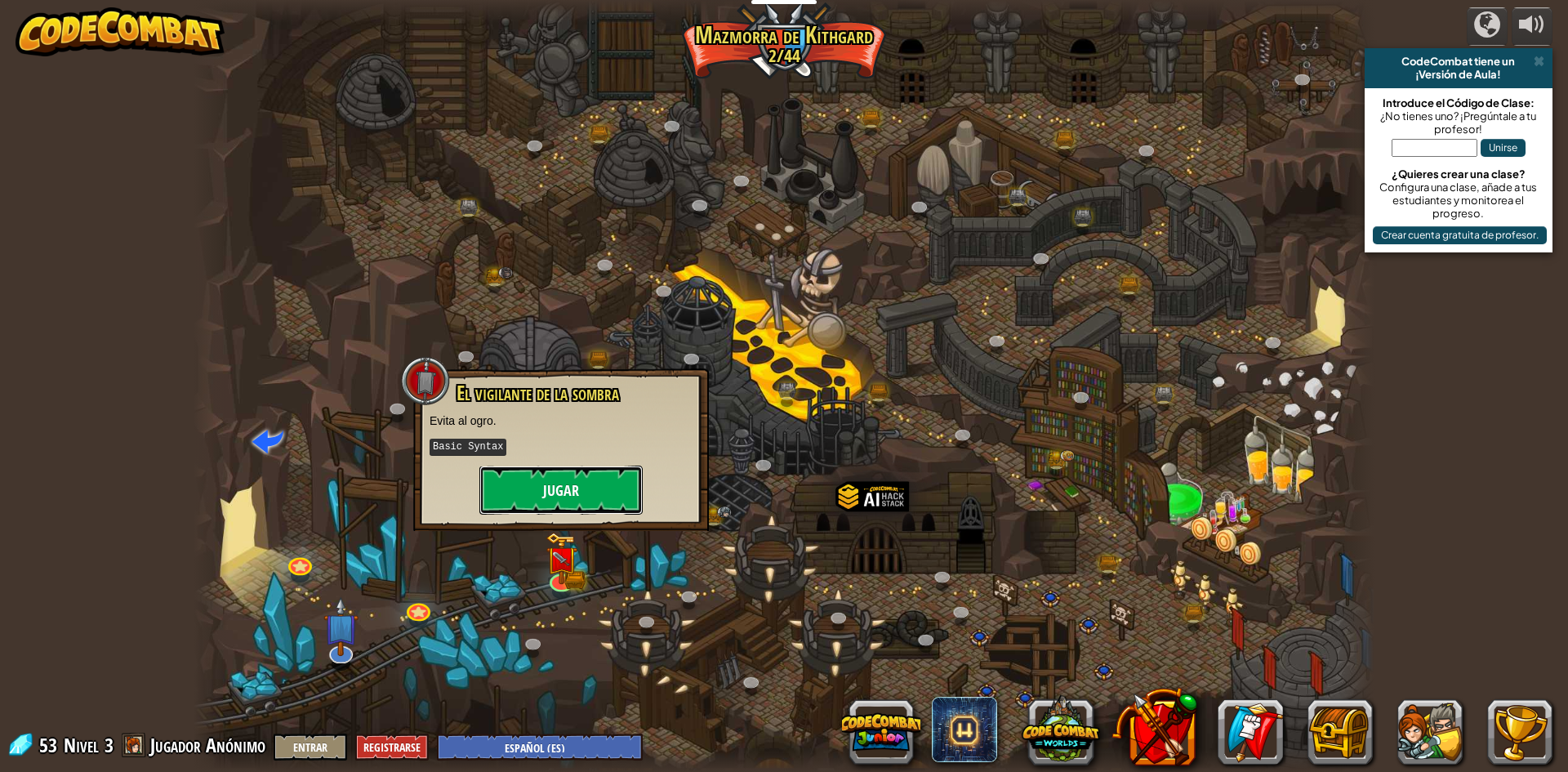
click at [587, 485] on button "Jugar" at bounding box center [561, 490] width 164 height 49
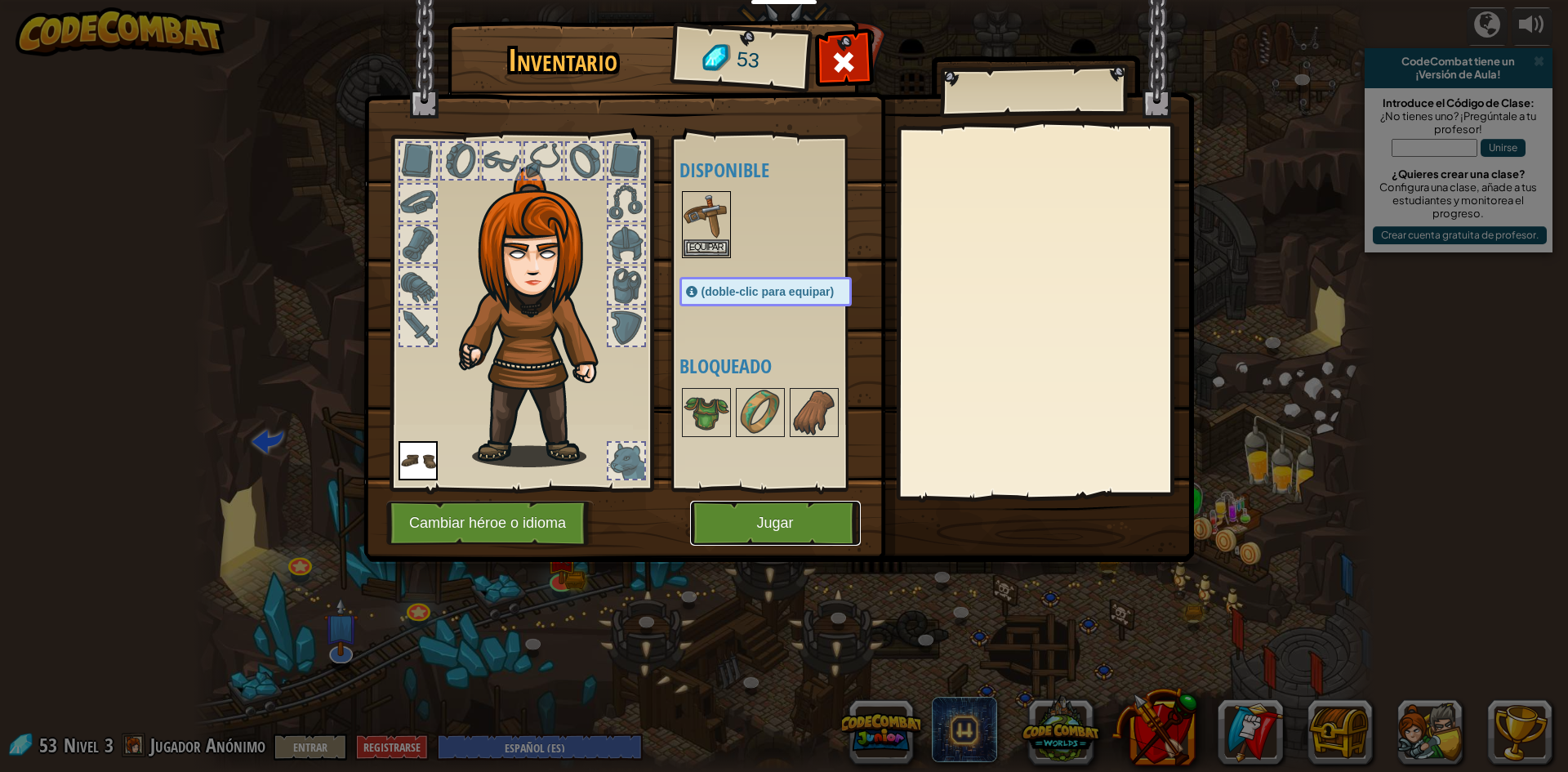
click at [787, 513] on button "Jugar" at bounding box center [774, 523] width 170 height 45
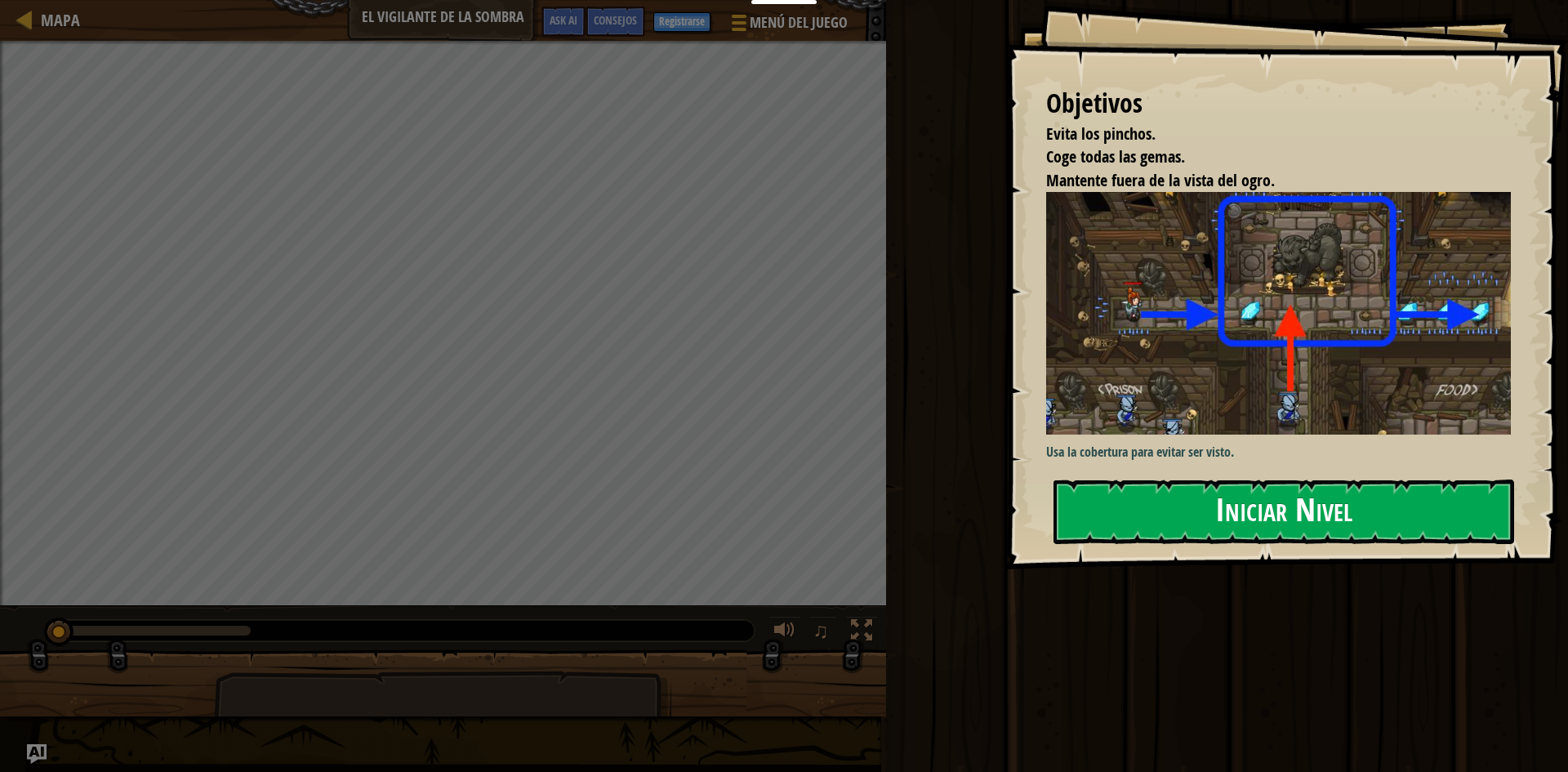
click at [1172, 338] on img at bounding box center [1284, 313] width 477 height 243
click at [1210, 436] on div "Usa la cobertura para evitar ser visto." at bounding box center [1284, 327] width 477 height 269
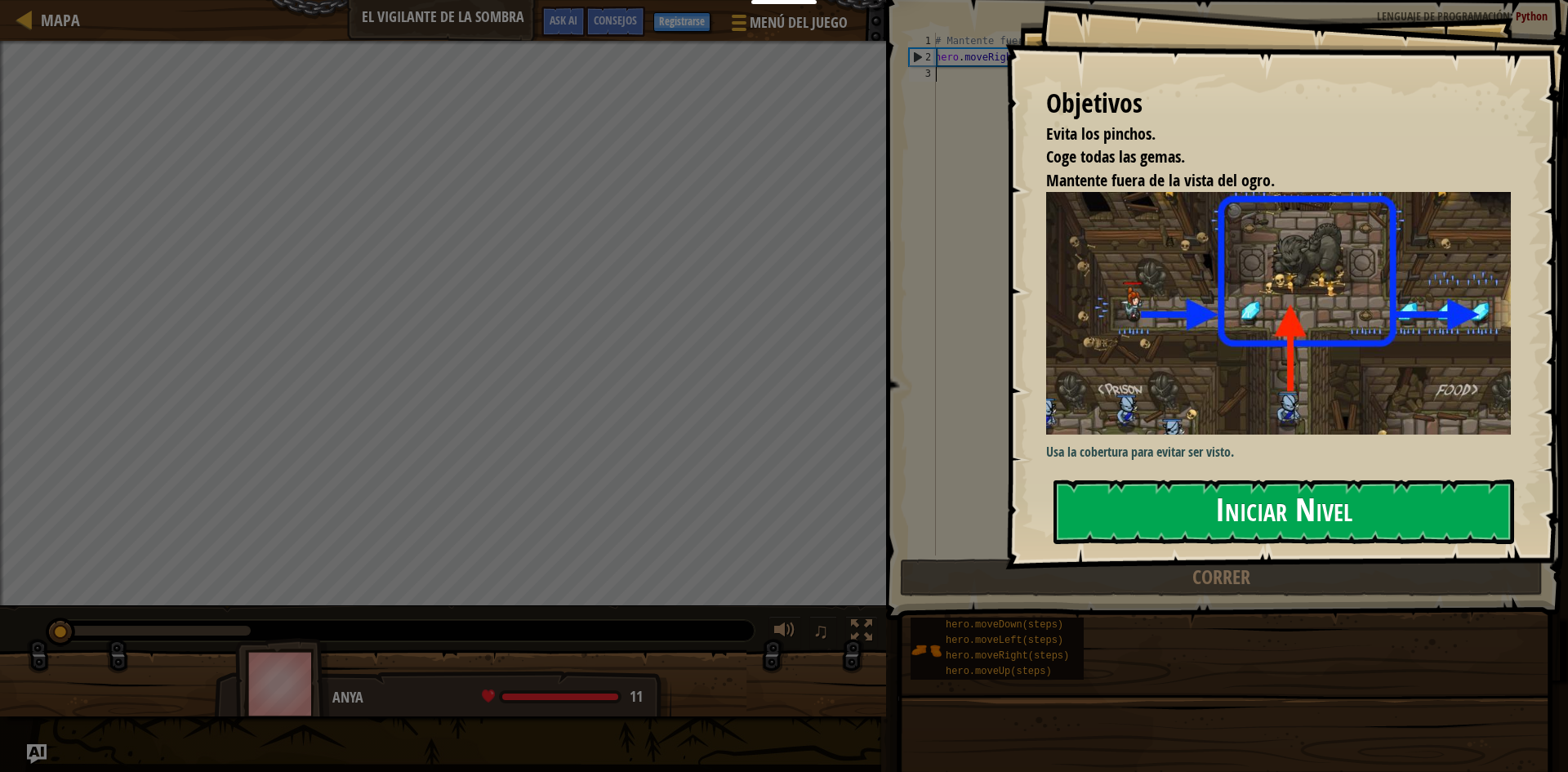
click at [1227, 521] on button "Iniciar Nivel" at bounding box center [1284, 512] width 461 height 65
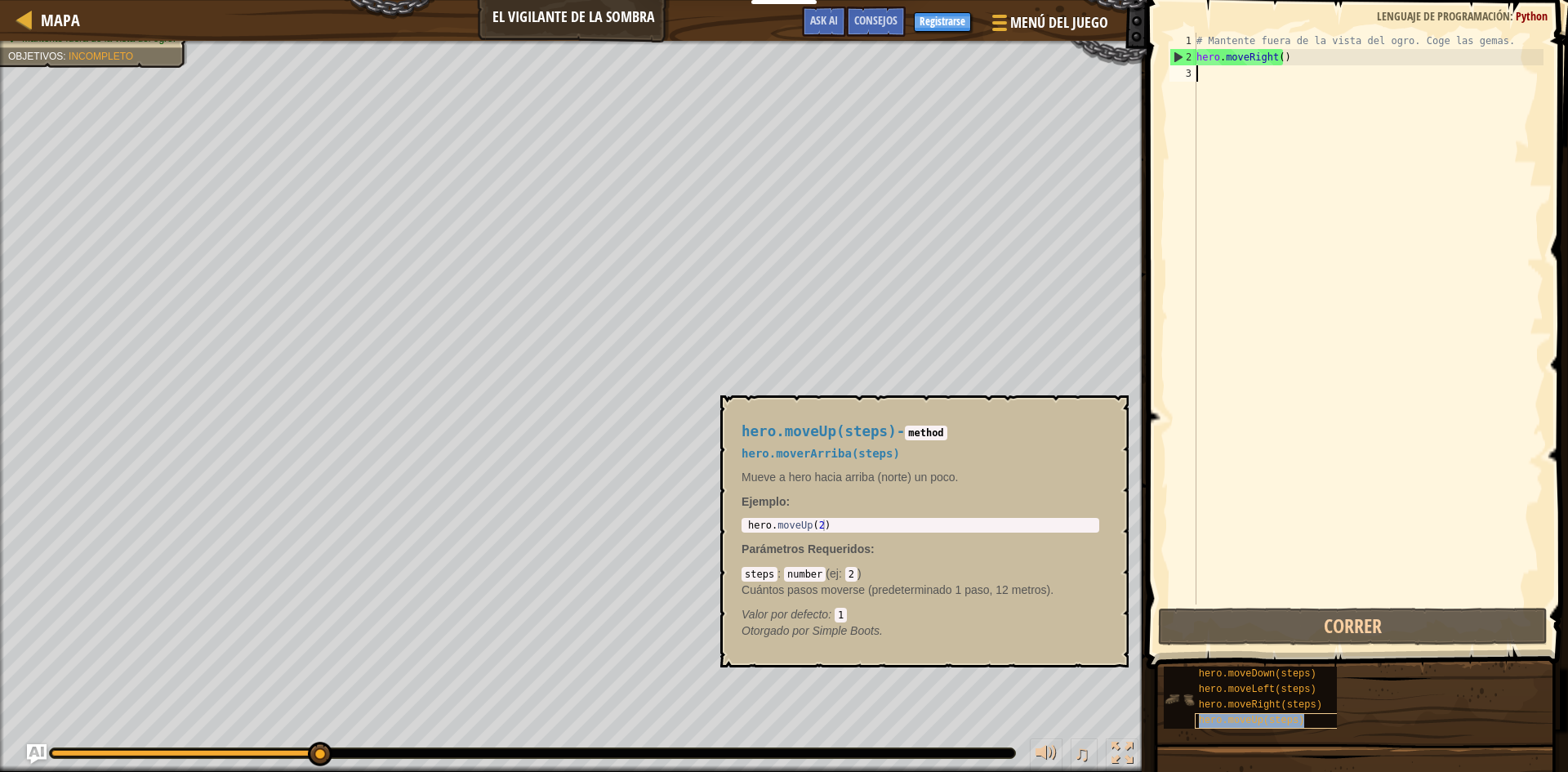
click at [1252, 724] on span "hero.moveUp(steps)" at bounding box center [1252, 721] width 107 height 11
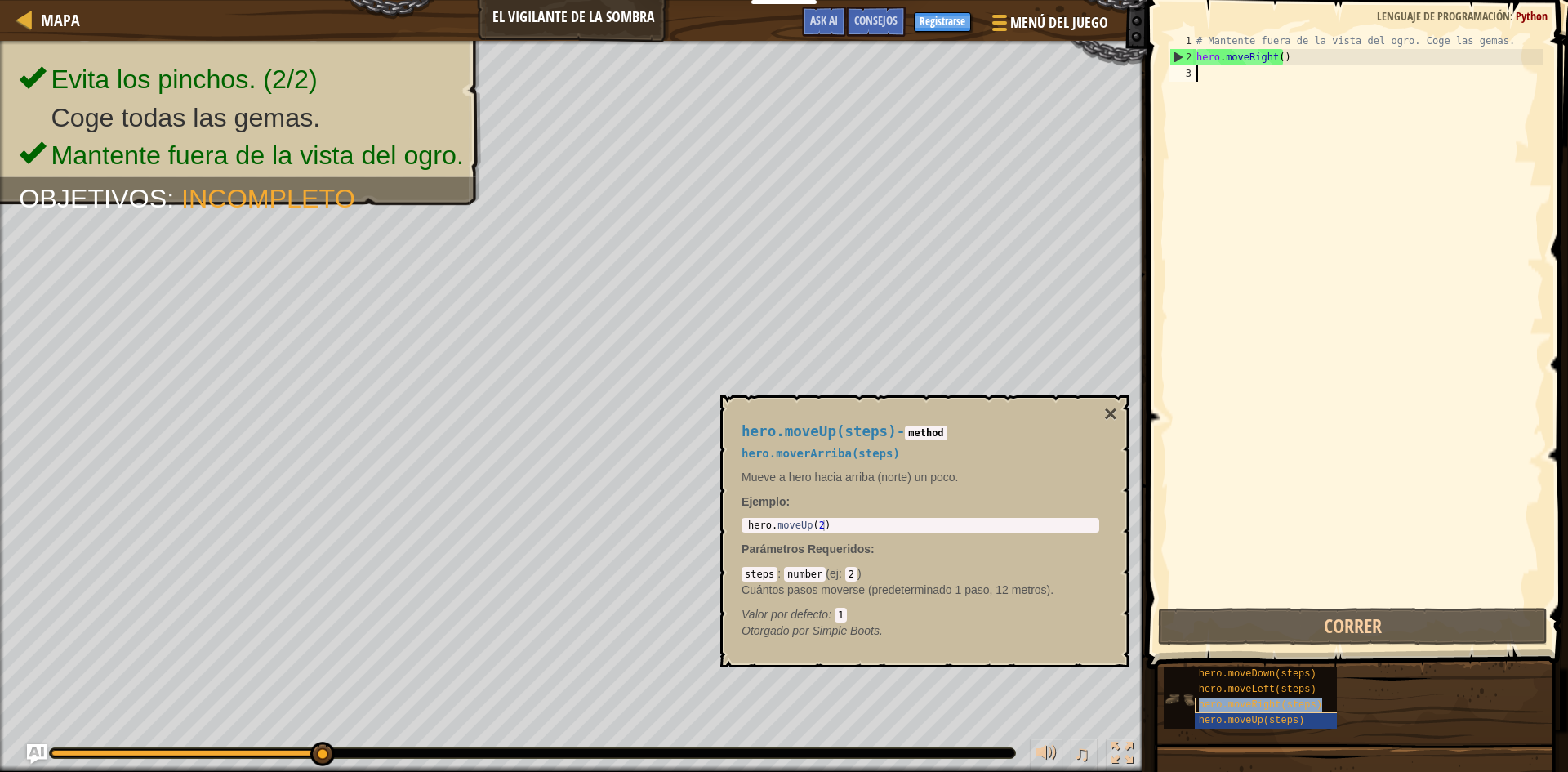
click at [1267, 709] on span "hero.moveRight(steps)" at bounding box center [1261, 705] width 124 height 11
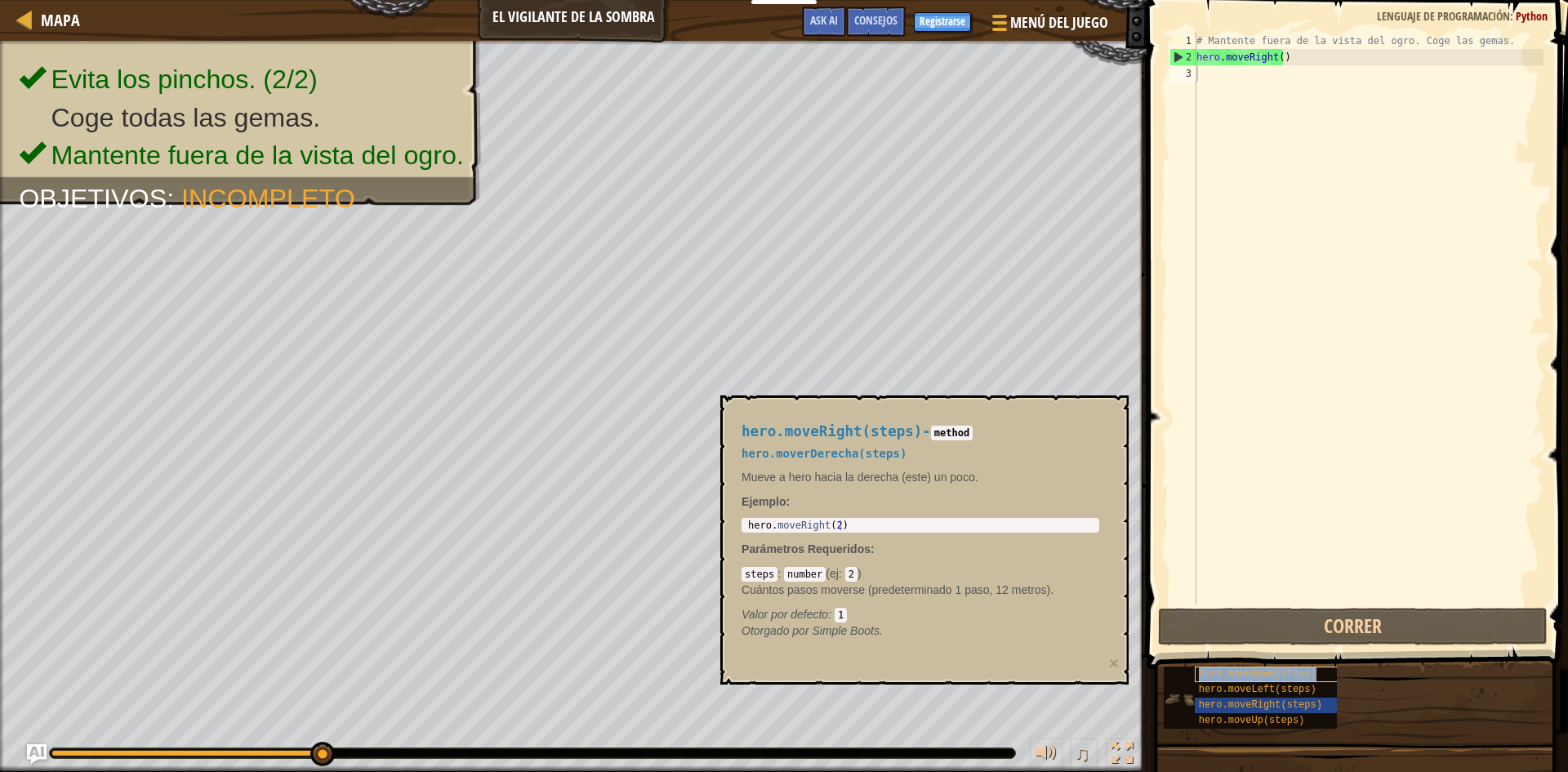
click at [1266, 680] on div "hero.moveDown(steps)" at bounding box center [1273, 675] width 157 height 15
click at [1272, 690] on span "hero.moveLeft(steps)" at bounding box center [1258, 690] width 118 height 11
click at [1282, 402] on div "# Mantente fuera de la vista del ogro. Coge las gemas. hero . moveRight ( )" at bounding box center [1368, 334] width 350 height 604
click at [1212, 90] on div "# Mantente fuera de la vista del ogro. Coge las gemas. hero . moveRight ( )" at bounding box center [1368, 334] width 350 height 604
click at [1239, 717] on span "hero.moveUp(steps)" at bounding box center [1252, 721] width 107 height 11
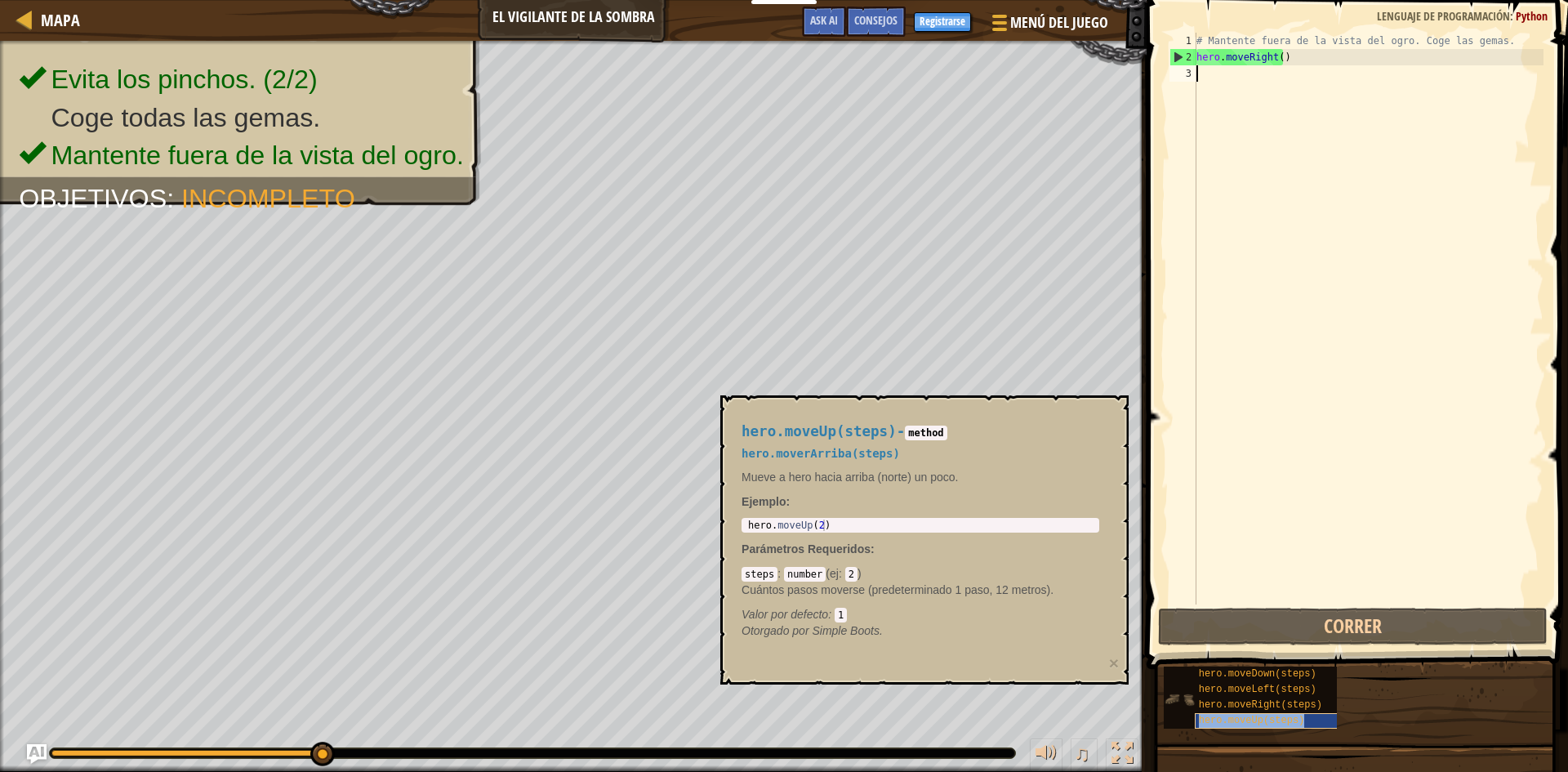
click at [1248, 723] on span "hero.moveUp(steps)" at bounding box center [1252, 721] width 107 height 11
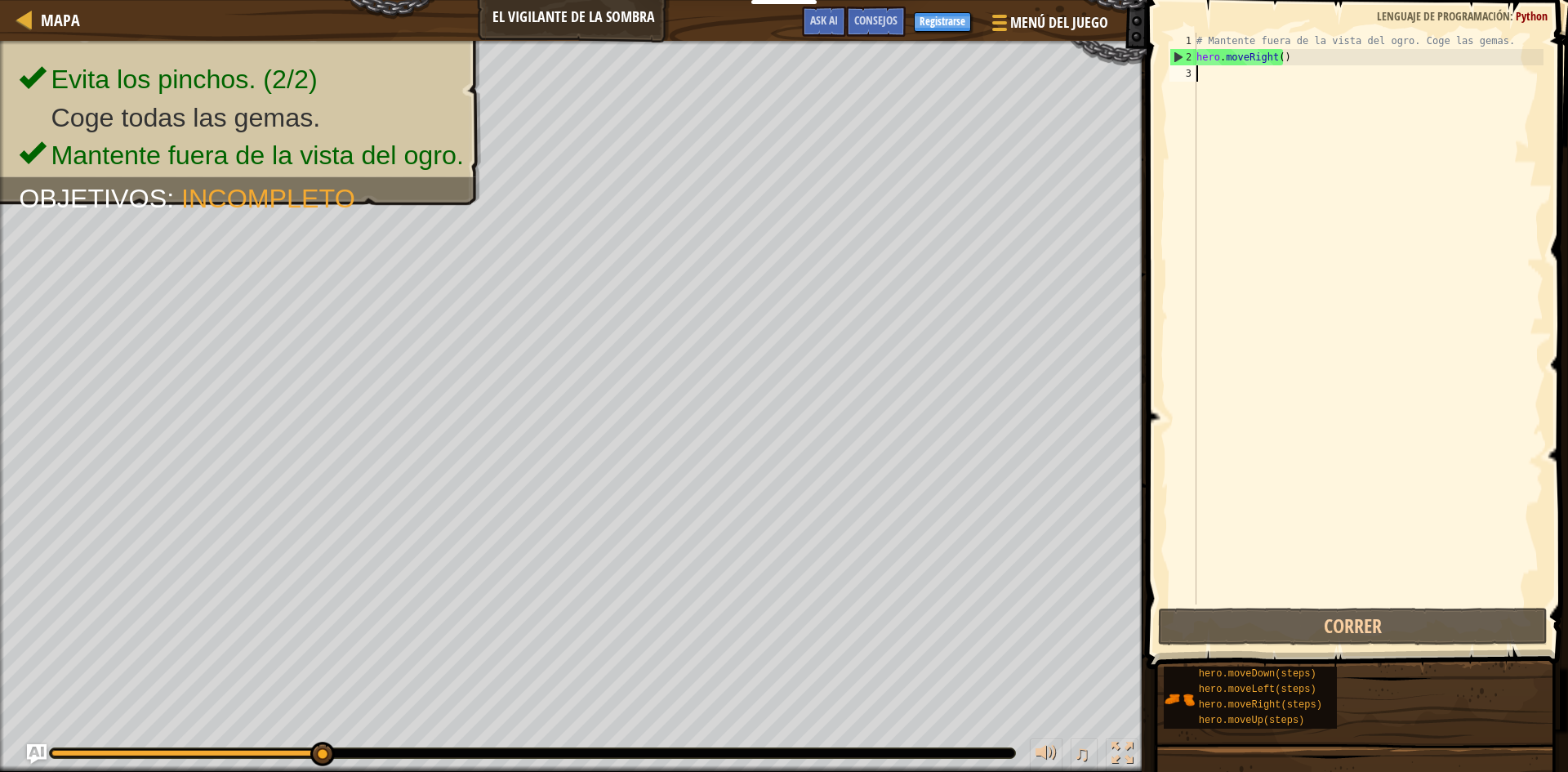
click at [1234, 82] on div "# Mantente fuera de la vista del ogro. Coge las gemas. hero . moveRight ( )" at bounding box center [1368, 334] width 350 height 604
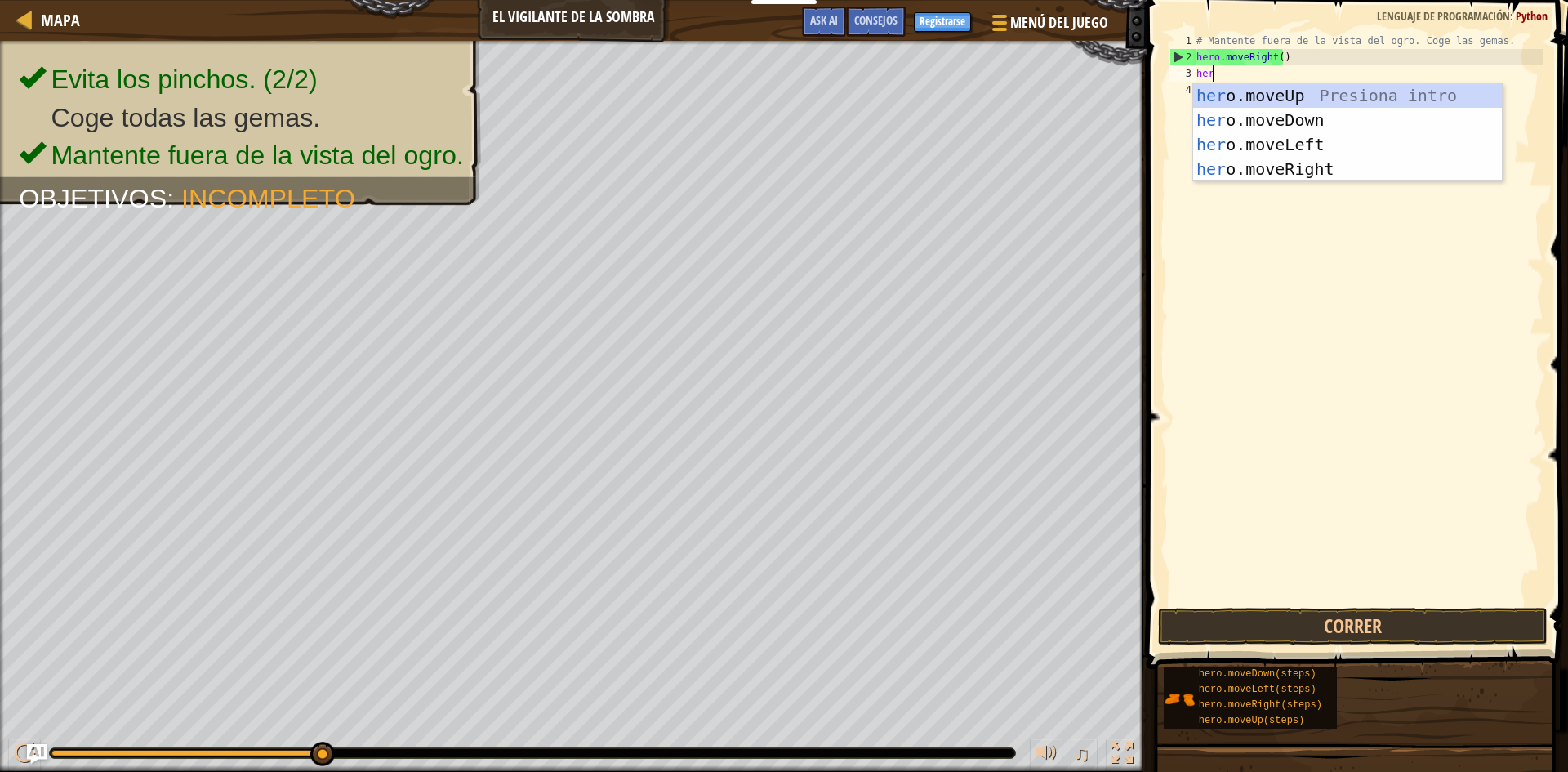
scroll to position [8, 1]
type textarea "hero"
click at [1285, 118] on div "hero .moveUp Presiona intro hero .moveDown Presiona intro hero .moveLeft Presio…" at bounding box center [1347, 157] width 309 height 148
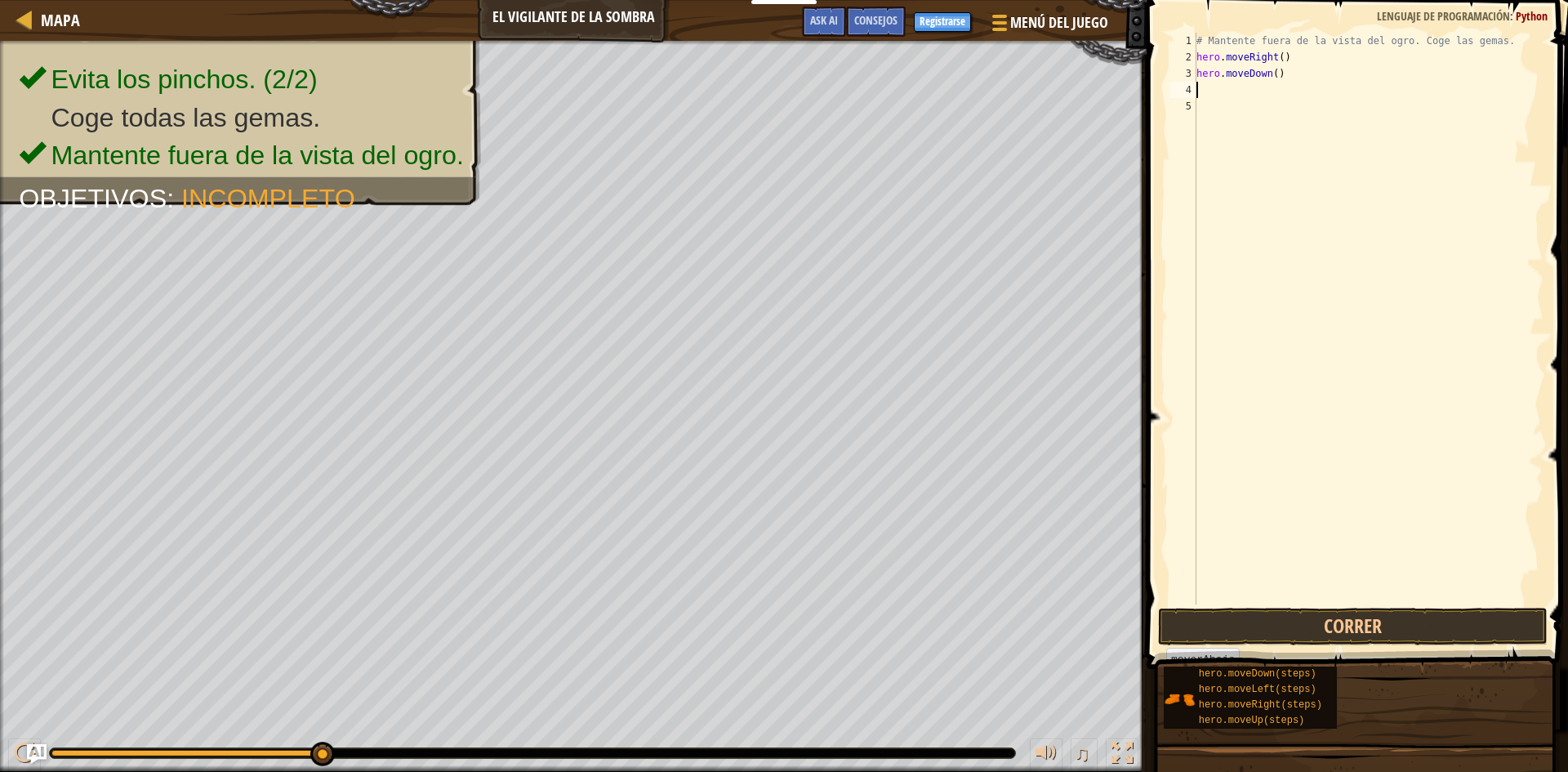
scroll to position [8, 0]
click at [1404, 622] on button "Correr" at bounding box center [1353, 626] width 390 height 37
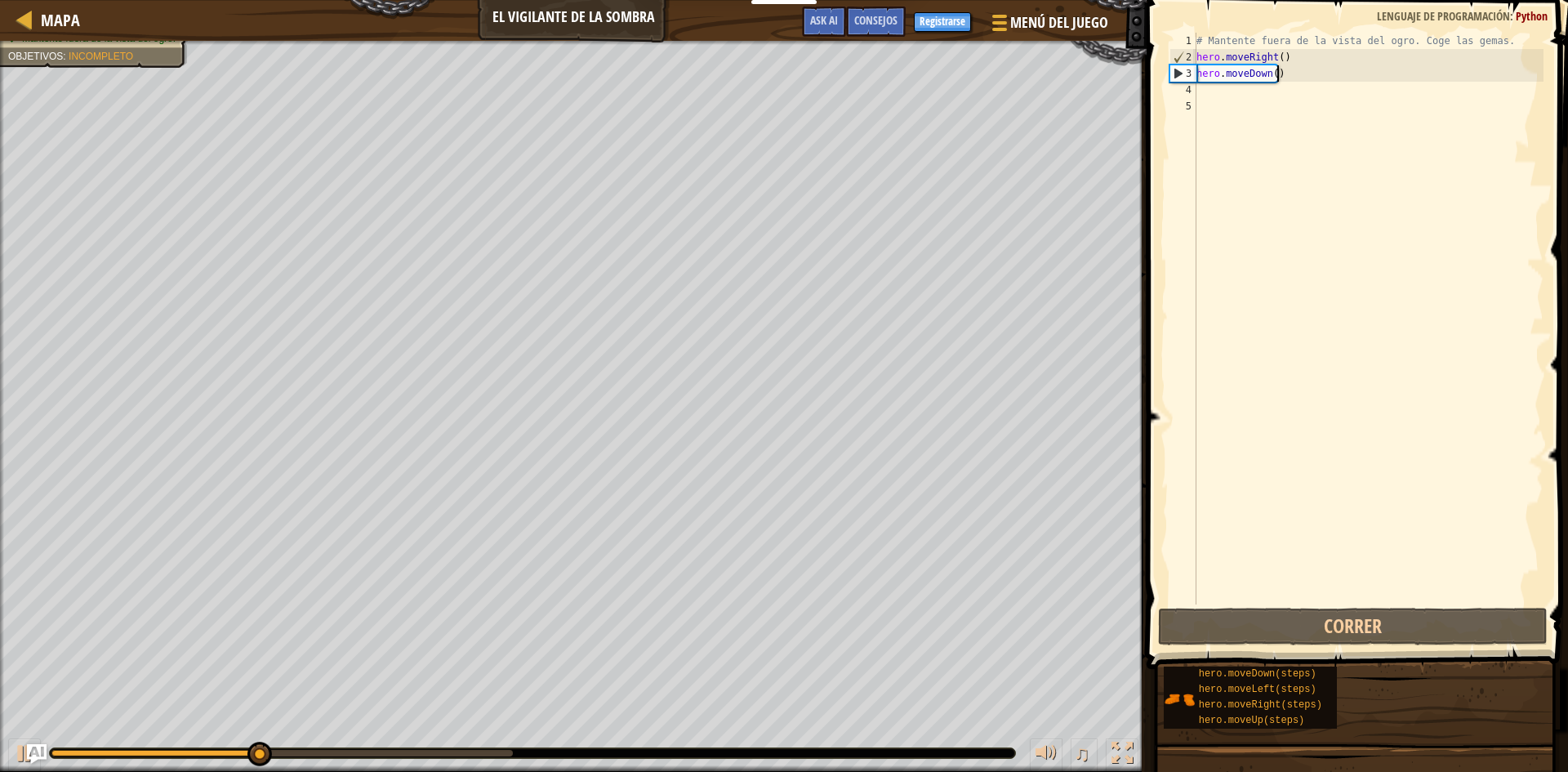
click at [1277, 73] on div "# Mantente fuera de la vista del ogro. Coge las gemas. hero . moveRight ( ) her…" at bounding box center [1368, 334] width 350 height 604
click at [1267, 73] on div "# Mantente fuera de la vista del ogro. Coge las gemas. hero . moveRight ( ) her…" at bounding box center [1368, 334] width 350 height 604
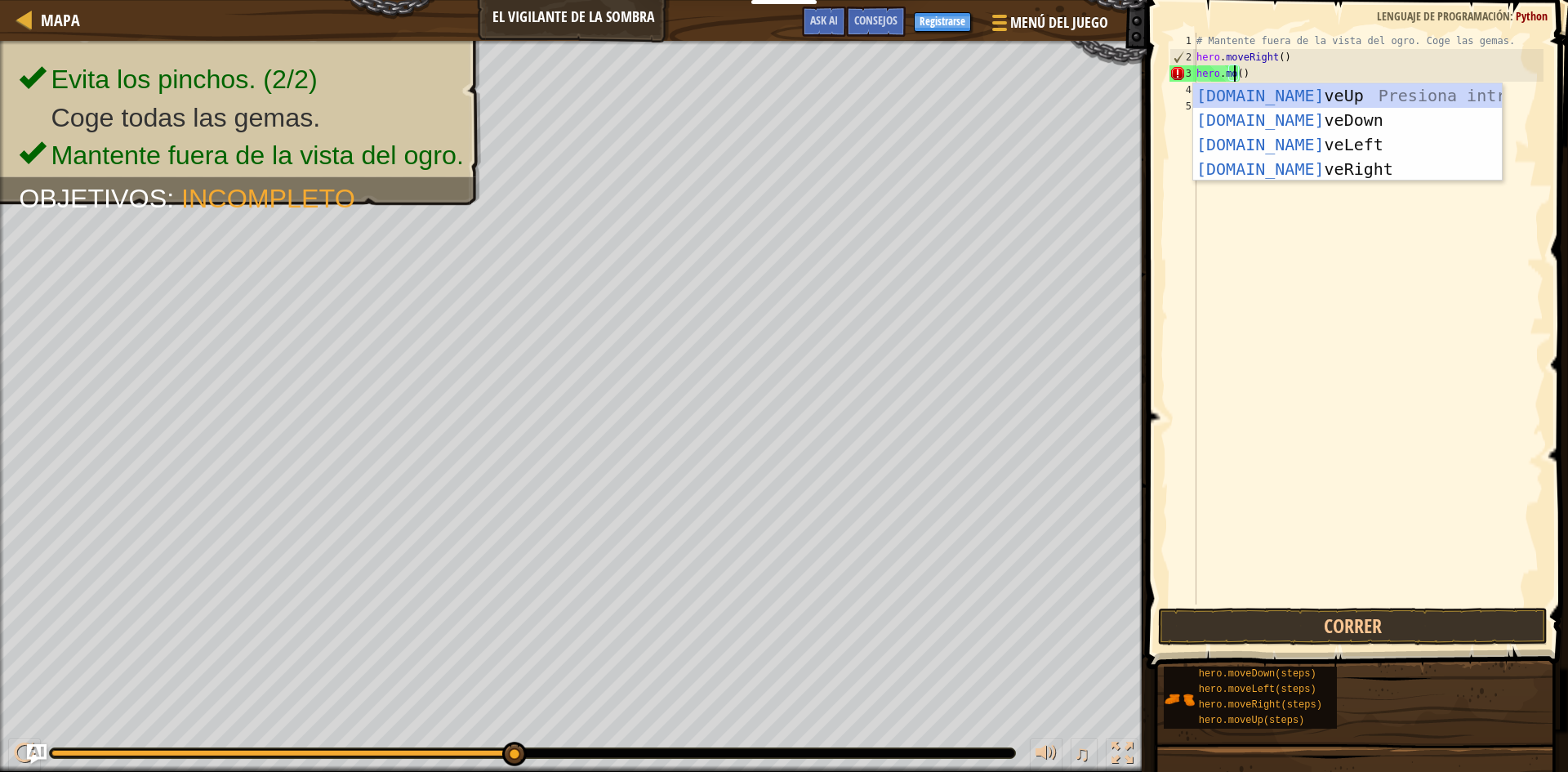
scroll to position [8, 3]
click at [1335, 173] on div "[DOMAIN_NAME] veUp Presiona intro [DOMAIN_NAME] veDown Presiona intro [DOMAIN_N…" at bounding box center [1347, 157] width 309 height 148
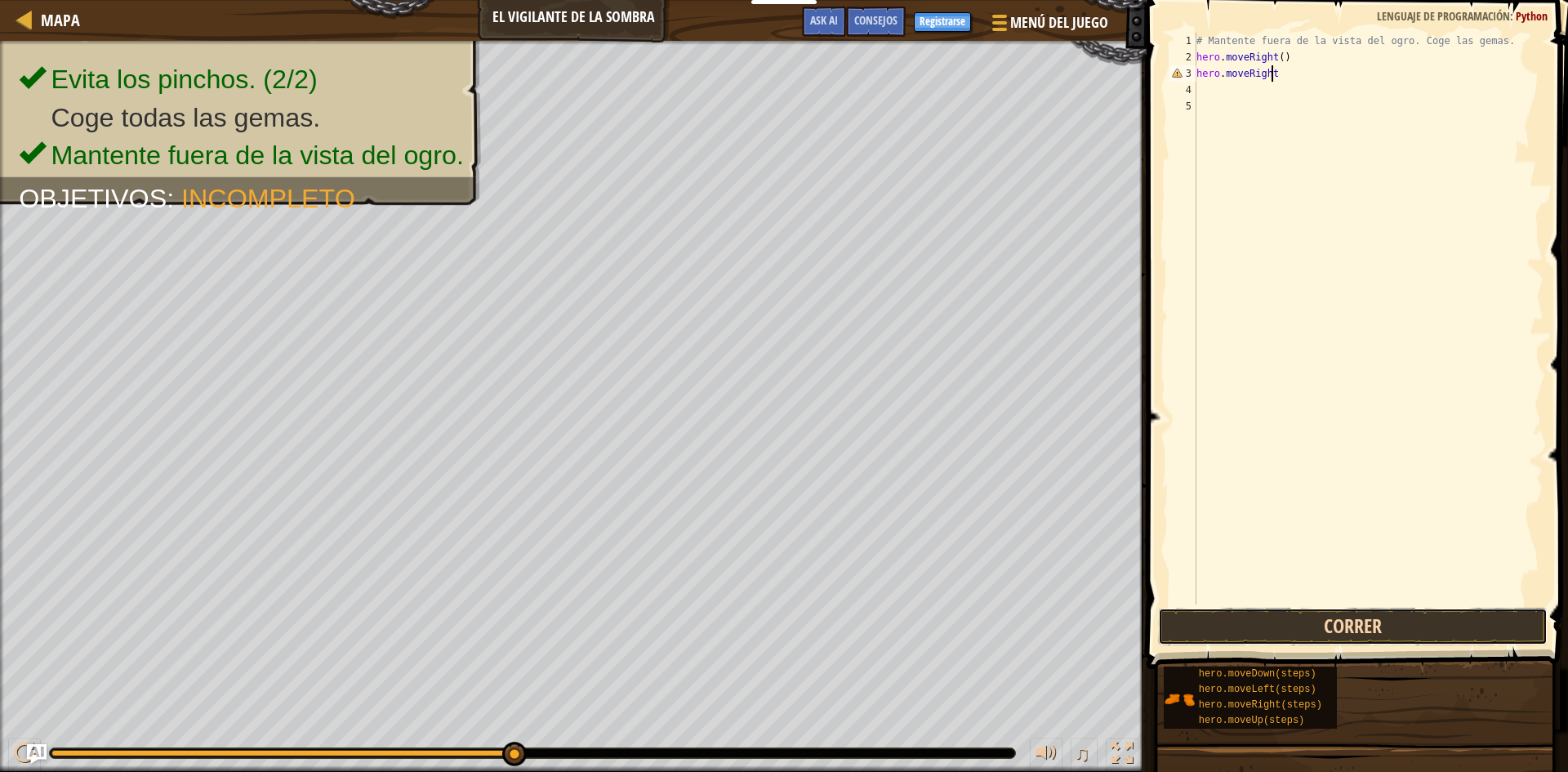
click at [1348, 614] on button "Correr" at bounding box center [1353, 626] width 390 height 37
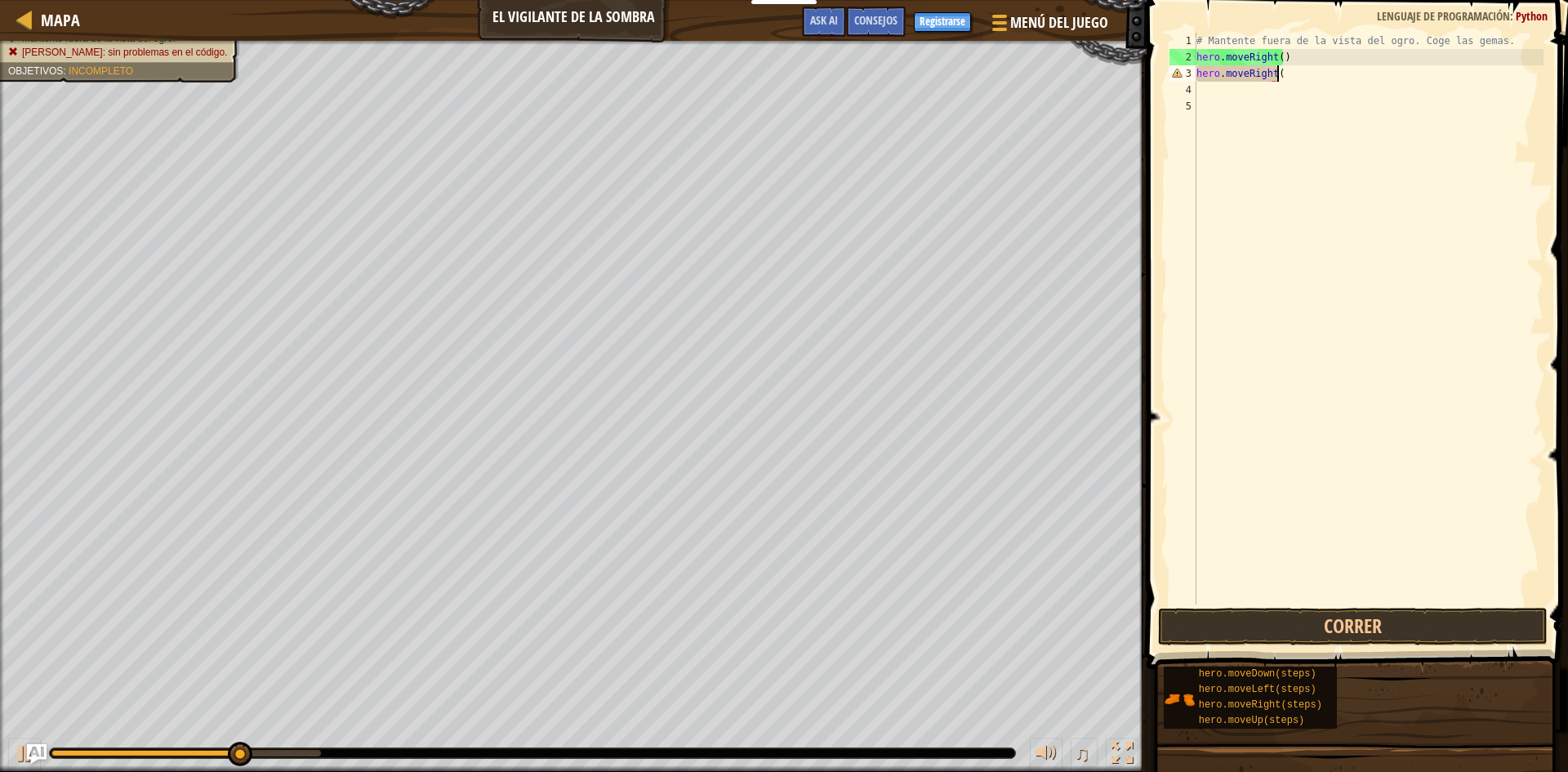
type textarea "hero.moveRight()"
click at [1404, 626] on button "Correr" at bounding box center [1353, 626] width 390 height 37
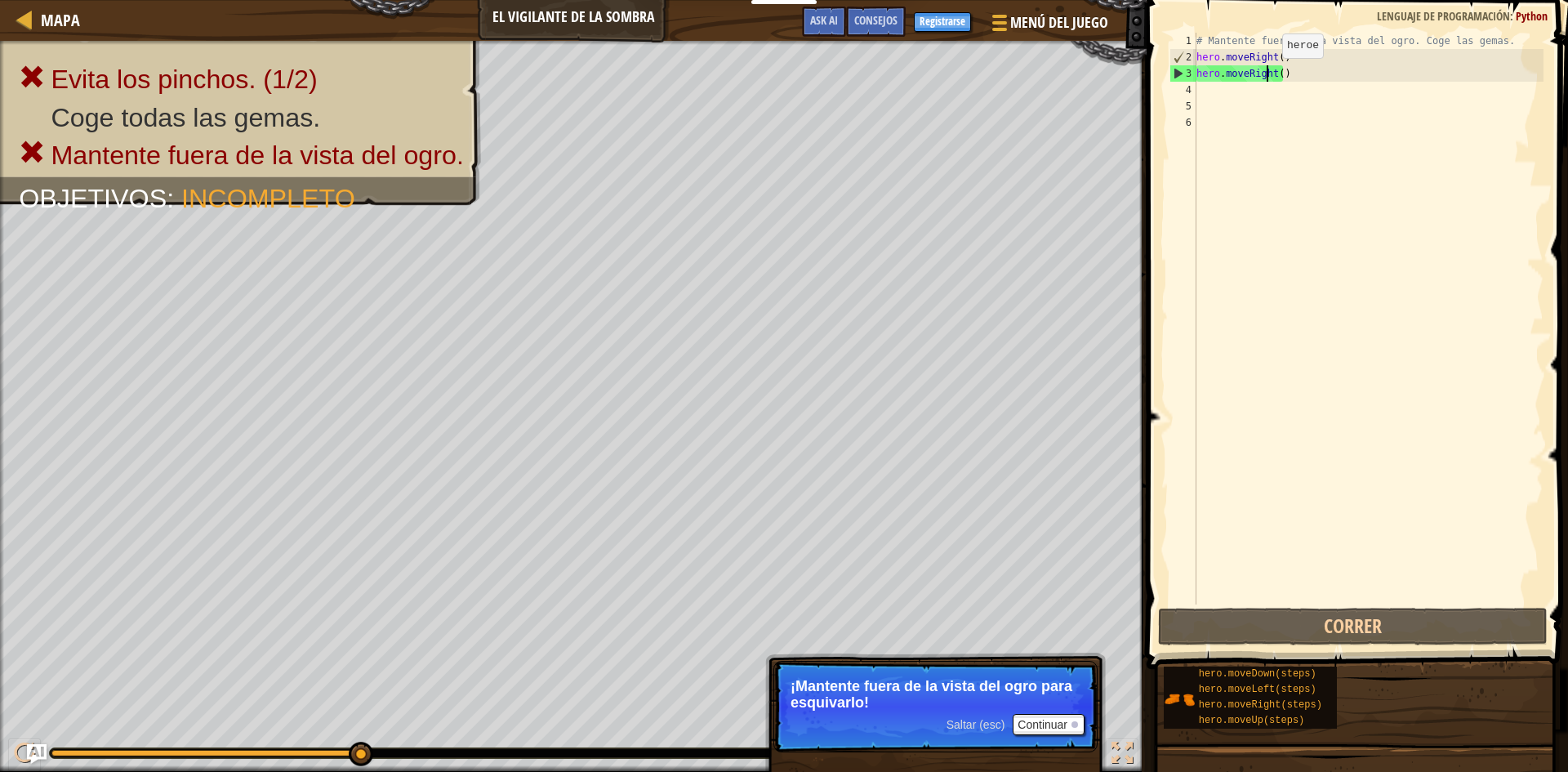
click at [1268, 74] on div "# Mantente fuera de la vista del ogro. Coge las gemas. hero . moveRight ( ) her…" at bounding box center [1368, 334] width 350 height 604
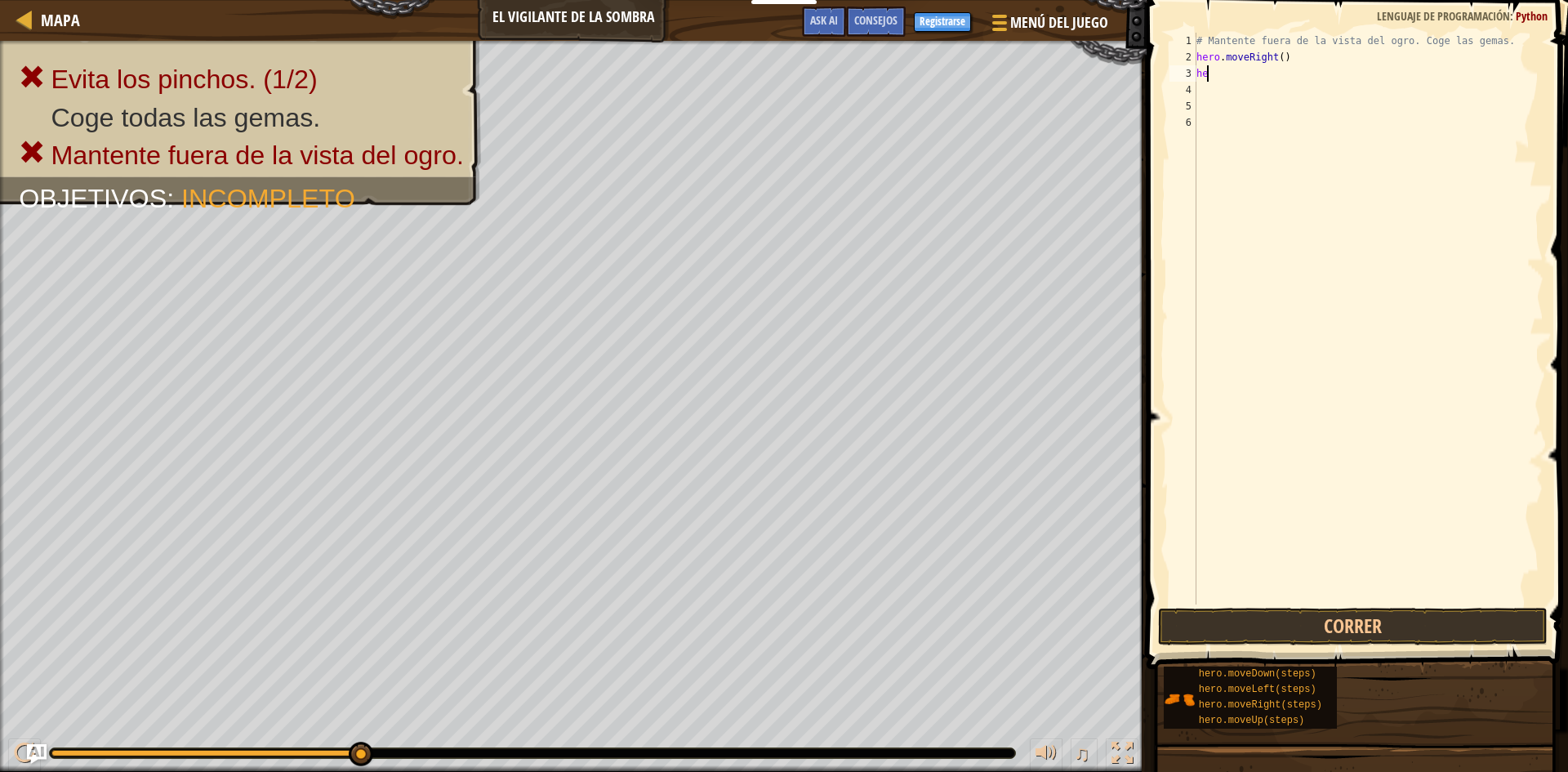
type textarea "h"
click at [1388, 635] on button "Correr" at bounding box center [1353, 626] width 390 height 37
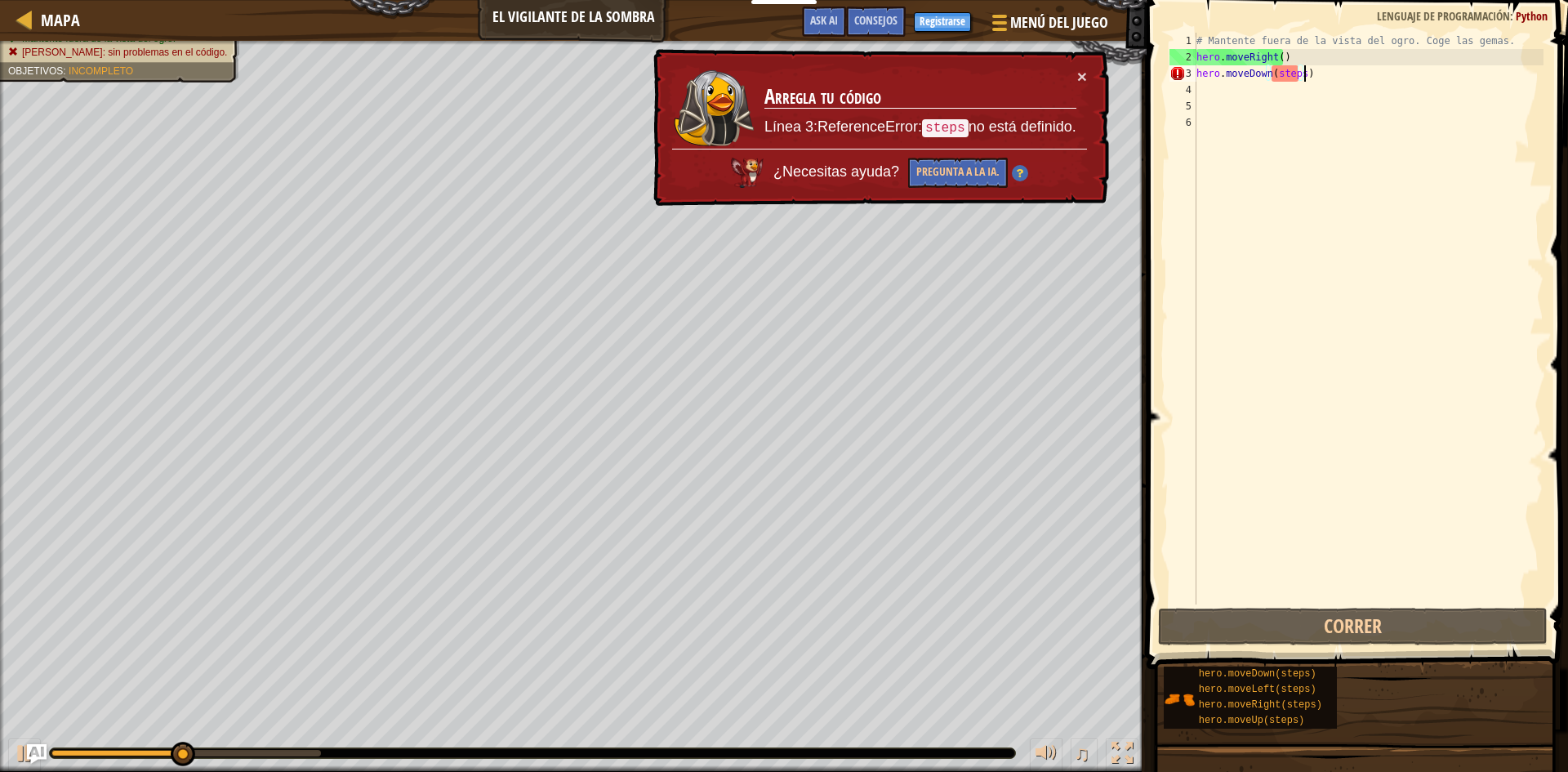
click at [1303, 76] on div "# Mantente fuera de la vista del ogro. Coge las gemas. hero . moveRight ( ) her…" at bounding box center [1368, 334] width 350 height 604
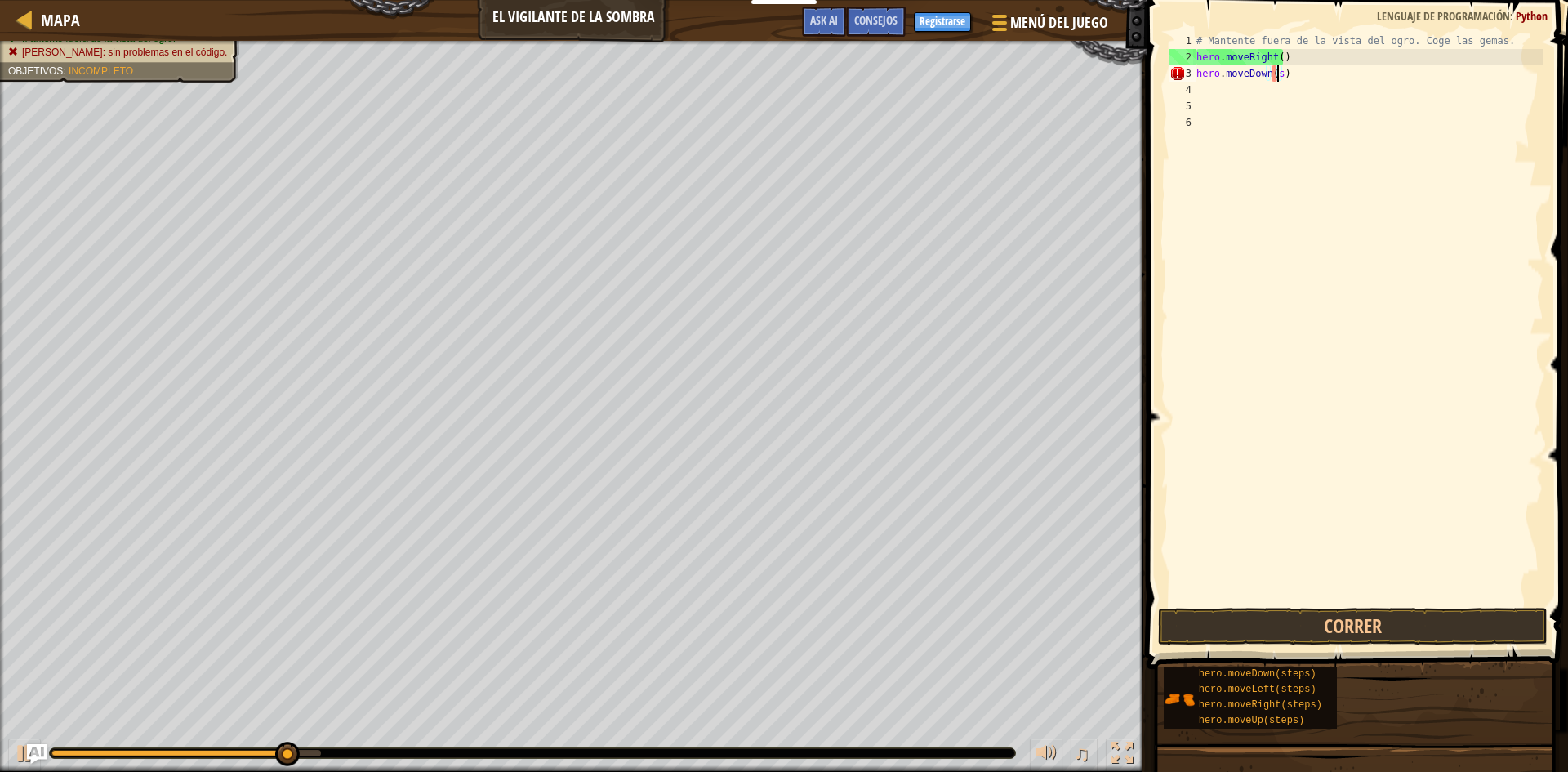
type textarea "hero.moveDown()"
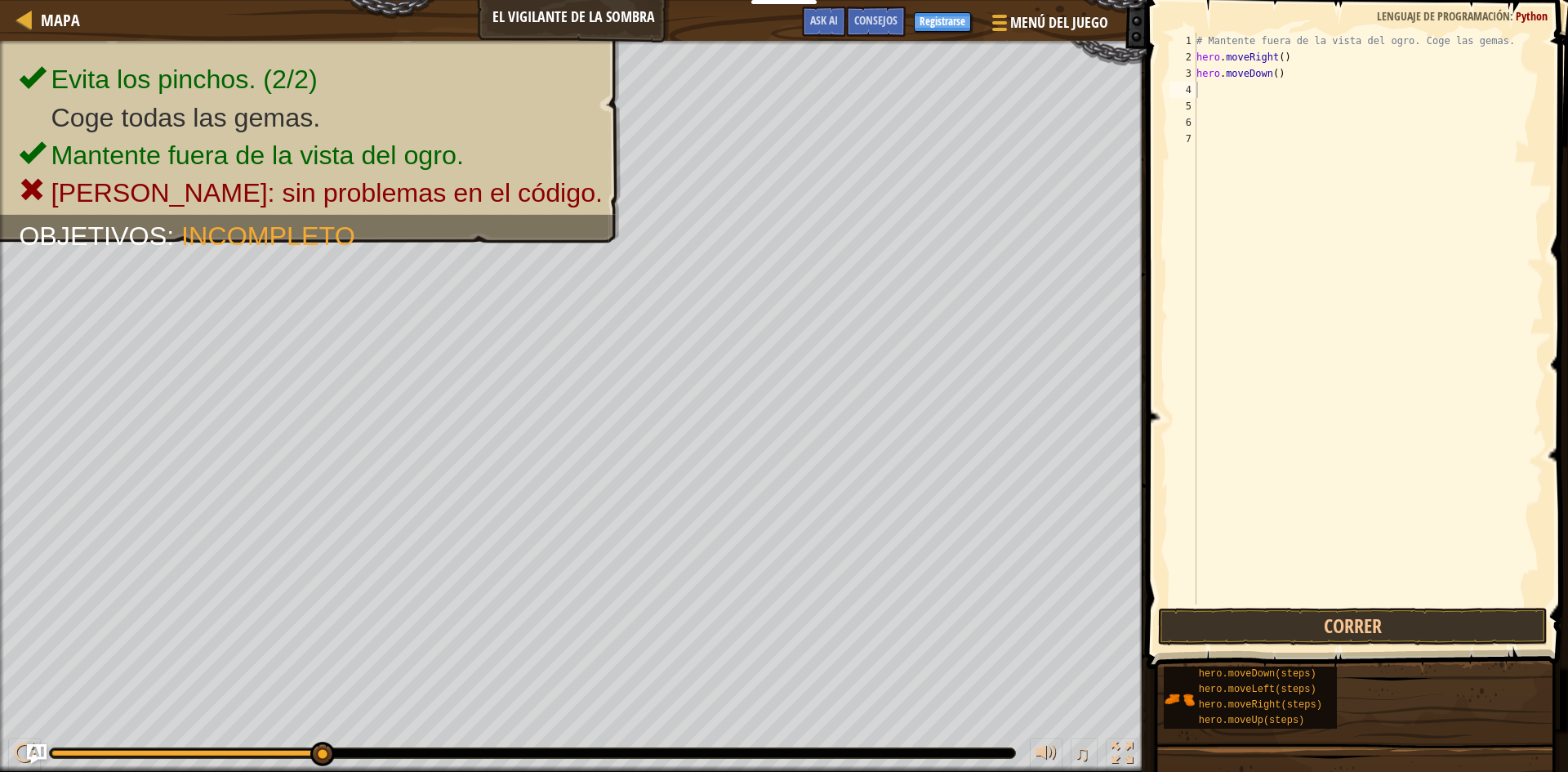
click at [1364, 605] on span at bounding box center [1359, 311] width 435 height 718
click at [1381, 632] on button "Correr" at bounding box center [1353, 626] width 390 height 37
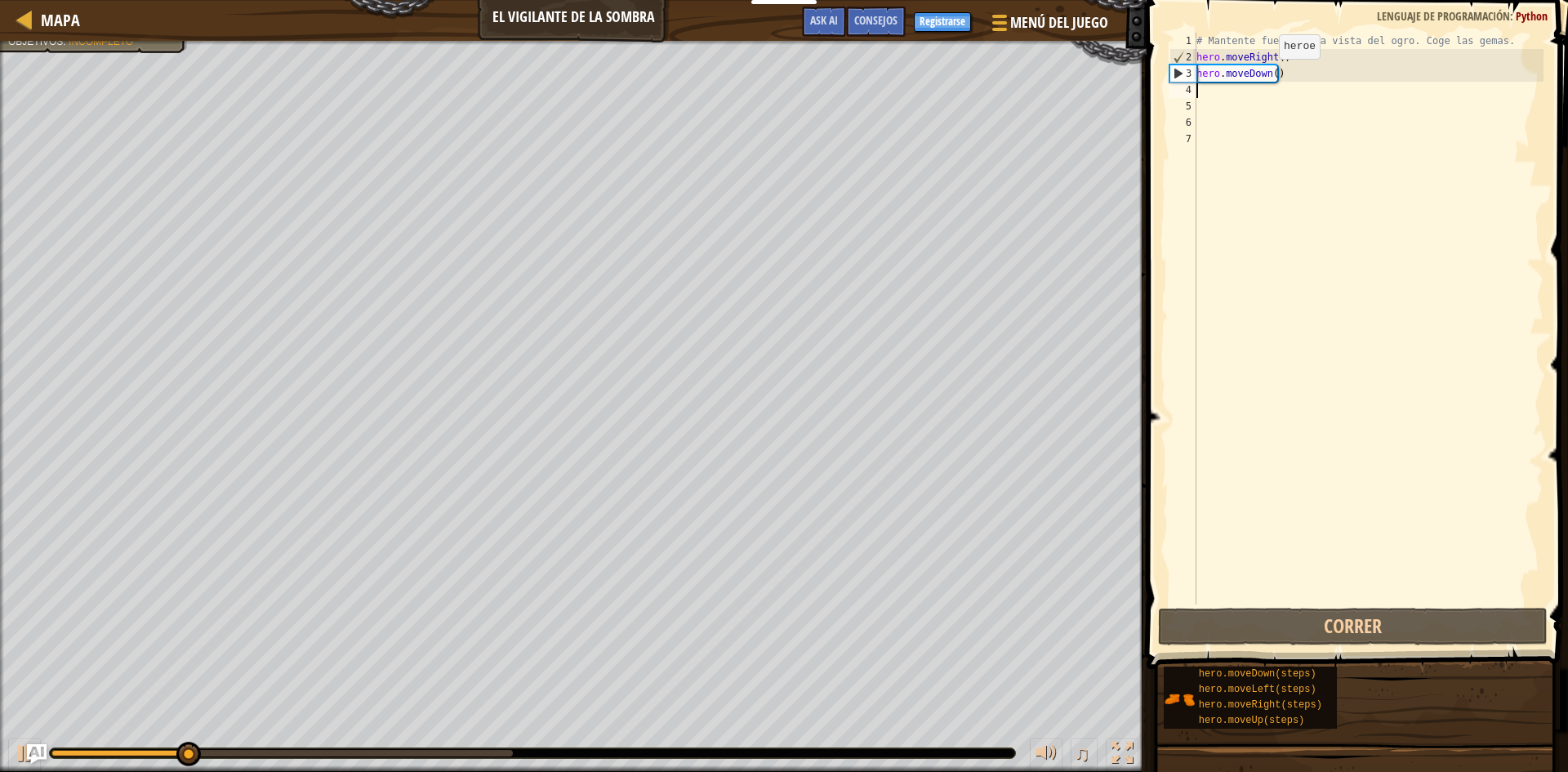
click at [1264, 75] on div "# Mantente fuera de la vista del ogro. Coge las gemas. hero . moveRight ( ) her…" at bounding box center [1368, 334] width 350 height 604
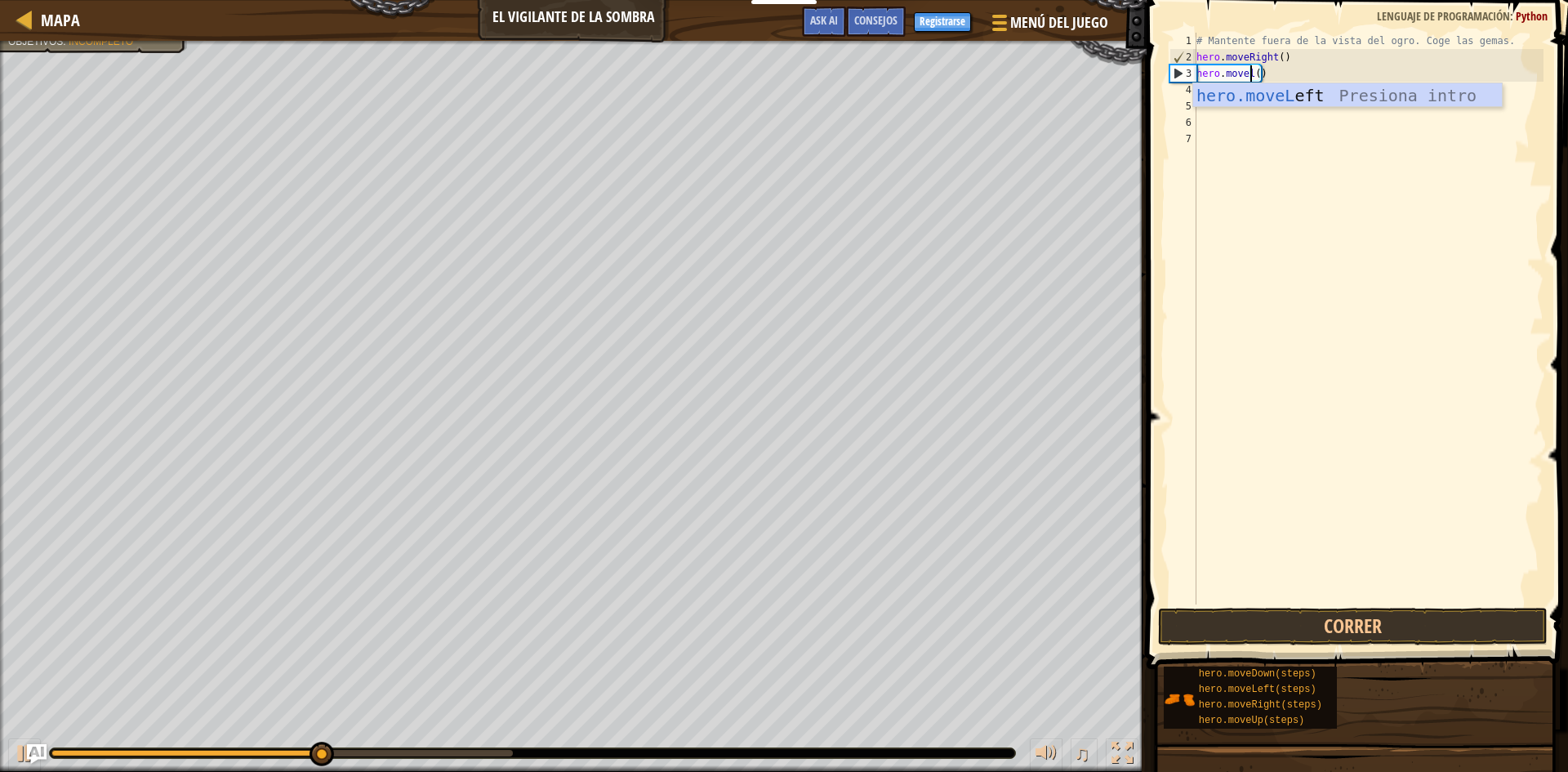
scroll to position [8, 5]
click at [1286, 98] on div "hero.moveL eft Presiona intro" at bounding box center [1347, 120] width 309 height 73
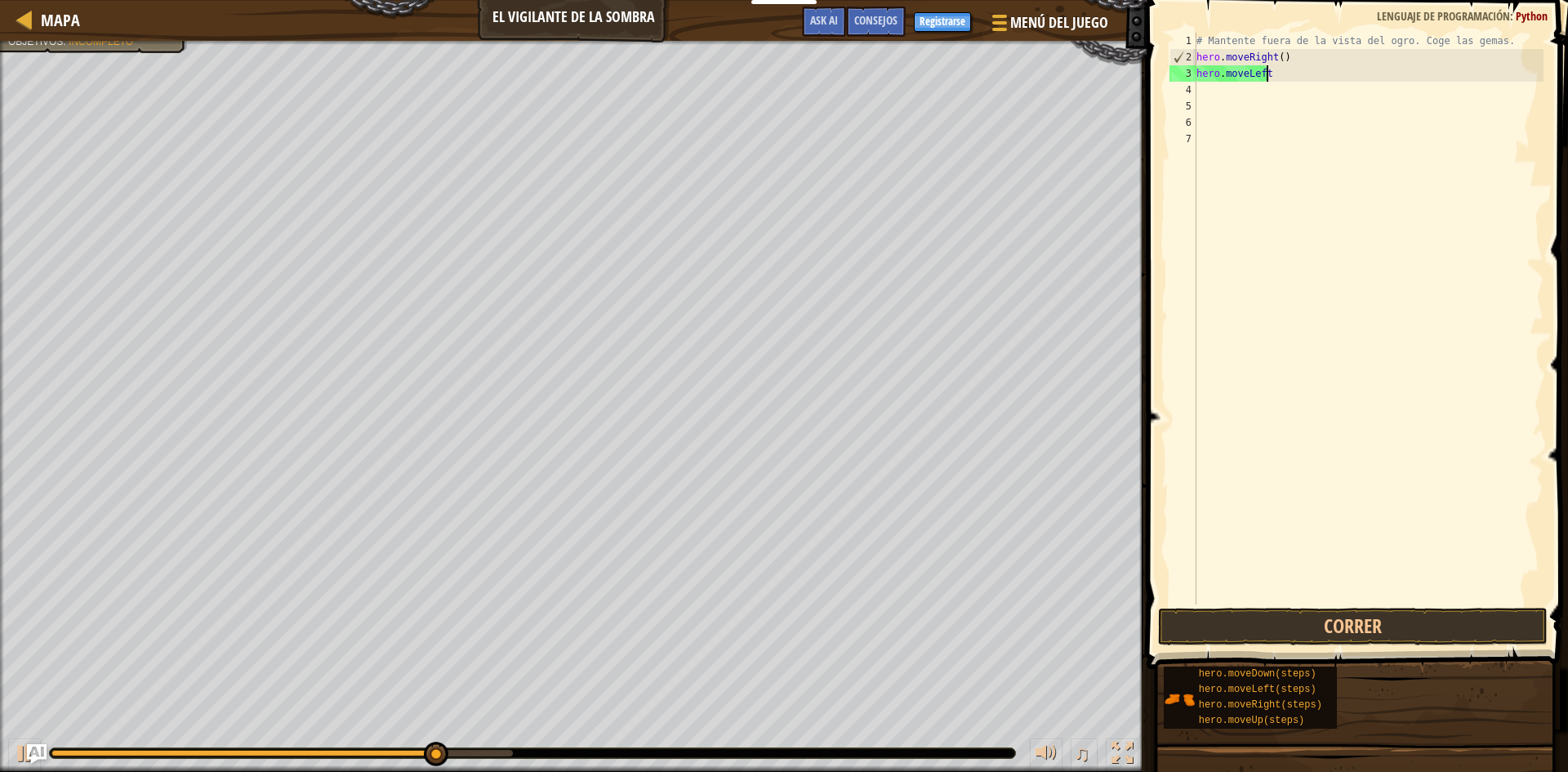
scroll to position [8, 6]
click at [1350, 626] on button "Correr" at bounding box center [1353, 626] width 390 height 37
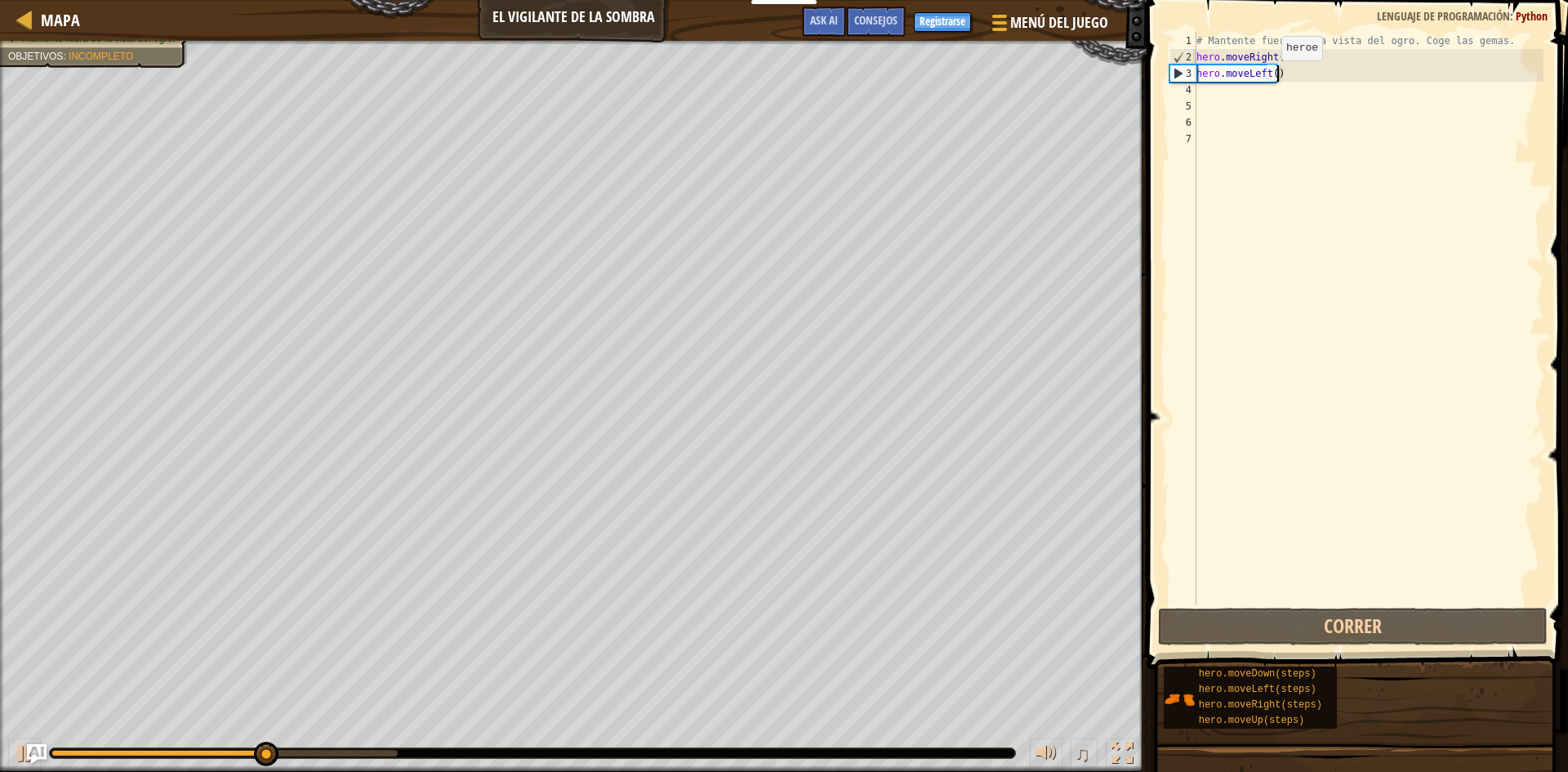
click at [1267, 77] on div "# Mantente fuera de la vista del ogro. Coge las gemas. hero . moveRight ( ) her…" at bounding box center [1368, 334] width 350 height 604
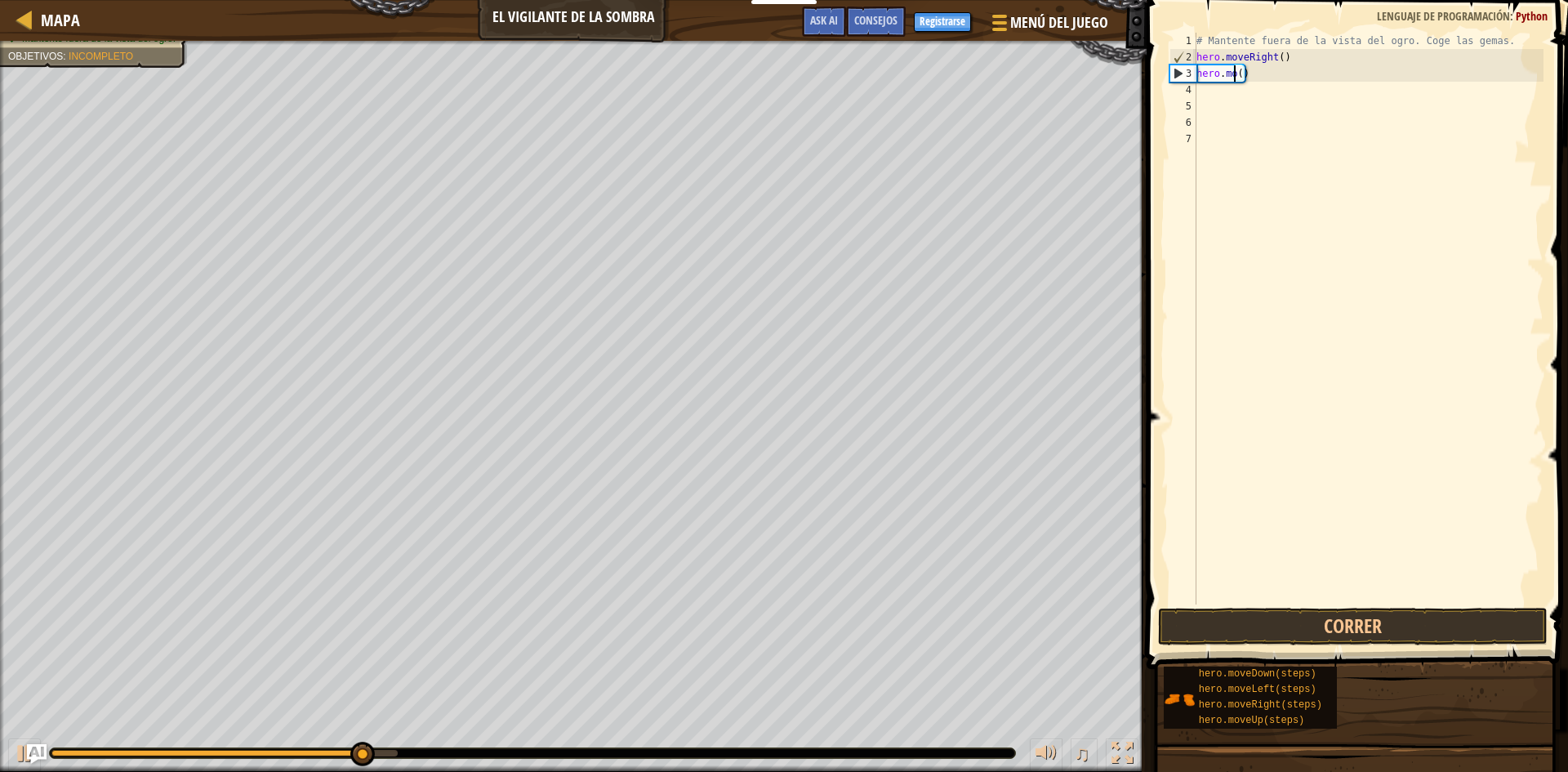
scroll to position [8, 3]
click at [1264, 73] on div "# Mantente fuera de la vista del ogro. Coge las gemas. hero . moveRight ( ) her…" at bounding box center [1368, 334] width 350 height 604
type textarea "h"
click at [1332, 621] on button "Correr" at bounding box center [1353, 626] width 390 height 37
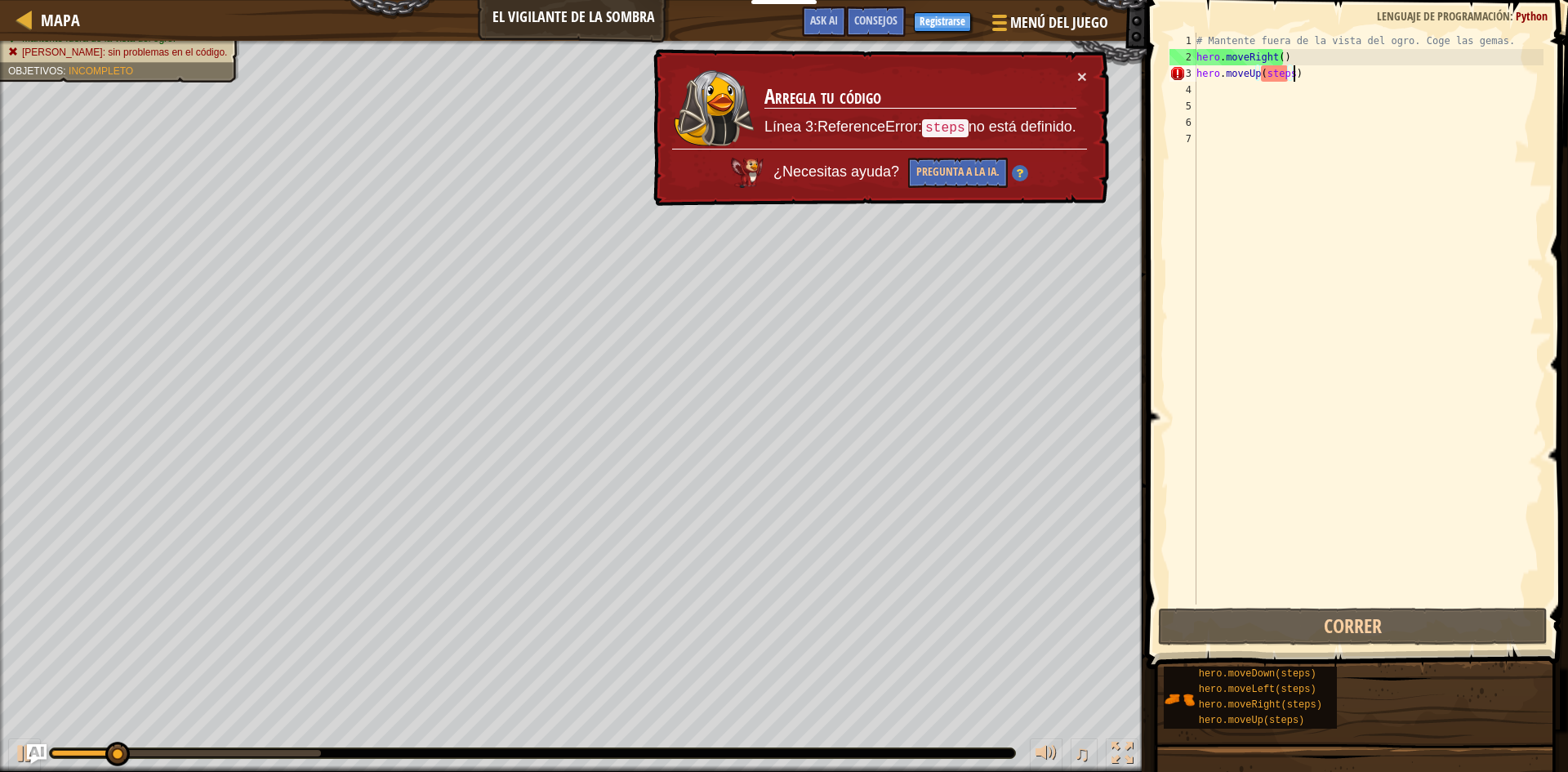
click at [1286, 71] on div "# Mantente fuera de la vista del ogro. Coge las gemas. hero . moveRight ( ) her…" at bounding box center [1368, 334] width 350 height 604
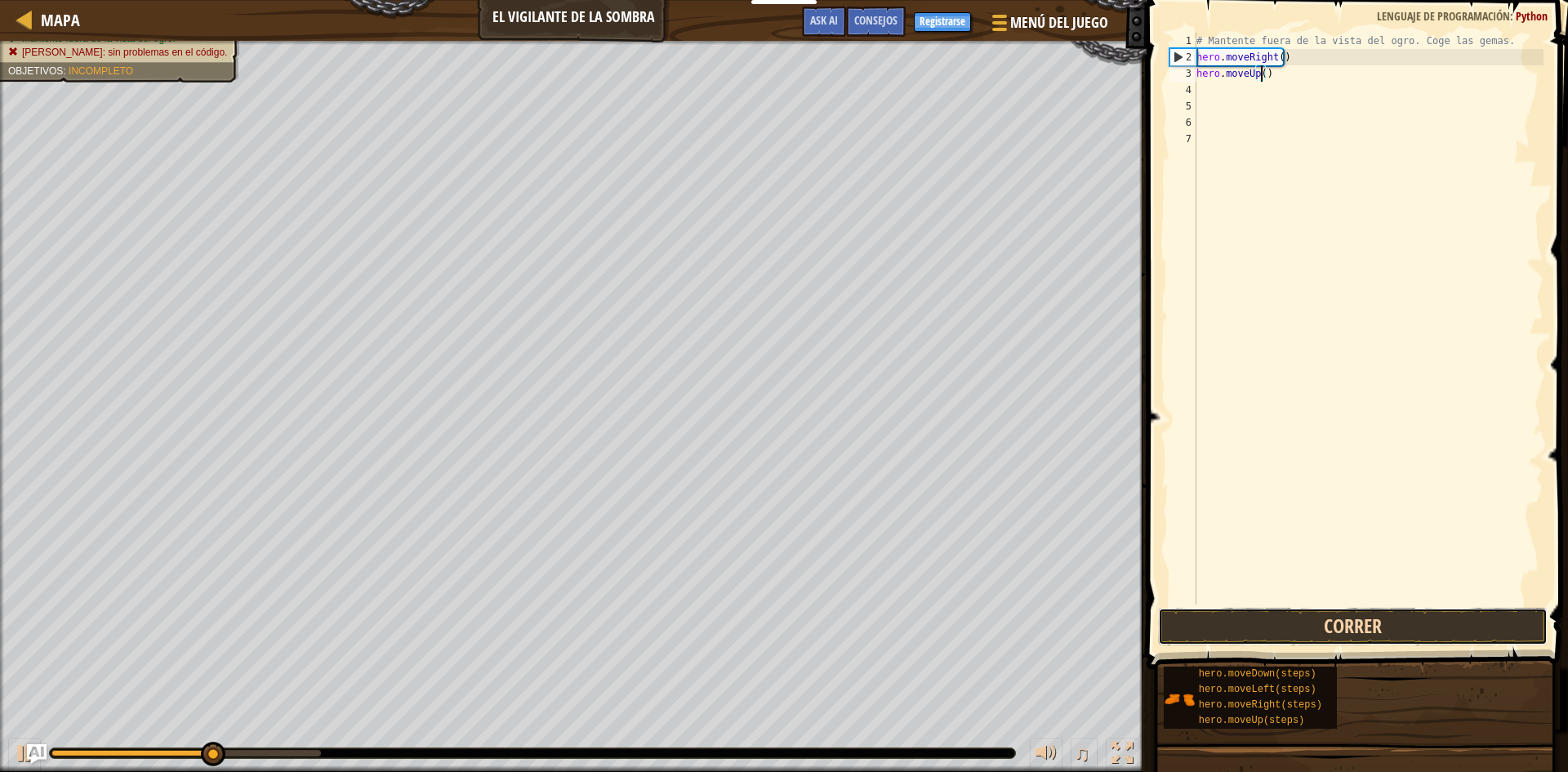
click at [1316, 630] on button "Correr" at bounding box center [1353, 626] width 390 height 37
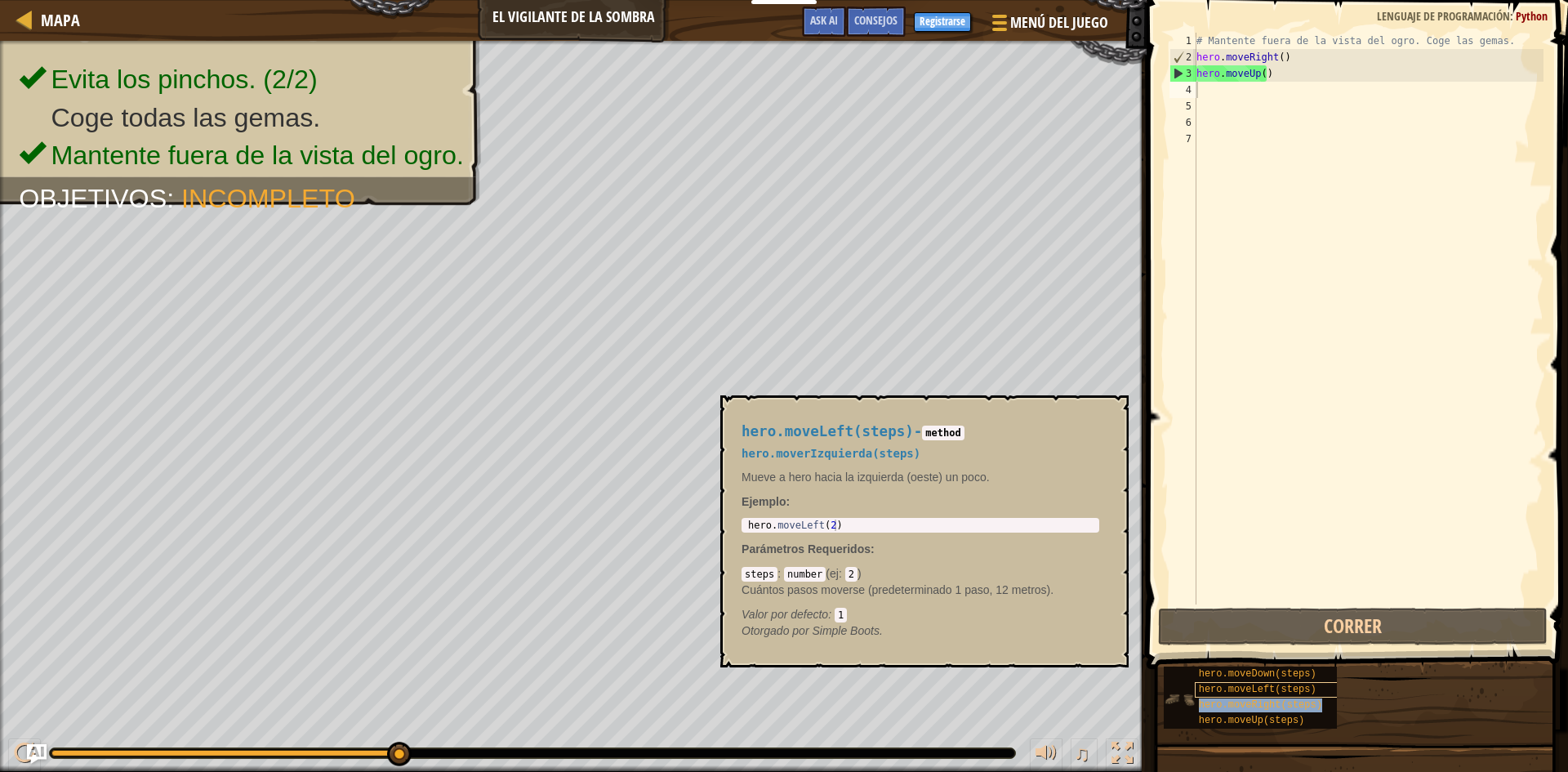
type textarea "hero.moveRight(steps)"
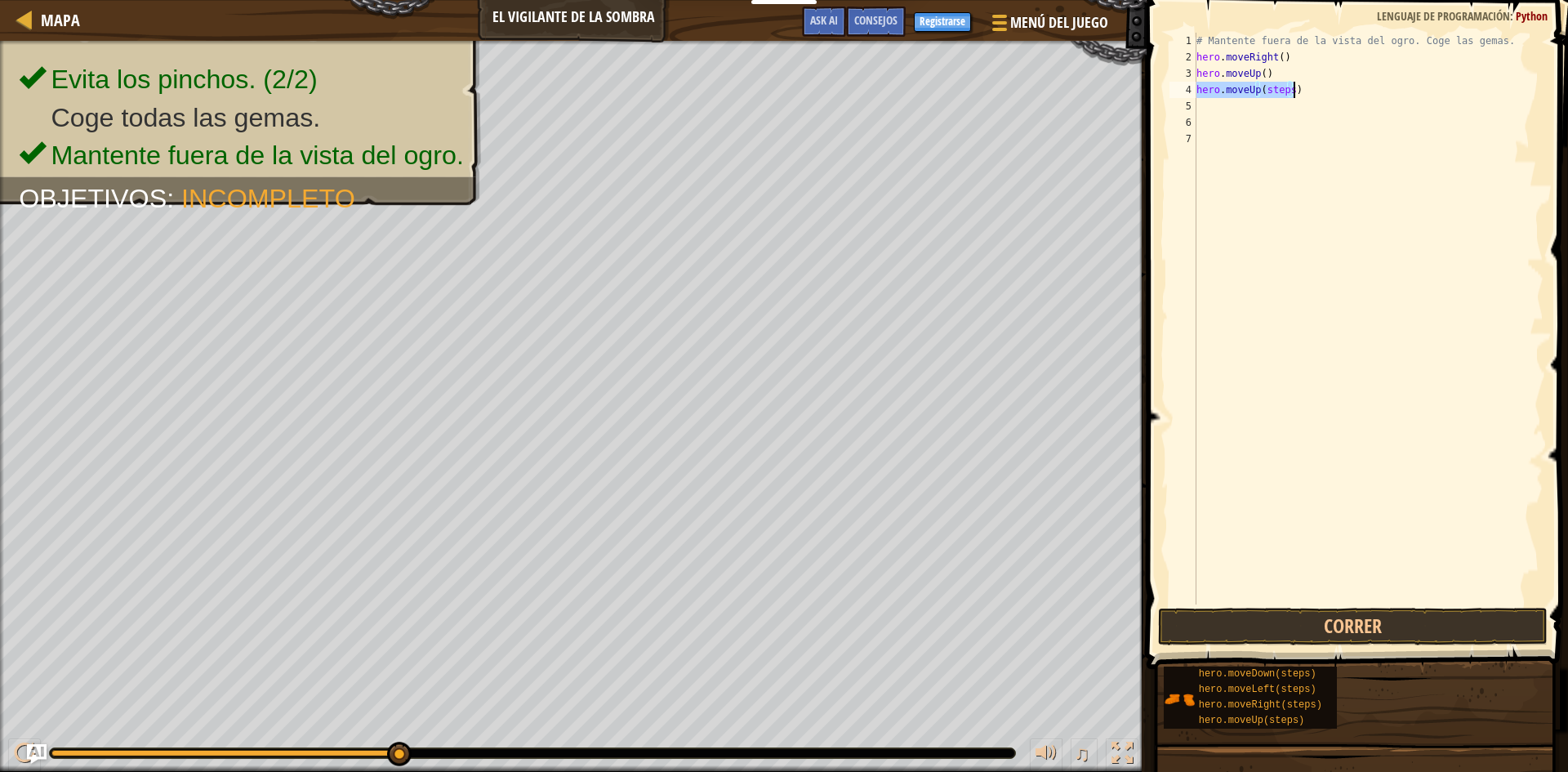
click at [1284, 91] on div "# Mantente fuera de la vista del ogro. Coge las gemas. hero . moveRight ( ) her…" at bounding box center [1368, 318] width 350 height 572
click at [1310, 613] on button "Correr" at bounding box center [1353, 626] width 390 height 37
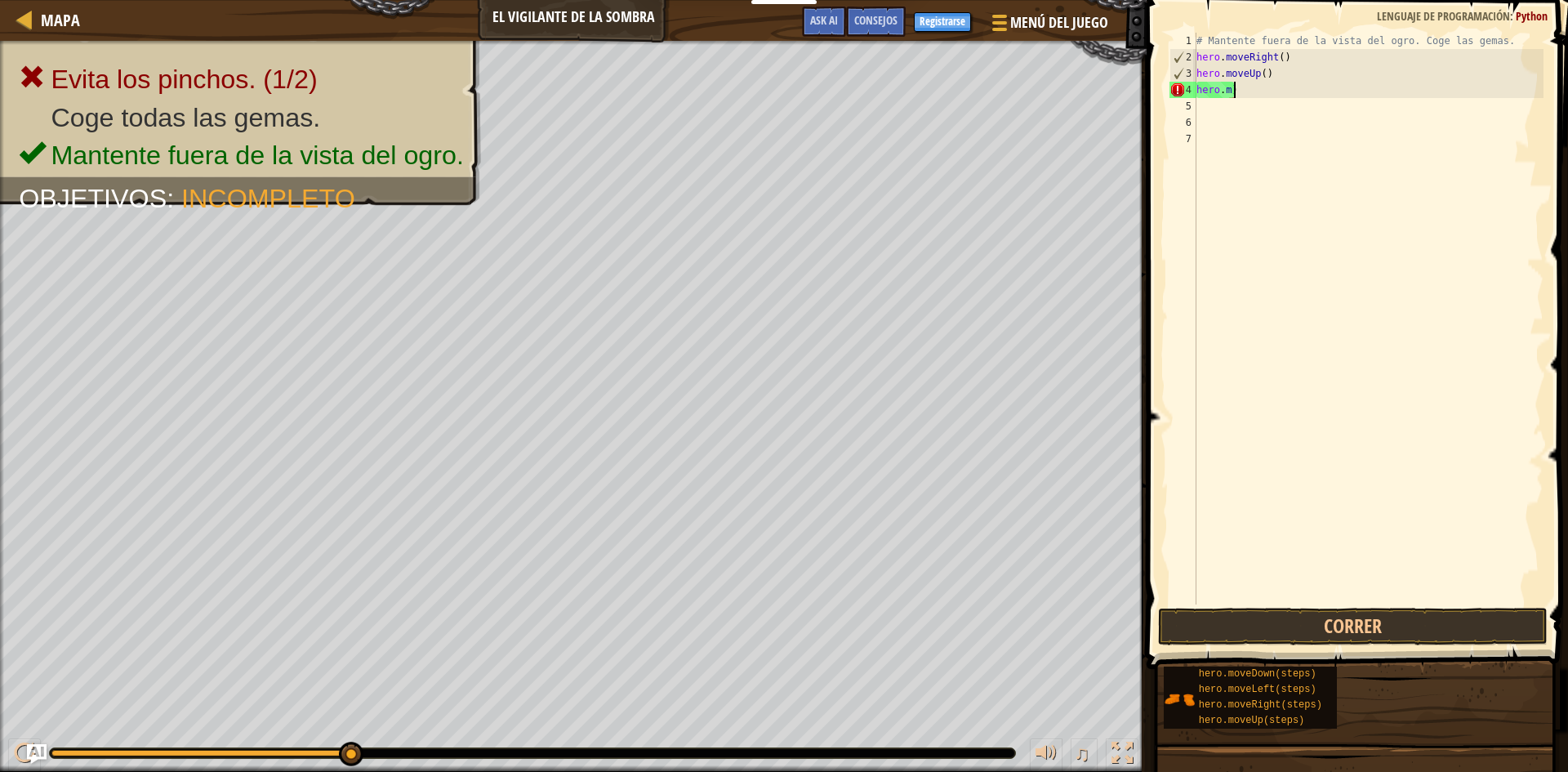
click at [1235, 89] on div "# Mantente fuera de la vista del ogro. Coge las gemas. hero . moveRight ( ) her…" at bounding box center [1368, 334] width 350 height 604
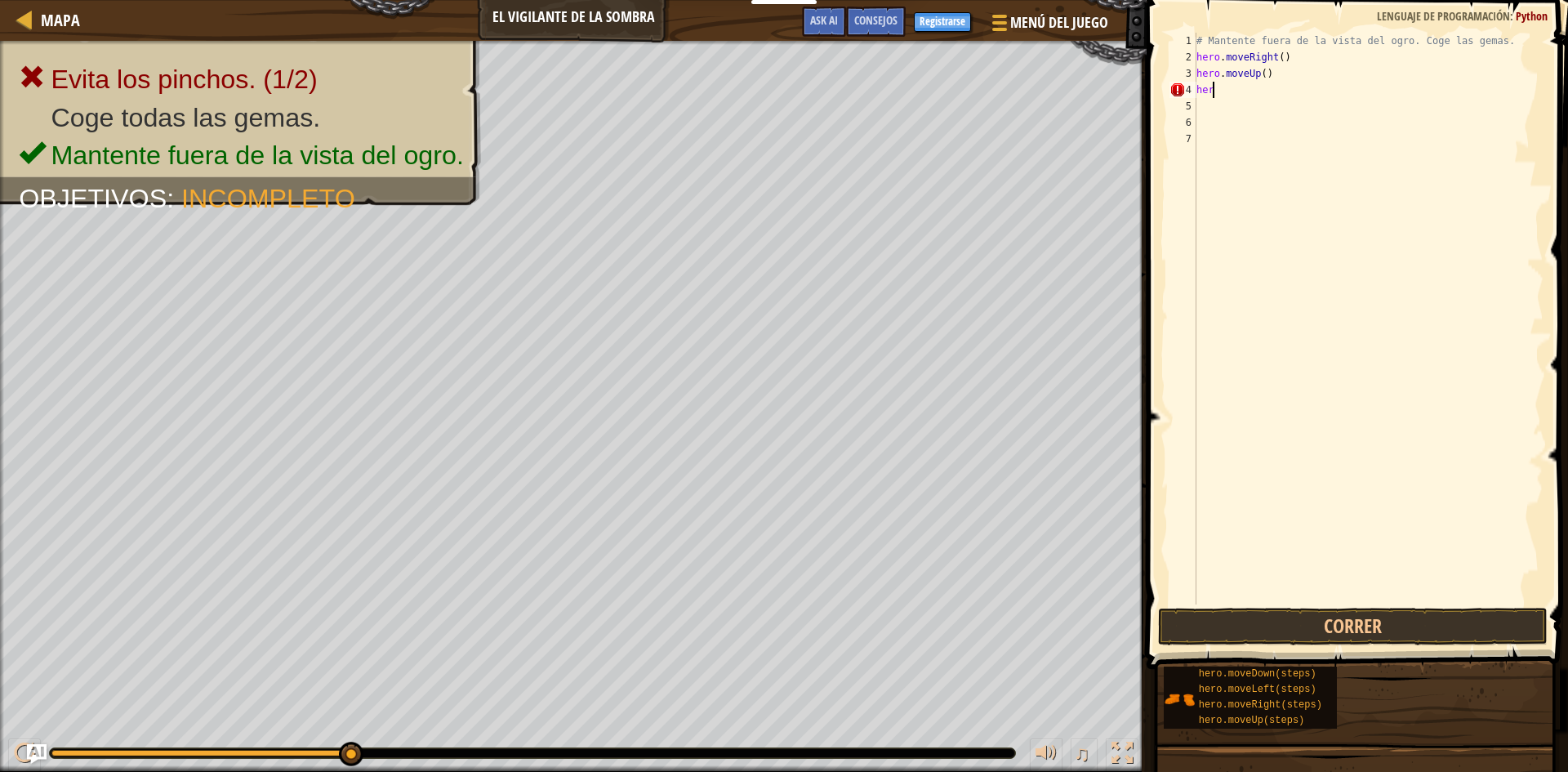
type textarea "h"
click at [1350, 623] on button "Correr" at bounding box center [1353, 626] width 390 height 37
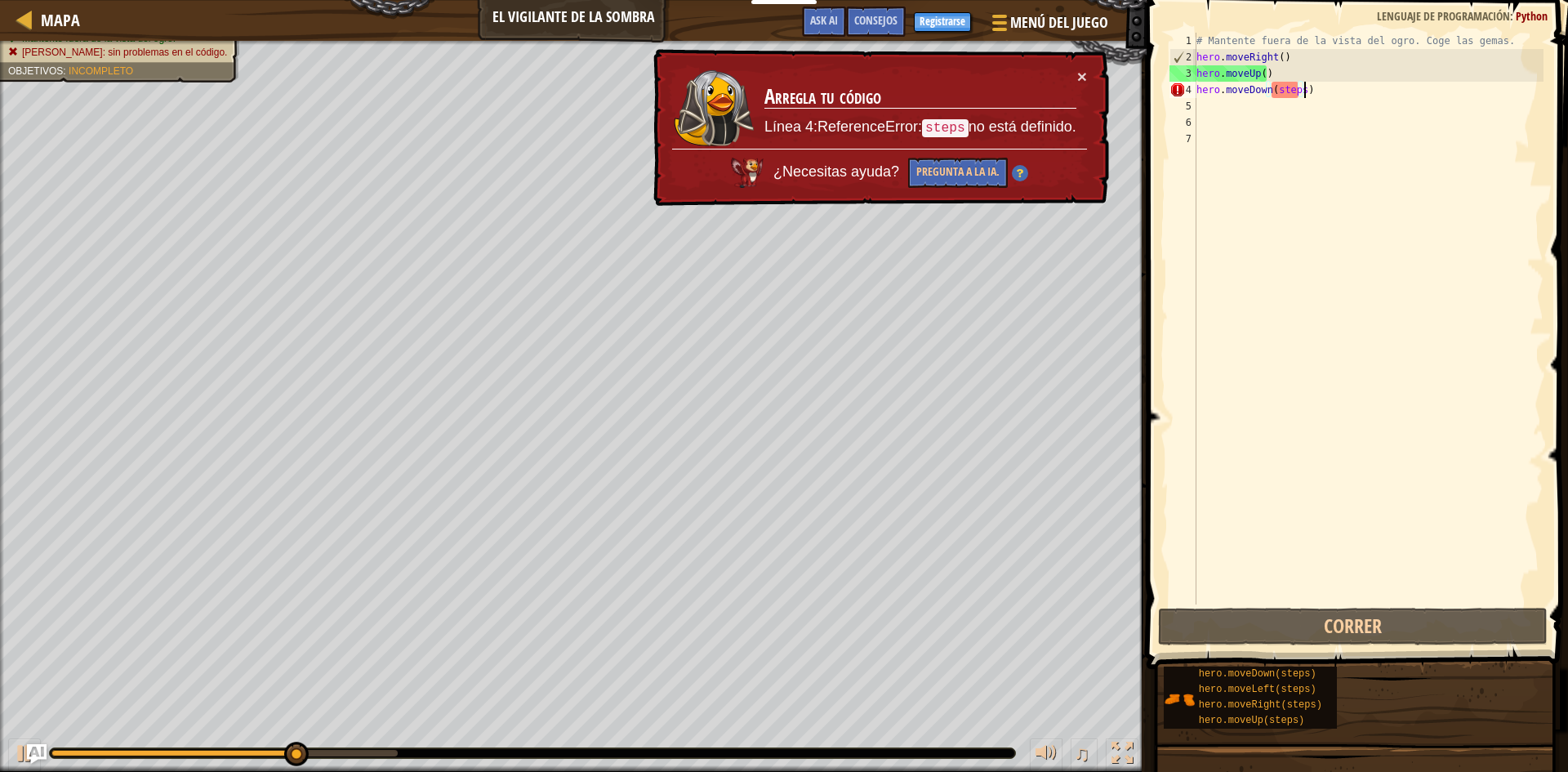
click at [1296, 89] on div "# Mantente fuera de la vista del ogro. Coge las gemas. hero . moveRight ( ) her…" at bounding box center [1368, 334] width 350 height 604
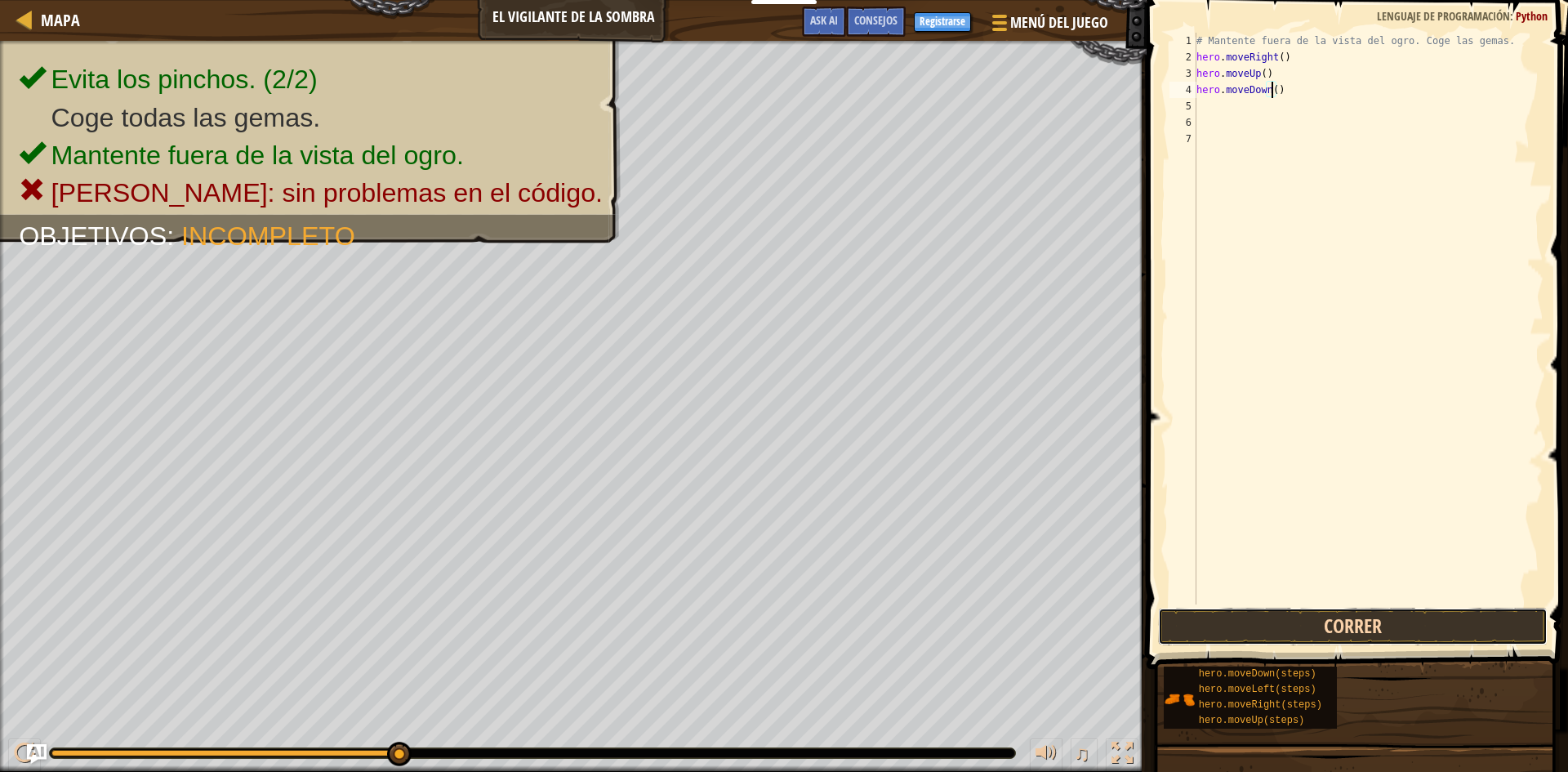
click at [1340, 625] on button "Correr" at bounding box center [1353, 626] width 390 height 37
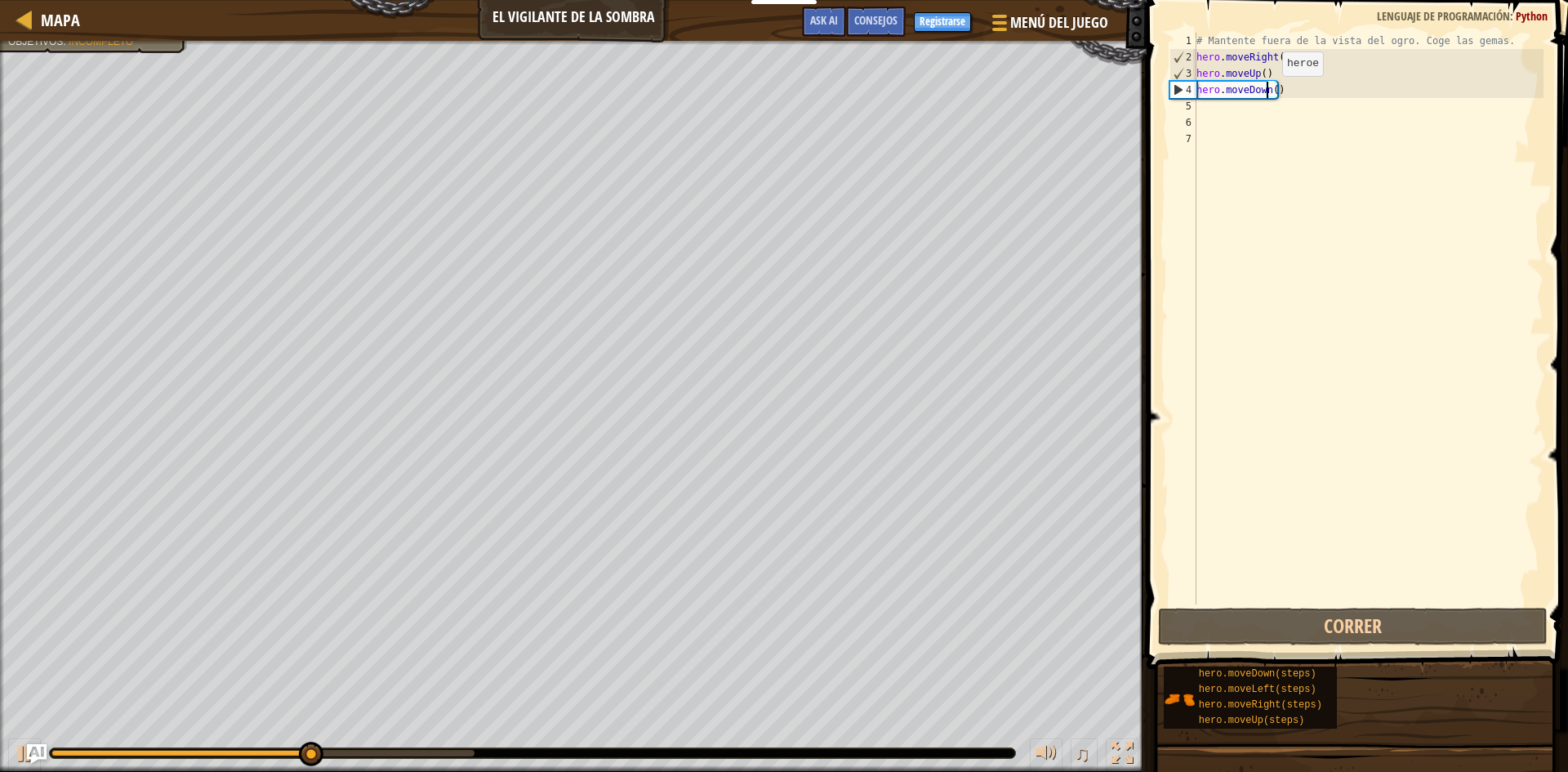
click at [1268, 92] on div "# Mantente fuera de la vista del ogro. Coge las gemas. hero . moveRight ( ) her…" at bounding box center [1368, 334] width 350 height 604
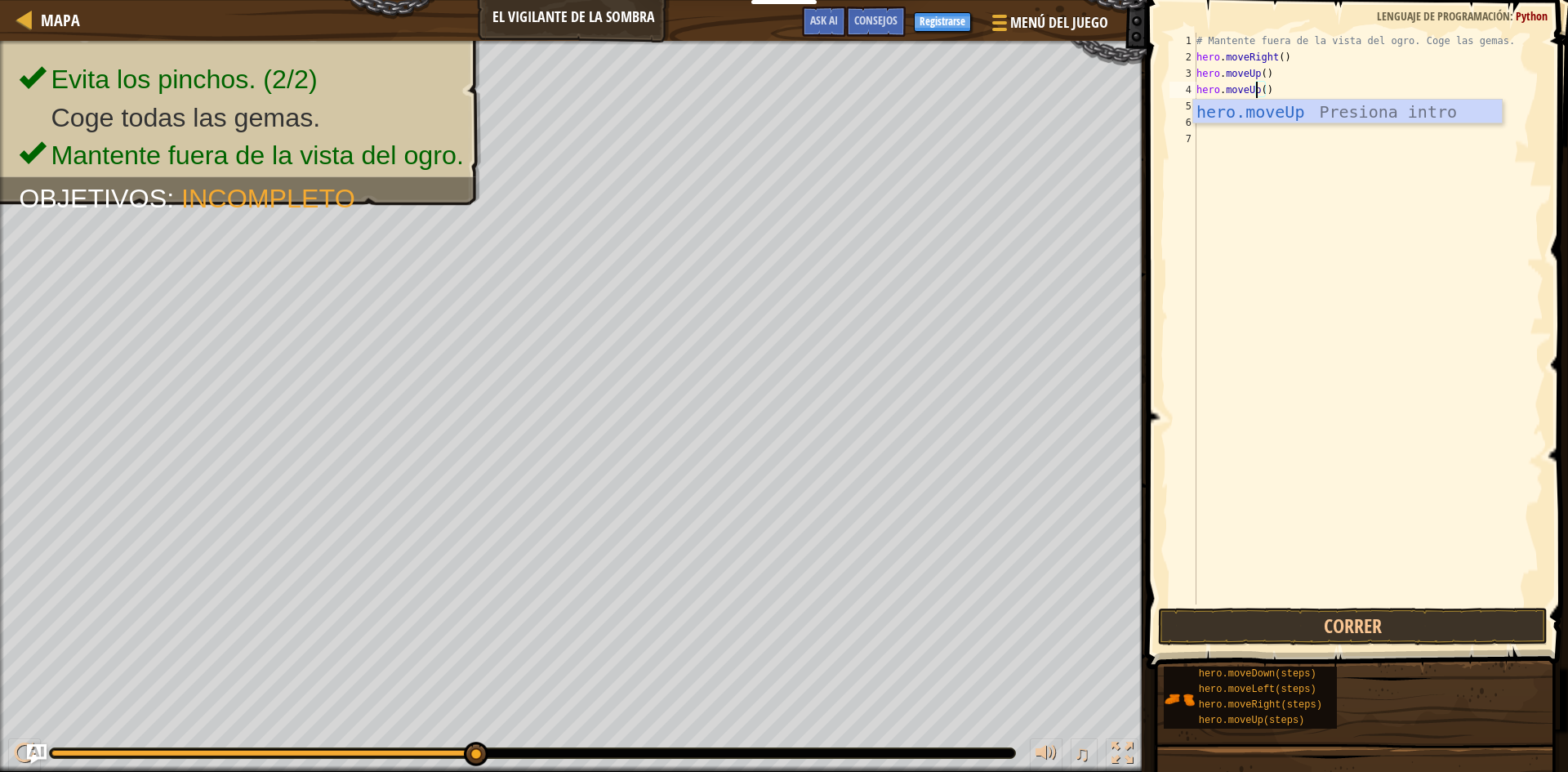
scroll to position [8, 4]
click at [1404, 629] on button "Correr" at bounding box center [1353, 626] width 390 height 37
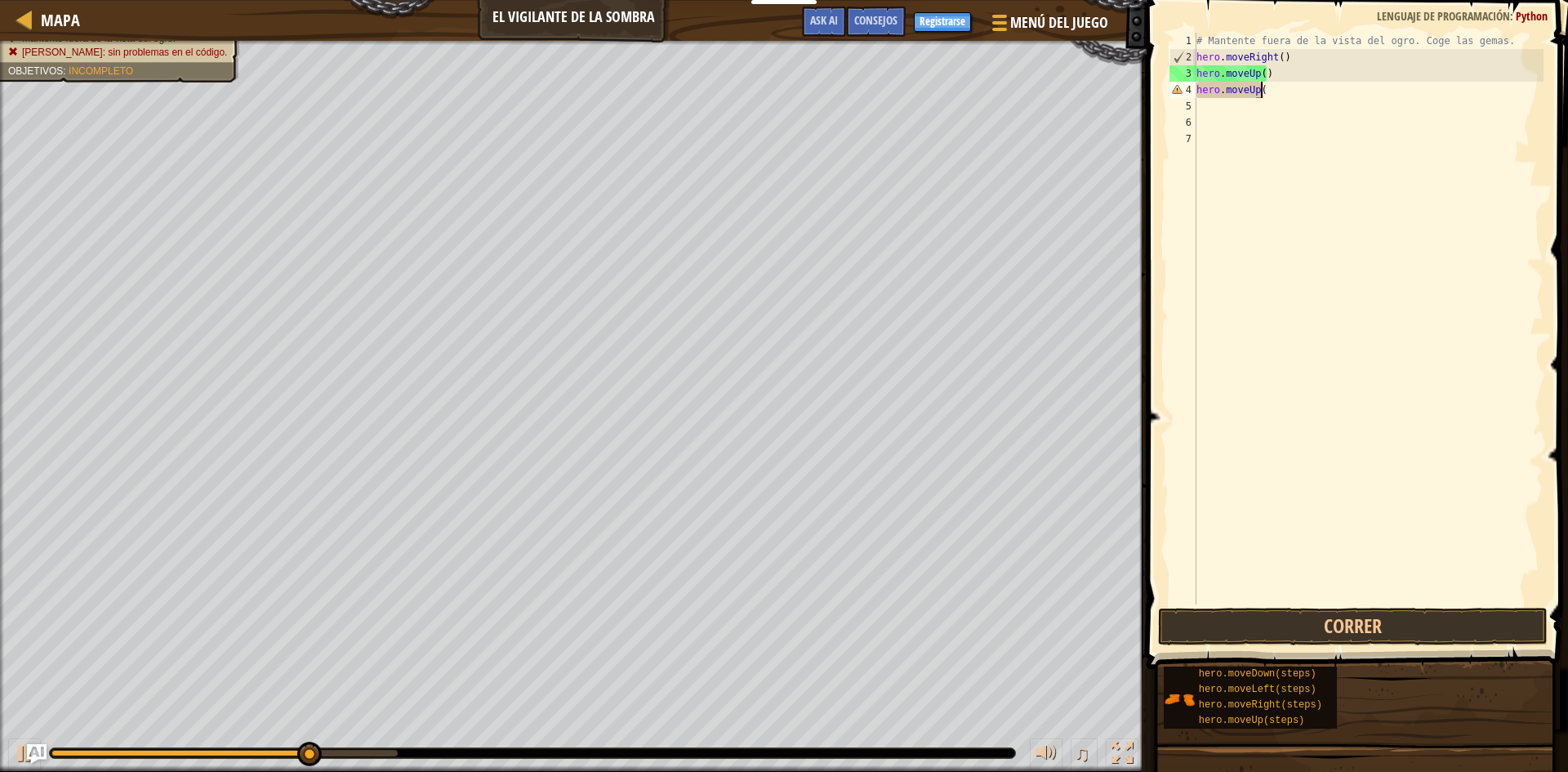
scroll to position [8, 5]
click at [1360, 639] on button "Correr" at bounding box center [1353, 626] width 390 height 37
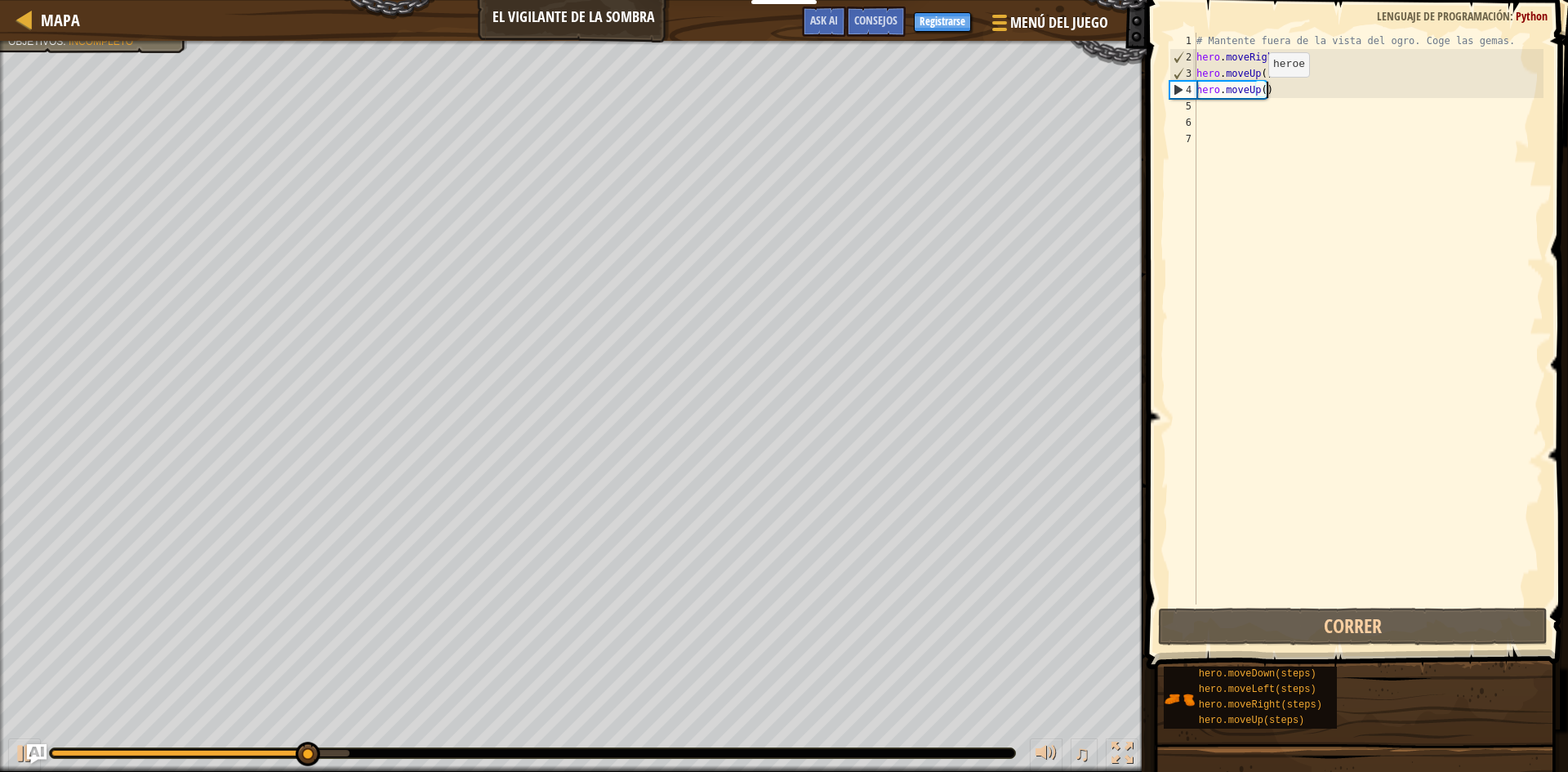
click at [1255, 93] on div "# Mantente fuera de la vista del ogro. Coge las gemas. hero . moveRight ( ) her…" at bounding box center [1368, 334] width 350 height 604
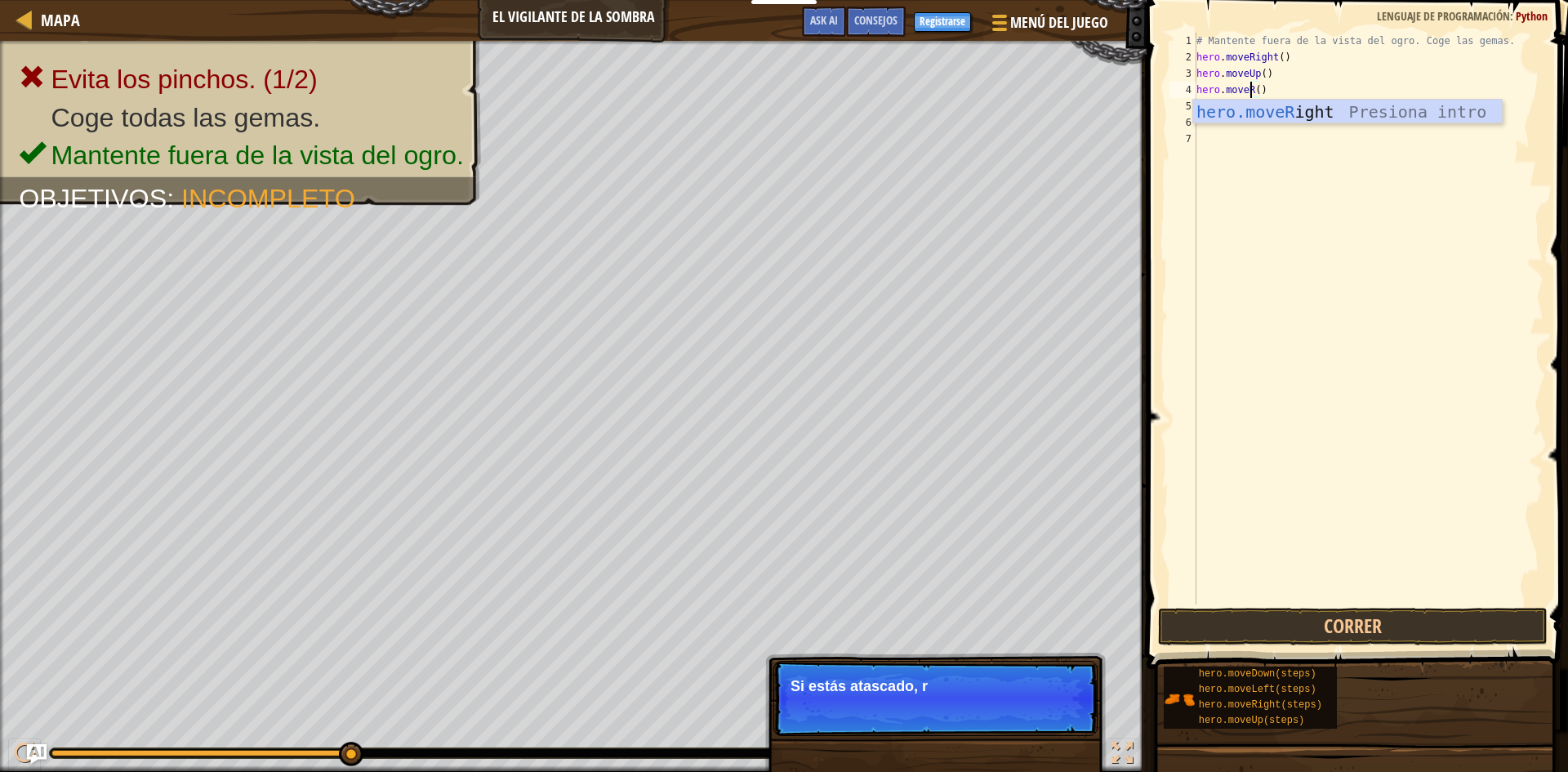
click at [1273, 105] on div "hero.moveR ight Presiona intro" at bounding box center [1347, 136] width 309 height 73
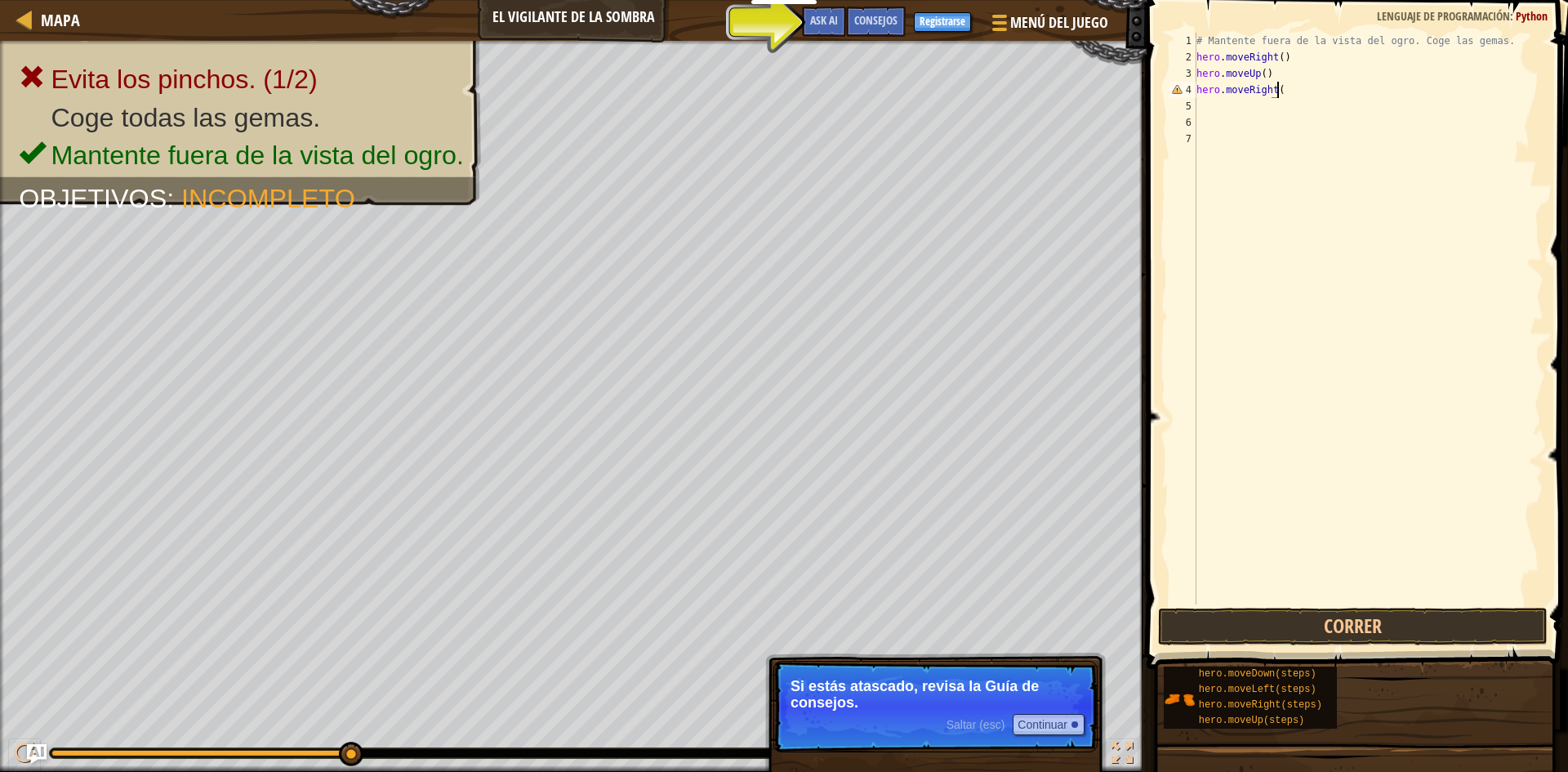
scroll to position [8, 7]
click at [1420, 618] on button "Correr" at bounding box center [1353, 626] width 390 height 37
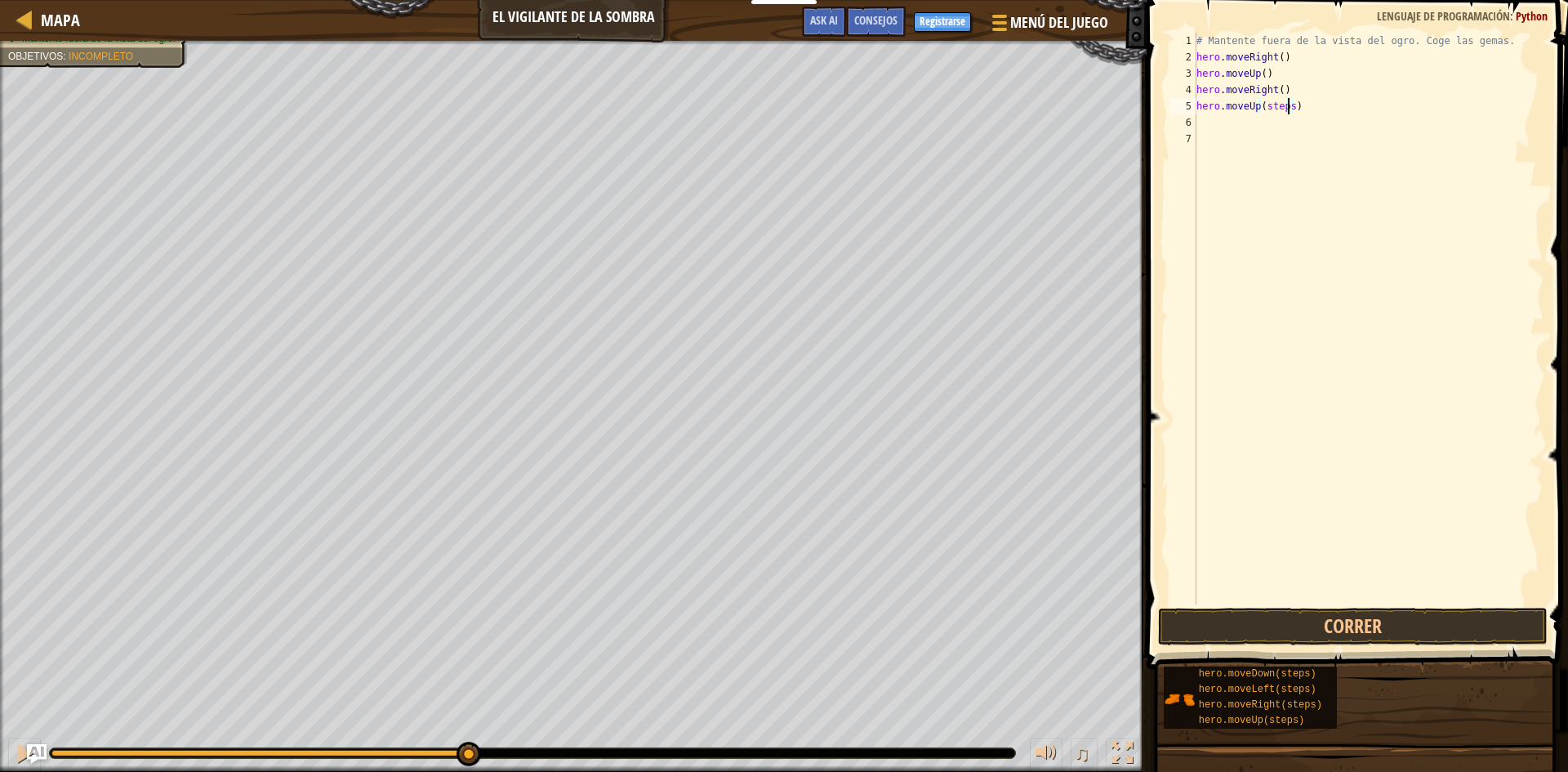
click at [1286, 109] on div "# Mantente fuera de la vista del ogro. Coge las gemas. hero . moveRight ( ) her…" at bounding box center [1368, 334] width 350 height 604
type textarea "hero.moveUp()"
click at [1340, 615] on button "Correr" at bounding box center [1353, 626] width 390 height 37
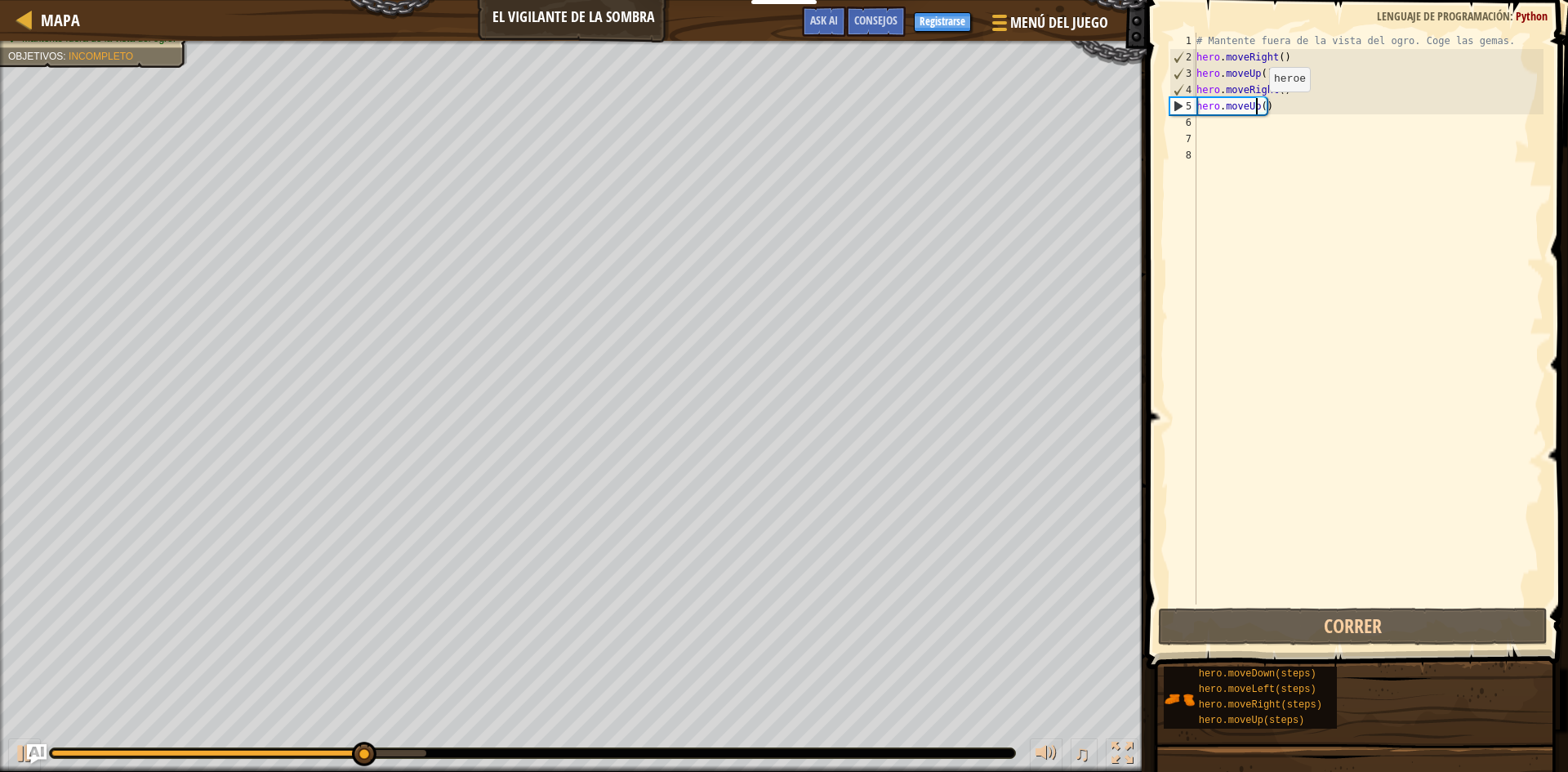
click at [1256, 108] on div "# Mantente fuera de la vista del ogro. Coge las gemas. hero . moveRight ( ) her…" at bounding box center [1368, 334] width 350 height 604
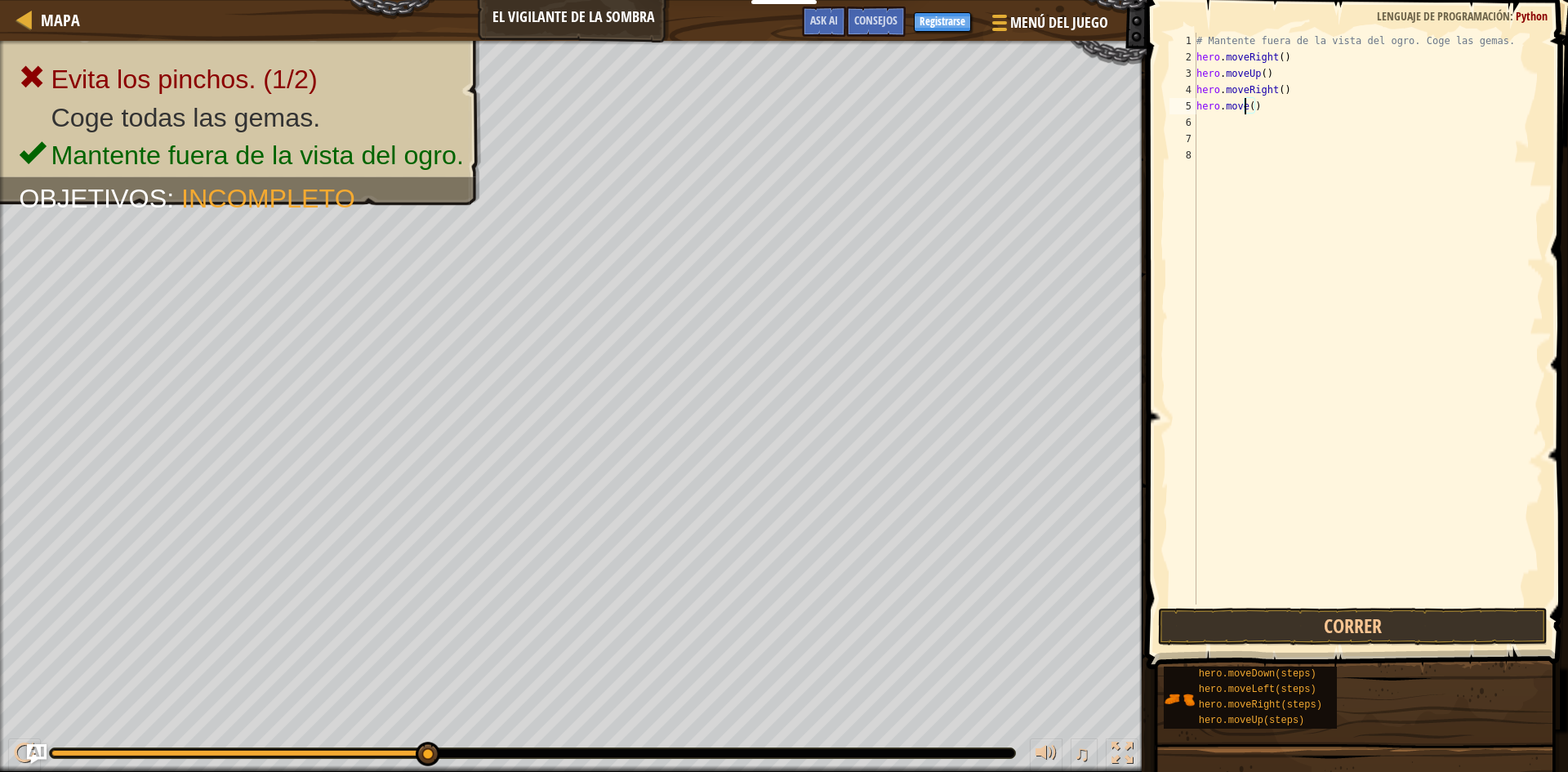
scroll to position [8, 5]
click at [1320, 129] on div "hero.moveR ight Presiona intro" at bounding box center [1347, 152] width 309 height 73
click at [1327, 632] on button "Correr" at bounding box center [1353, 626] width 390 height 37
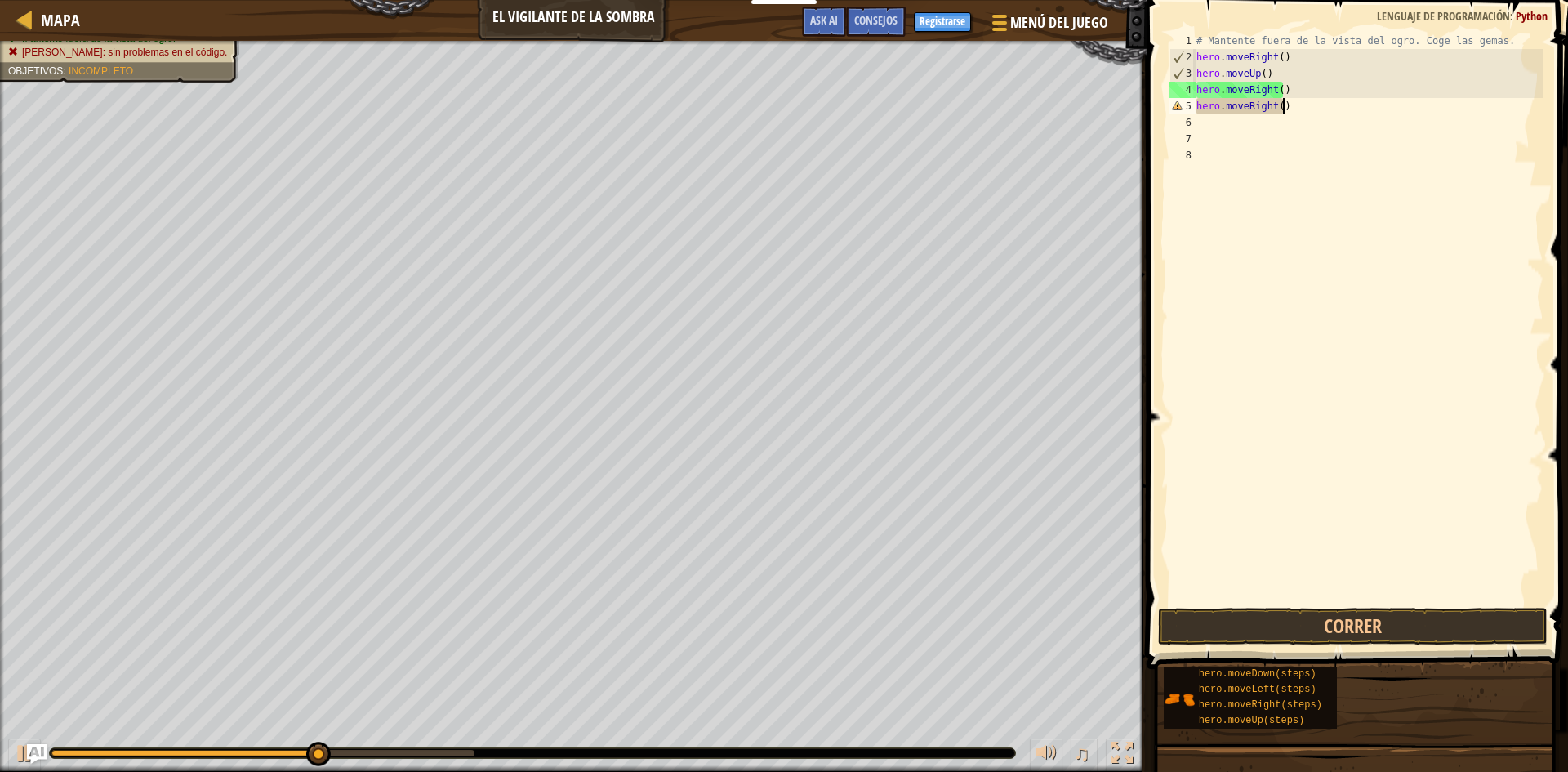
scroll to position [8, 7]
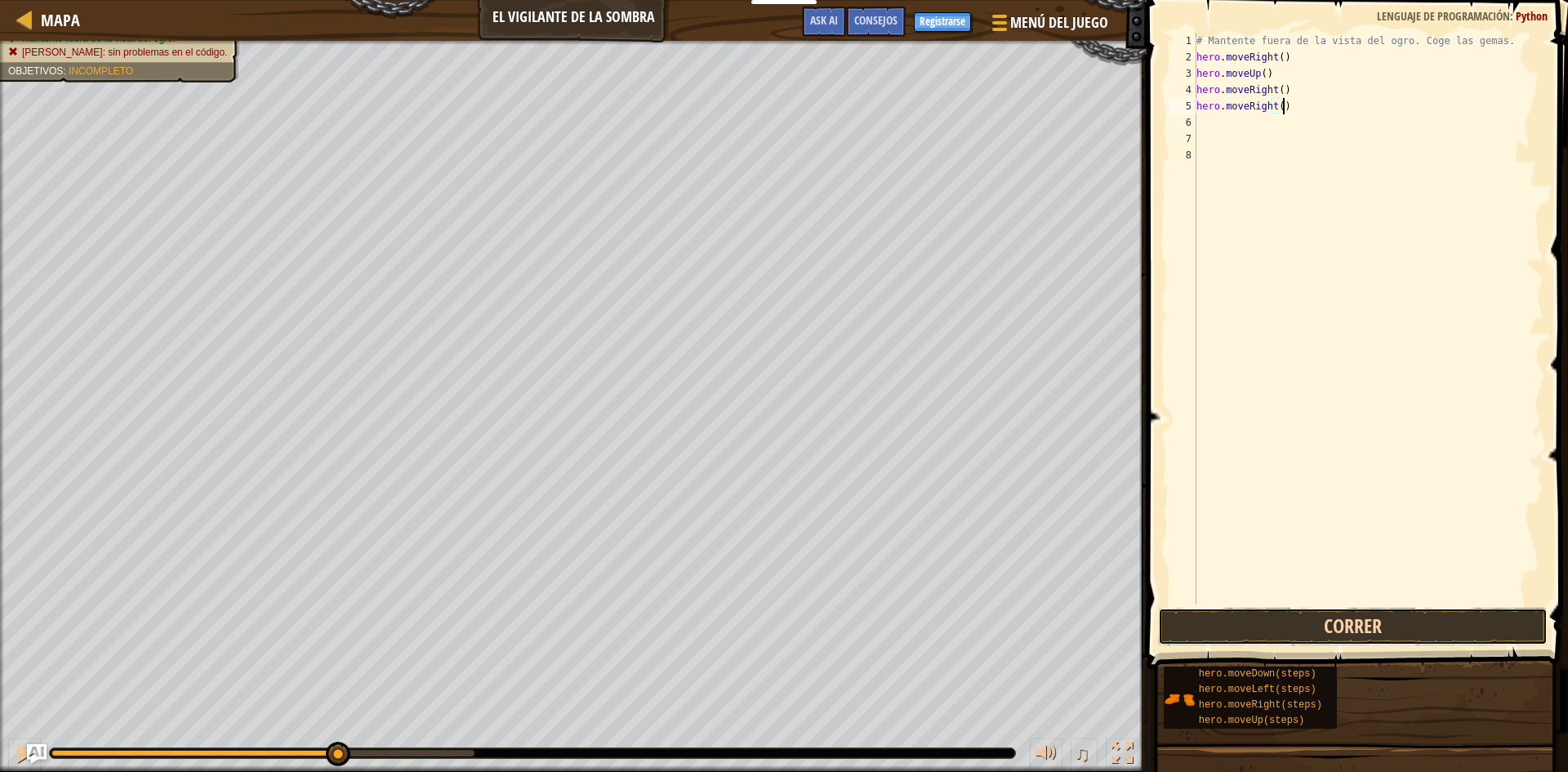
click at [1350, 623] on button "Correr" at bounding box center [1353, 626] width 390 height 37
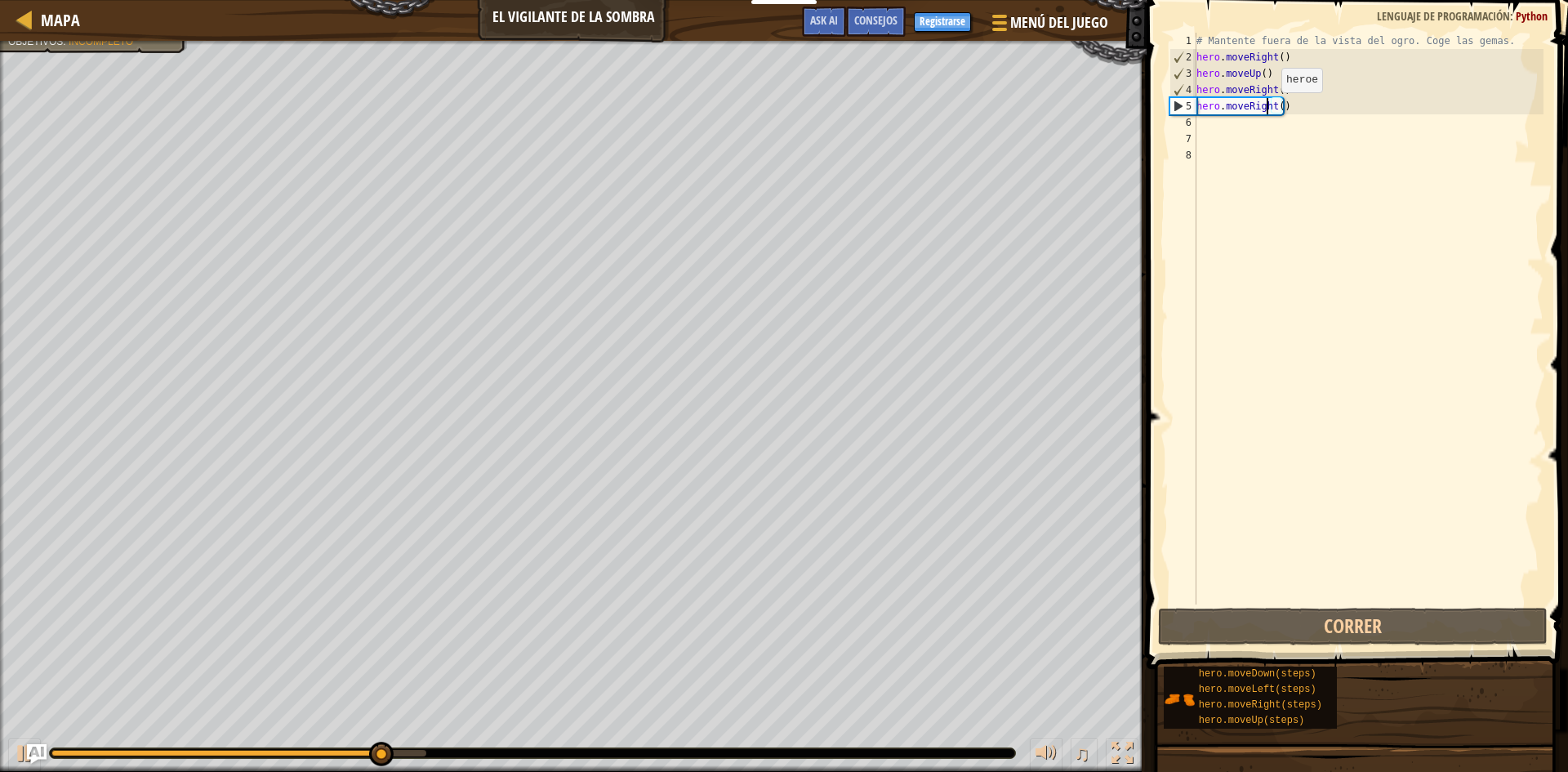
click at [1267, 109] on div "# Mantente fuera de la vista del ogro. Coge las gemas. hero . moveRight ( ) her…" at bounding box center [1368, 334] width 350 height 604
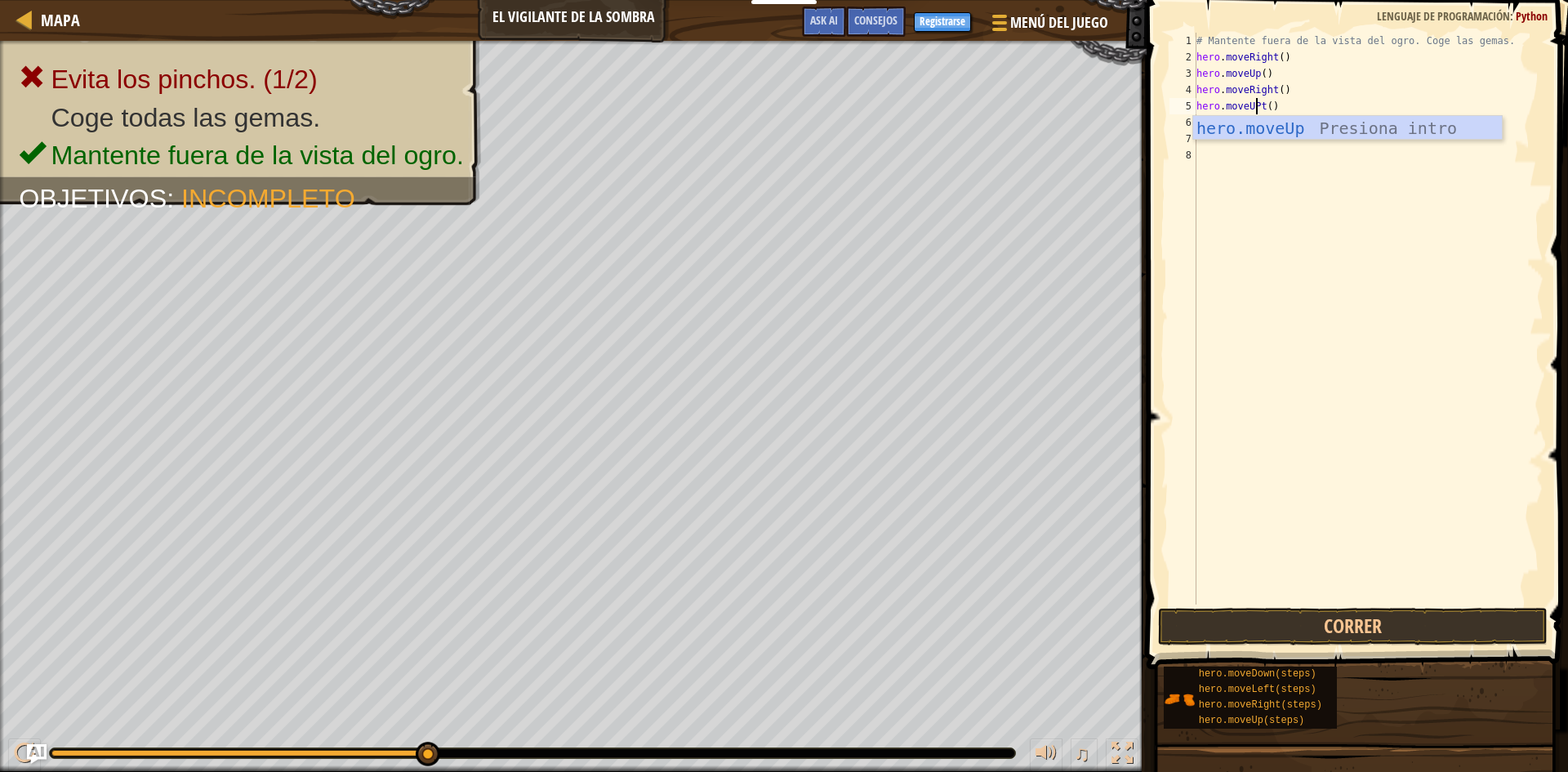
scroll to position [8, 6]
click at [1348, 125] on div "hero.moveUp Presiona intro" at bounding box center [1347, 152] width 309 height 73
click at [1387, 619] on button "Correr" at bounding box center [1353, 626] width 390 height 37
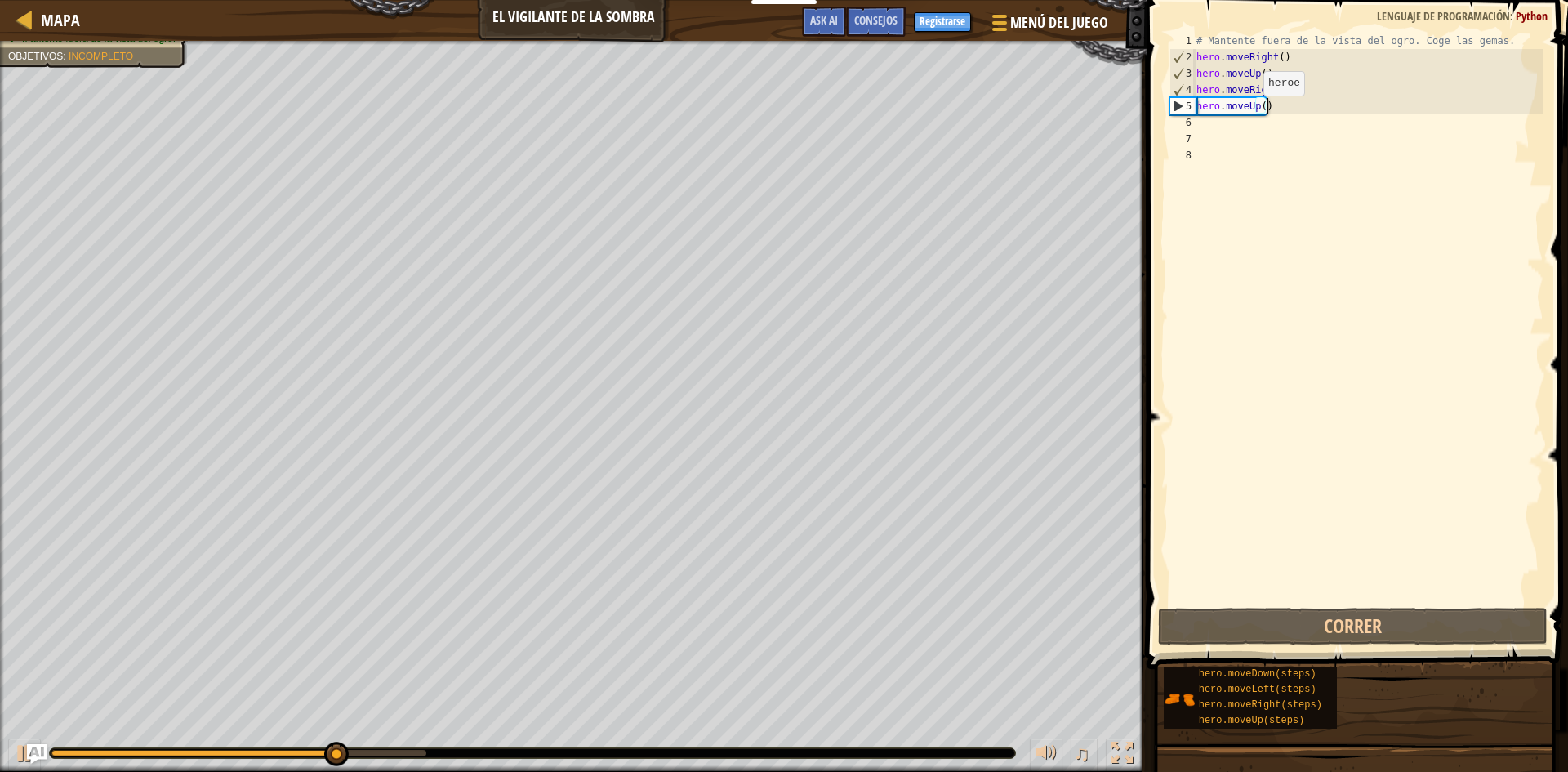
click at [1250, 112] on div "# Mantente fuera de la vista del ogro. Coge las gemas. hero . moveRight ( ) her…" at bounding box center [1368, 334] width 350 height 604
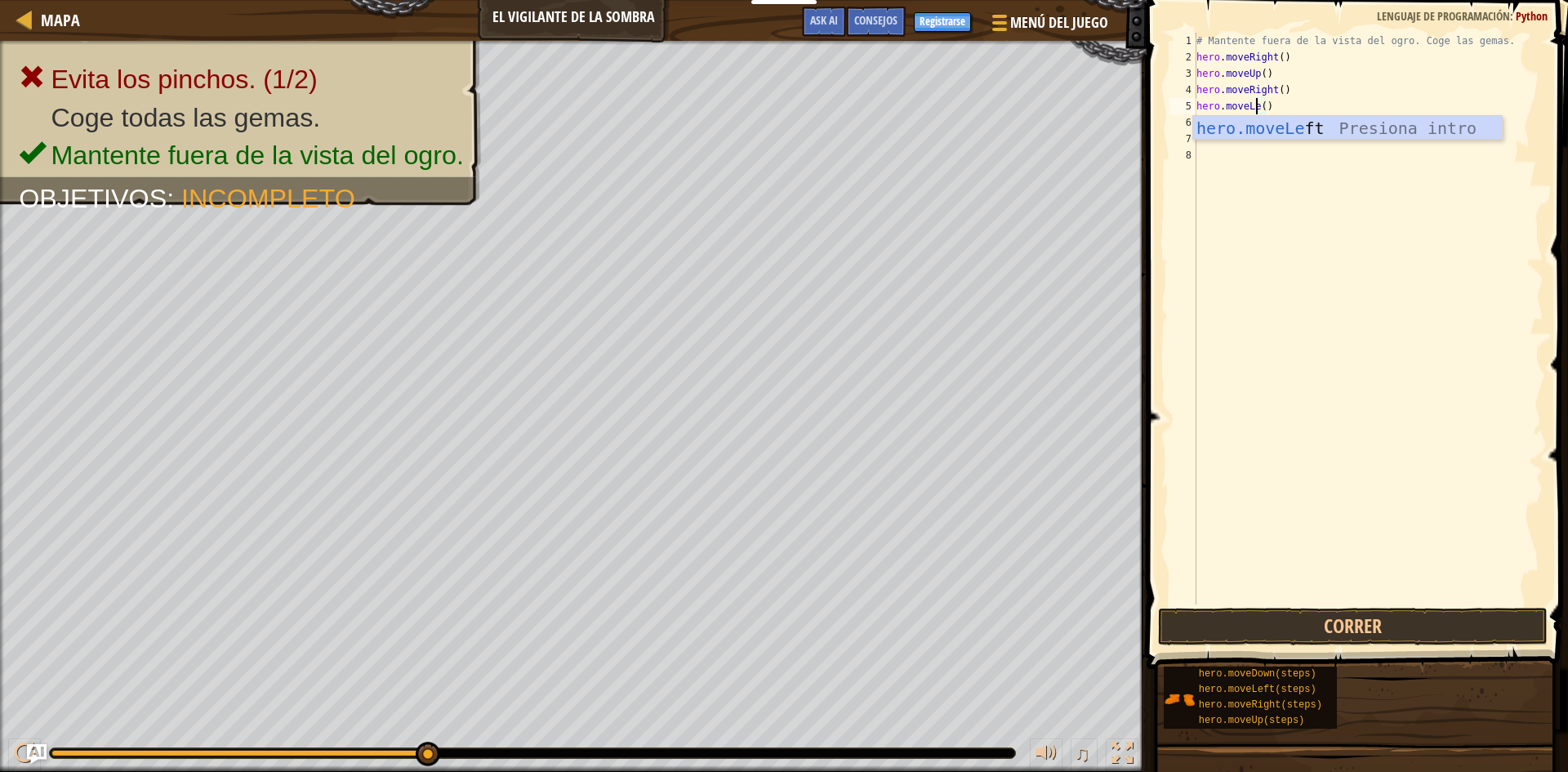
scroll to position [8, 6]
click at [1337, 127] on div "hero.moveLeft Presiona intro" at bounding box center [1347, 152] width 309 height 73
click at [1345, 638] on button "Correr" at bounding box center [1353, 626] width 390 height 37
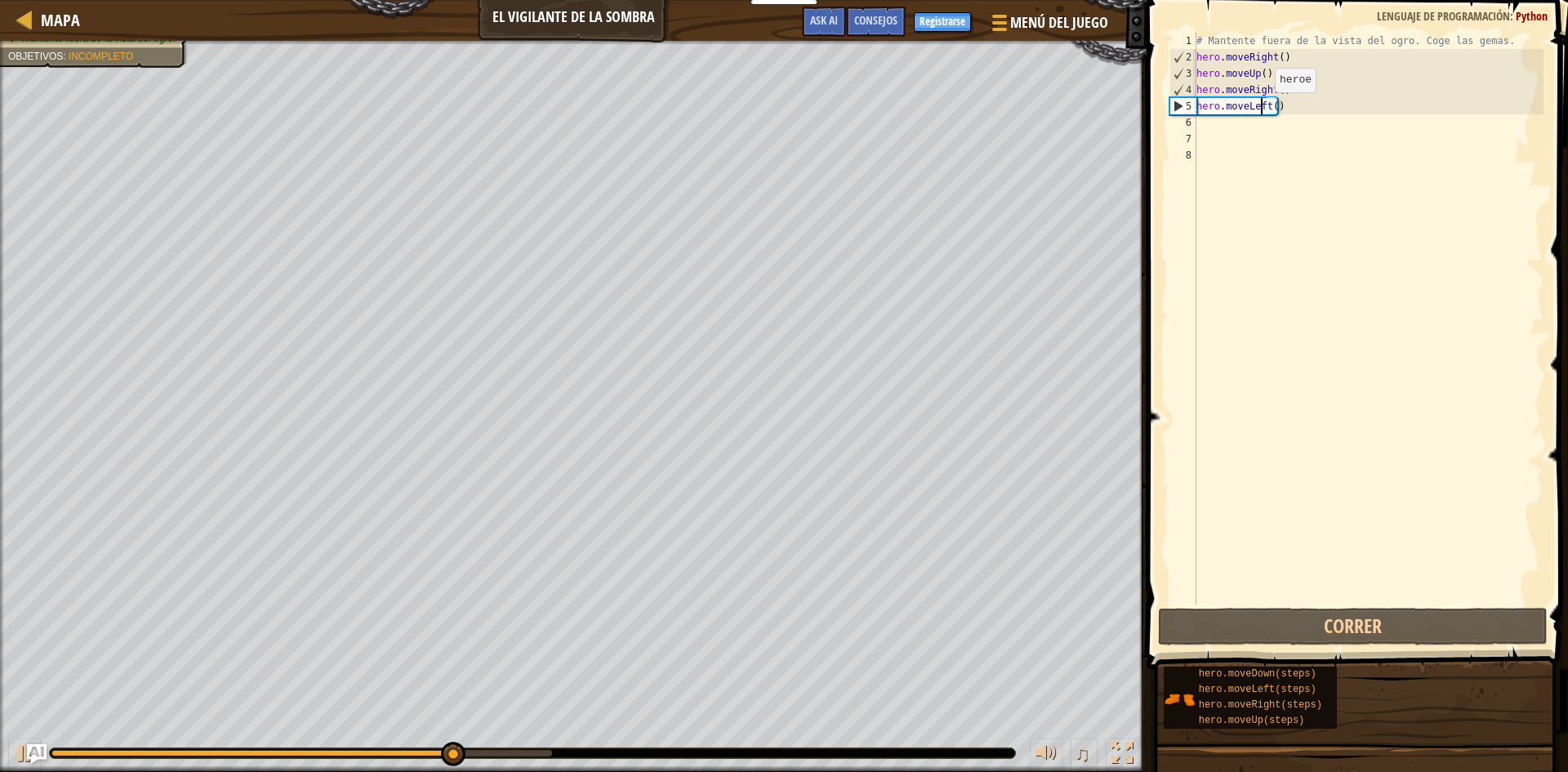
click at [1262, 109] on div "# Mantente fuera de la vista del ogro. Coge las gemas. hero . moveRight ( ) her…" at bounding box center [1368, 334] width 350 height 604
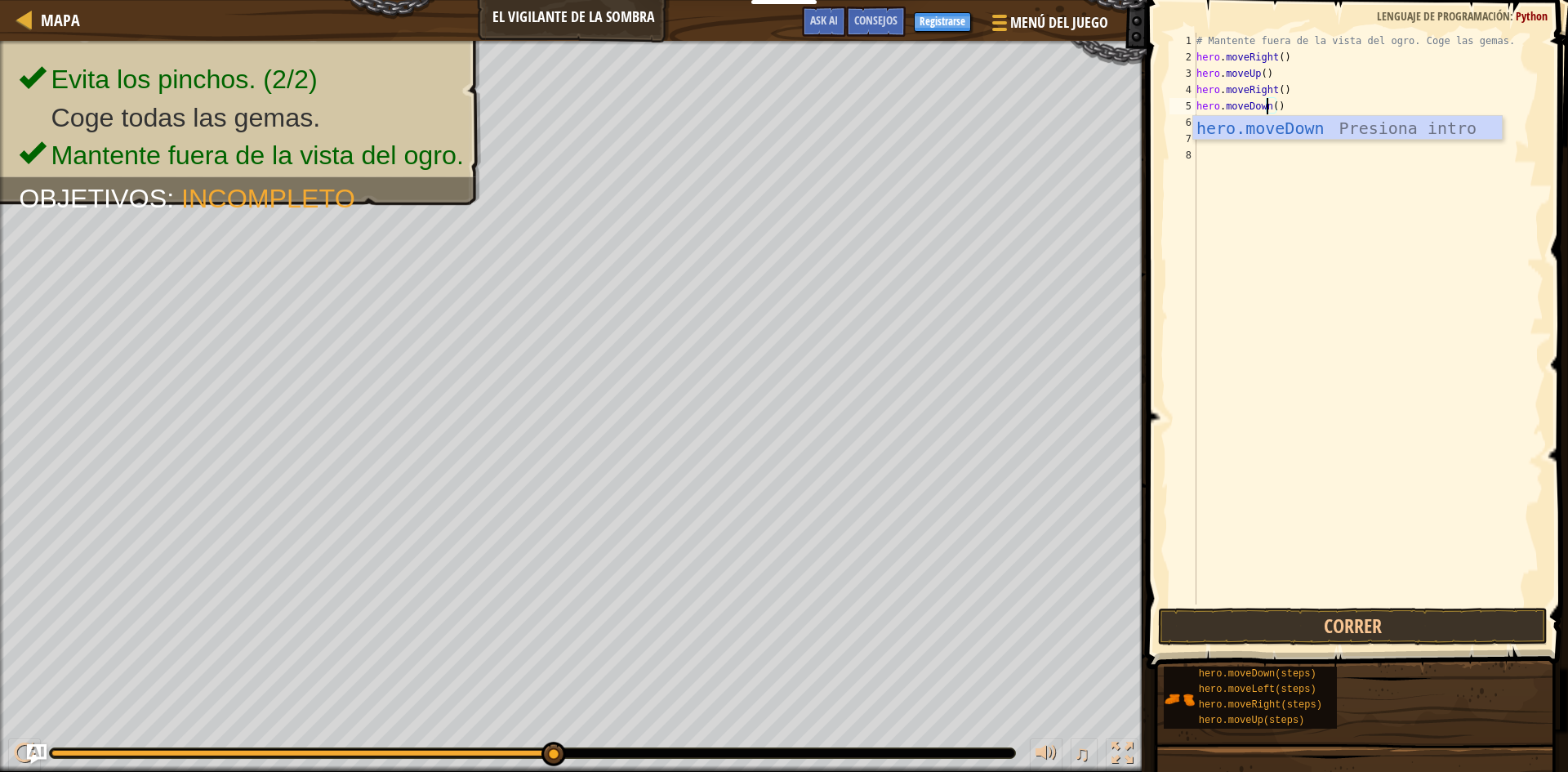
click at [1284, 130] on div "hero.moveDown Presiona intro" at bounding box center [1347, 152] width 309 height 73
click at [1373, 618] on button "Correr" at bounding box center [1353, 626] width 390 height 37
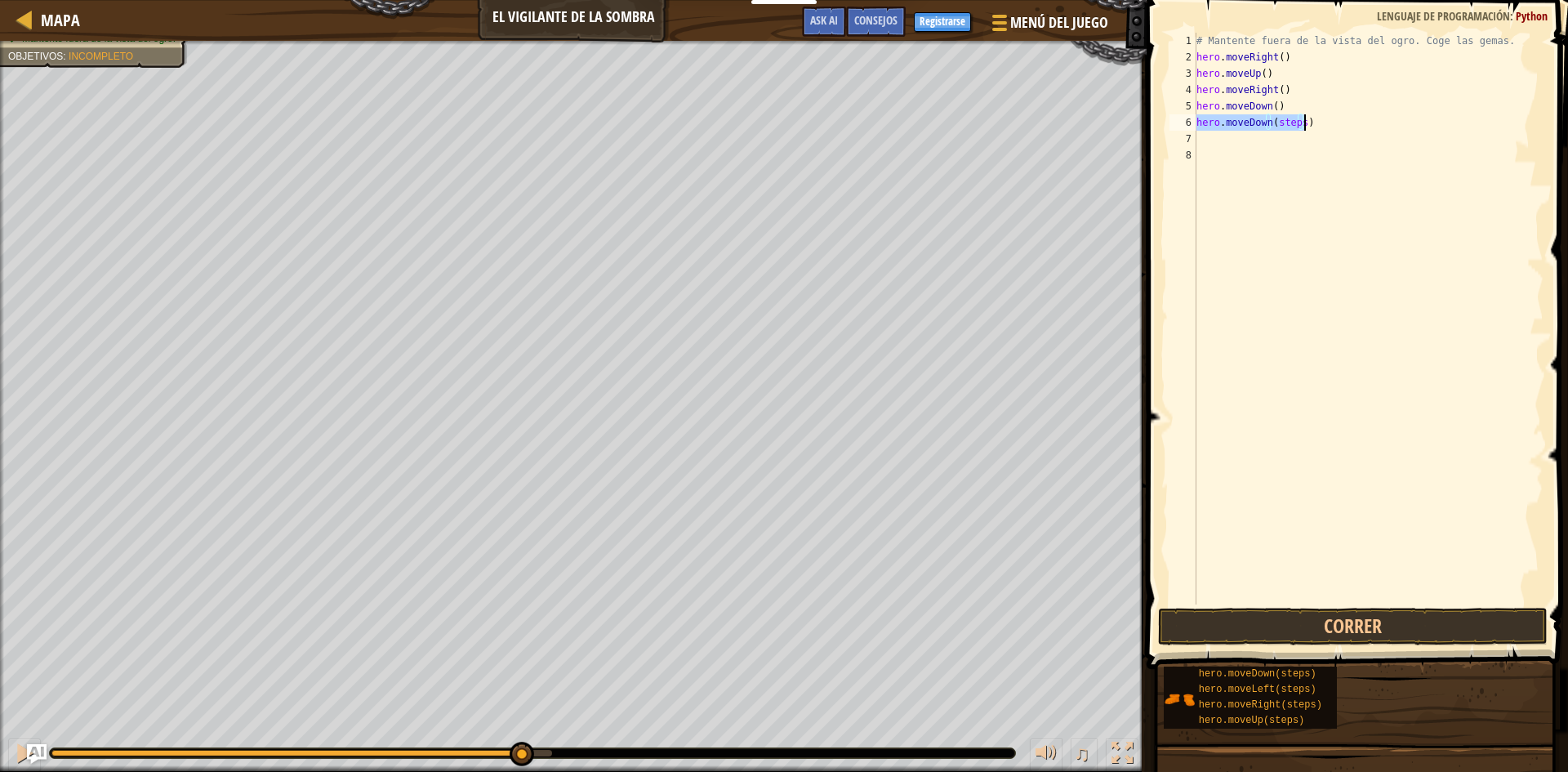
click at [1302, 124] on div "# Mantente fuera de la vista del ogro. Coge las gemas. hero . moveRight ( ) her…" at bounding box center [1368, 318] width 350 height 572
click at [1401, 622] on button "Correr" at bounding box center [1353, 626] width 390 height 37
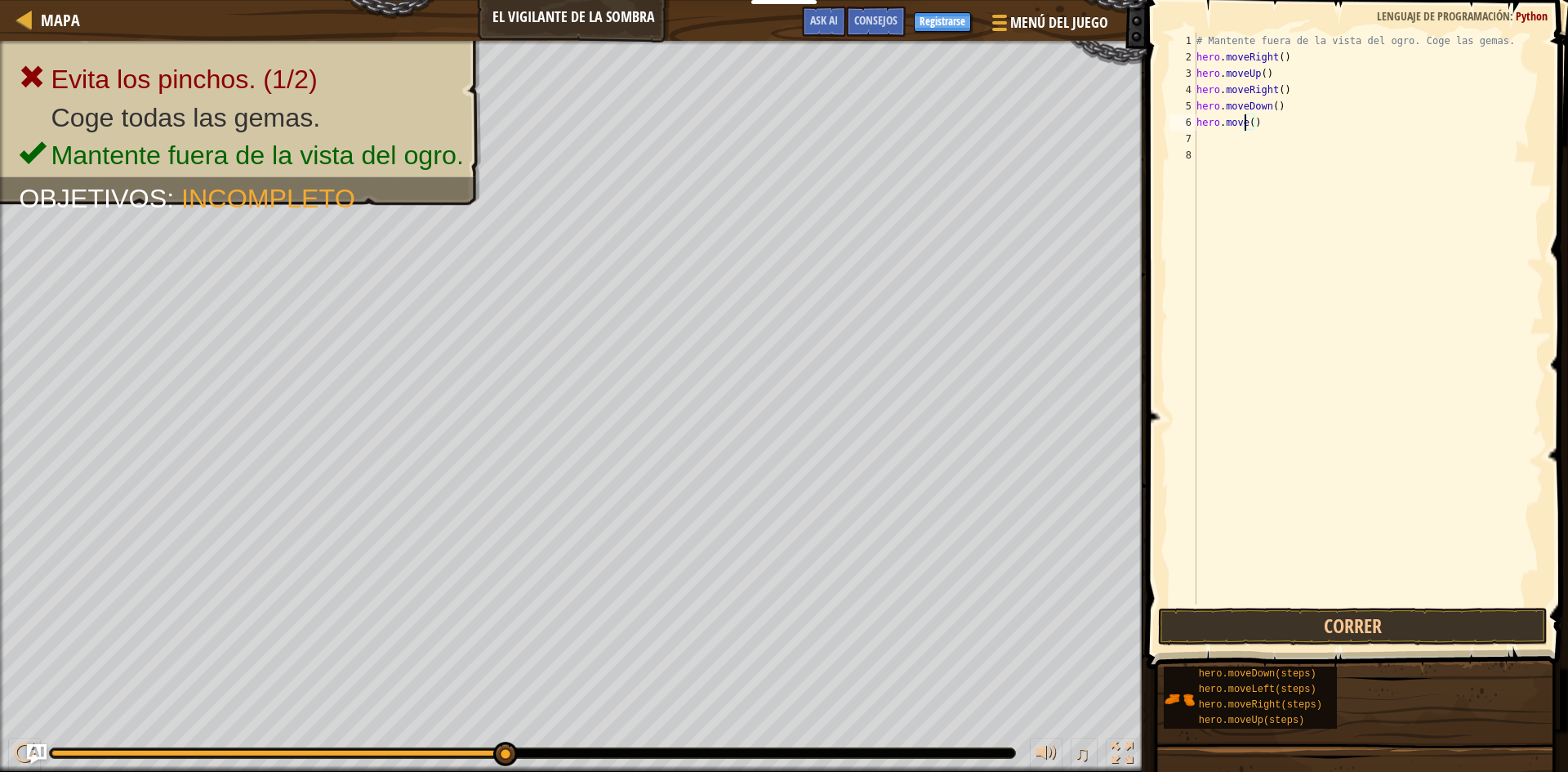
scroll to position [8, 5]
click at [1308, 140] on div "hero.moveRi ght Presiona intro" at bounding box center [1347, 168] width 309 height 73
type textarea "hero.moveRight()"
click at [1418, 626] on button "Correr" at bounding box center [1353, 626] width 390 height 37
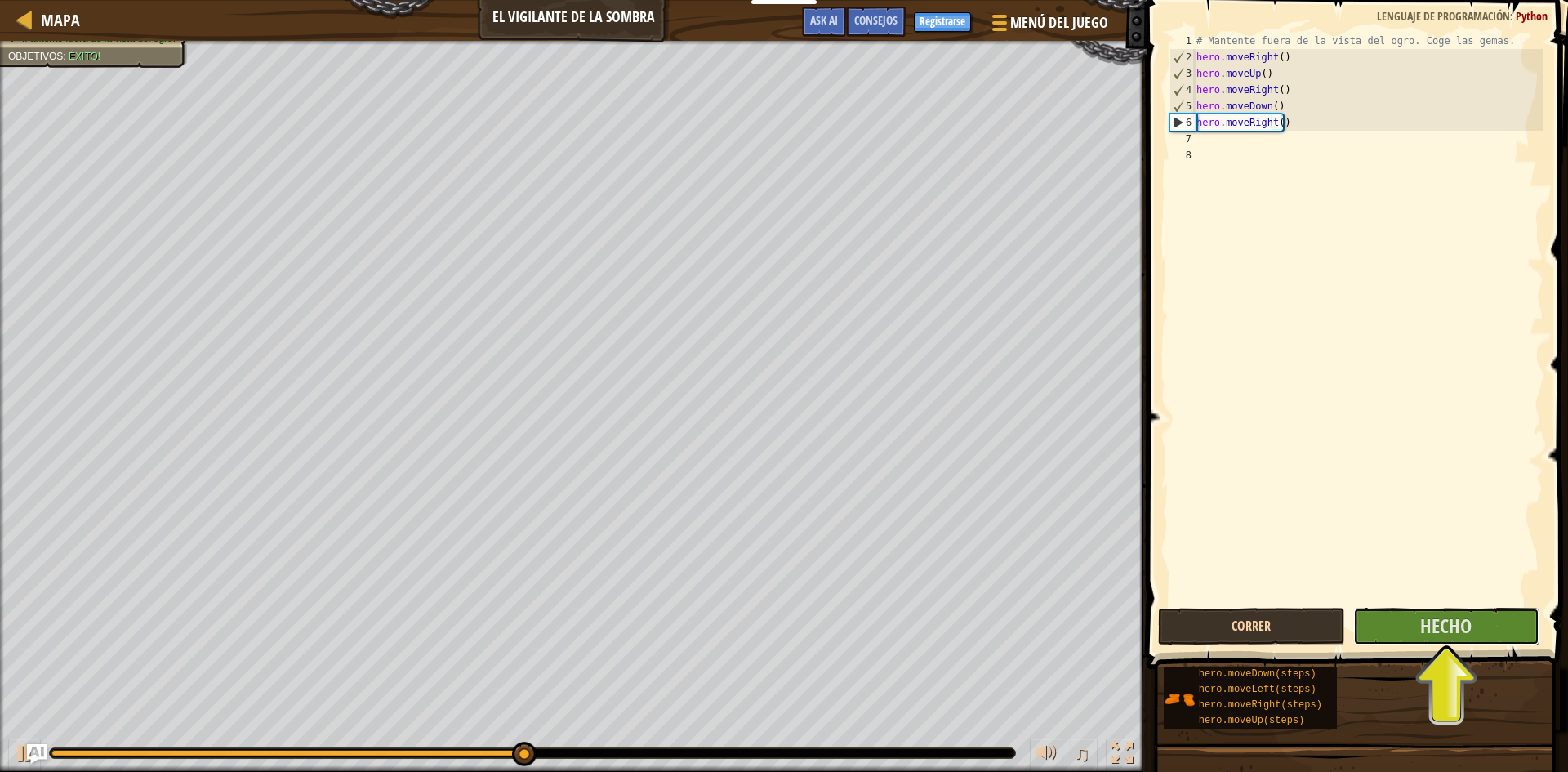
click at [1418, 626] on button "Hecho" at bounding box center [1447, 626] width 187 height 37
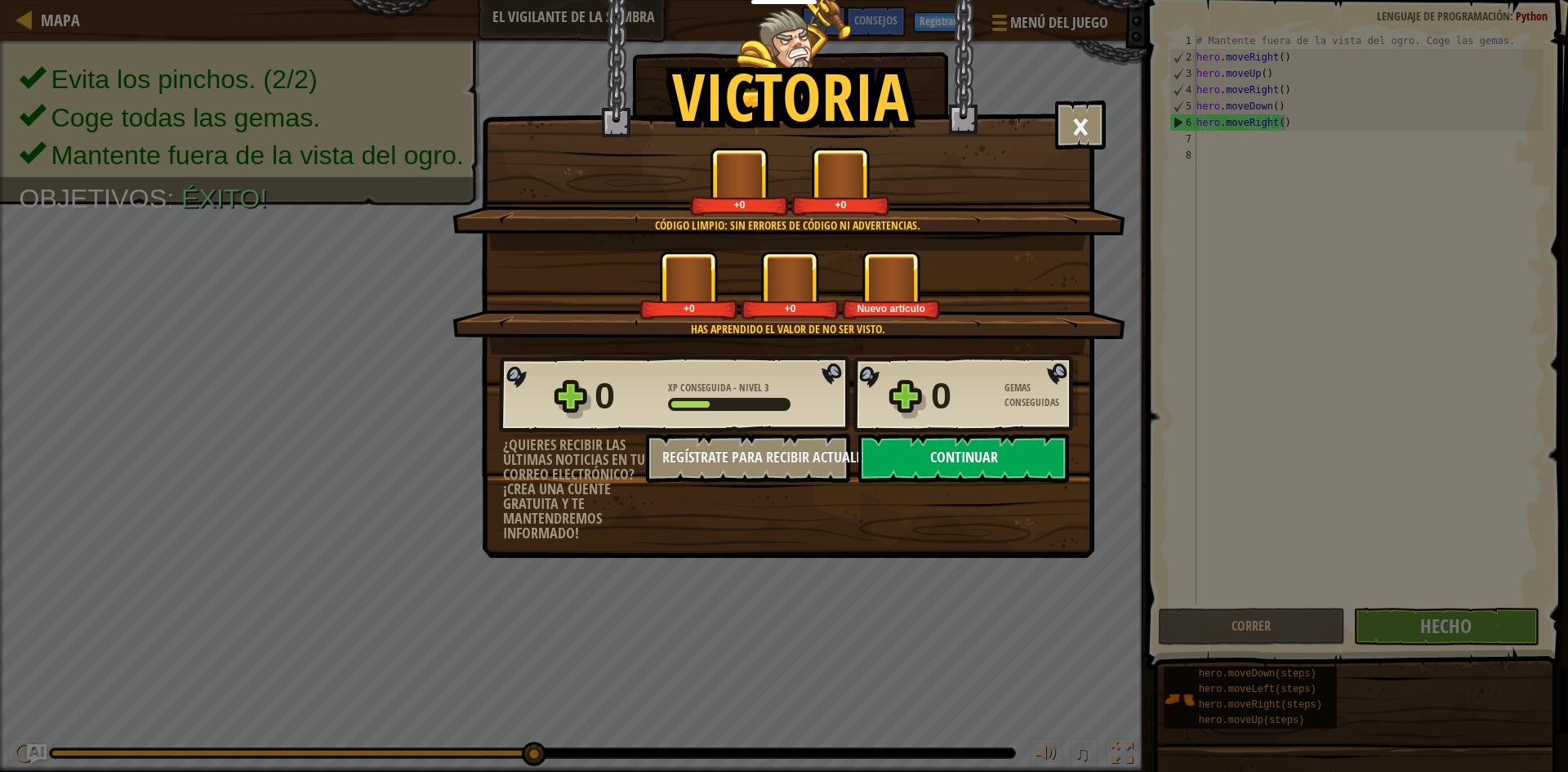
click at [990, 457] on button "Continuar" at bounding box center [963, 459] width 210 height 49
select select "es-ES"
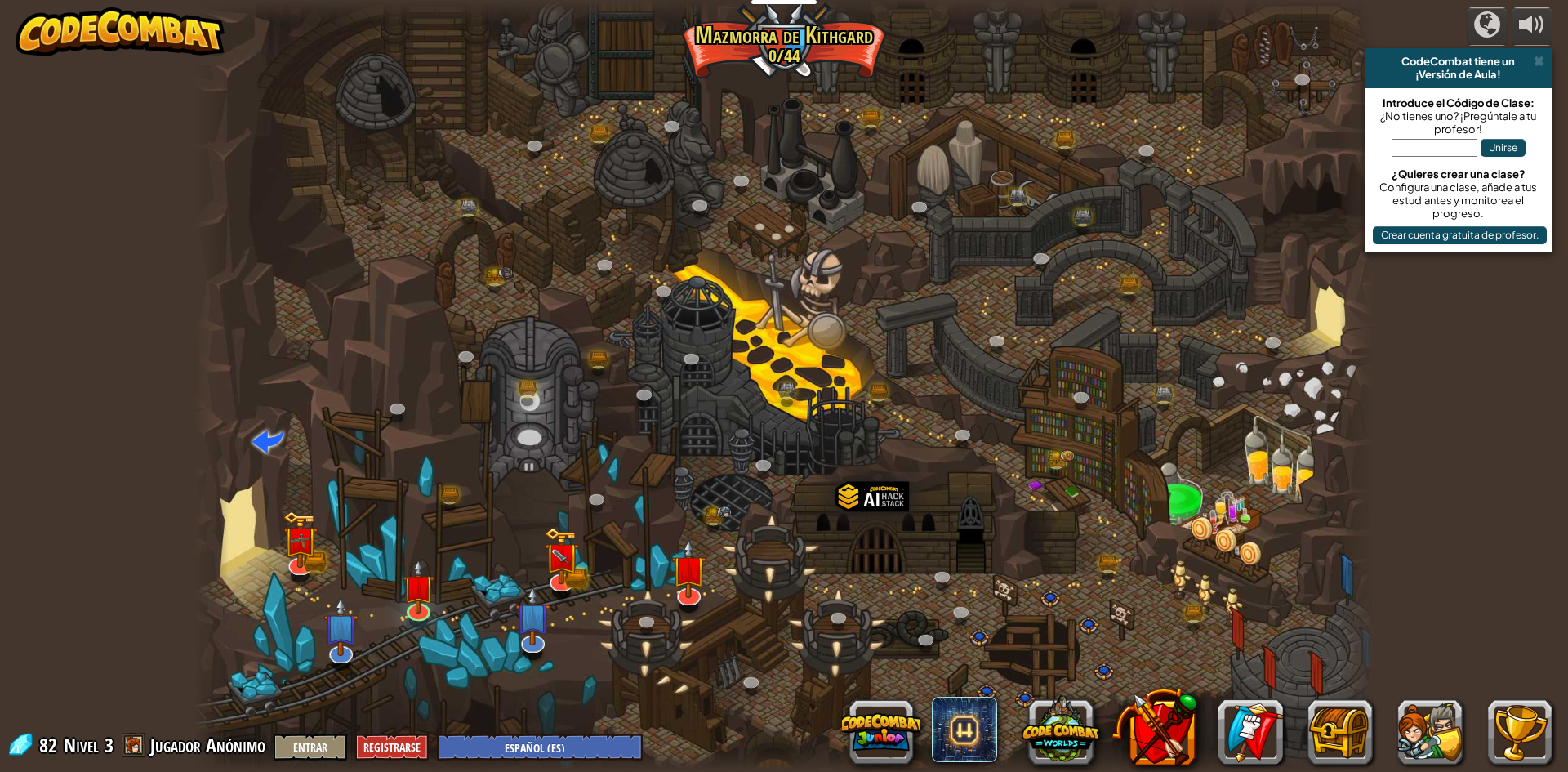
select select "es-ES"
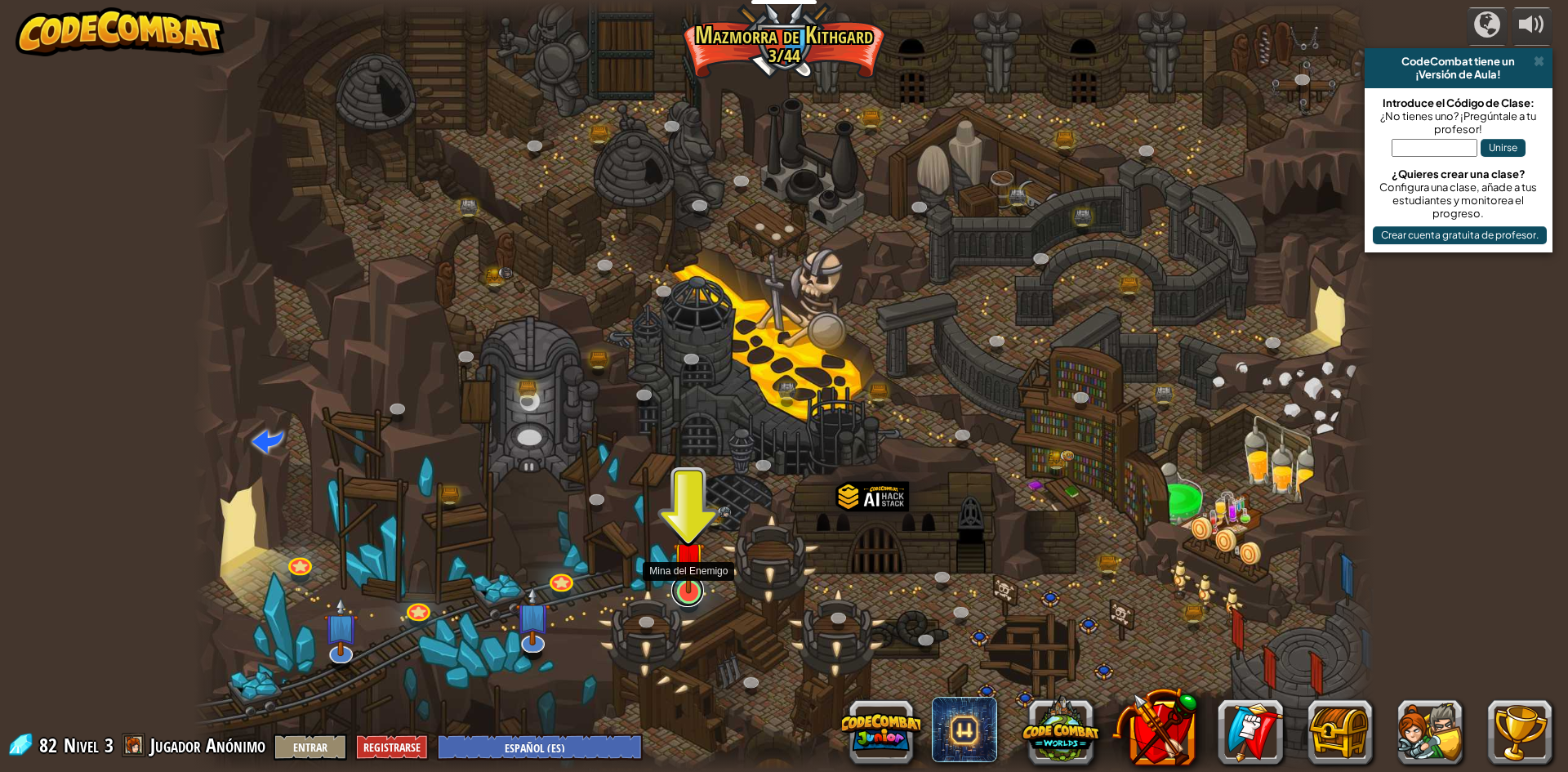
click at [695, 596] on link at bounding box center [688, 591] width 32 height 32
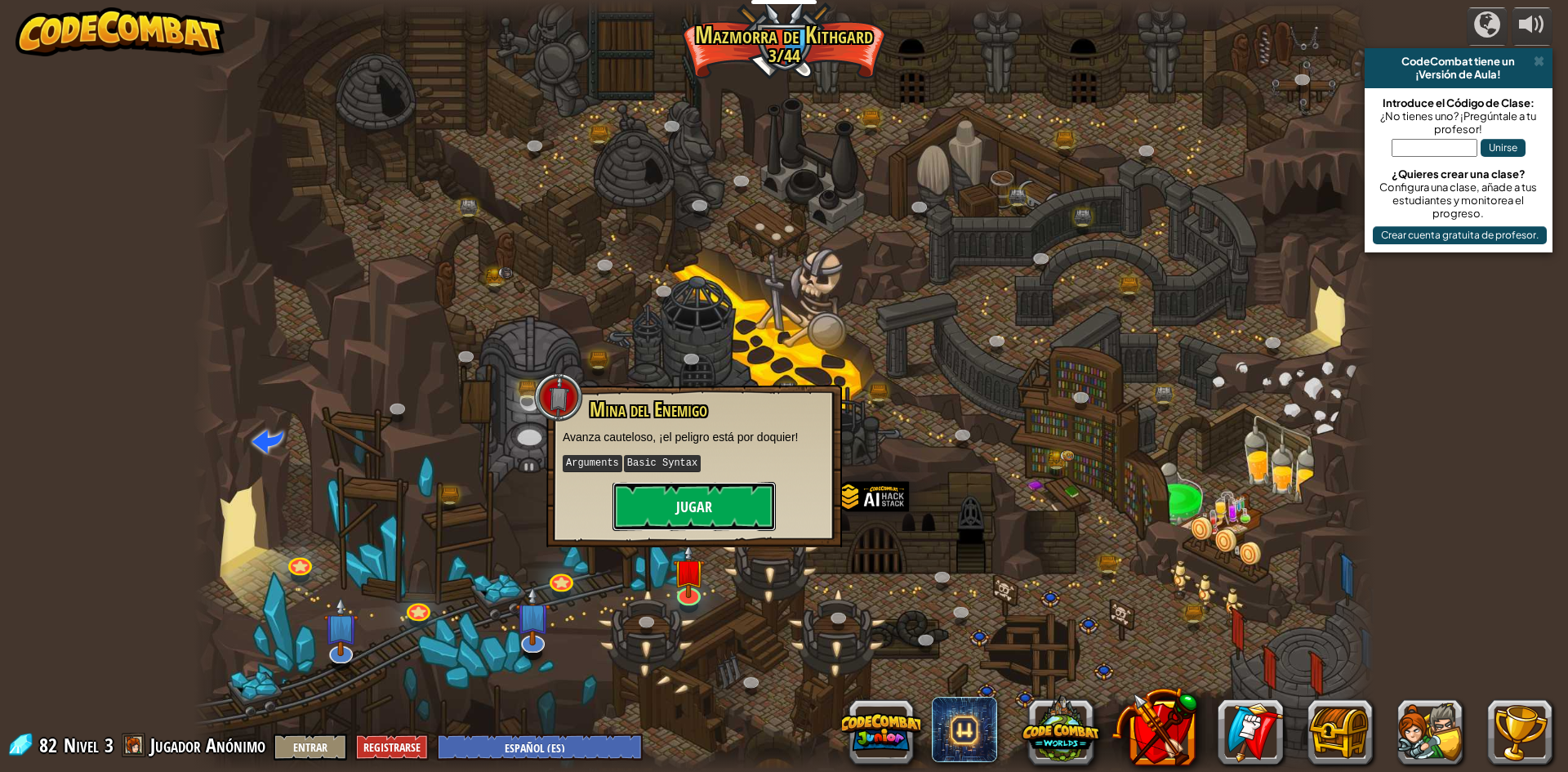
click at [725, 506] on button "Jugar" at bounding box center [695, 507] width 164 height 49
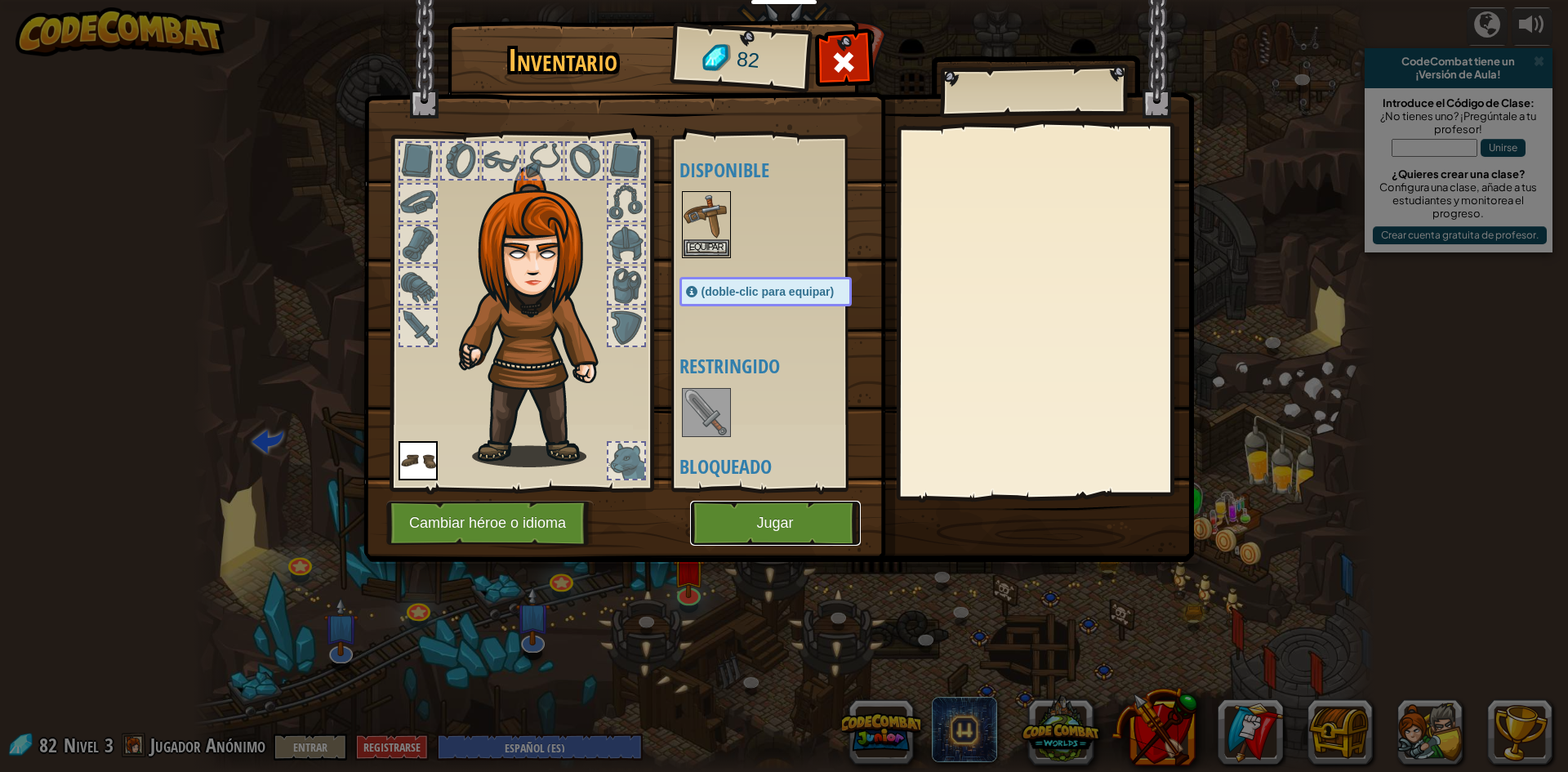
click at [830, 521] on button "Jugar" at bounding box center [774, 523] width 170 height 45
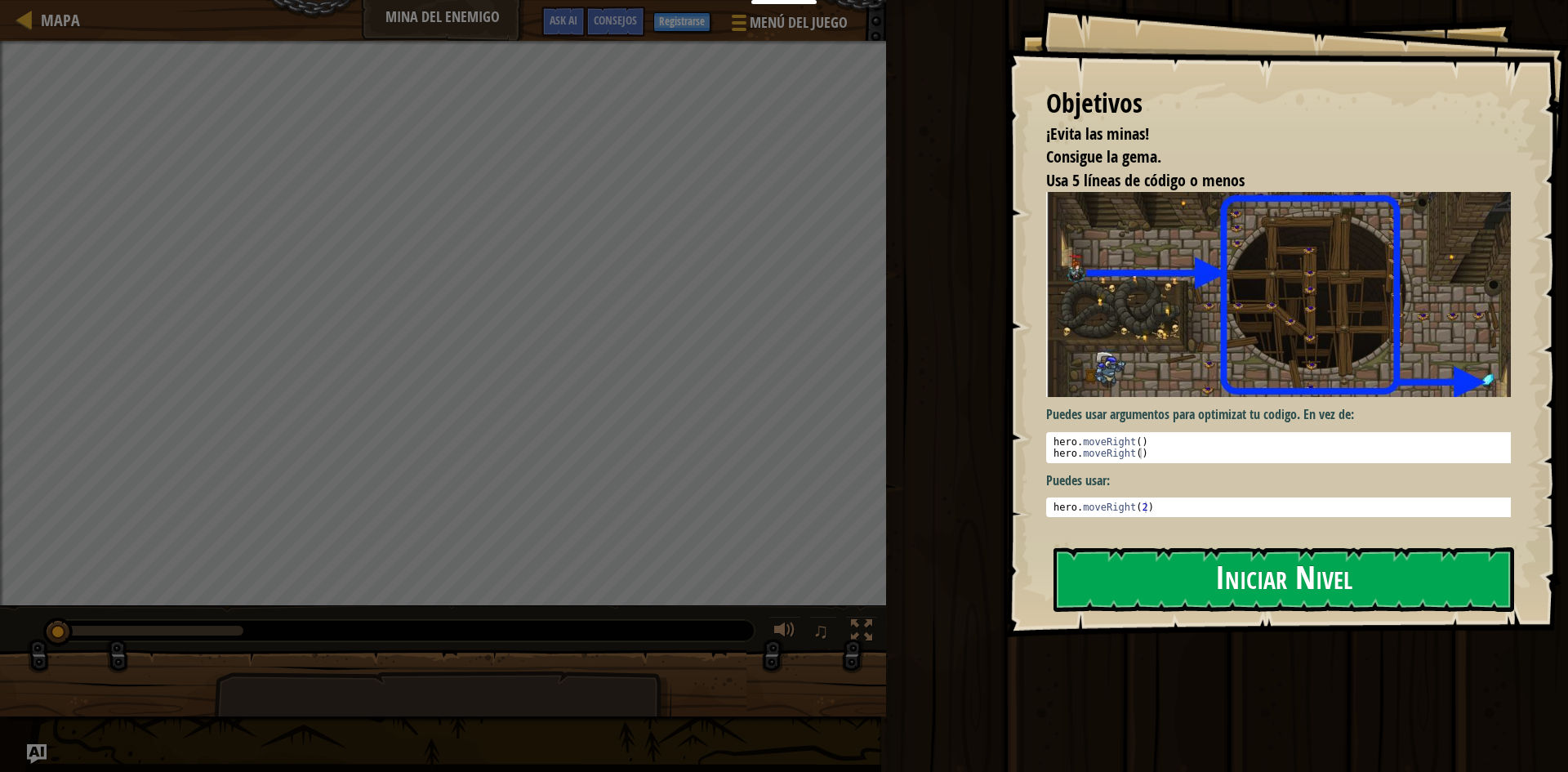
click at [1147, 583] on button "Iniciar Nivel" at bounding box center [1284, 580] width 461 height 65
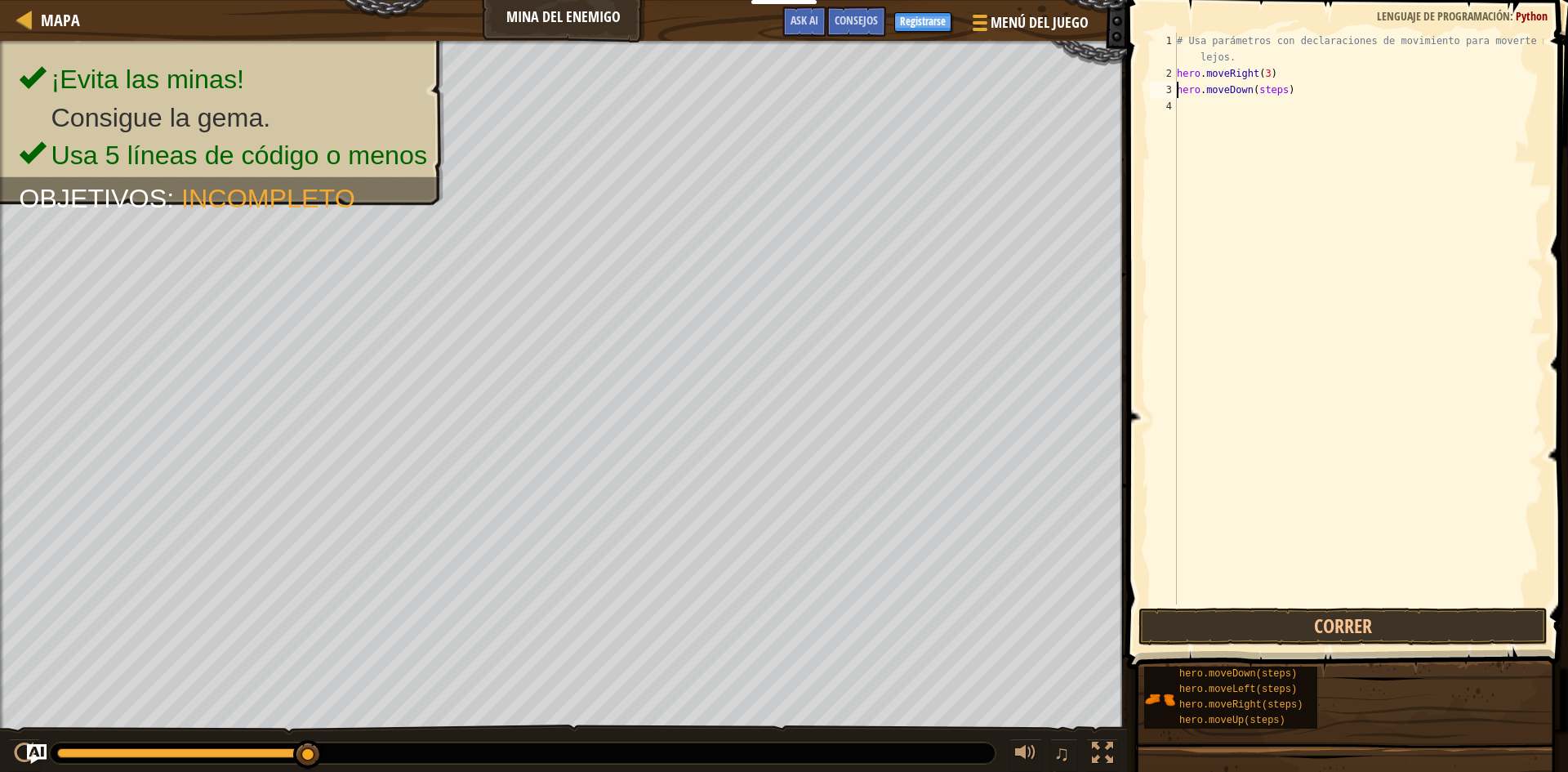
click at [1290, 92] on div "# Usa parámetros con declaraciones de movimiento para moverte más lejos. hero .…" at bounding box center [1359, 343] width 370 height 621
type textarea "hero.moveDown()"
click at [1356, 626] on button "Correr" at bounding box center [1343, 626] width 409 height 37
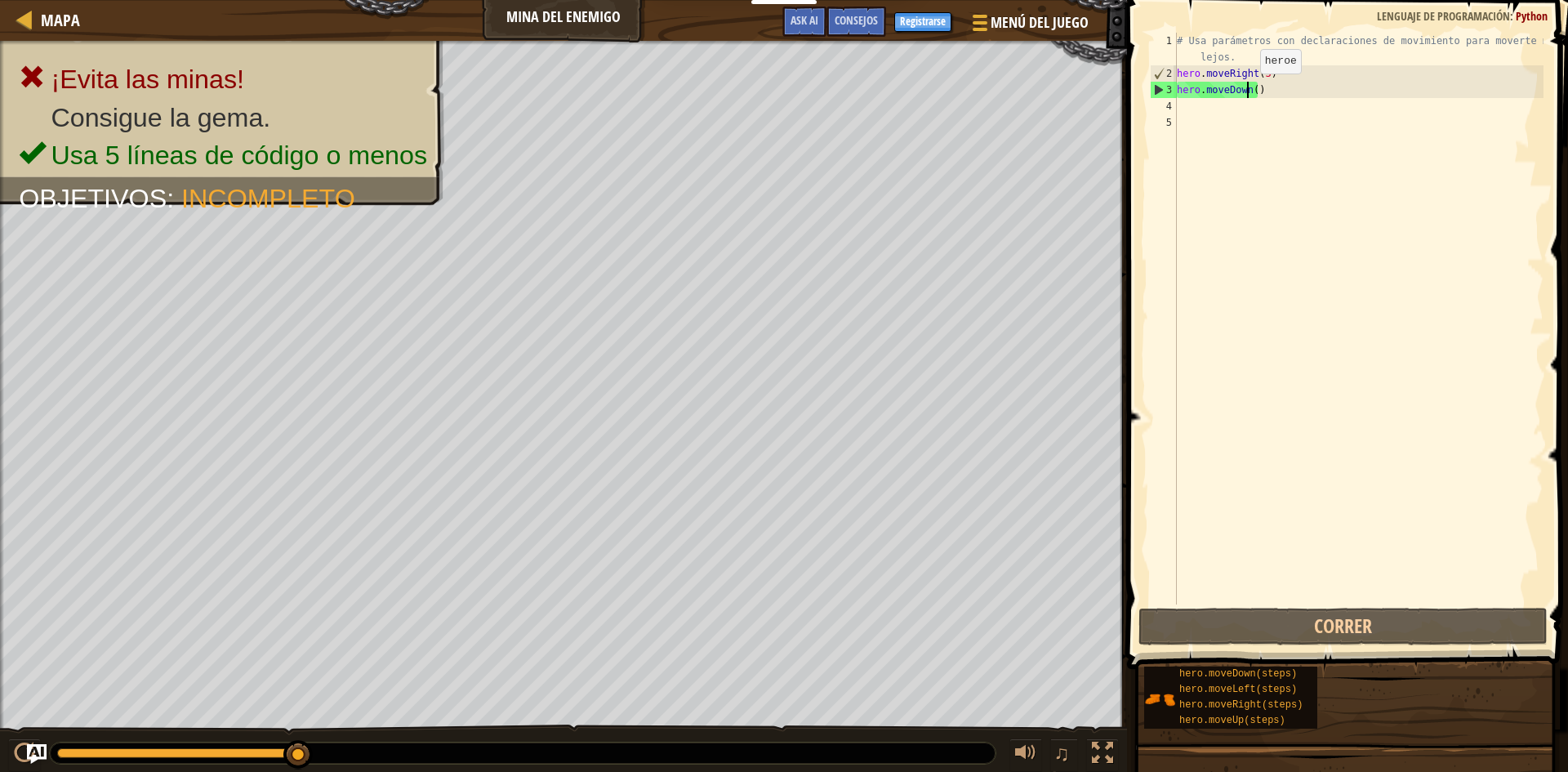
click at [1246, 89] on div "# Usa parámetros con declaraciones de movimiento para moverte más lejos. hero .…" at bounding box center [1359, 343] width 370 height 621
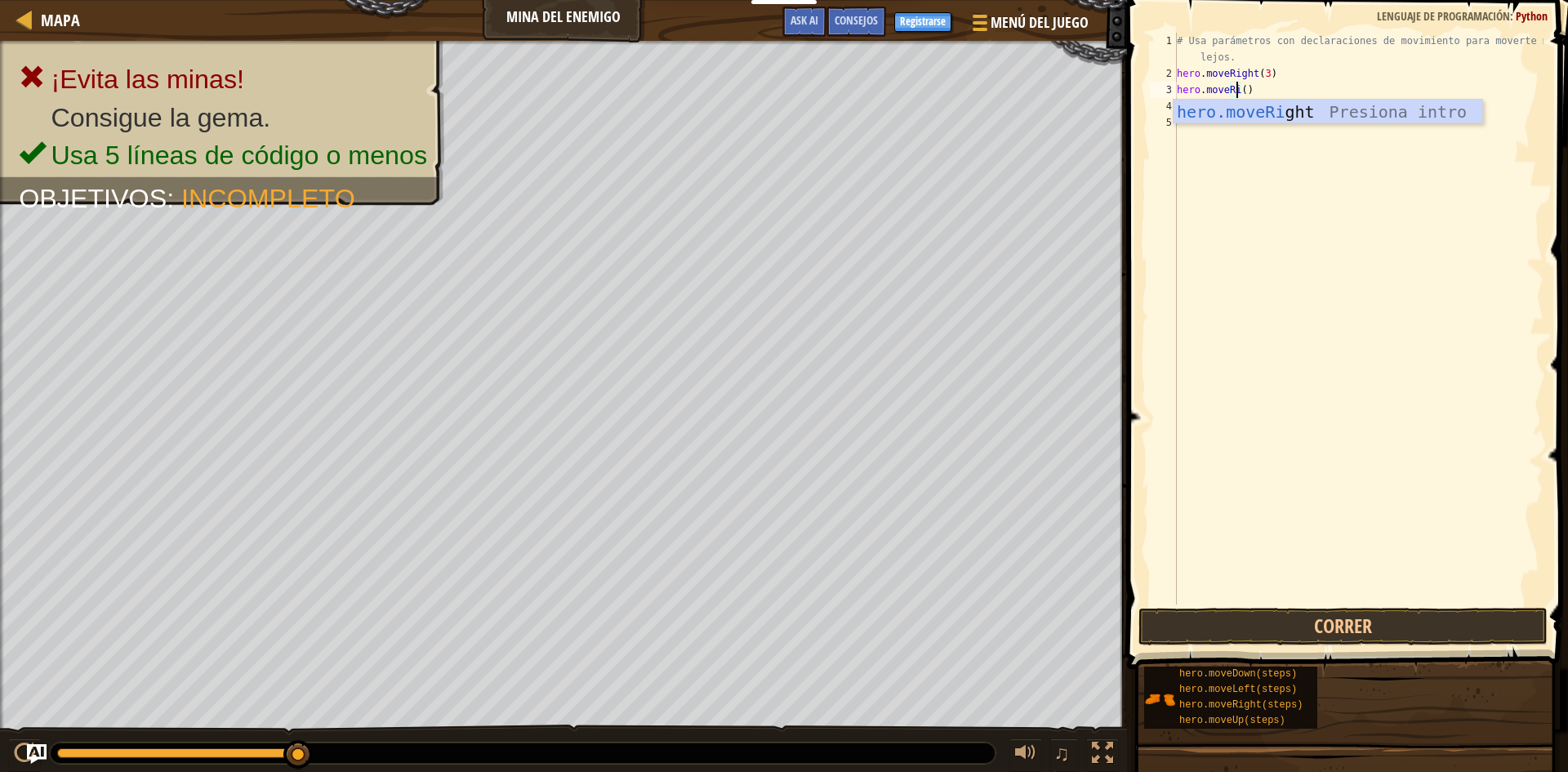
scroll to position [8, 5]
click at [1289, 121] on div "hero.moveRi ght Presiona intro" at bounding box center [1328, 136] width 309 height 73
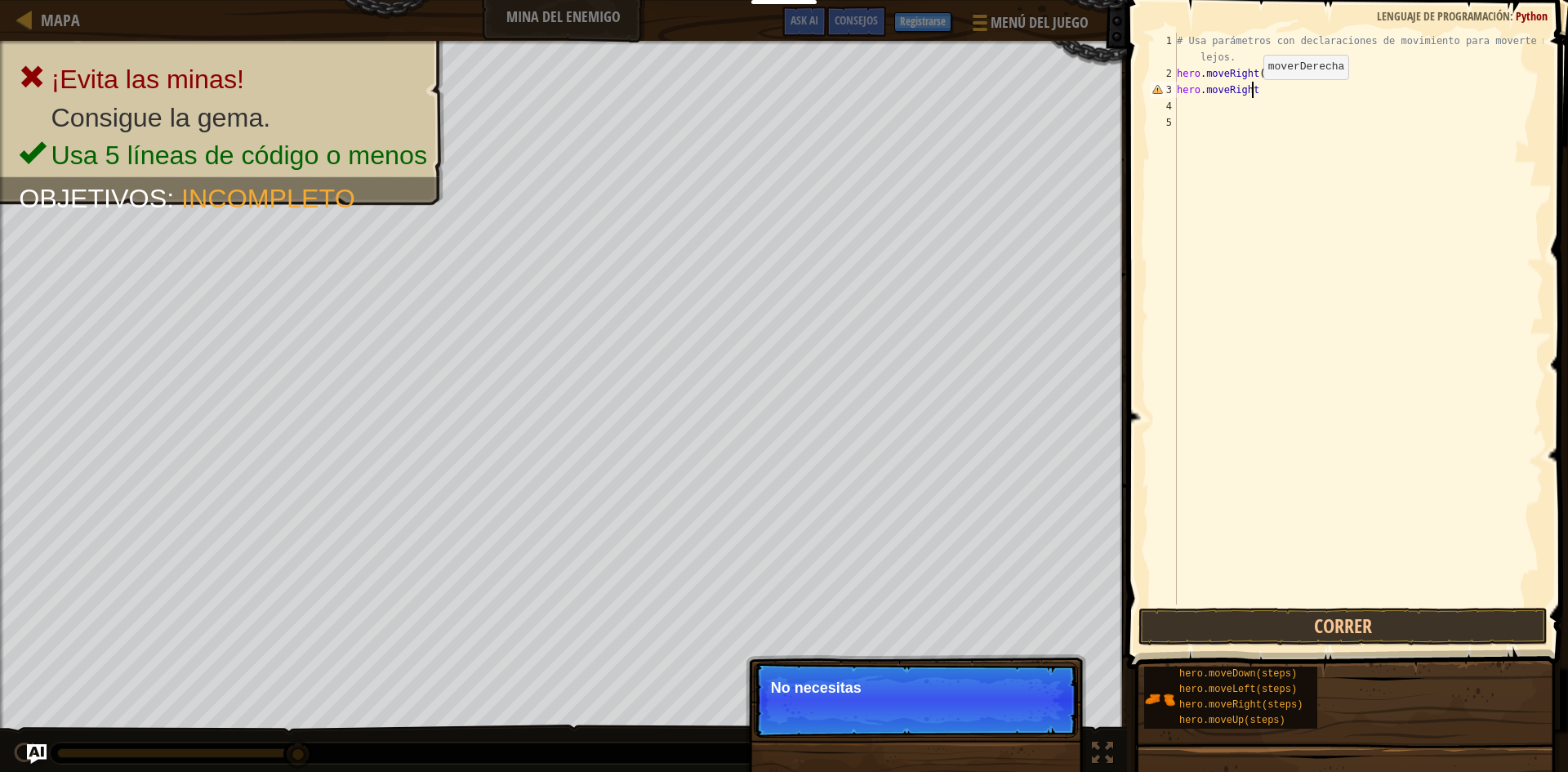
scroll to position [8, 6]
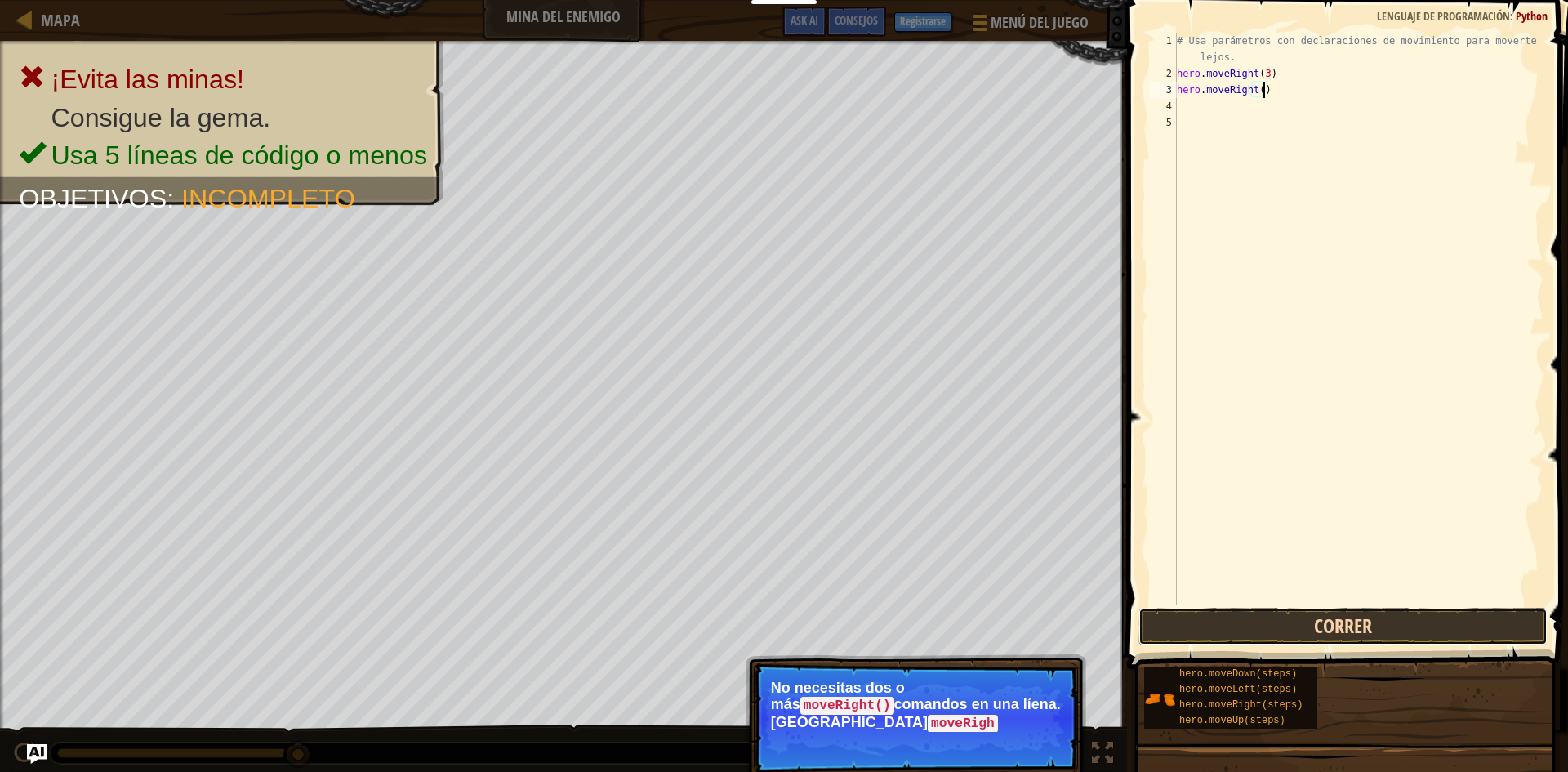
click at [1316, 614] on button "Correr" at bounding box center [1343, 626] width 409 height 37
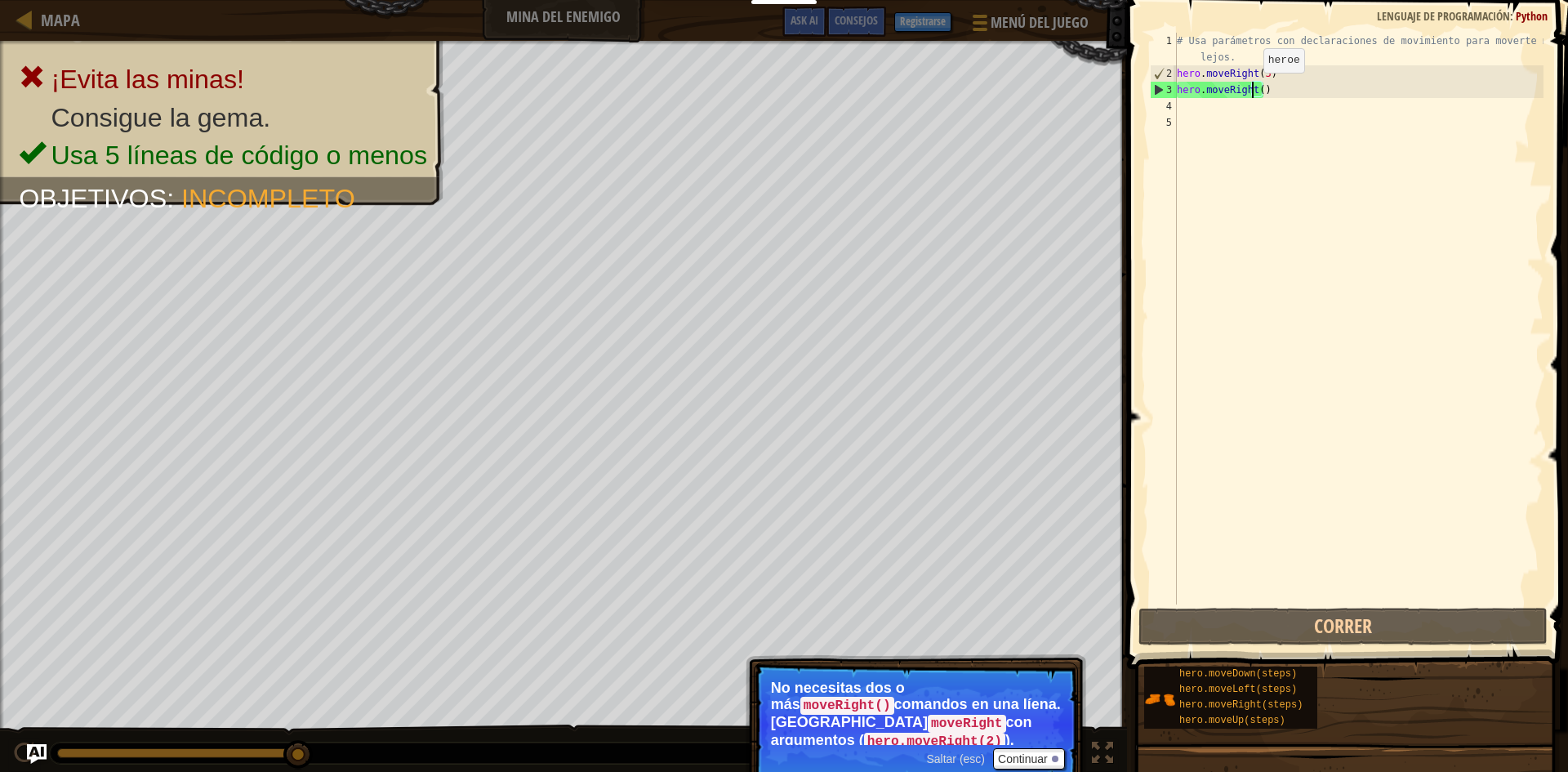
click at [1250, 89] on div "# Usa parámetros con declaraciones de movimiento para moverte más lejos. hero .…" at bounding box center [1359, 343] width 370 height 621
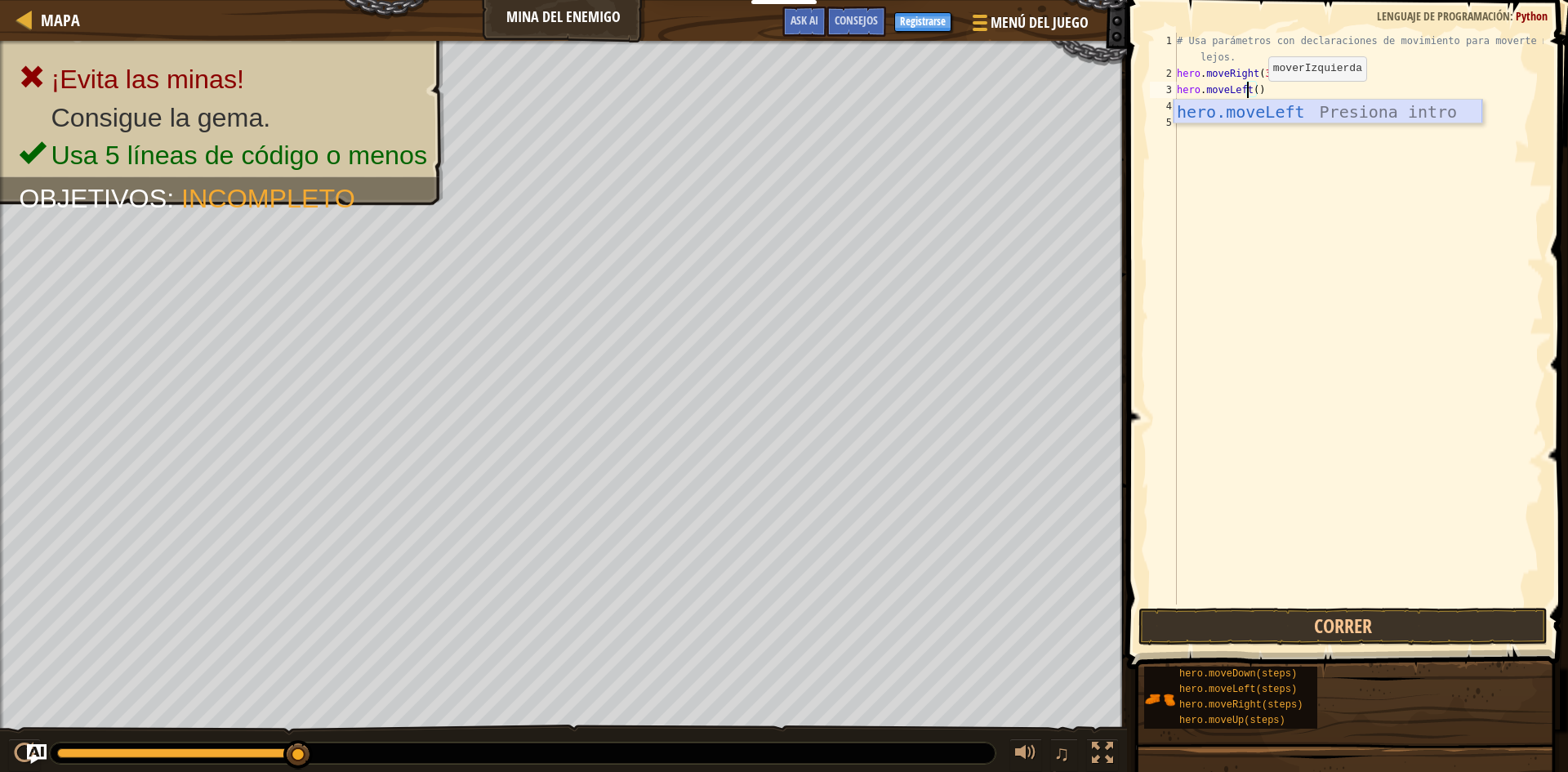
click at [1348, 115] on div "hero.moveLeft Presiona intro" at bounding box center [1328, 136] width 309 height 73
click at [1443, 618] on button "Correr" at bounding box center [1343, 626] width 409 height 37
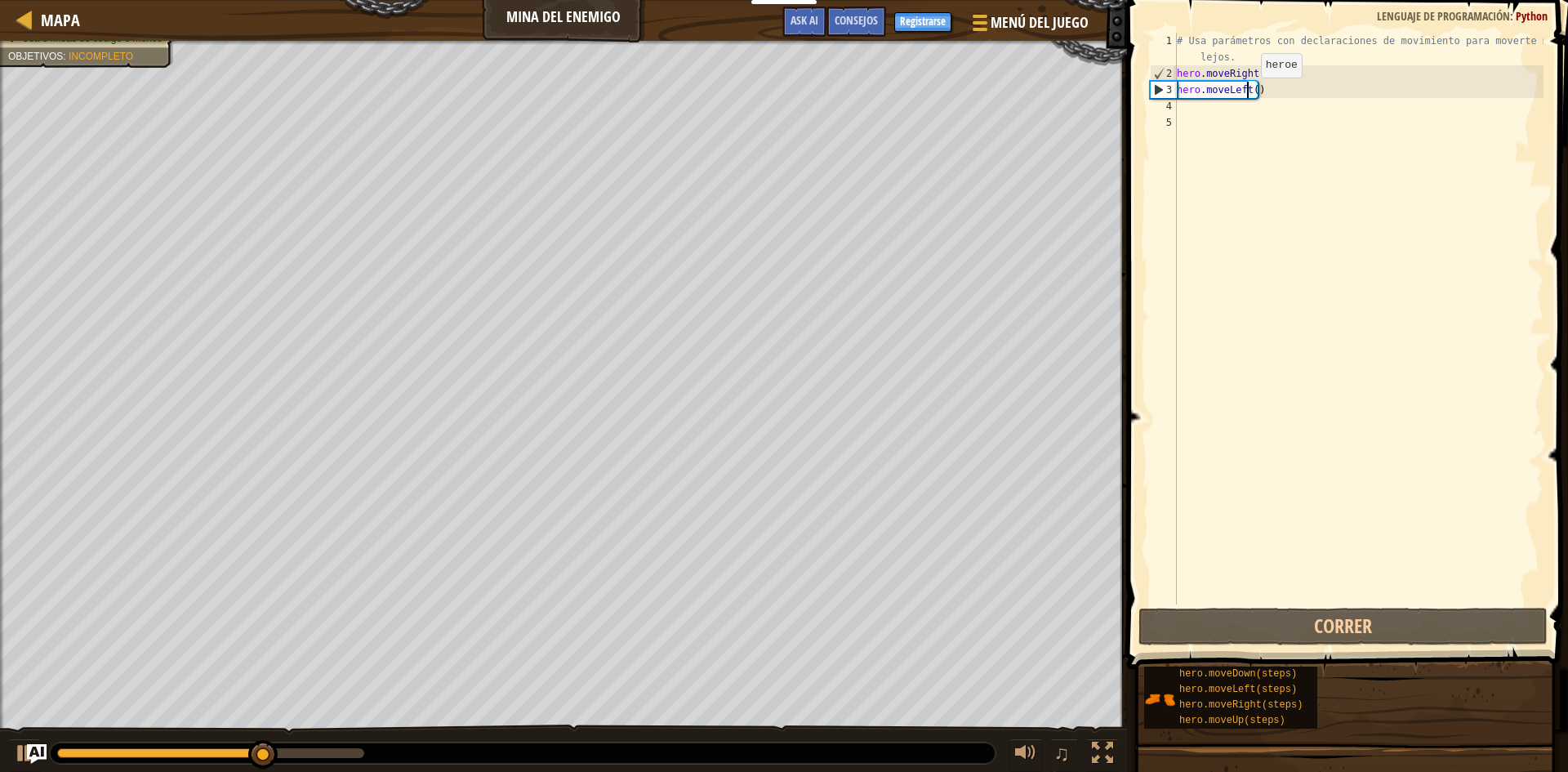
click at [1247, 94] on div "# Usa parámetros con declaraciones de movimiento para moverte más lejos. hero .…" at bounding box center [1359, 343] width 370 height 621
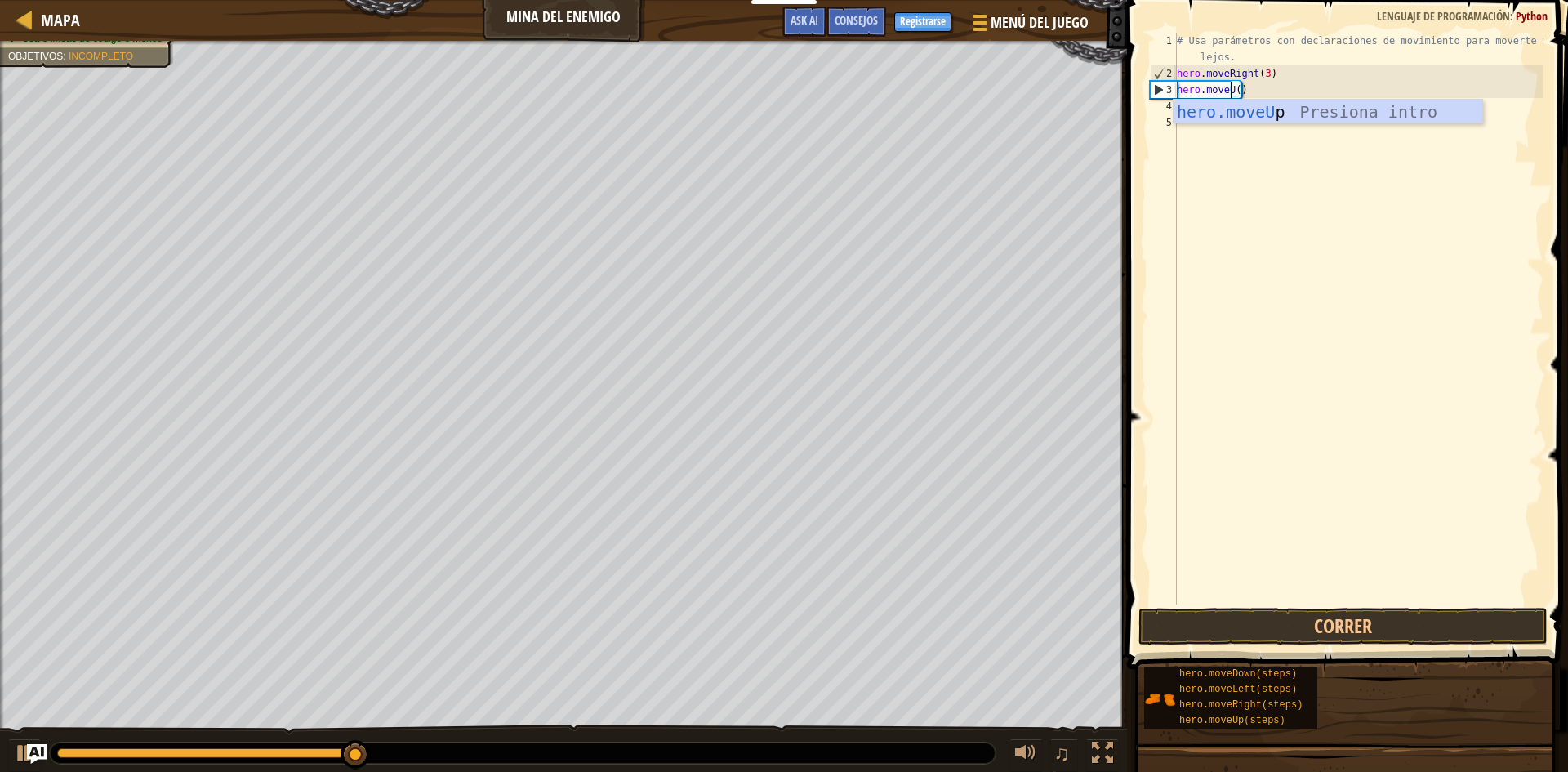
scroll to position [8, 5]
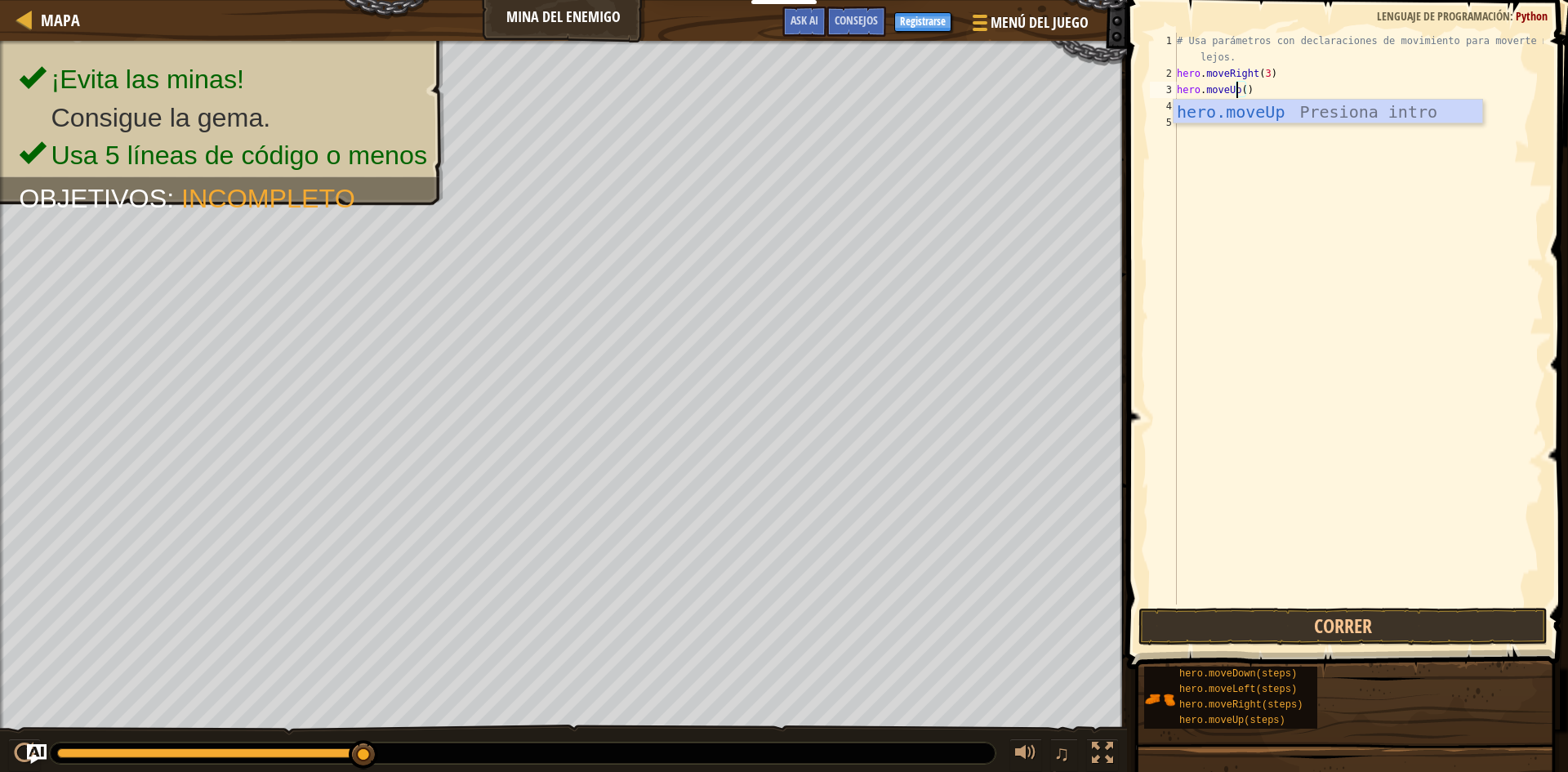
click at [1312, 120] on div "hero.moveUp Presiona intro" at bounding box center [1328, 136] width 309 height 73
click at [1434, 625] on button "Correr" at bounding box center [1343, 626] width 409 height 37
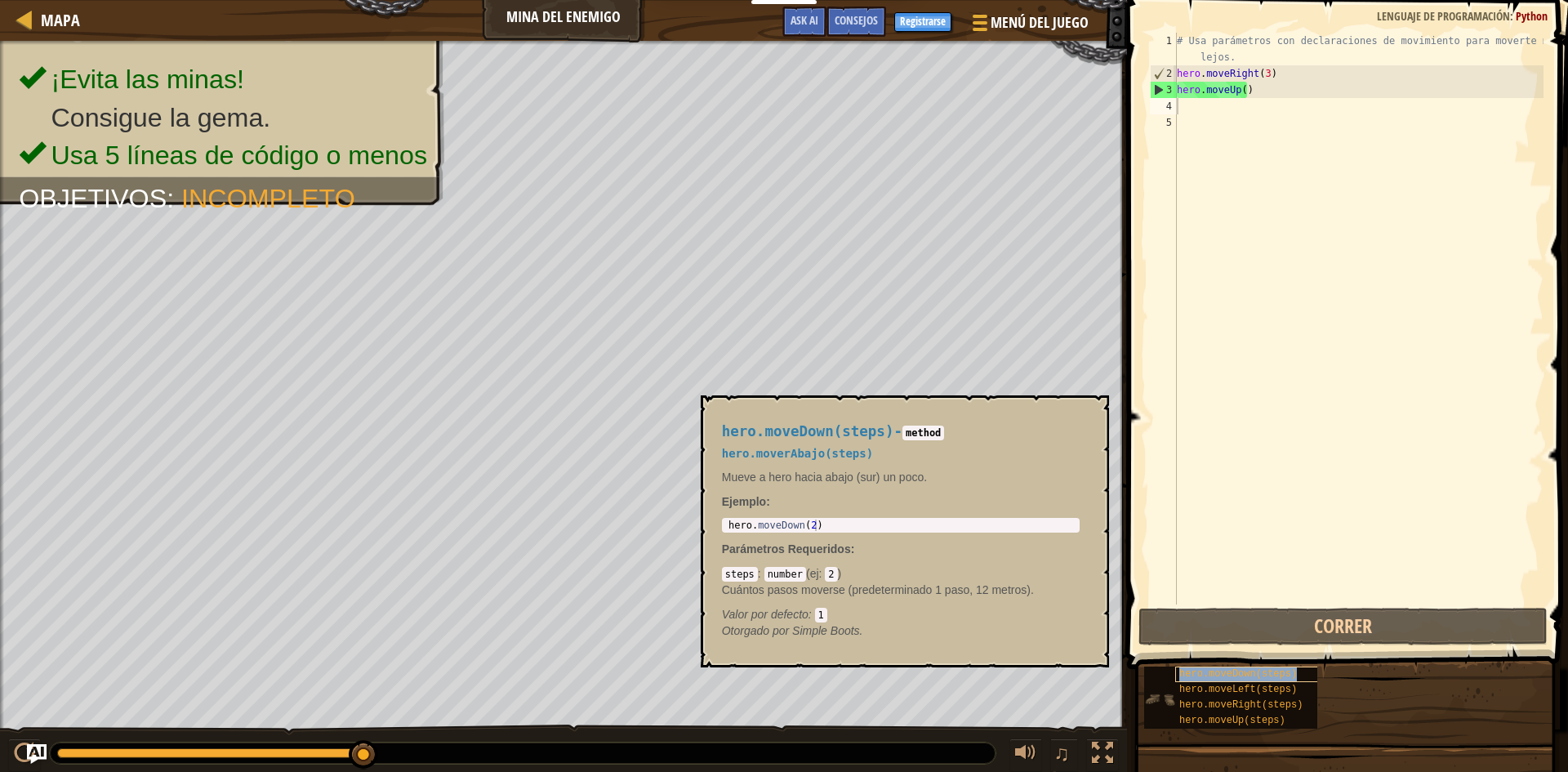
type textarea "hero.moveDown(steps)"
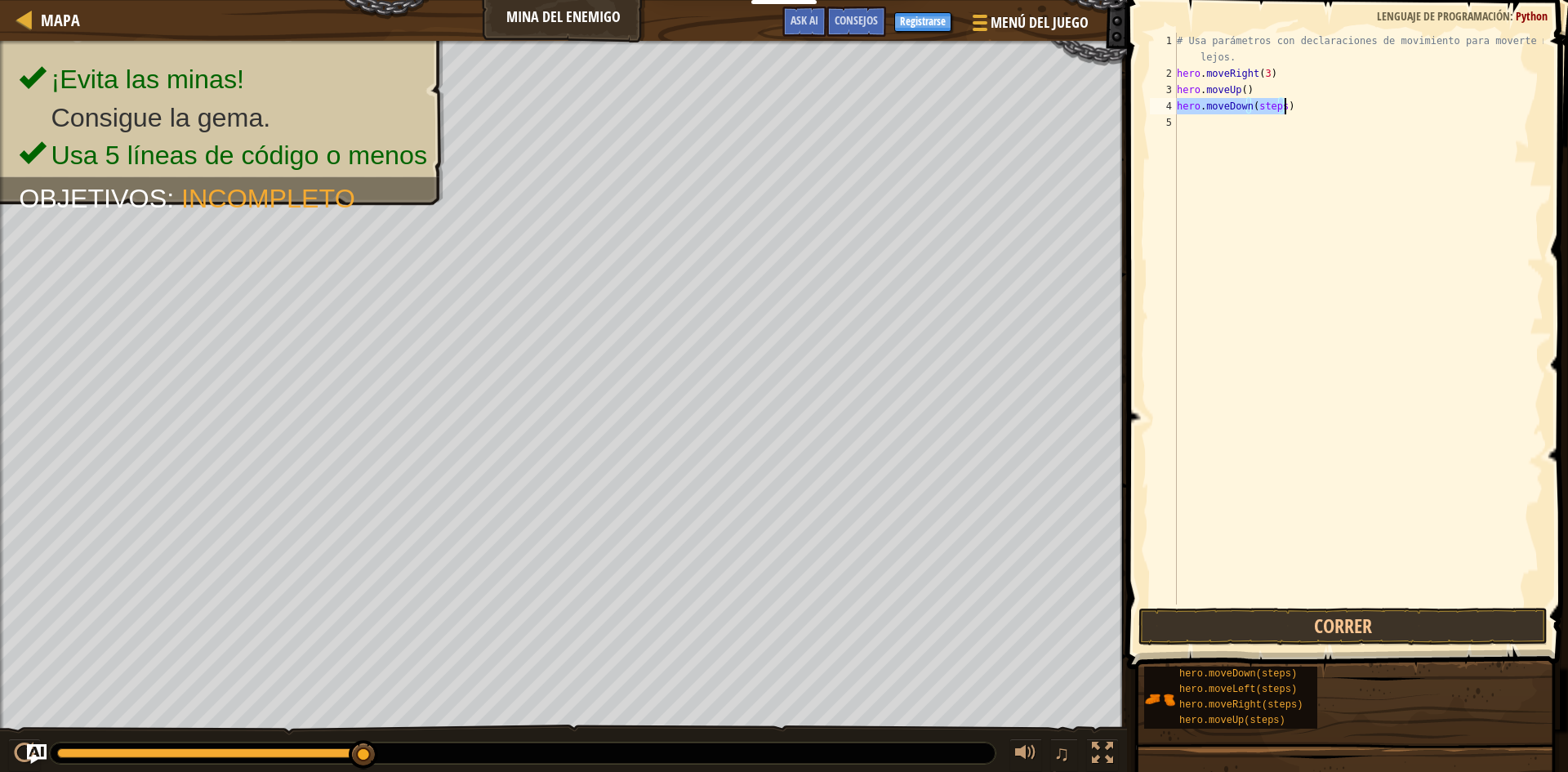
scroll to position [8, 0]
click at [1267, 101] on div "# Usa parámetros con declaraciones de movimiento para moverte más lejos. hero .…" at bounding box center [1359, 318] width 370 height 572
click at [1354, 633] on button "Correr" at bounding box center [1343, 626] width 409 height 37
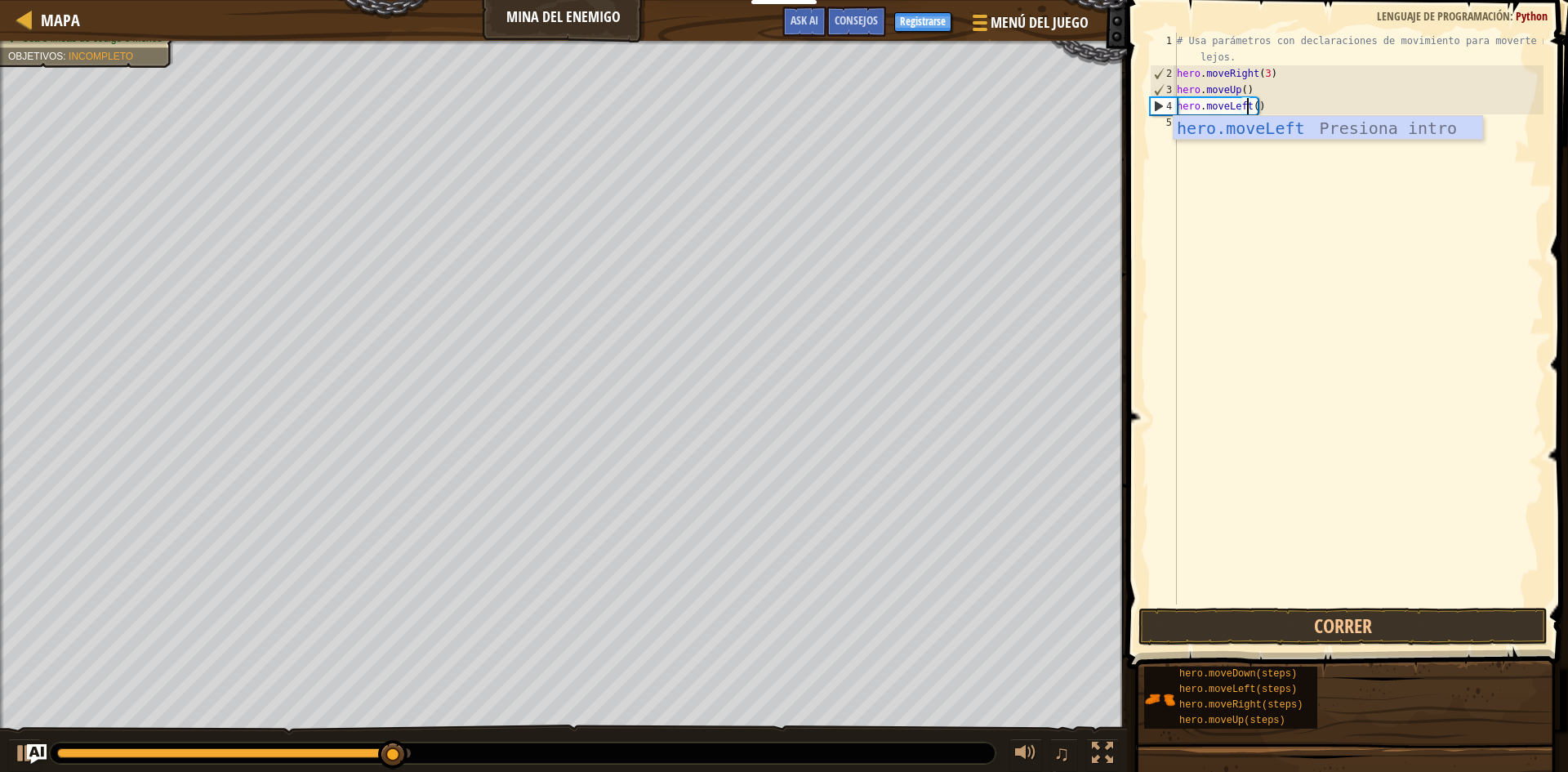
scroll to position [8, 6]
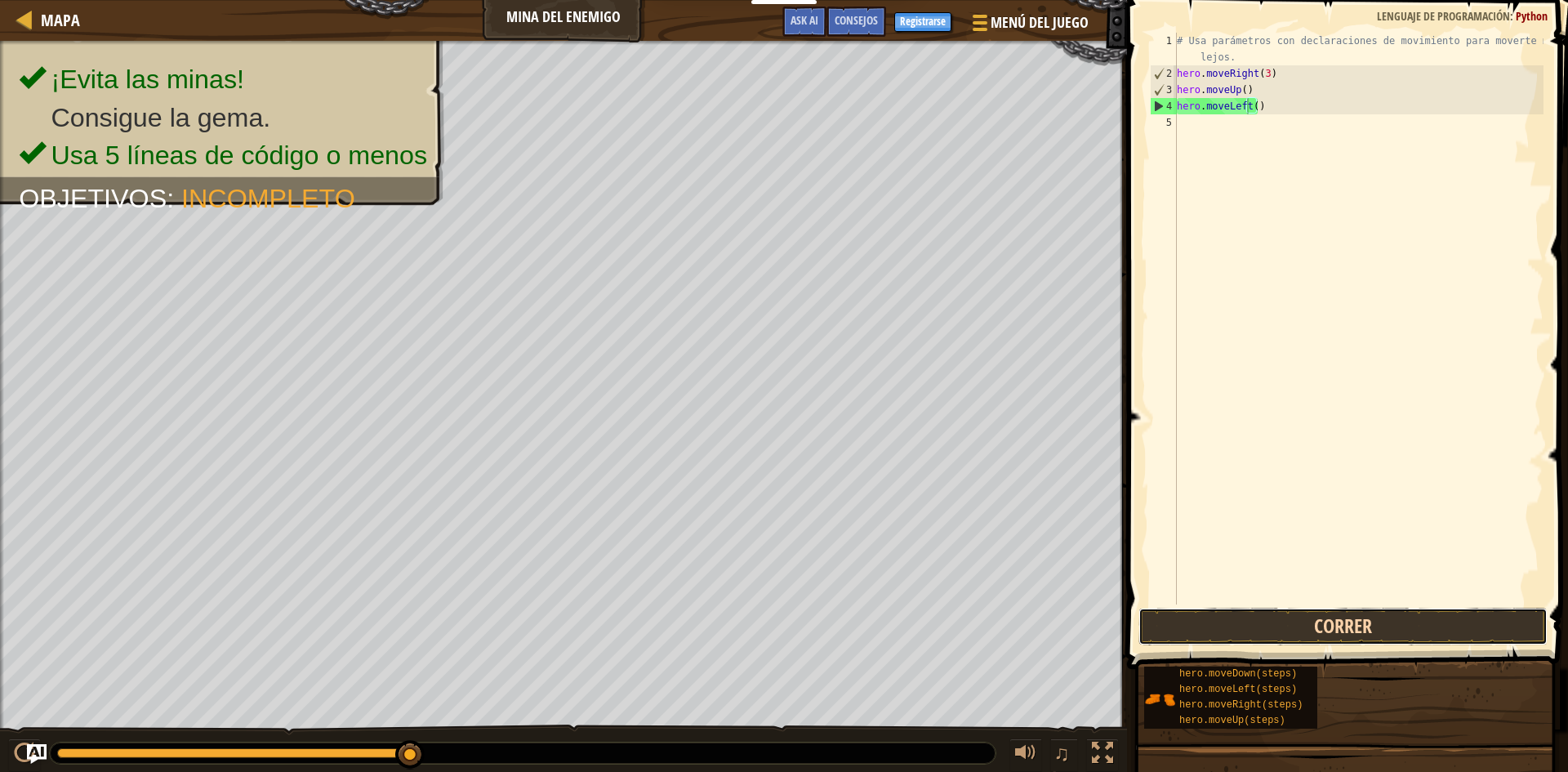
click at [1346, 627] on button "Correr" at bounding box center [1343, 626] width 409 height 37
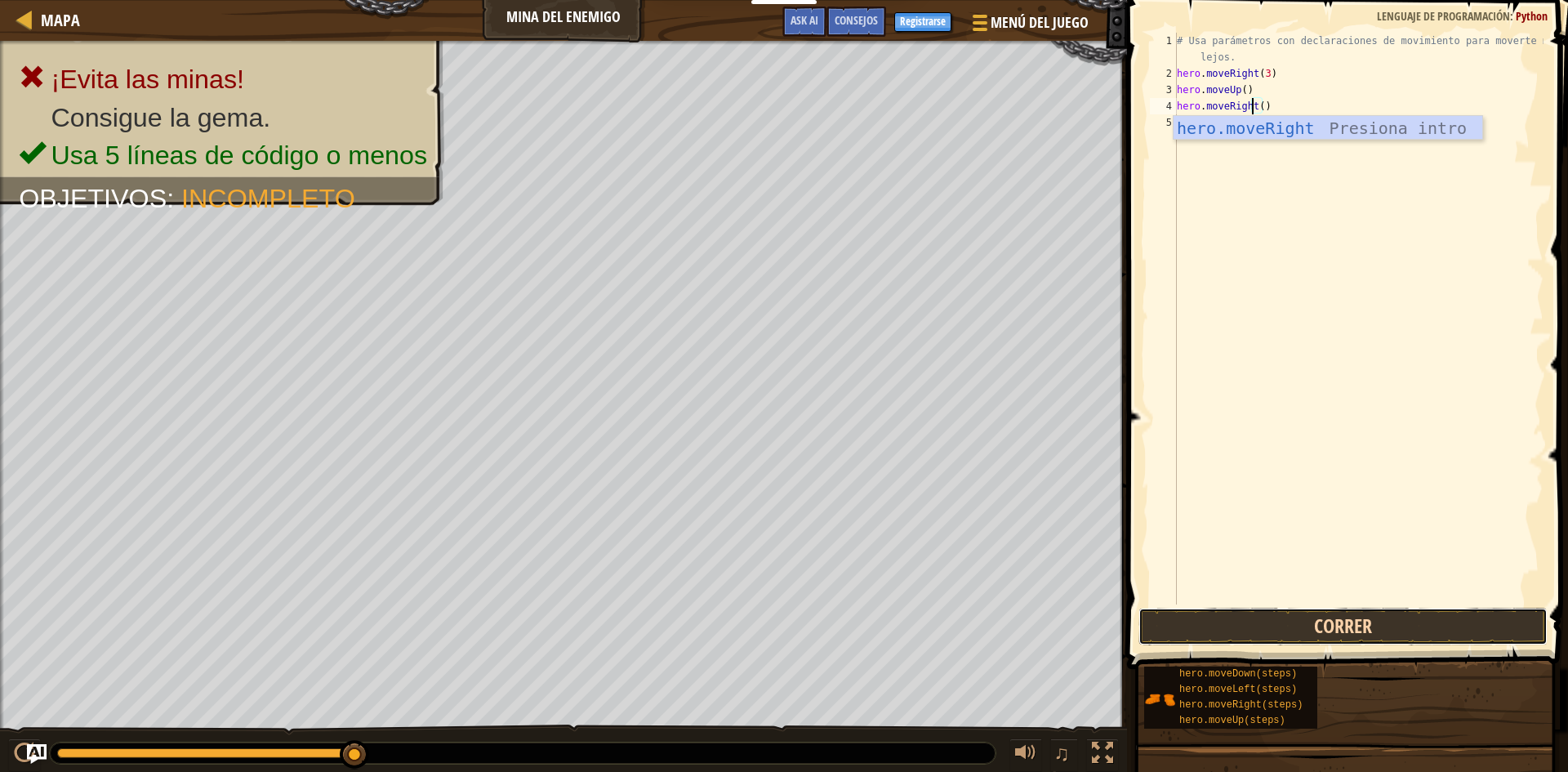
click at [1370, 609] on button "Correr" at bounding box center [1343, 626] width 409 height 37
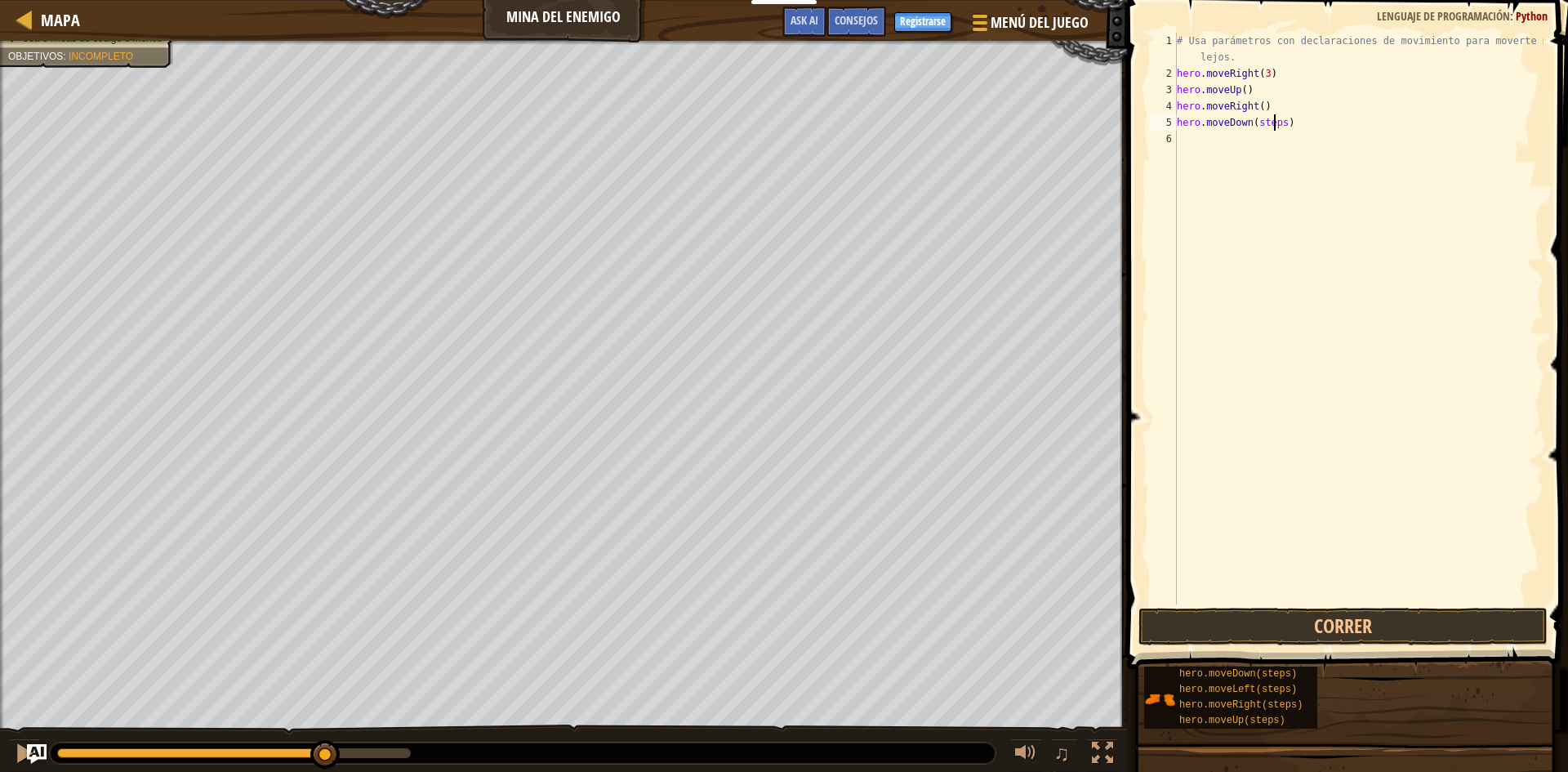
click at [1273, 120] on div "# Usa parámetros con declaraciones de movimiento para moverte más lejos. hero .…" at bounding box center [1359, 343] width 370 height 621
click at [1279, 120] on div "# Usa parámetros con declaraciones de movimiento para moverte más lejos. hero .…" at bounding box center [1359, 343] width 370 height 621
click at [1284, 631] on button "Correr" at bounding box center [1343, 626] width 409 height 37
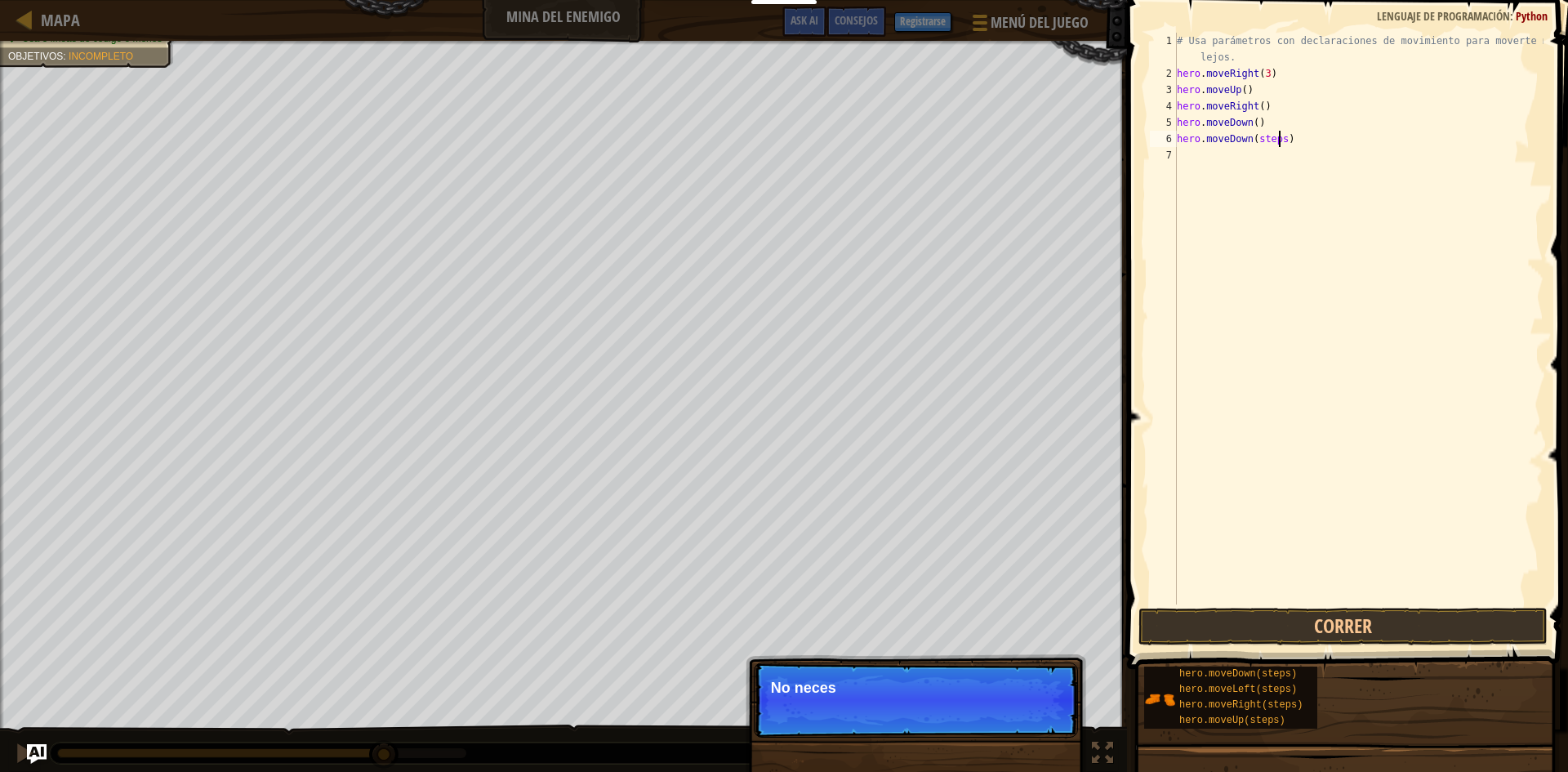
click at [1277, 136] on div "# Usa parámetros con declaraciones de movimiento para moverte más lejos. hero .…" at bounding box center [1359, 343] width 370 height 621
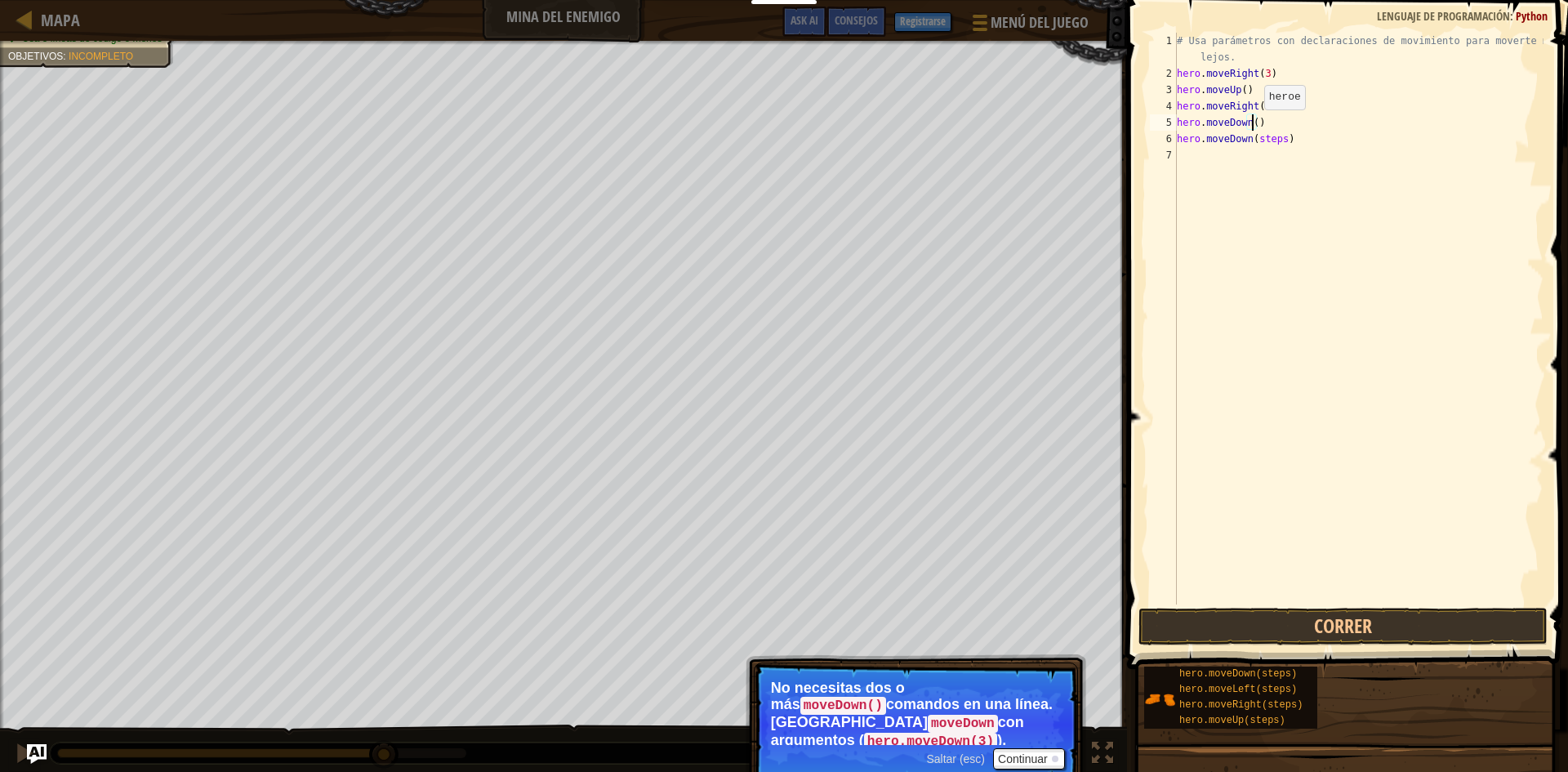
click at [1250, 126] on div "# Usa parámetros con declaraciones de movimiento para moverte más lejos. hero .…" at bounding box center [1359, 343] width 370 height 621
type textarea "hero.moveDown(3)"
click at [1301, 194] on div "# Usa parámetros con declaraciones de movimiento para moverte más lejos. hero .…" at bounding box center [1359, 343] width 370 height 621
click at [1279, 139] on div "# Usa parámetros con declaraciones de movimiento para moverte más lejos. hero .…" at bounding box center [1359, 343] width 370 height 621
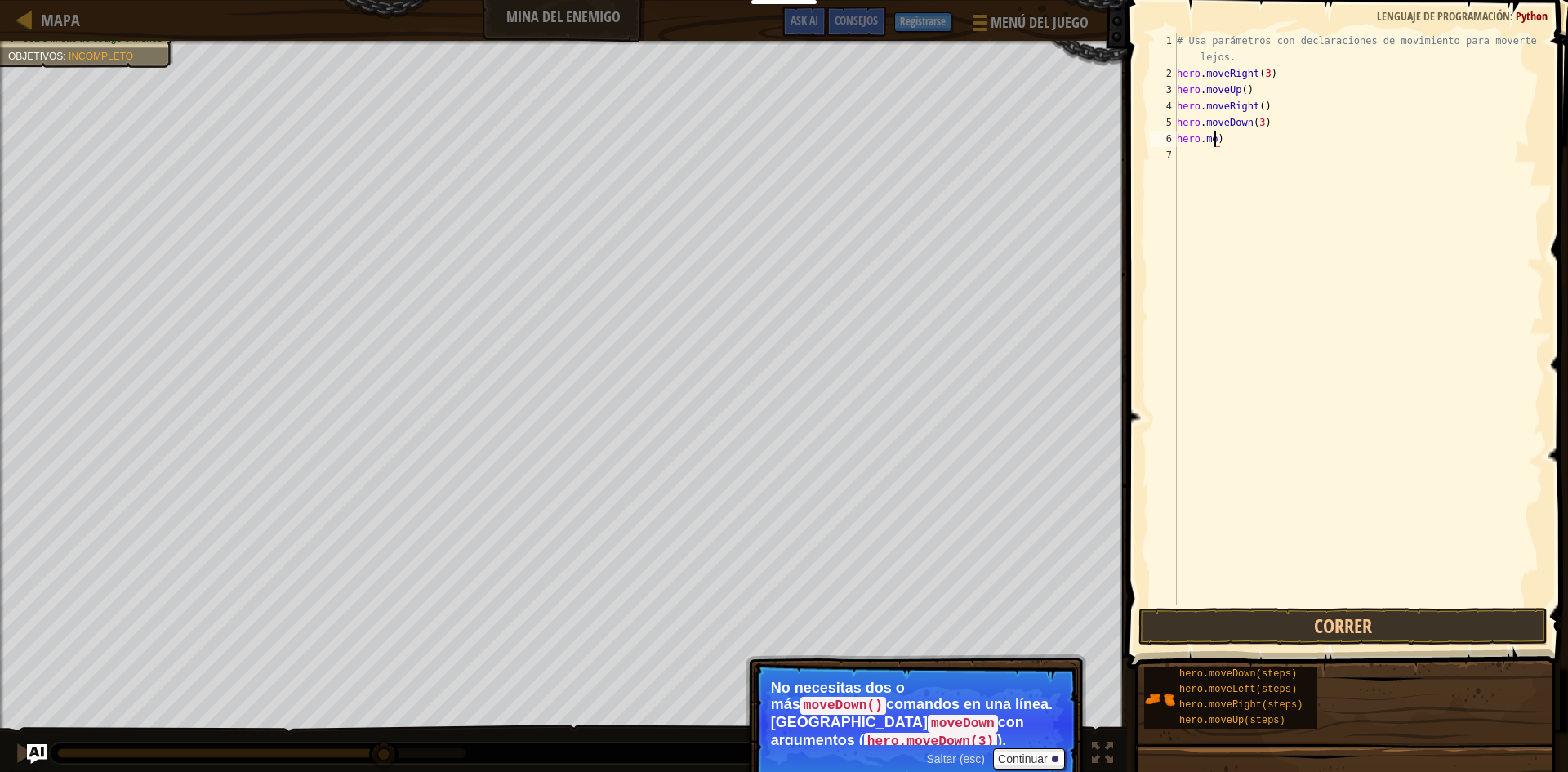
click at [1257, 142] on div "# Usa parámetros con declaraciones de movimiento para moverte más lejos. hero .…" at bounding box center [1359, 343] width 370 height 621
type textarea "h"
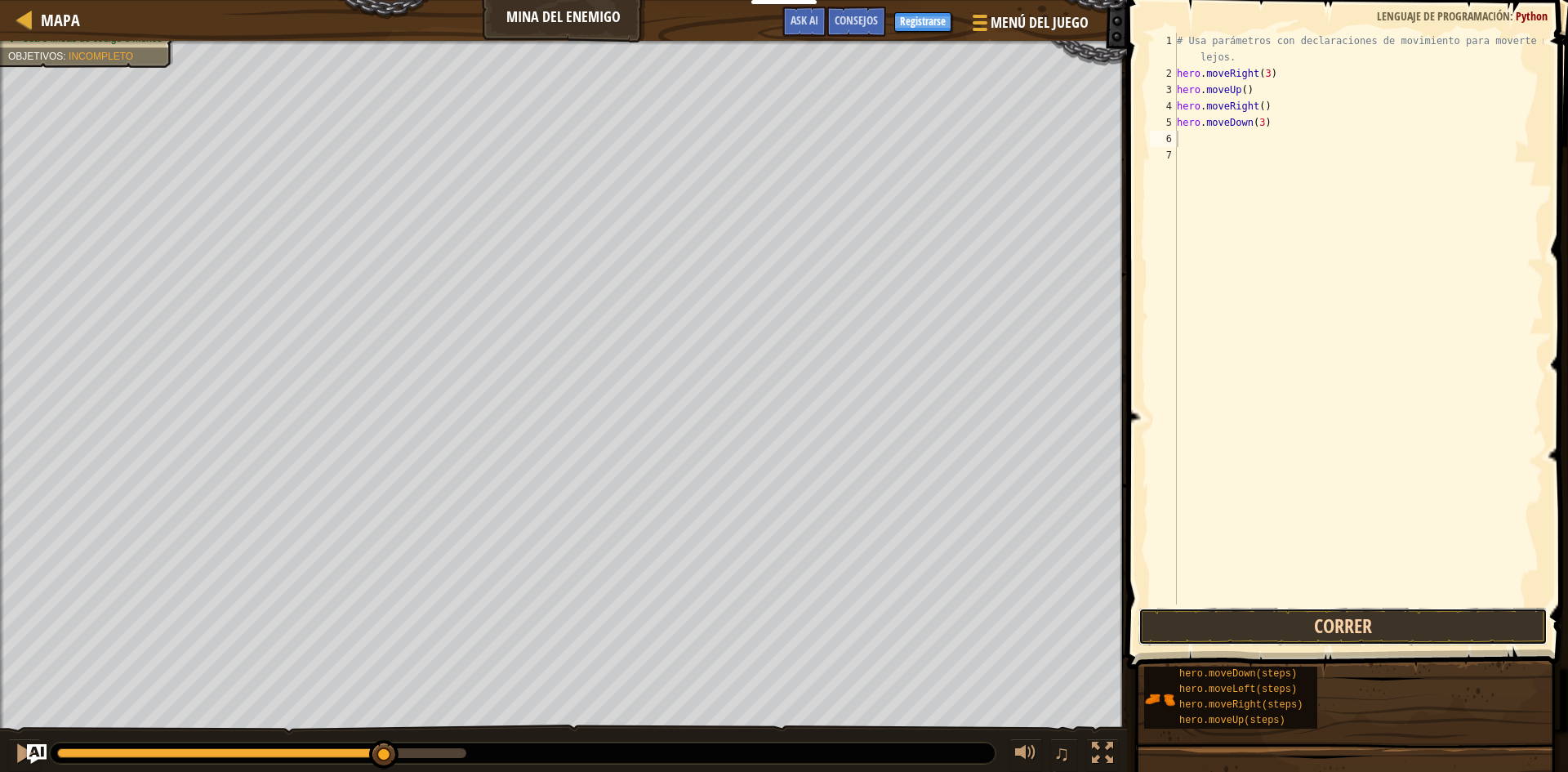
click at [1320, 610] on button "Correr" at bounding box center [1343, 626] width 409 height 37
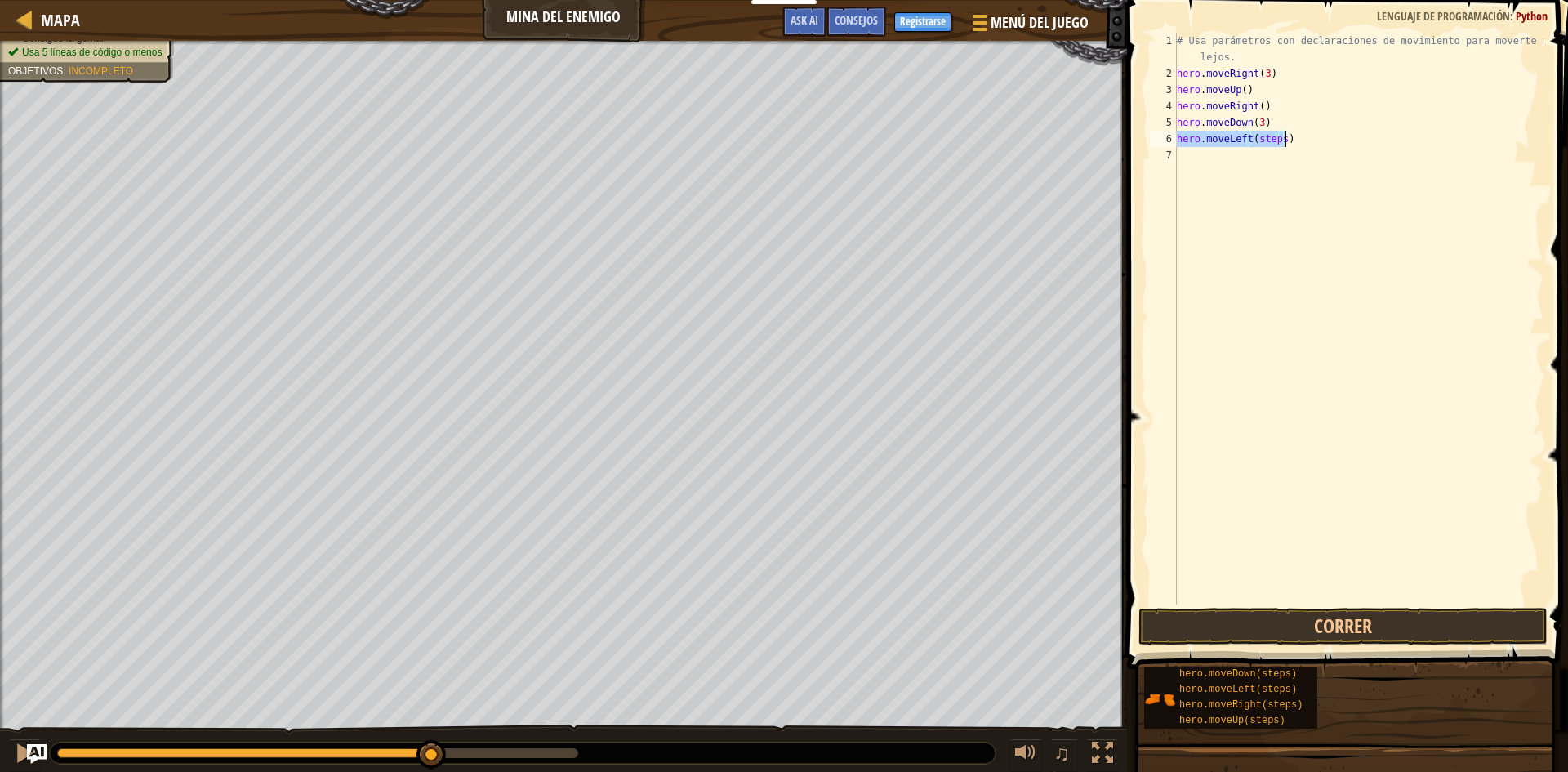
click at [1277, 136] on div "# Usa parámetros con declaraciones de movimiento para moverte más lejos. hero .…" at bounding box center [1359, 318] width 370 height 572
click at [1278, 632] on button "Correr" at bounding box center [1343, 626] width 409 height 37
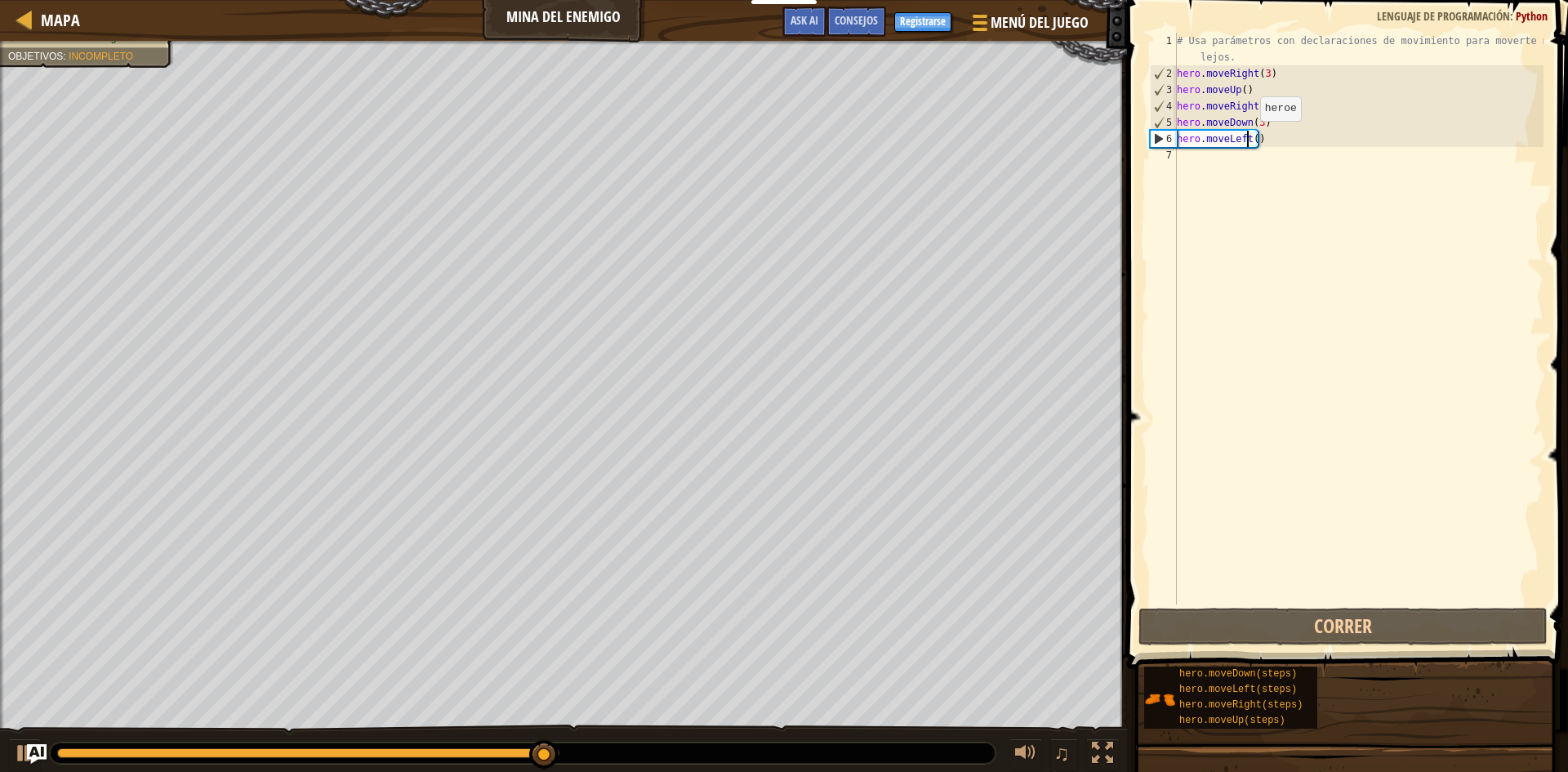
click at [1246, 137] on div "# Usa parámetros con declaraciones de movimiento para moverte más lejos. hero .…" at bounding box center [1359, 343] width 370 height 621
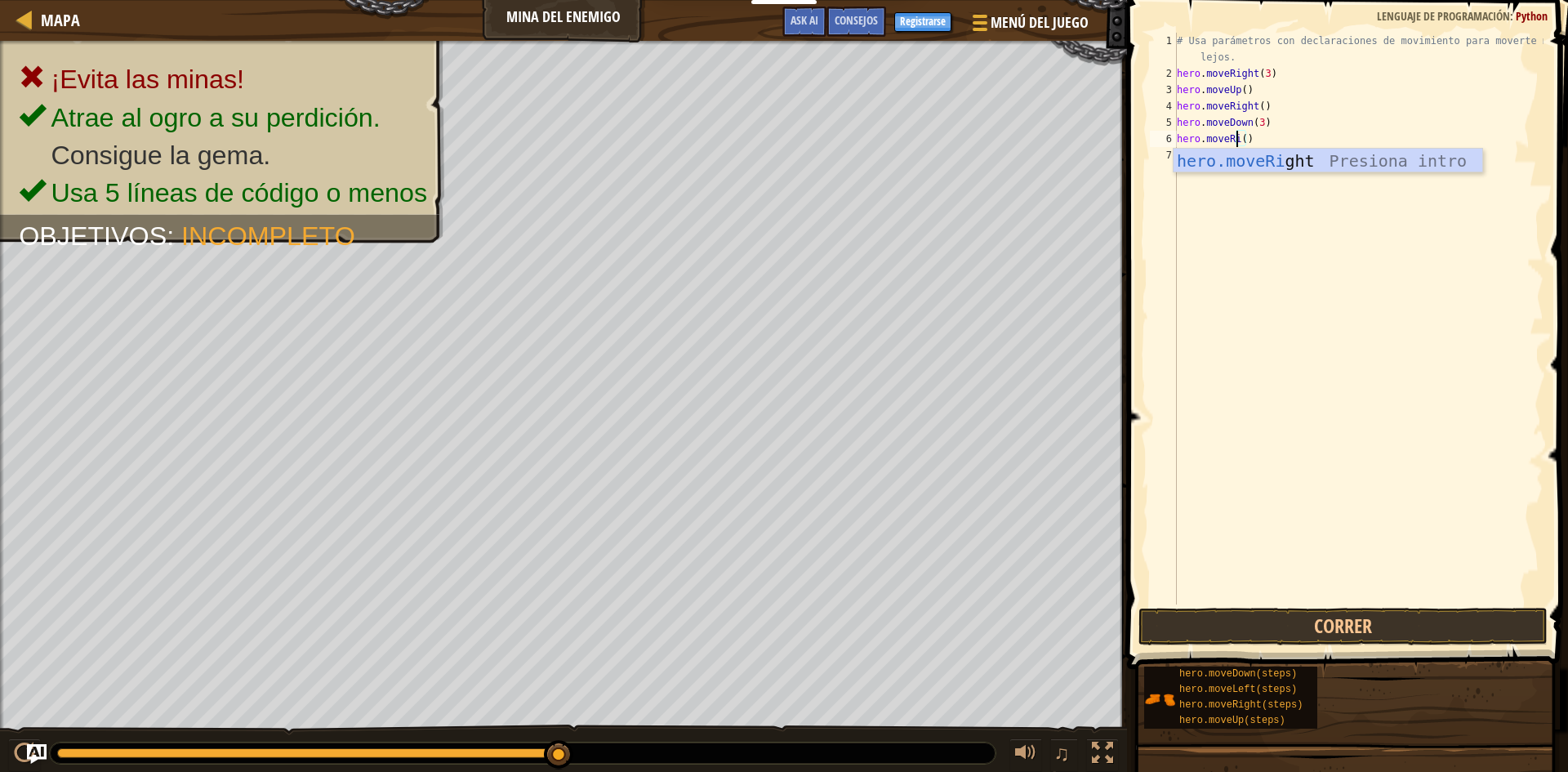
scroll to position [8, 5]
click at [1274, 163] on div "hero.moveRi ght Presiona intro" at bounding box center [1328, 185] width 309 height 73
click at [1388, 620] on button "Correr" at bounding box center [1343, 626] width 409 height 37
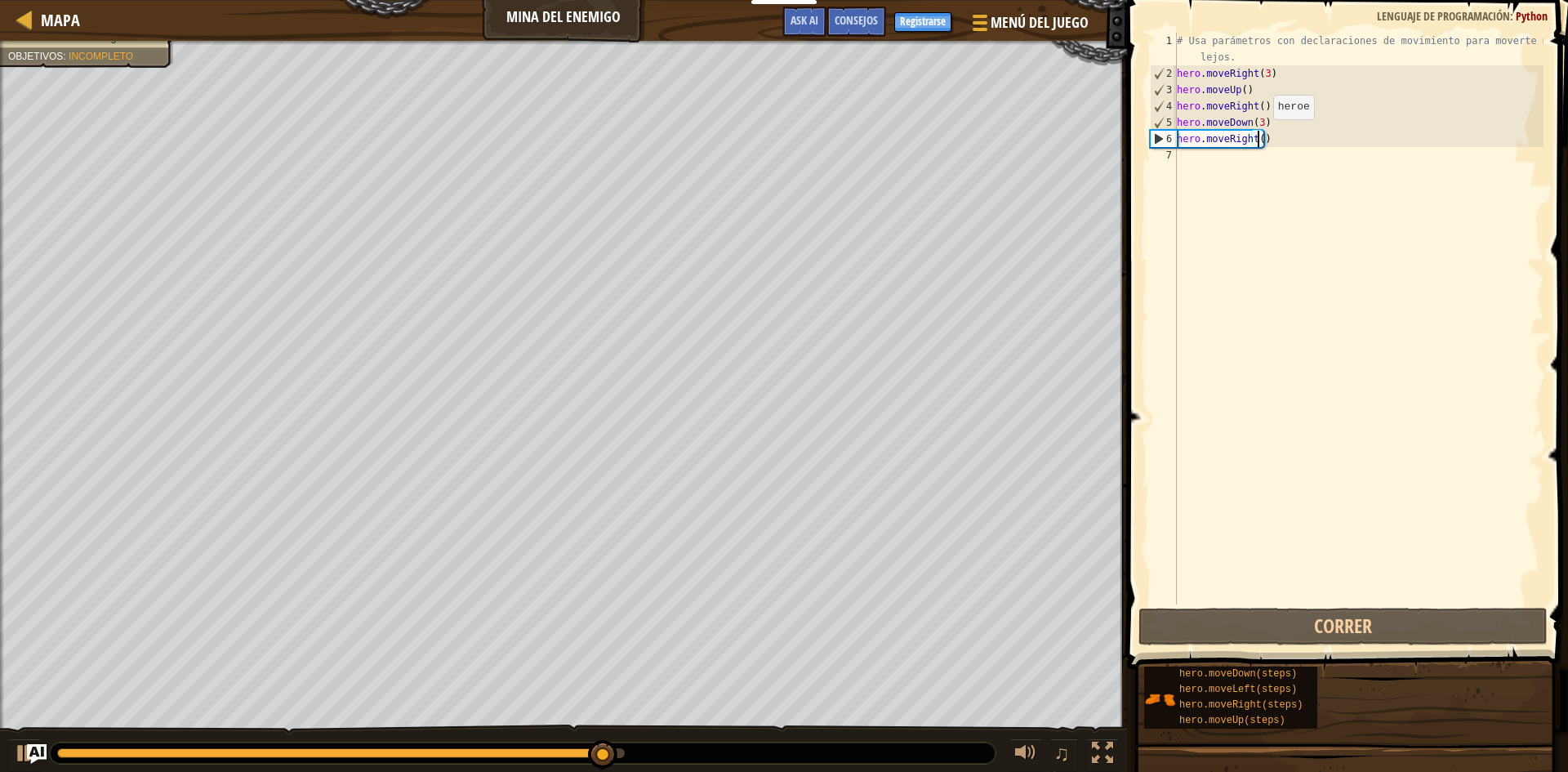
click at [1260, 136] on div "# Usa parámetros con declaraciones de movimiento para moverte más lejos. hero .…" at bounding box center [1359, 343] width 370 height 621
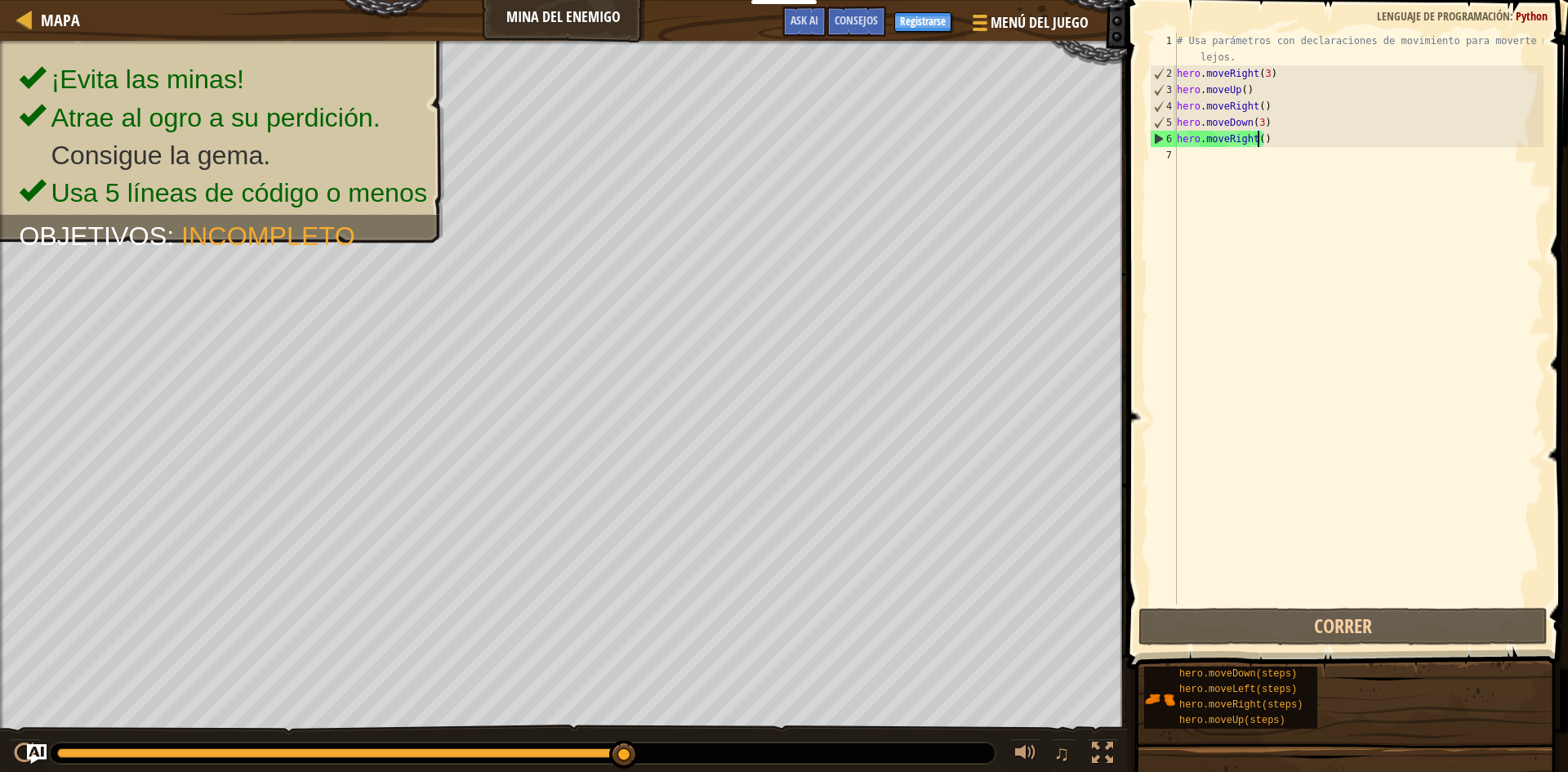
scroll to position [8, 7]
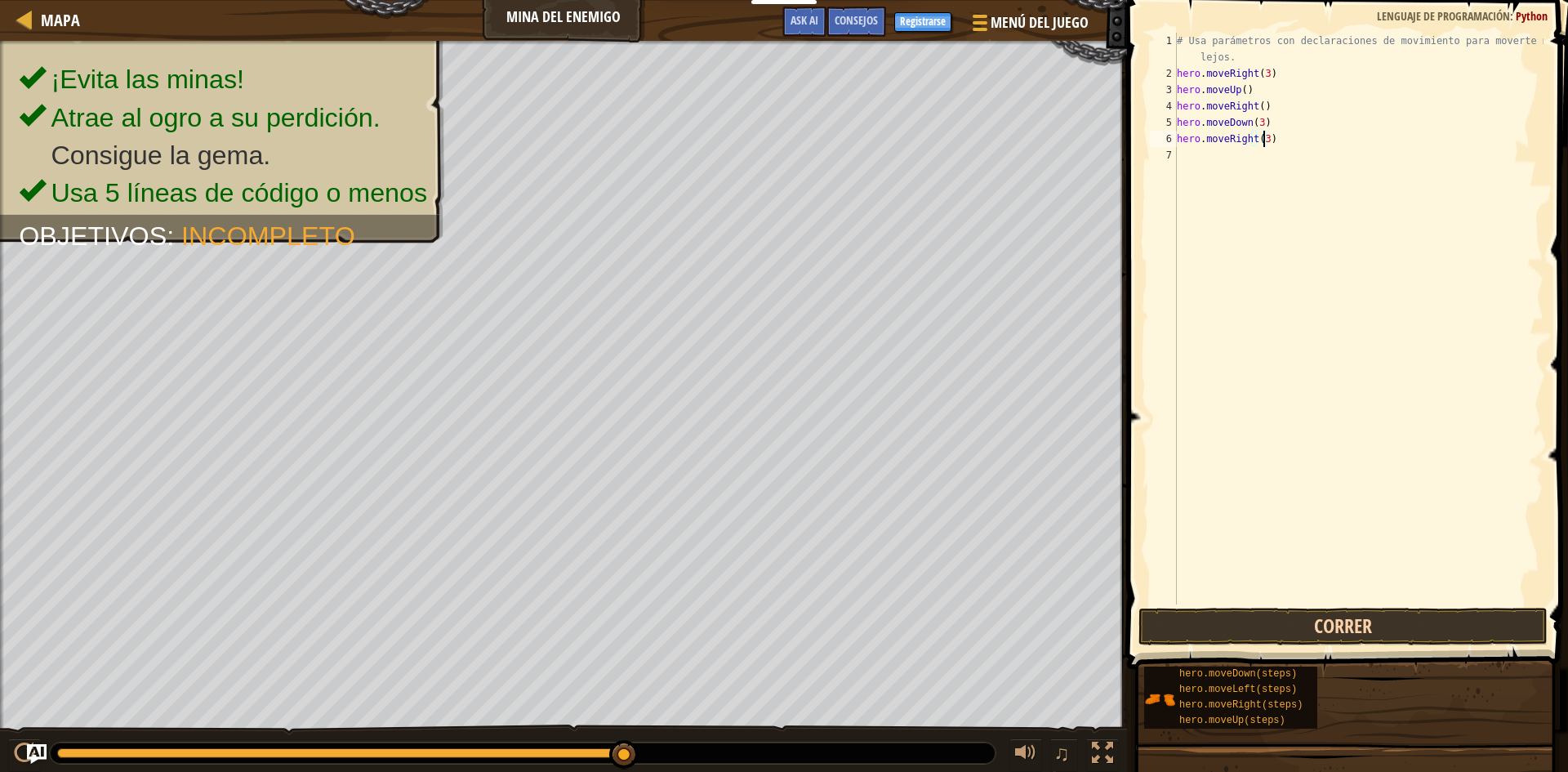
type textarea "hero.moveRight(3)"
click at [1410, 632] on button "Correr" at bounding box center [1343, 626] width 409 height 37
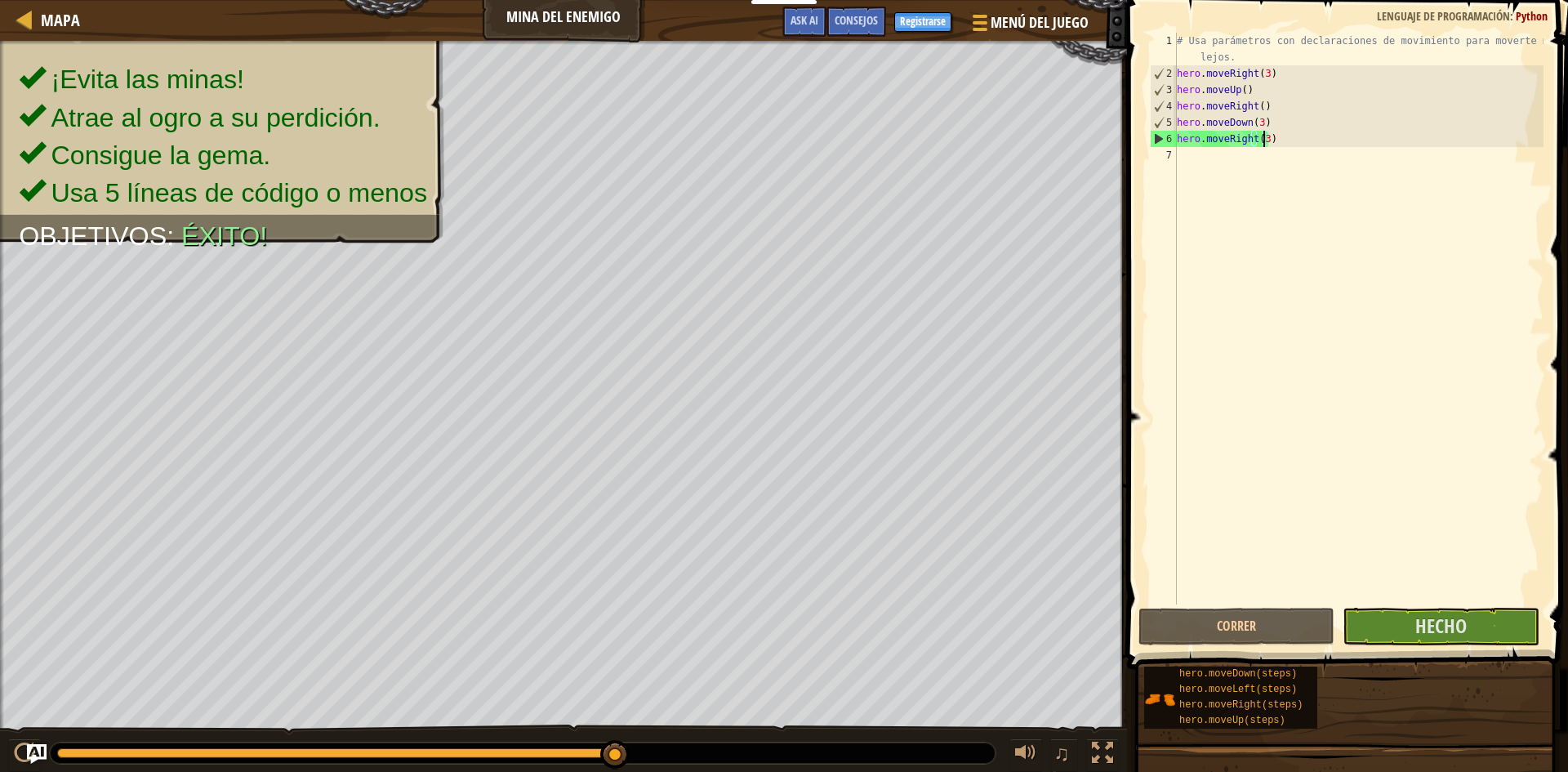
click at [1458, 639] on button "Hecho" at bounding box center [1441, 626] width 196 height 37
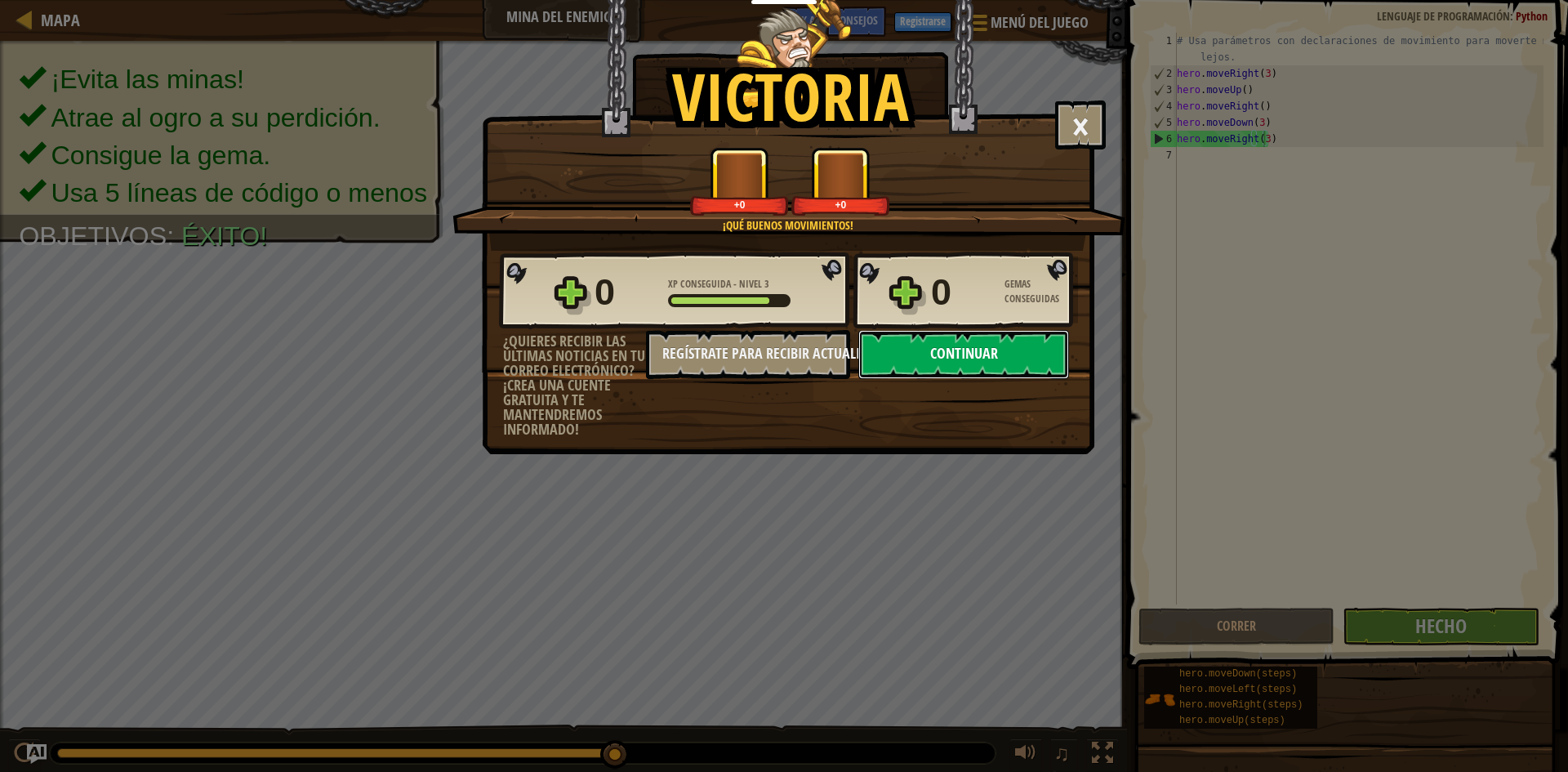
click at [919, 340] on button "Continuar" at bounding box center [963, 355] width 210 height 49
select select "es-ES"
